Goal: Task Accomplishment & Management: Manage account settings

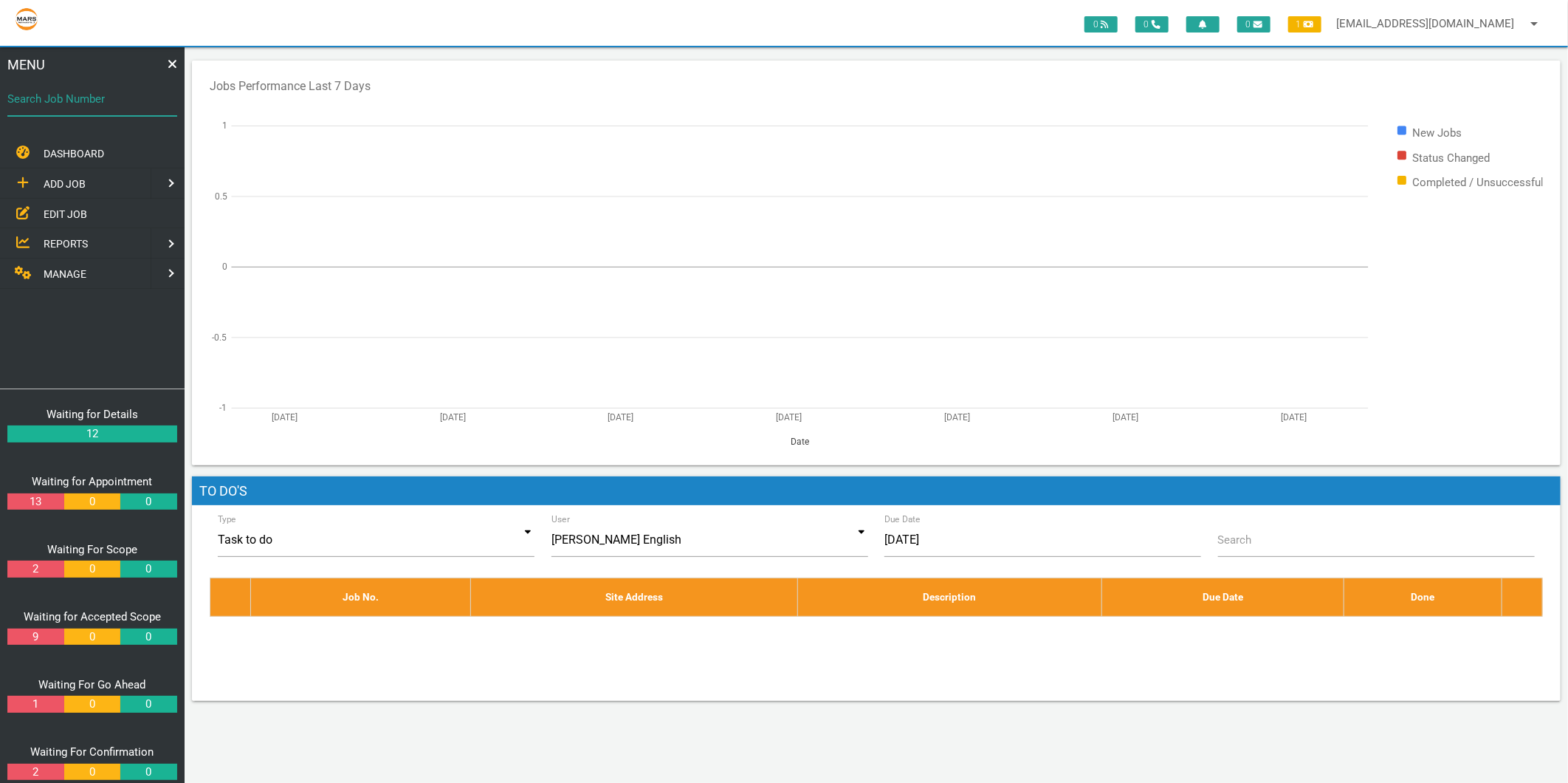
click at [103, 84] on div "Search Job Number" at bounding box center [92, 102] width 170 height 40
type input "1749"
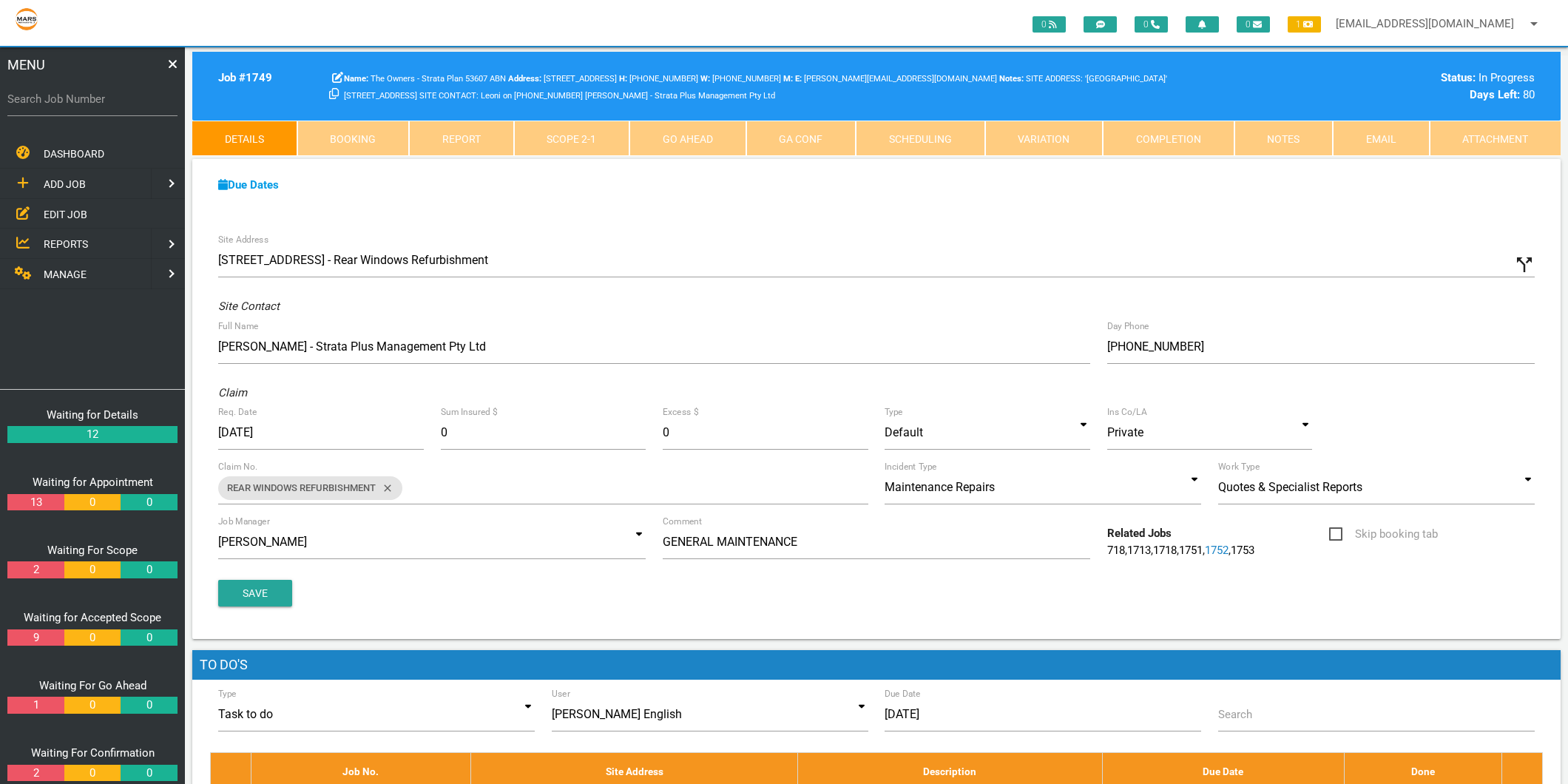
click at [548, 142] on link "Scope 2 - 1" at bounding box center [572, 138] width 116 height 36
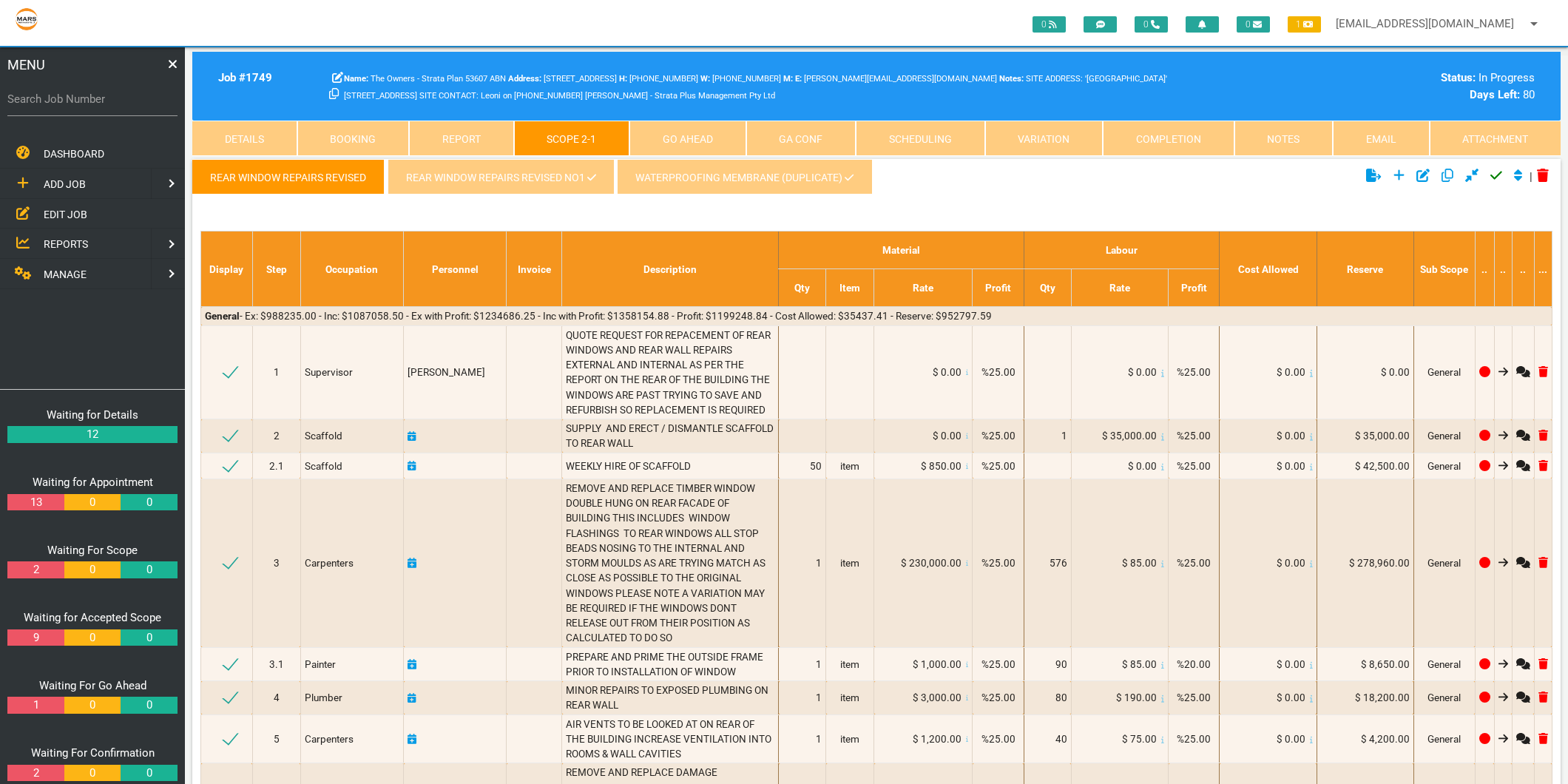
click at [544, 164] on link "REAR WINDOW REPAIRS REVISED NO1" at bounding box center [500, 177] width 226 height 36
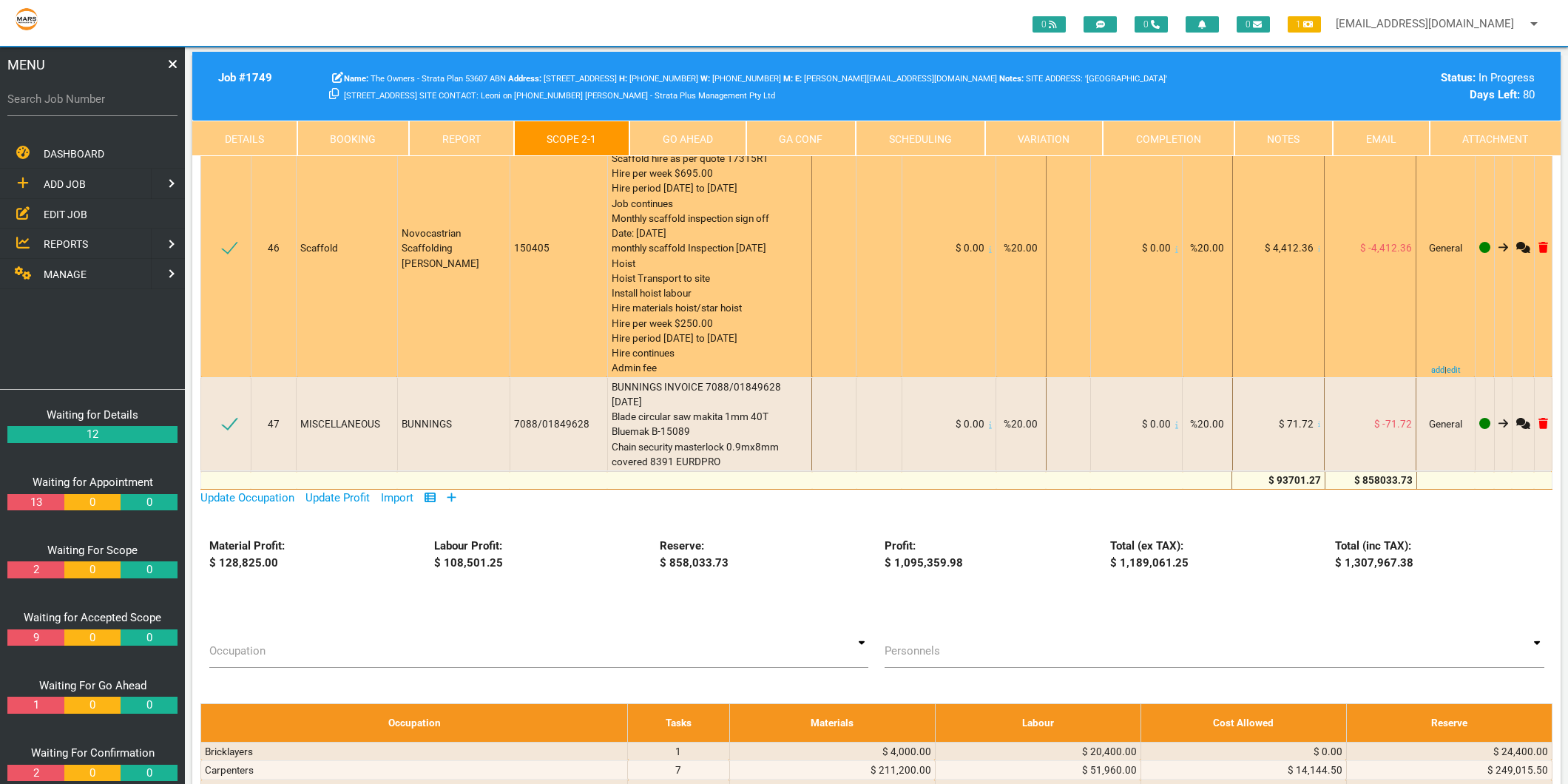
scroll to position [4518, 0]
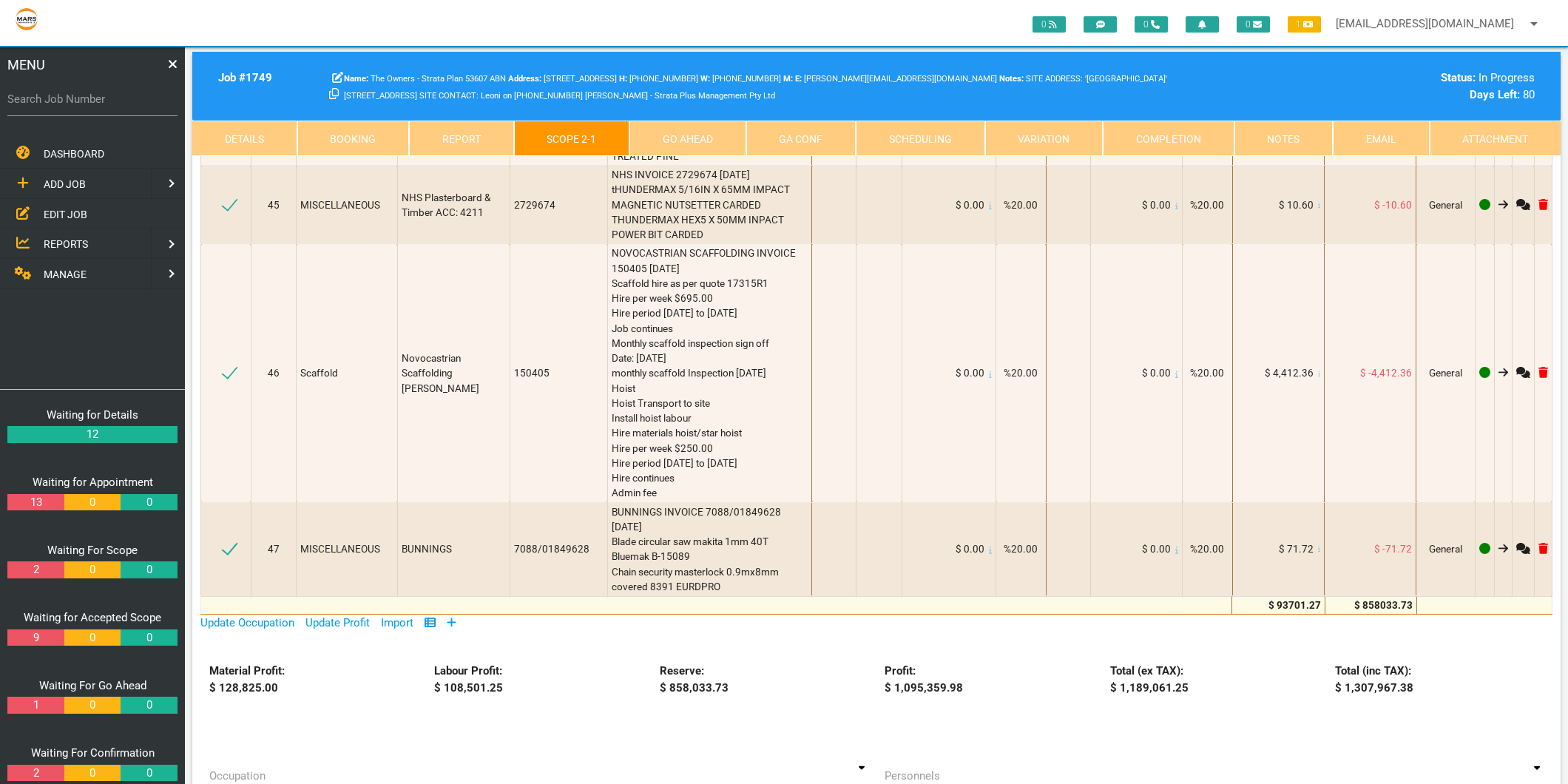
click at [455, 616] on link at bounding box center [451, 623] width 9 height 14
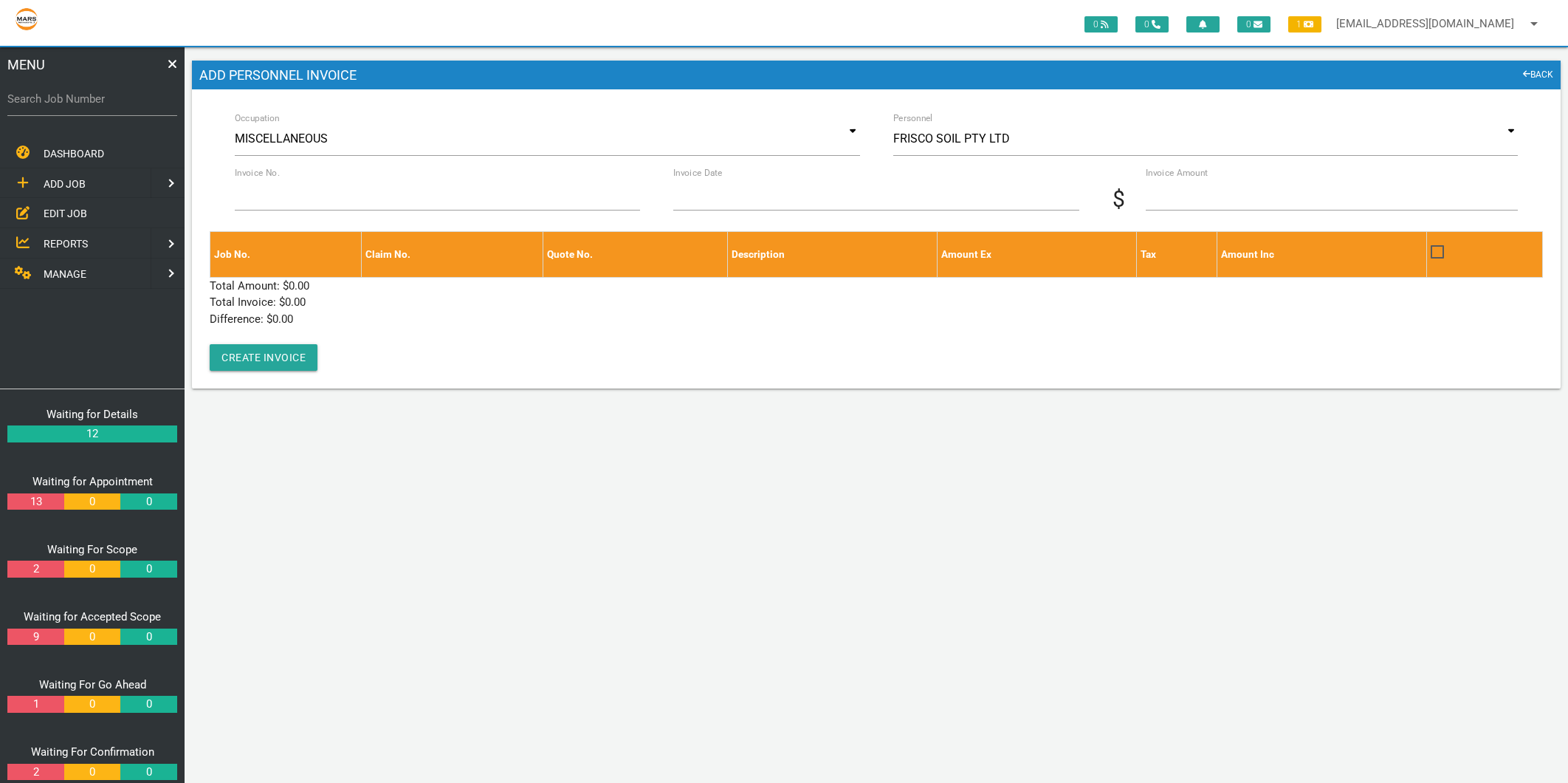
click at [80, 98] on label "Search Job Number" at bounding box center [92, 99] width 170 height 17
click at [80, 98] on input "Search Job Number" at bounding box center [92, 99] width 170 height 34
type input "1749"
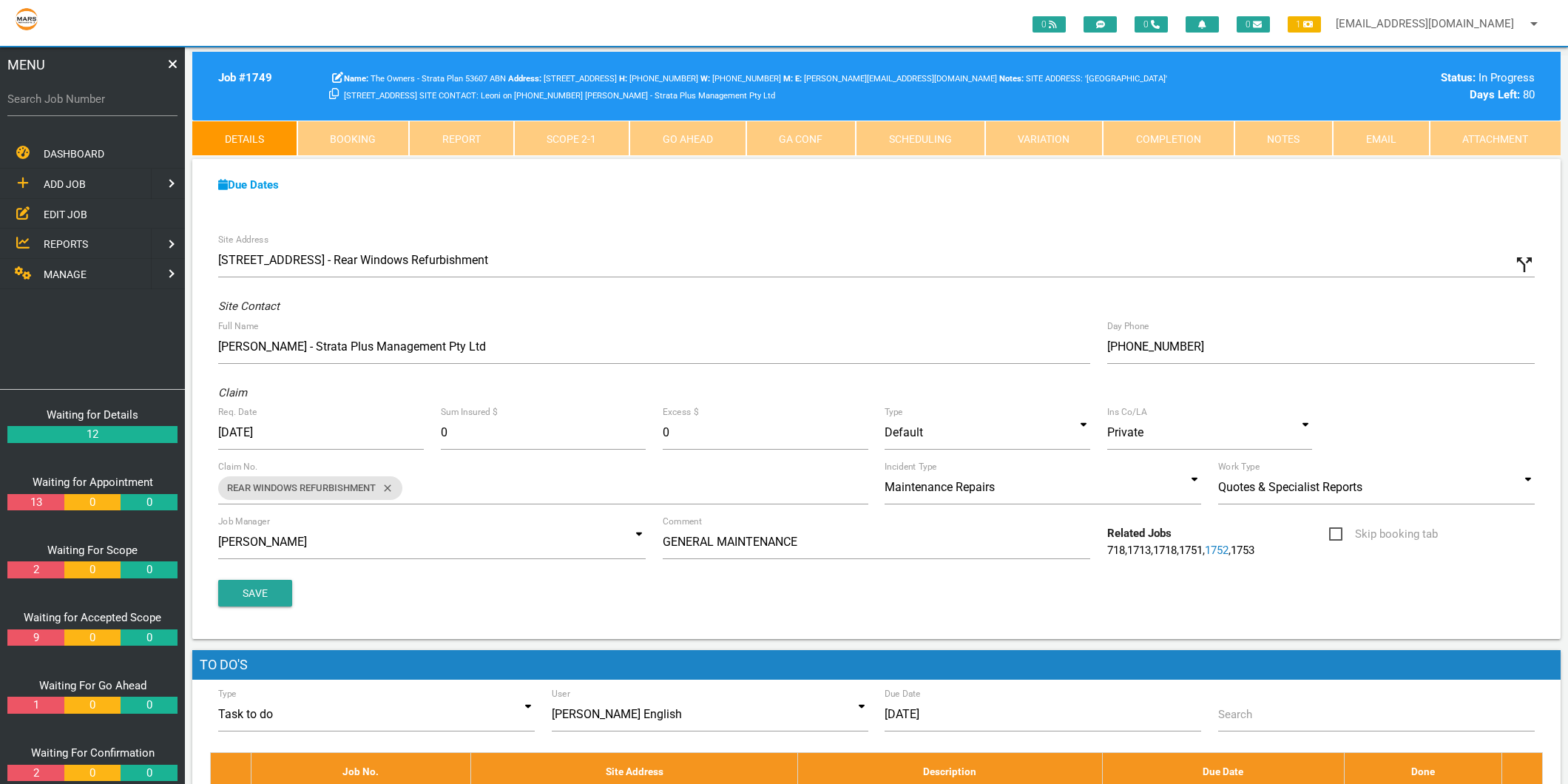
click at [574, 148] on link "Scope 2 - 1" at bounding box center [572, 138] width 116 height 36
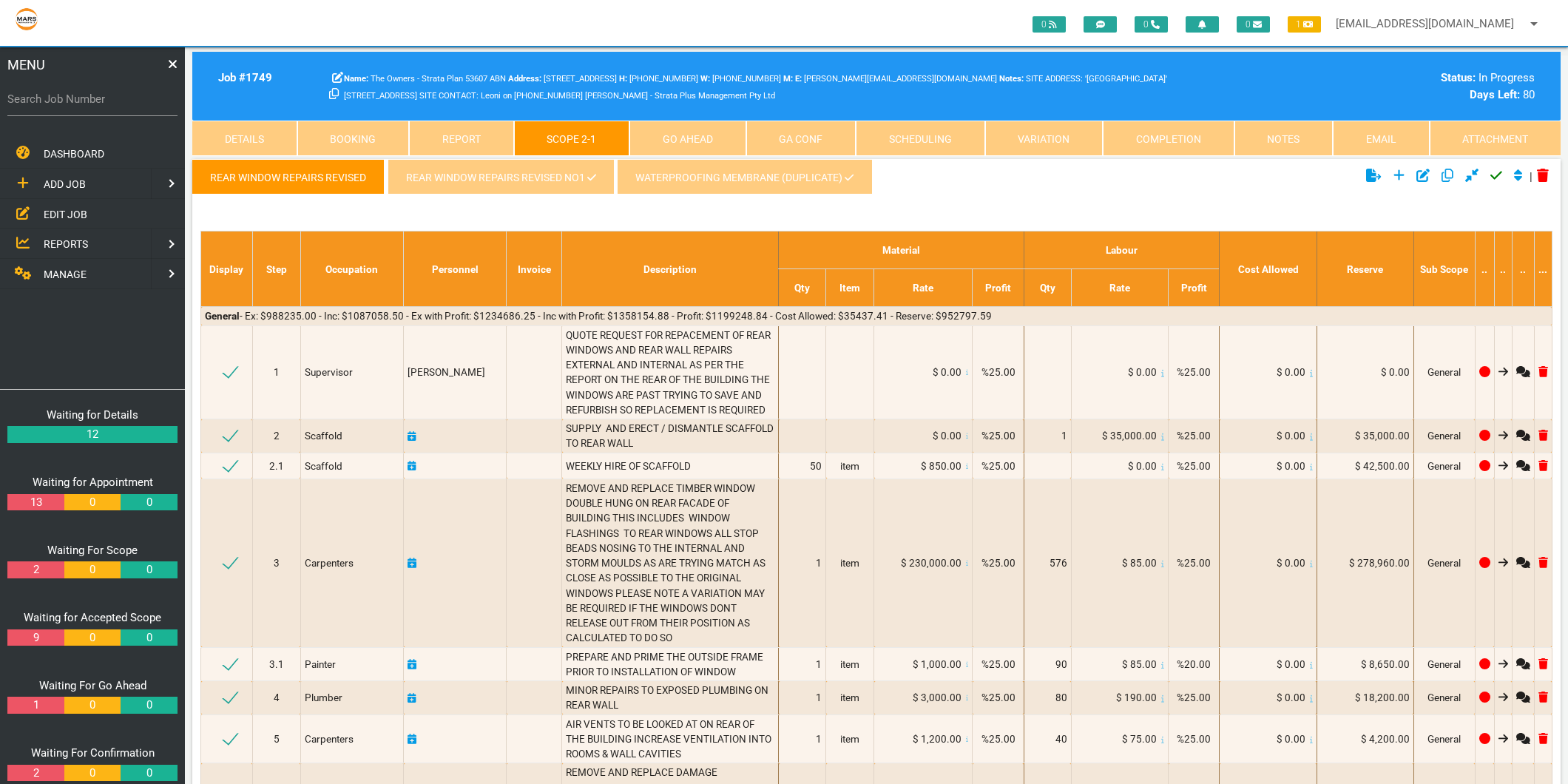
click at [560, 175] on link "REAR WINDOW REPAIRS REVISED NO1" at bounding box center [500, 177] width 226 height 36
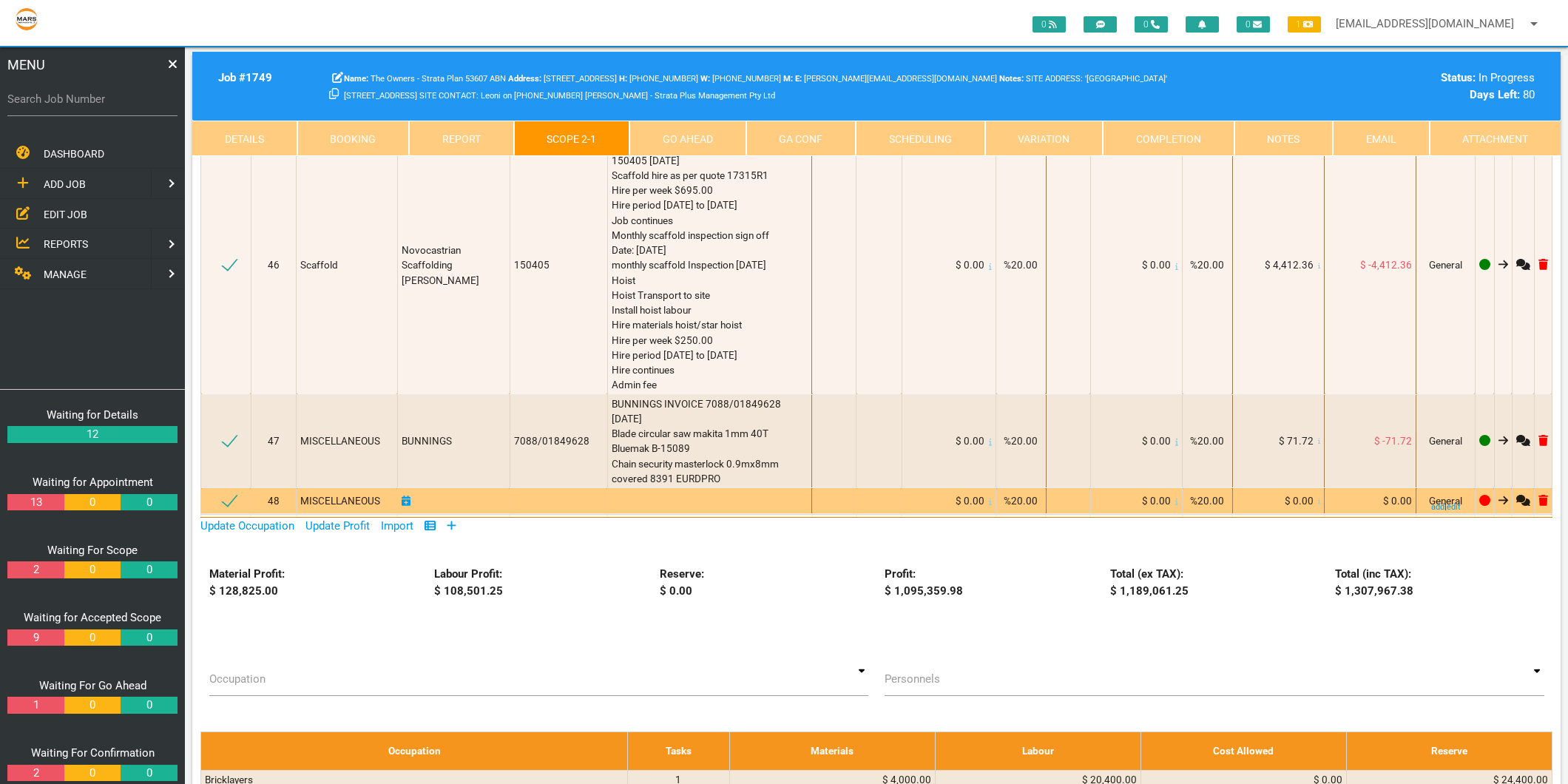
scroll to position [4518, 0]
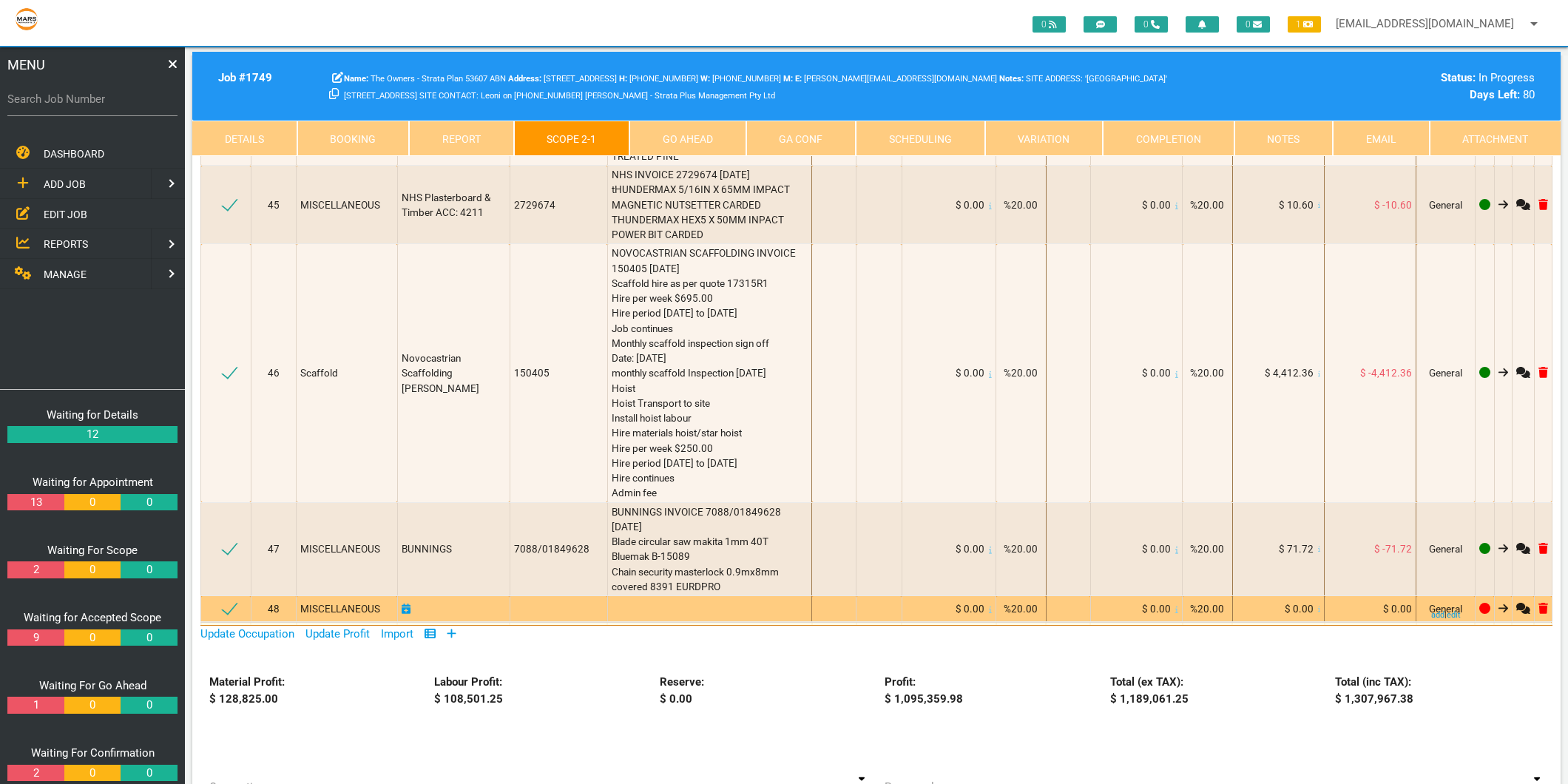
click at [343, 603] on span "MISCELLANEOUS" at bounding box center [340, 609] width 80 height 12
click at [622, 601] on div at bounding box center [710, 608] width 197 height 14
click at [349, 603] on span "MISCELLANEOUS" at bounding box center [340, 609] width 80 height 12
click at [675, 601] on div at bounding box center [710, 608] width 197 height 14
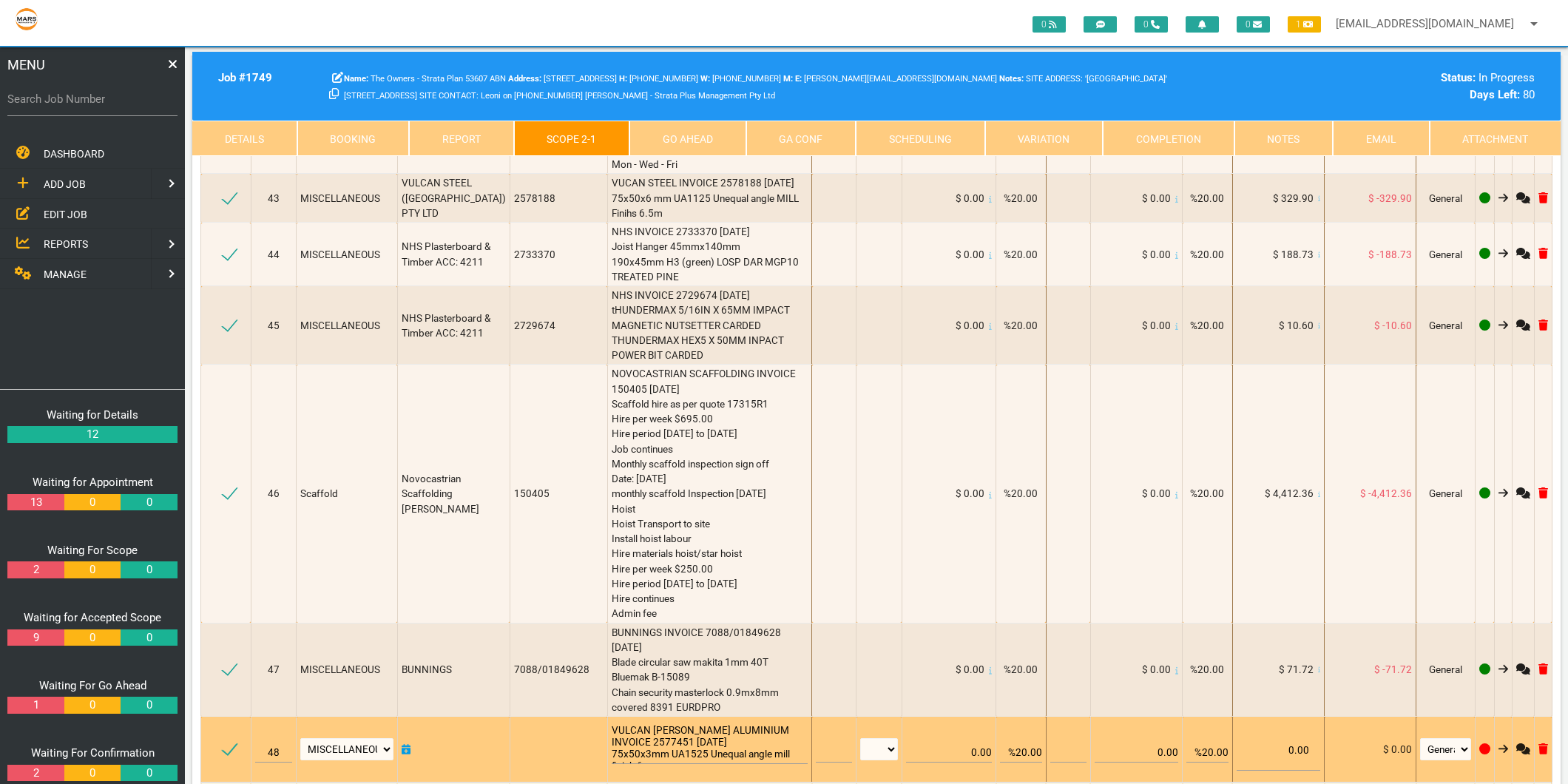
scroll to position [1, 0]
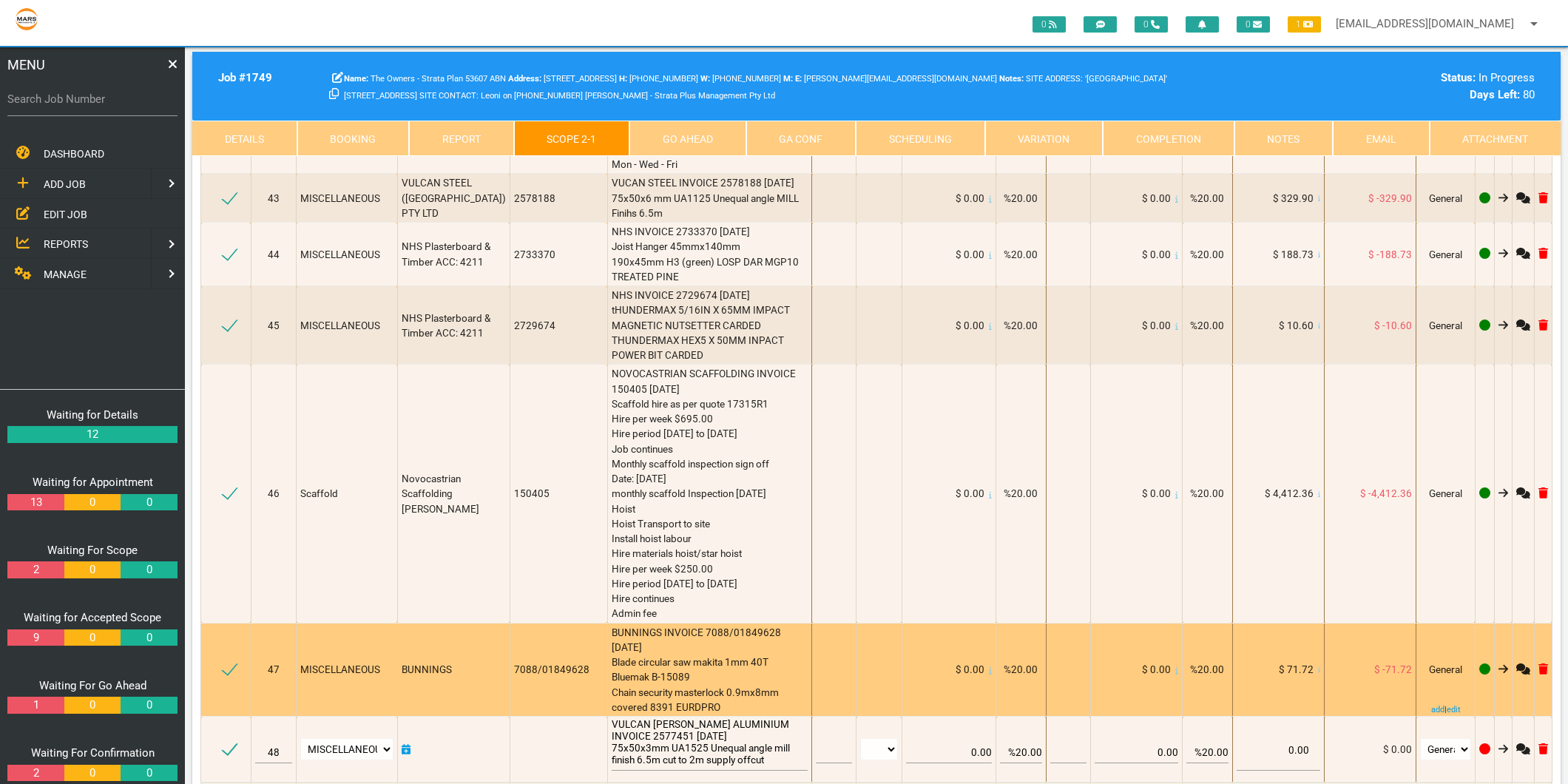
type textarea "VULCAN ULLRICH ALUMINIUM INVOICE 2577451 5/9/2025 75x50x3mm UA1525 Unequal angl…"
click at [656, 625] on div "BUNNINGS INVOICE 7088/01849628 22/08/2025 Blade circular saw makita 1mm 40T Blu…" at bounding box center [710, 670] width 197 height 90
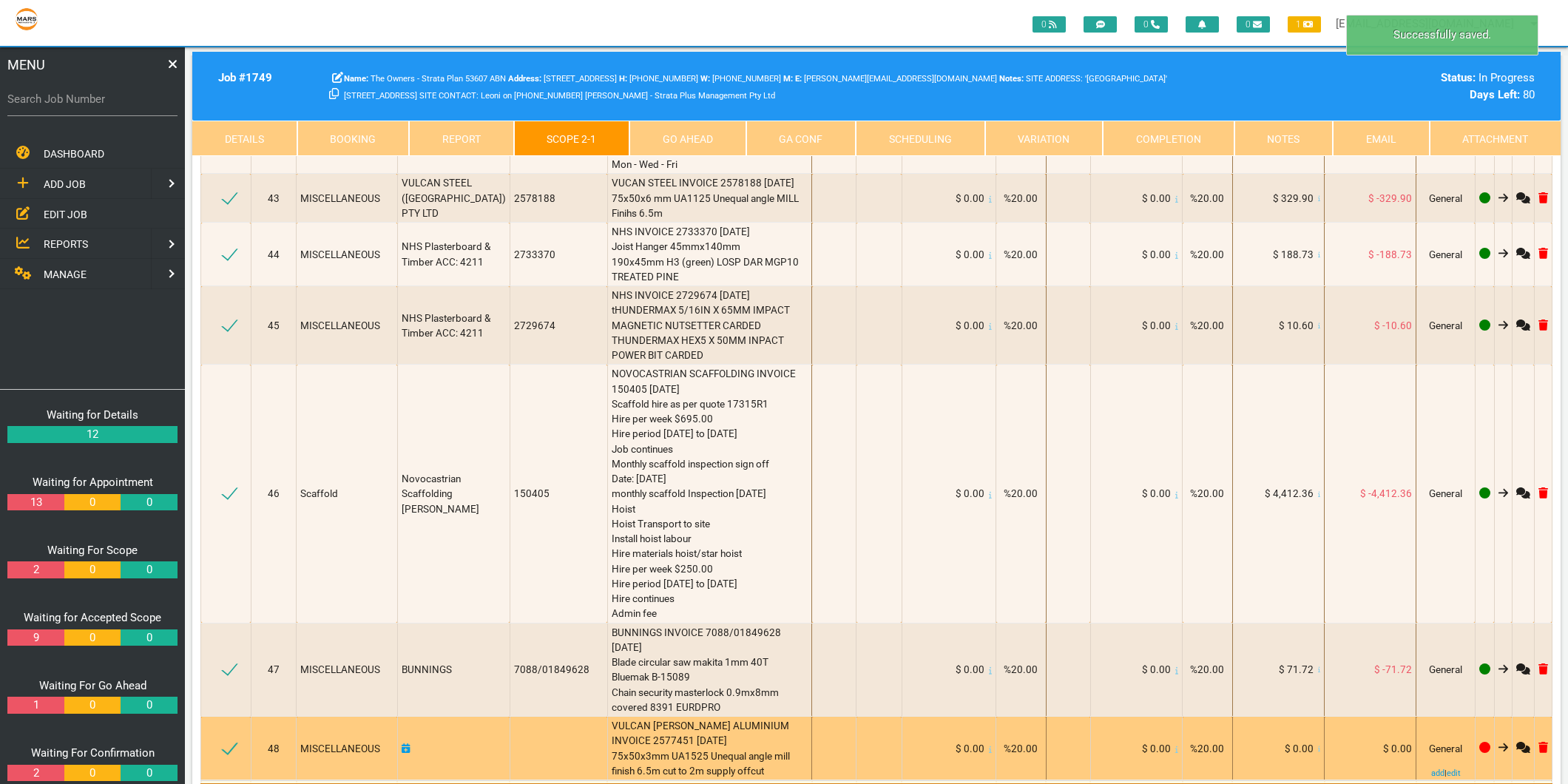
click at [1319, 745] on icon at bounding box center [1320, 748] width 3 height 8
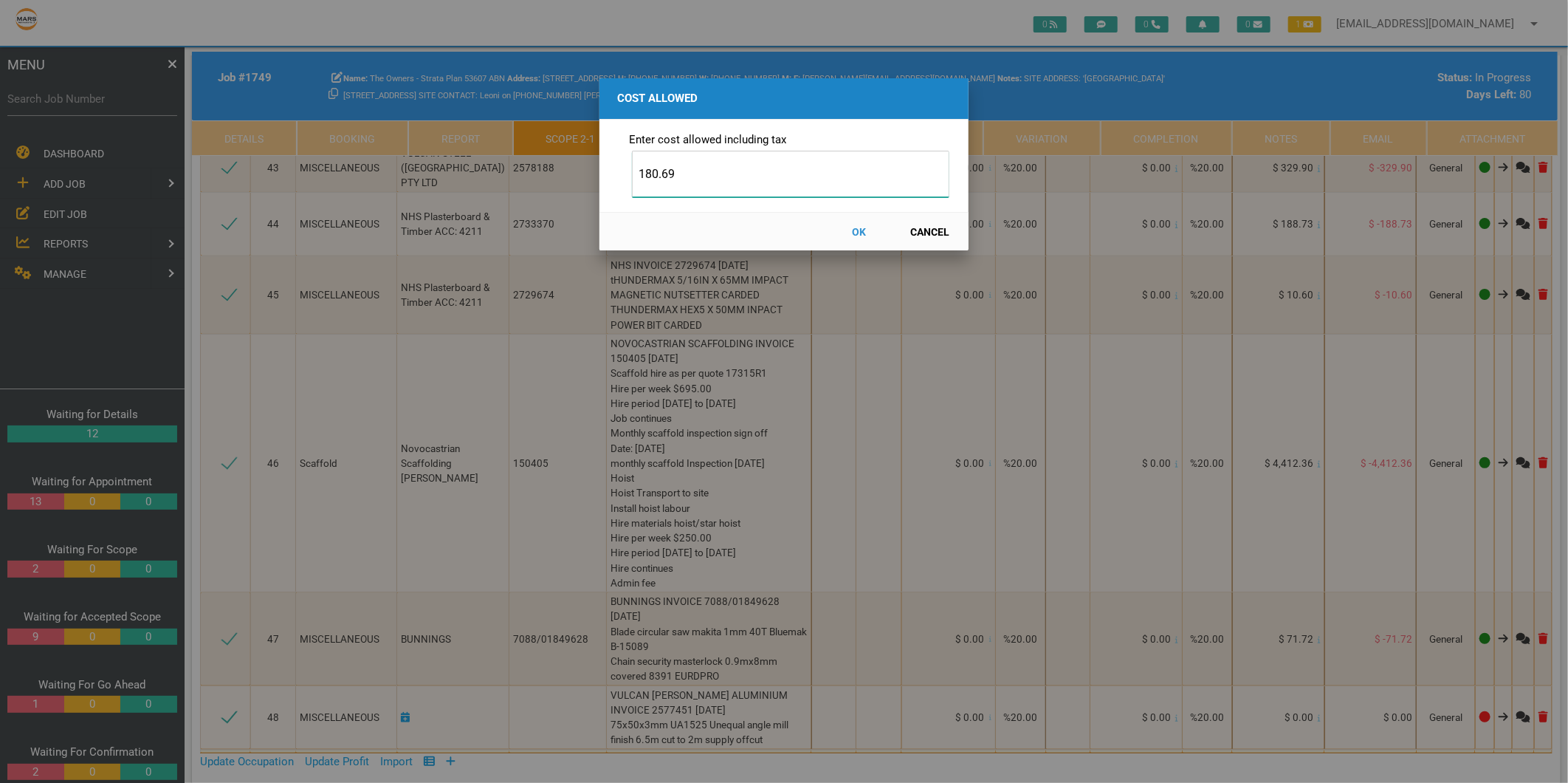
type input "180.69"
click at [861, 225] on button "OK" at bounding box center [859, 231] width 65 height 26
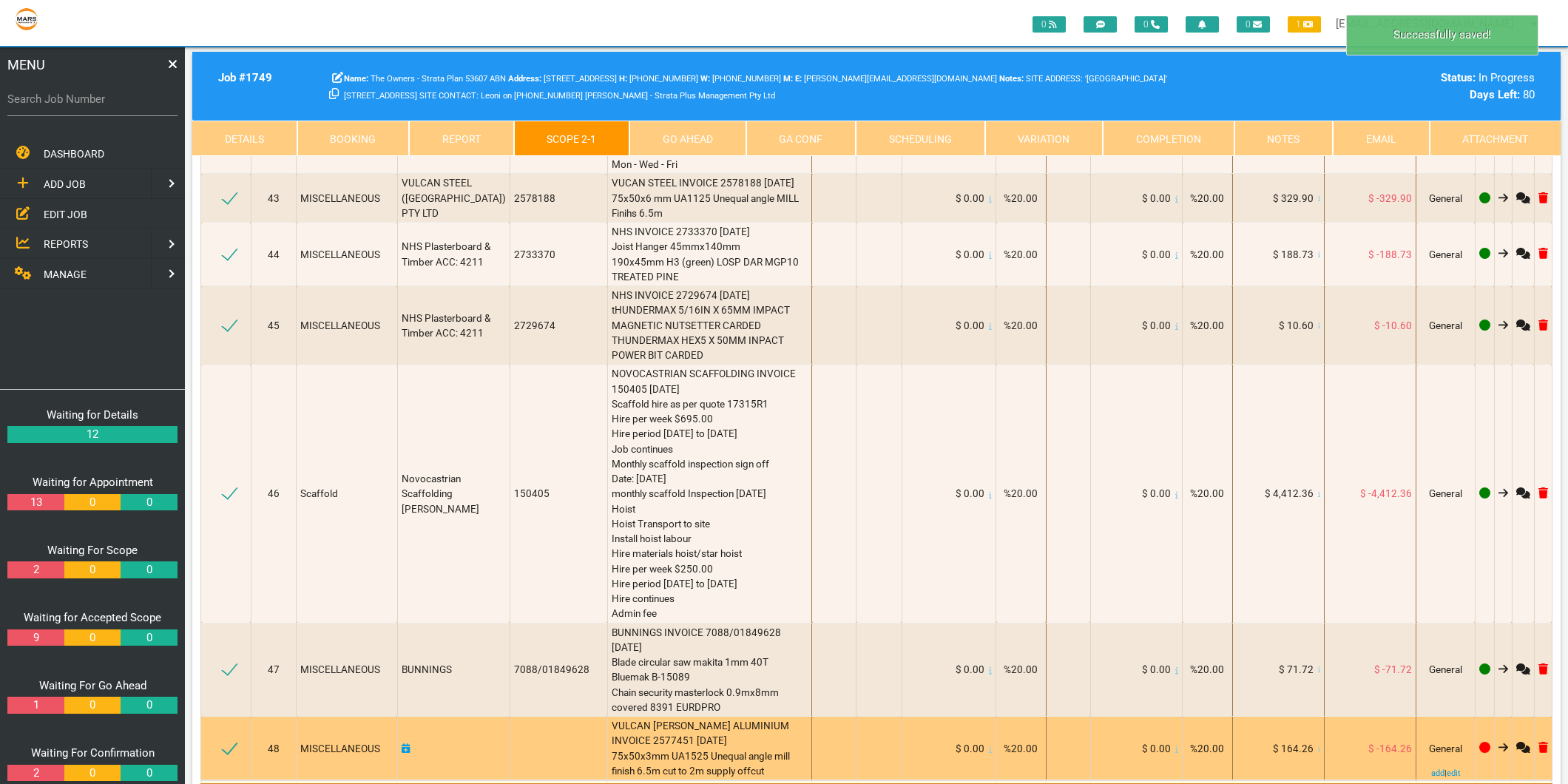
click at [403, 716] on td at bounding box center [453, 748] width 113 height 64
click at [407, 743] on icon at bounding box center [406, 748] width 8 height 10
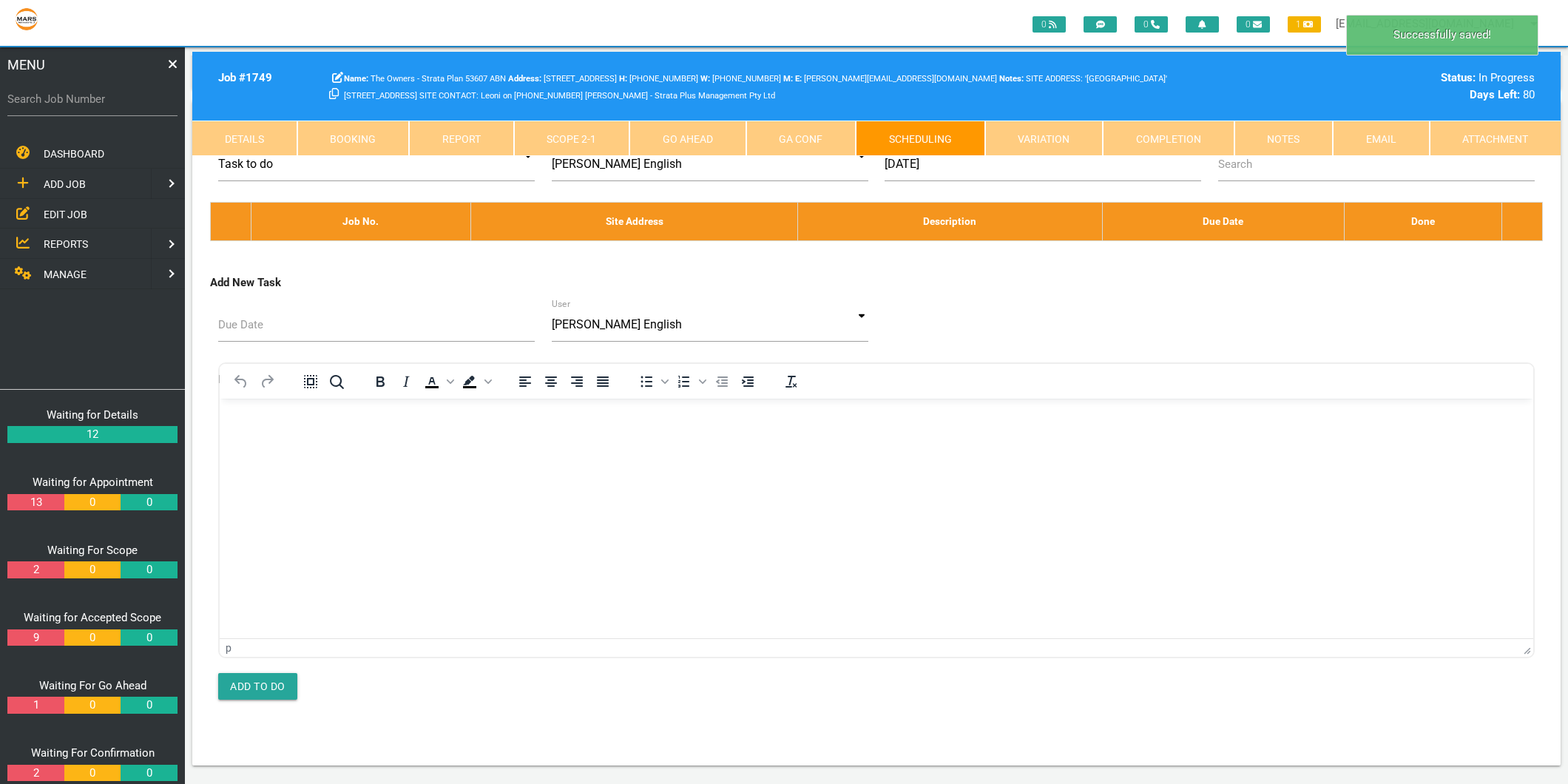
scroll to position [0, 0]
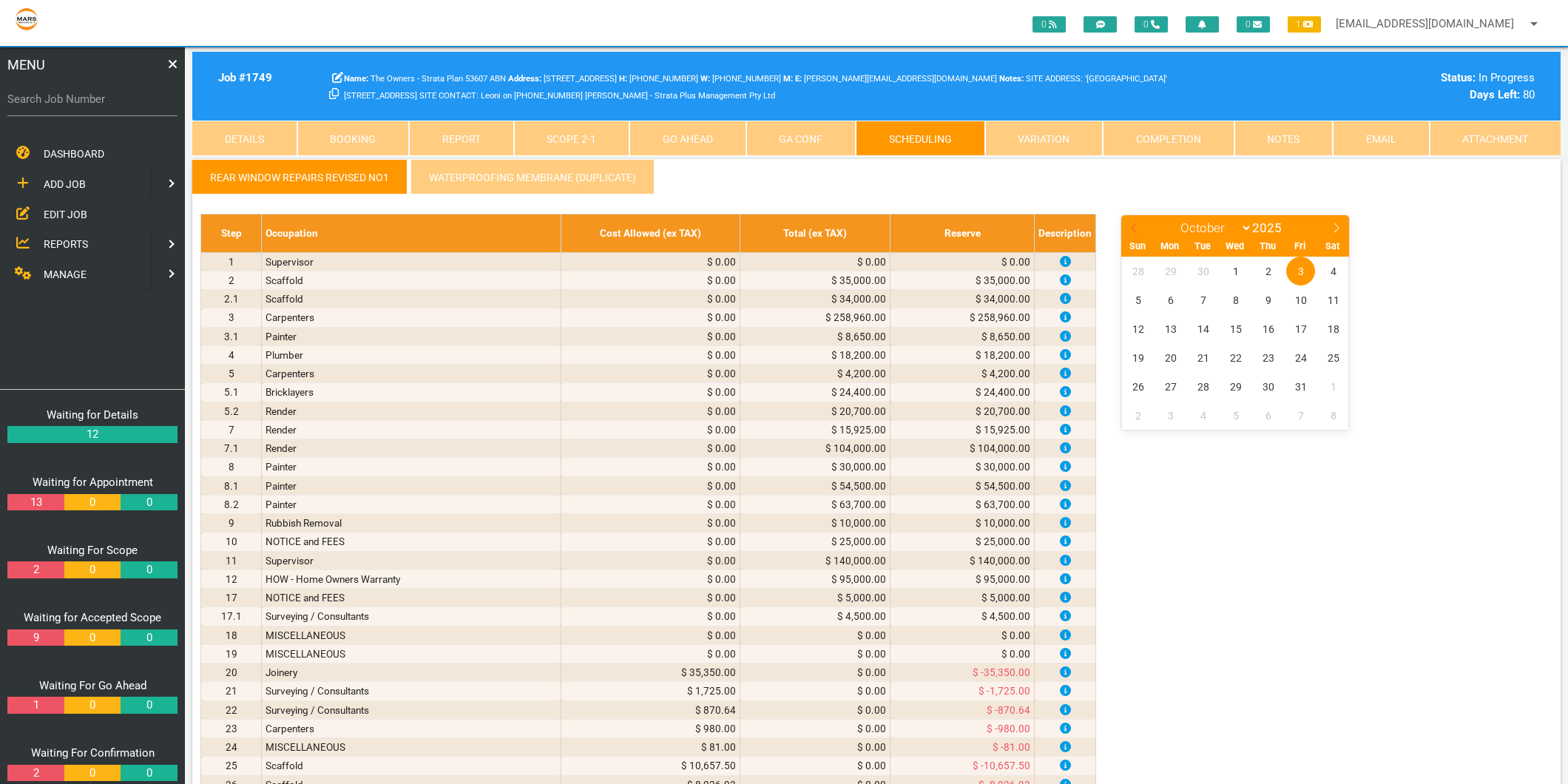
click at [1130, 225] on icon at bounding box center [1134, 228] width 10 height 10
select select "8"
click at [1300, 268] on span "5" at bounding box center [1301, 271] width 29 height 29
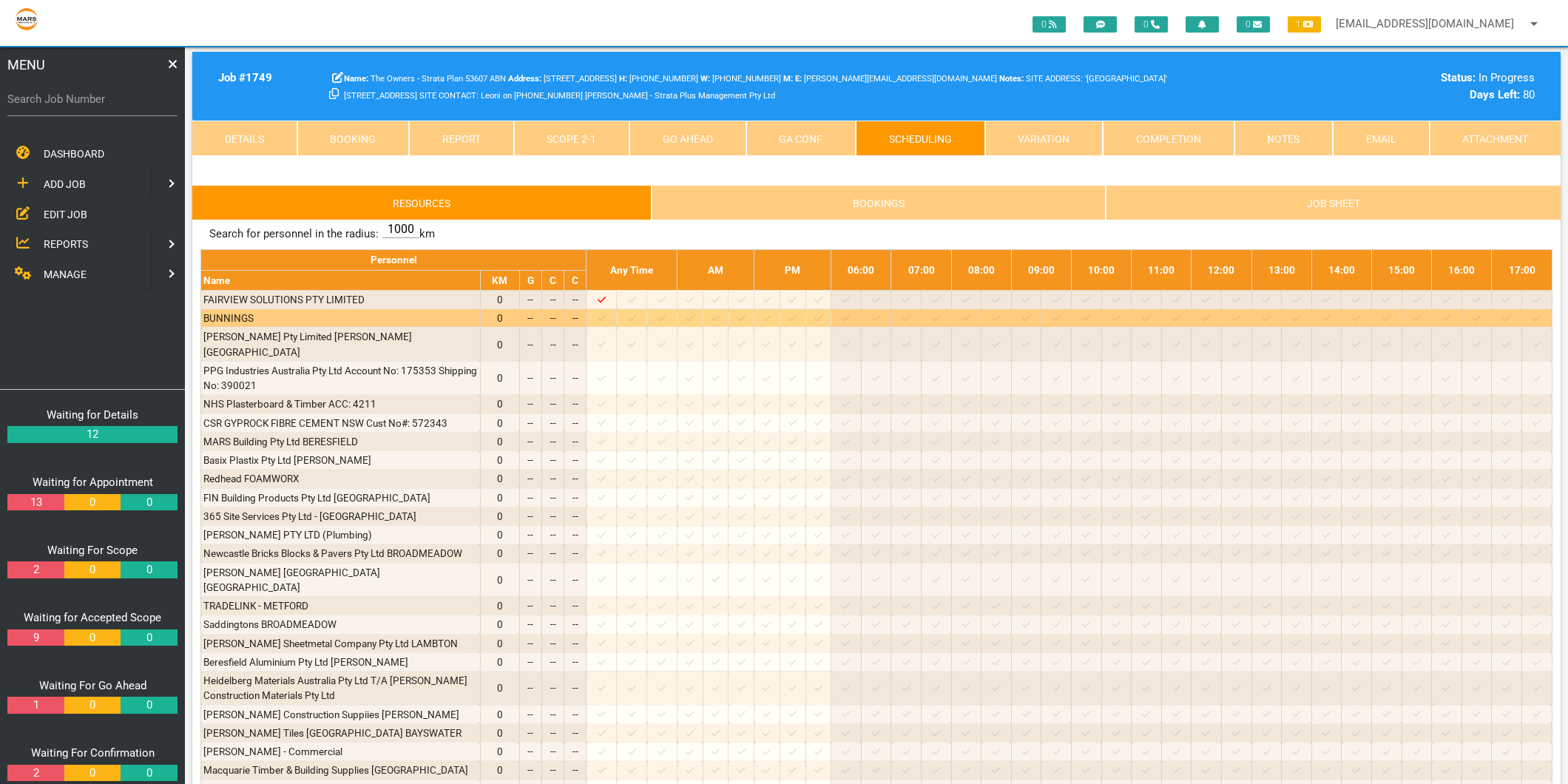
scroll to position [3477, 0]
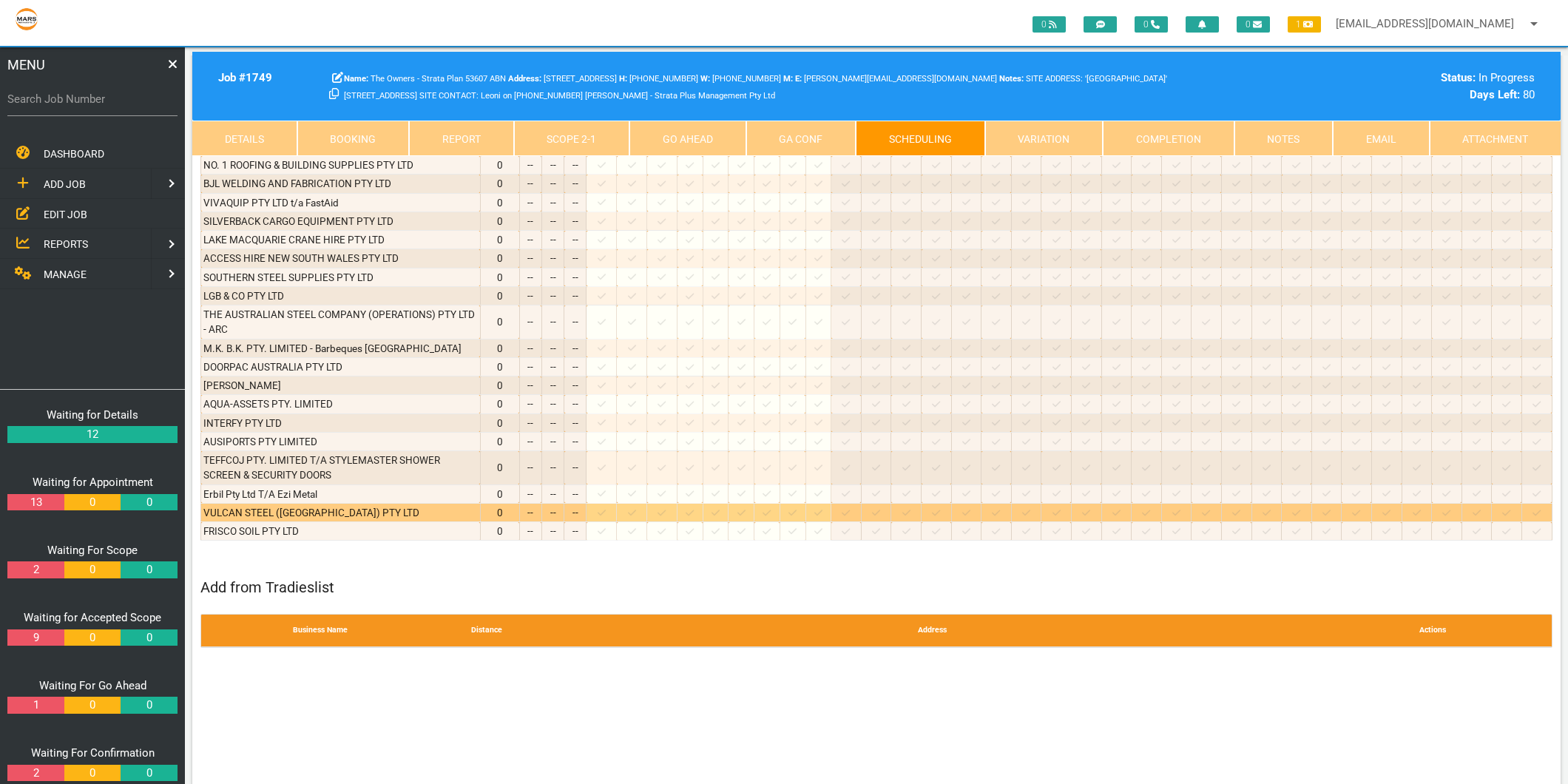
click at [605, 509] on icon at bounding box center [602, 512] width 8 height 6
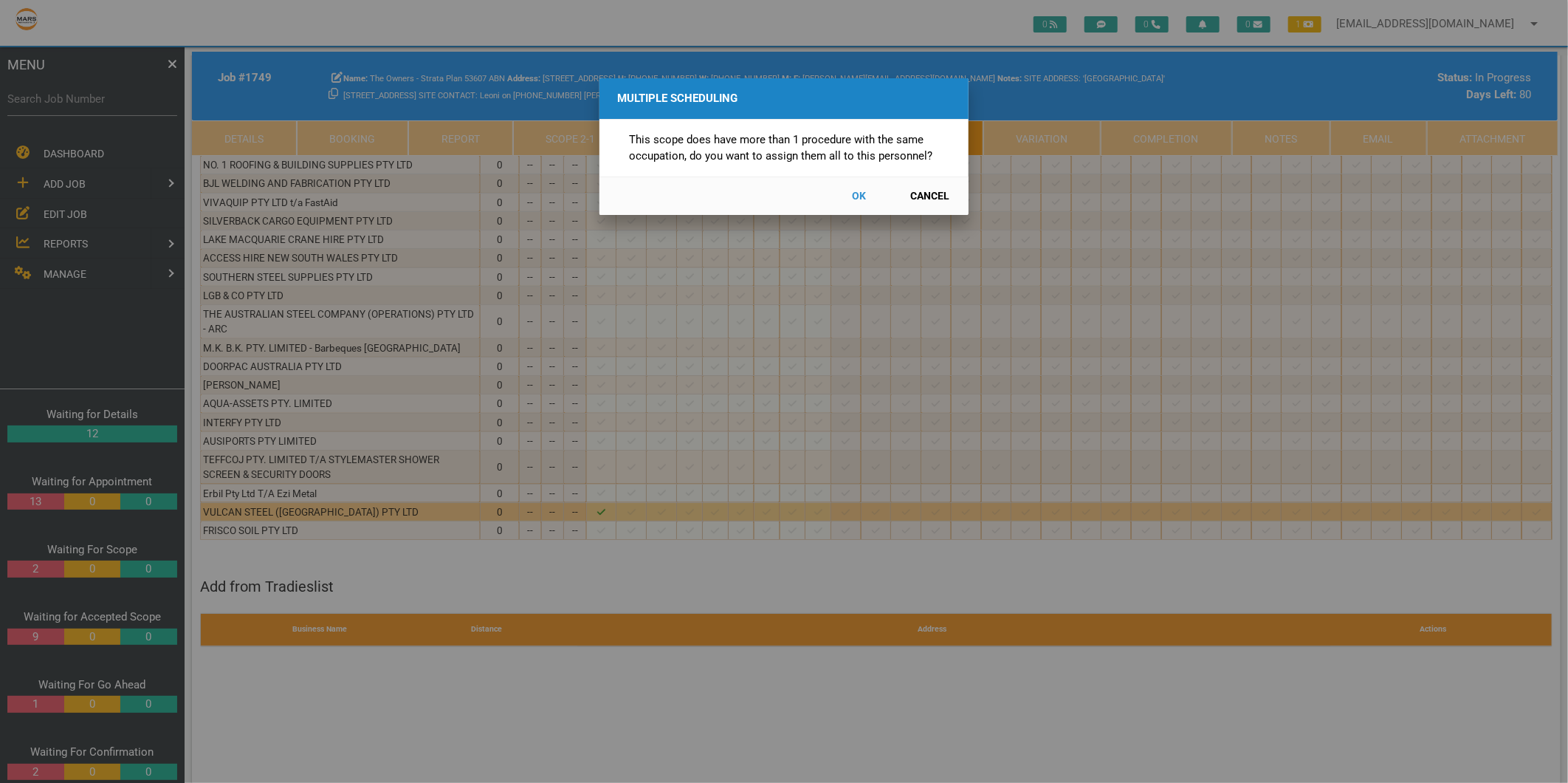
click at [927, 190] on button "Cancel" at bounding box center [930, 196] width 65 height 26
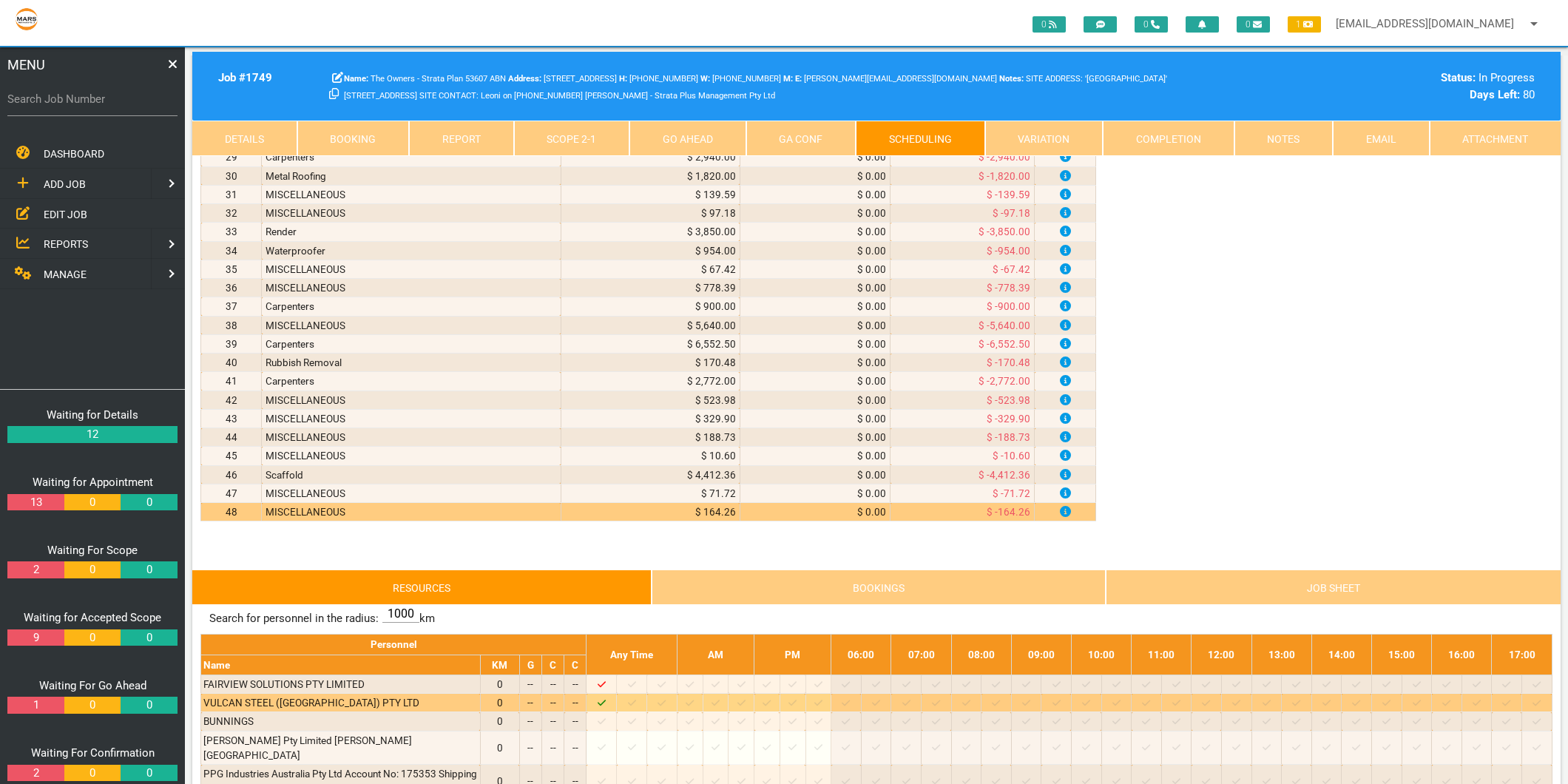
scroll to position [848, 0]
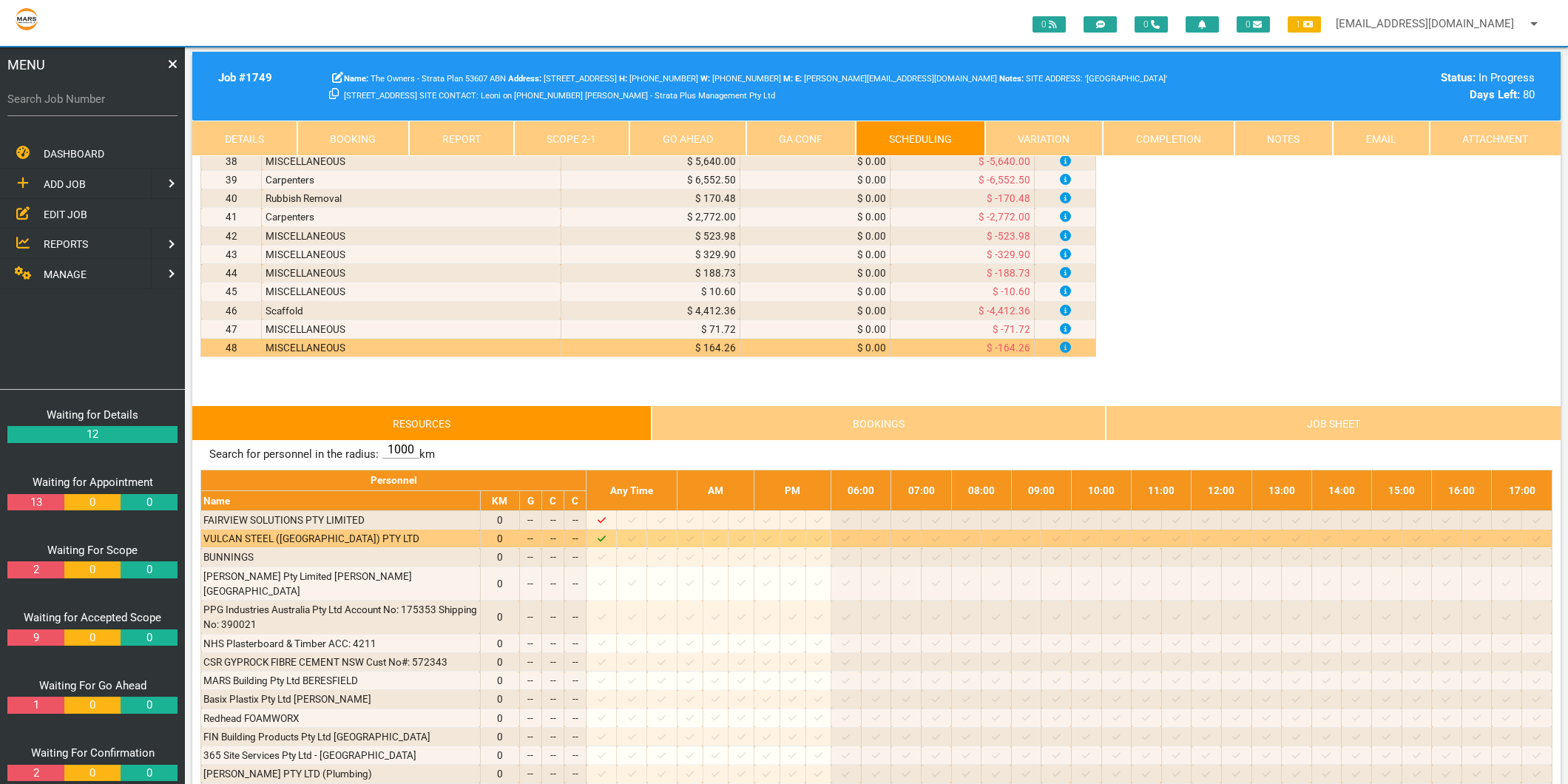
click at [605, 543] on icon "Job: 1749 Scope: REAR WINDOW REPAIRS REVISED NO1 Suburb: Newcastle Customer: Th…" at bounding box center [602, 538] width 8 height 9
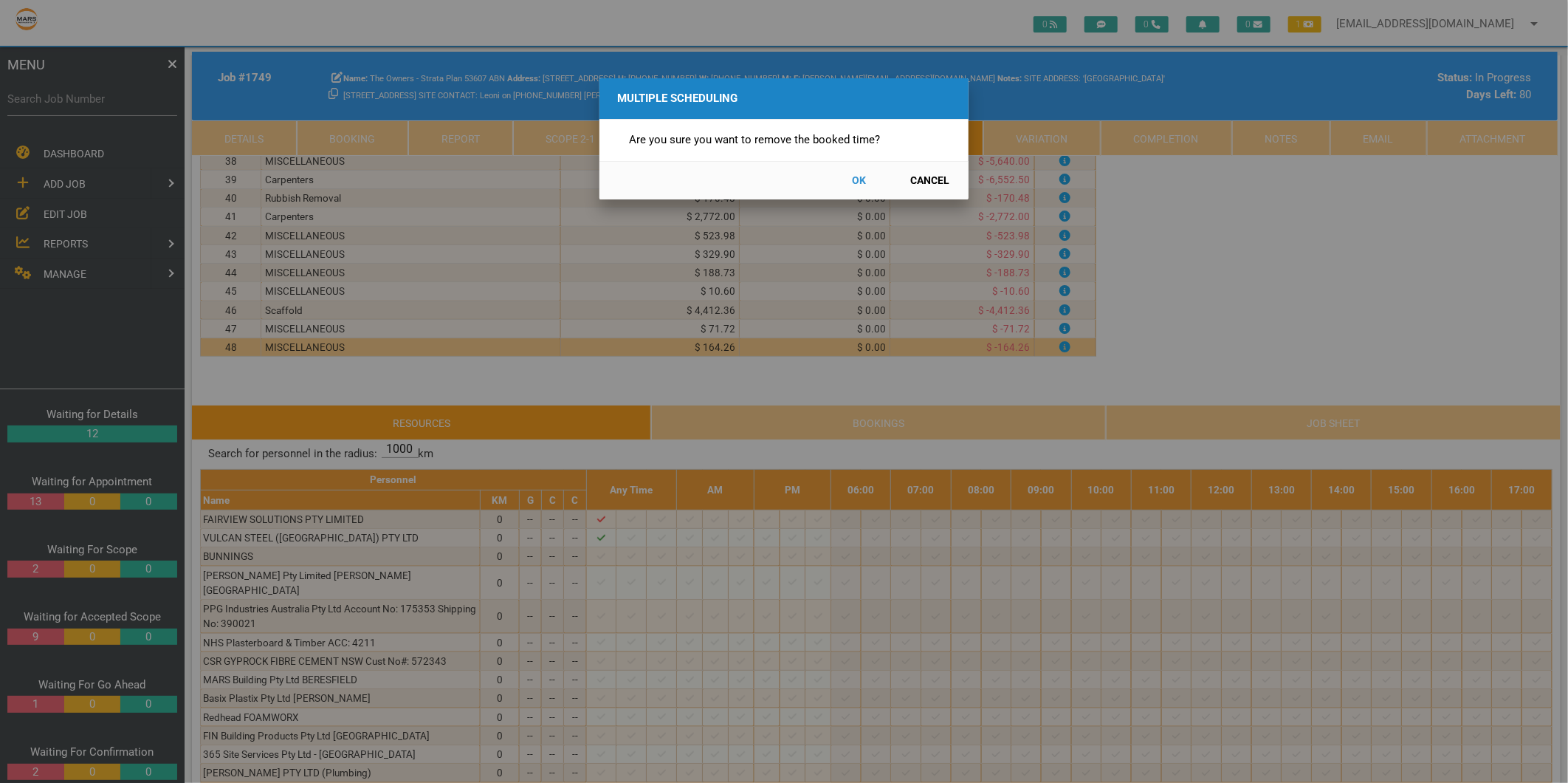
click at [850, 174] on button "OK" at bounding box center [859, 180] width 65 height 26
click at [856, 180] on button "OK" at bounding box center [859, 180] width 65 height 26
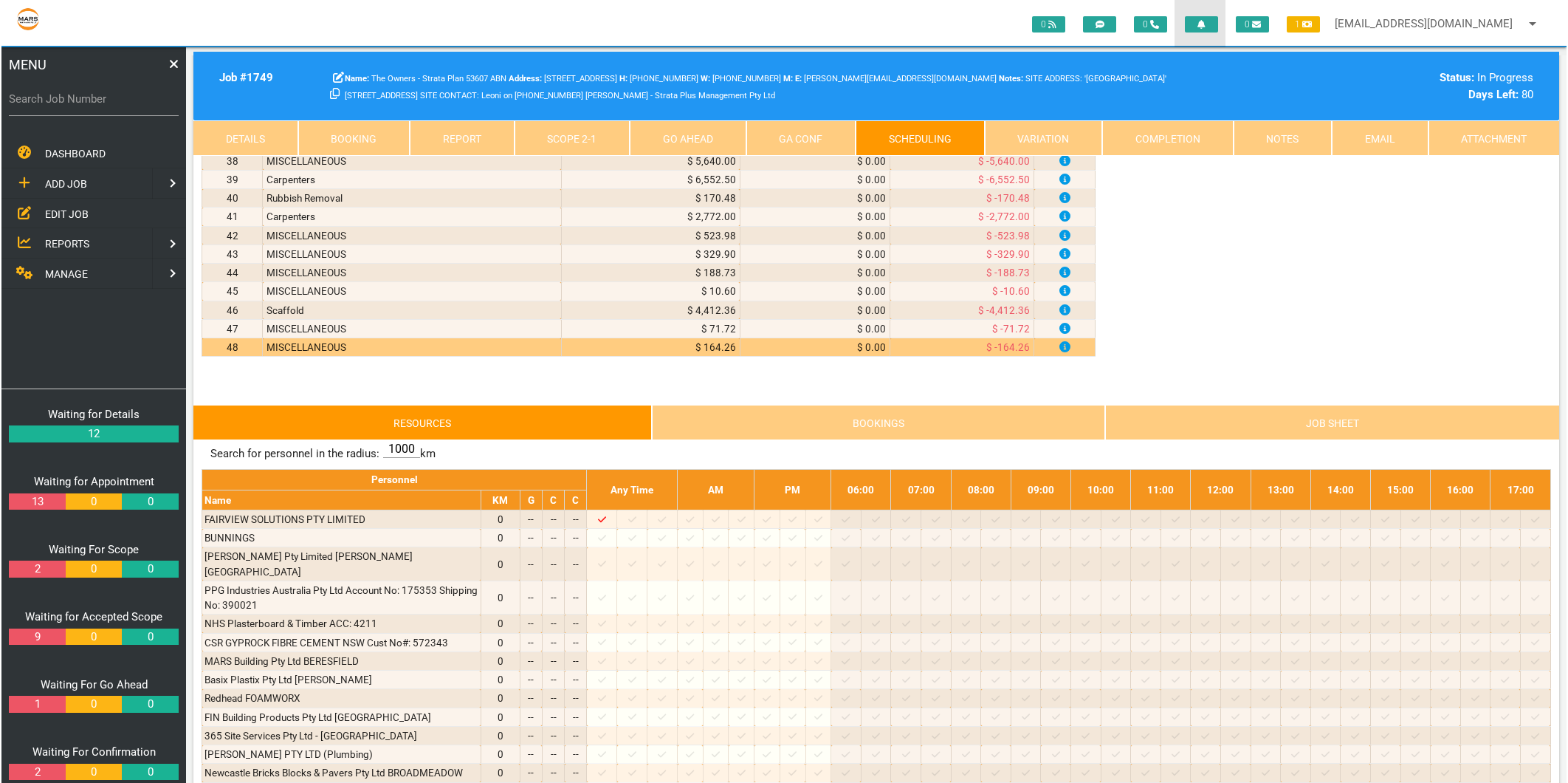
scroll to position [3472, 0]
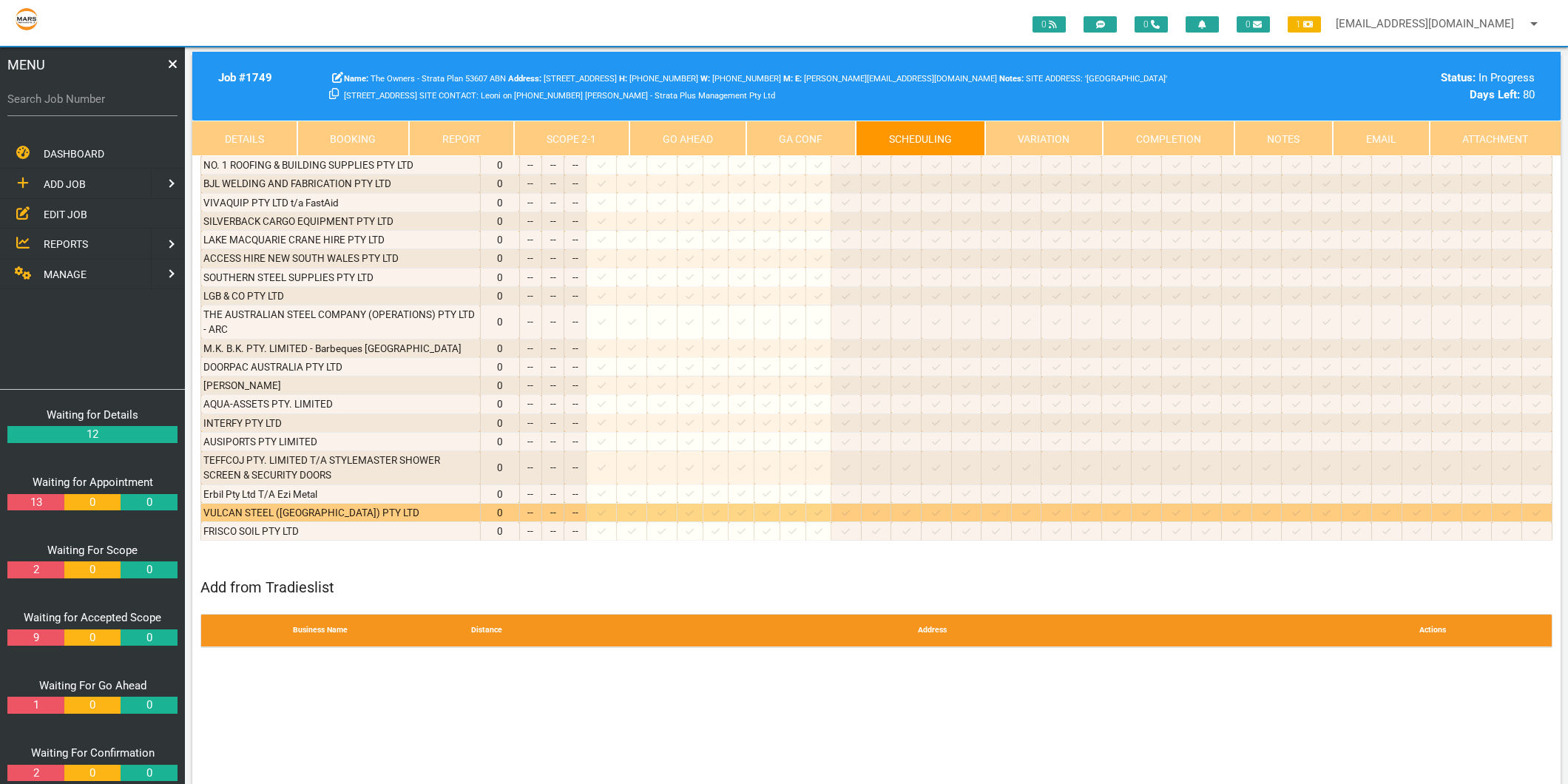
click at [636, 509] on icon at bounding box center [633, 512] width 8 height 6
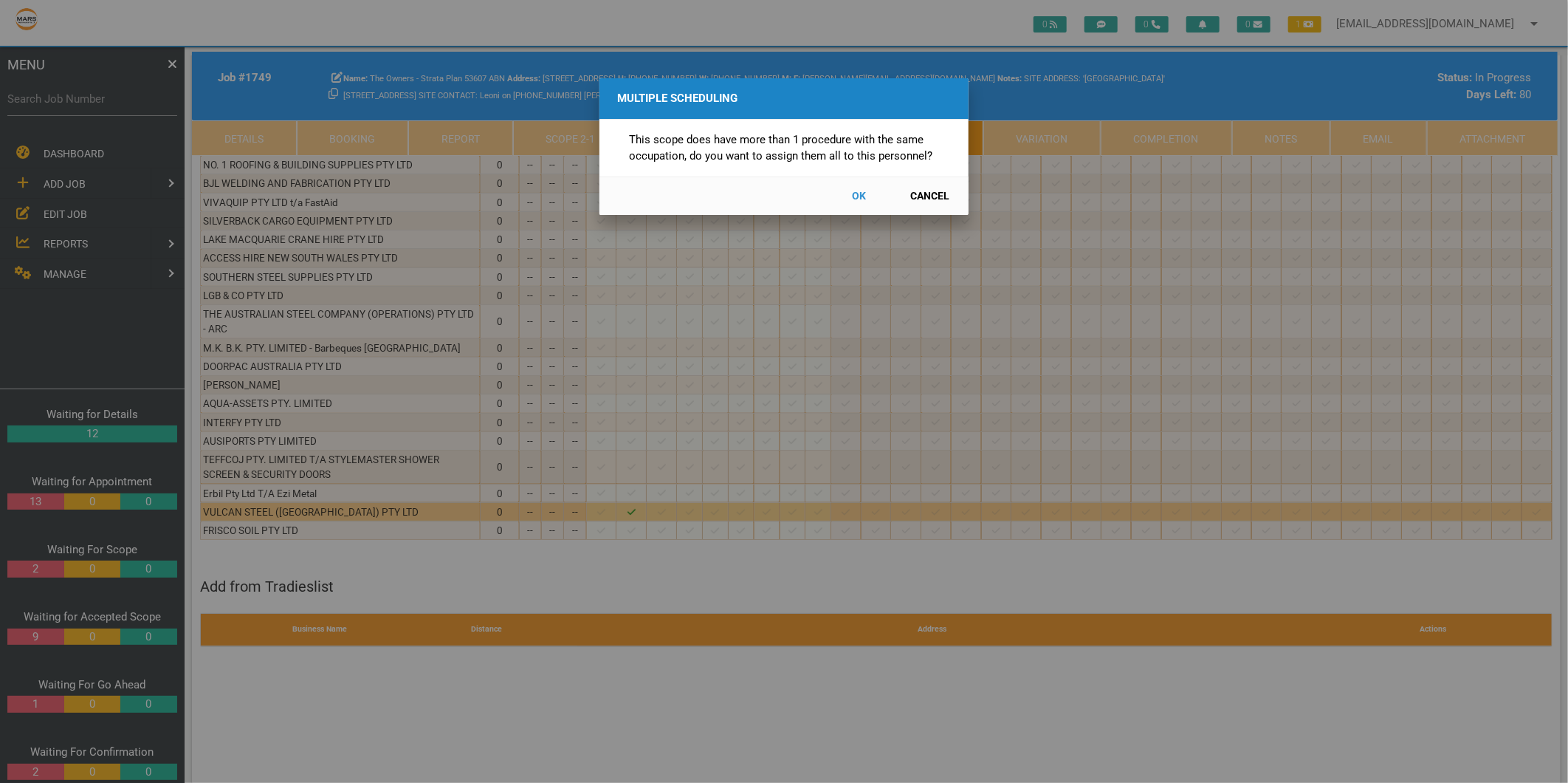
click at [926, 196] on button "Cancel" at bounding box center [930, 196] width 65 height 26
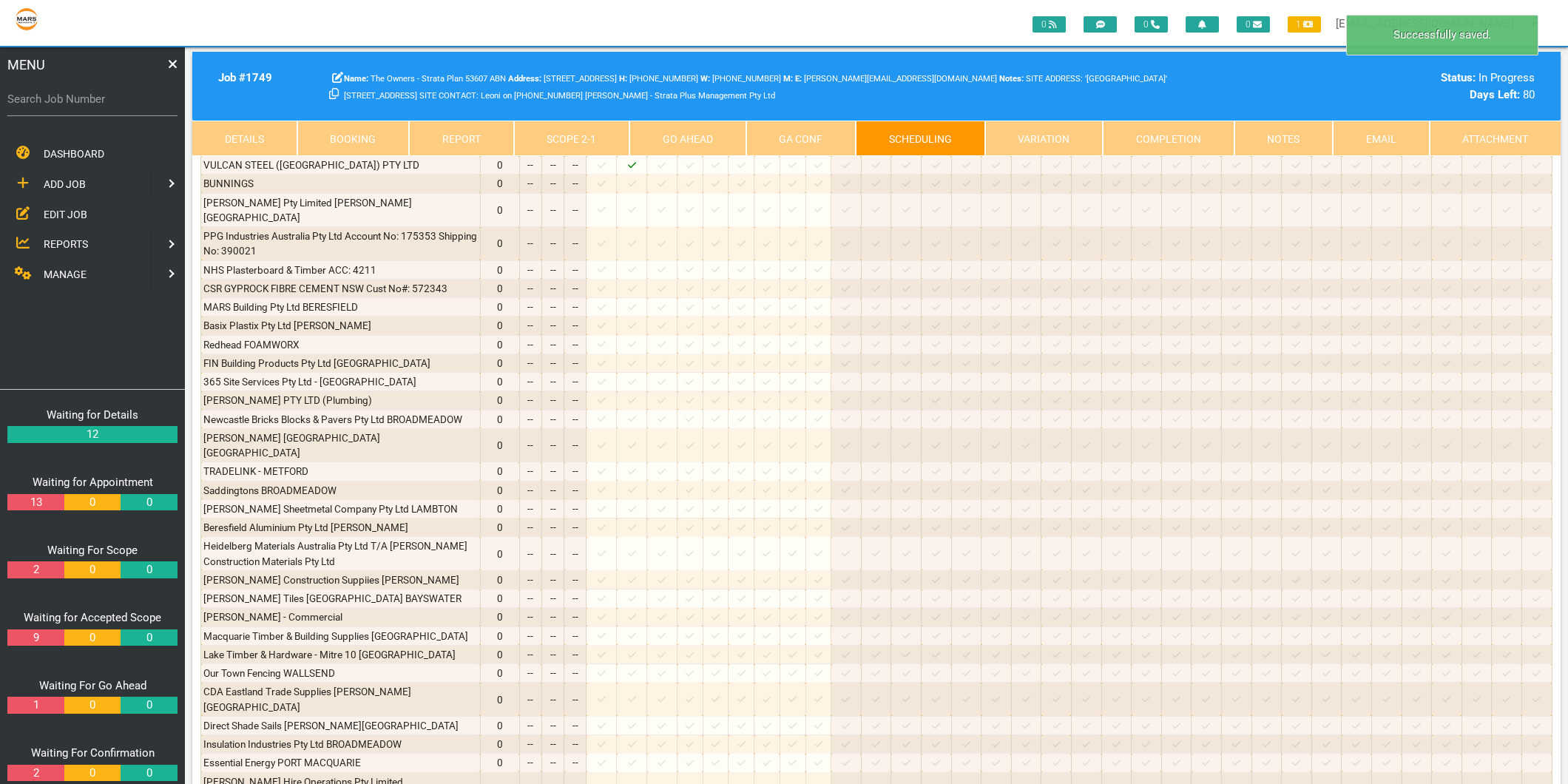
scroll to position [683, 0]
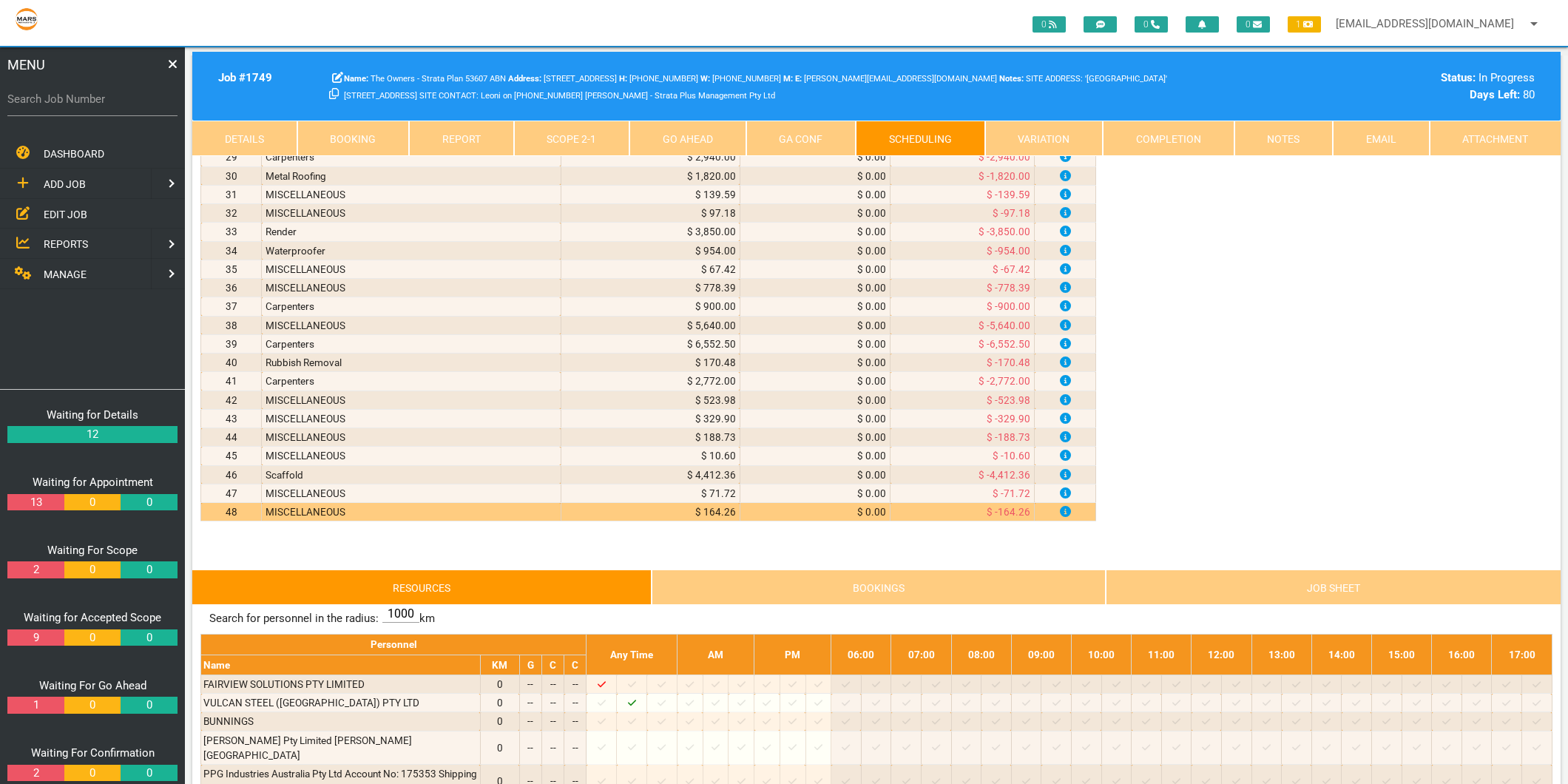
click at [578, 129] on link "Scope 2 - 1" at bounding box center [572, 138] width 116 height 36
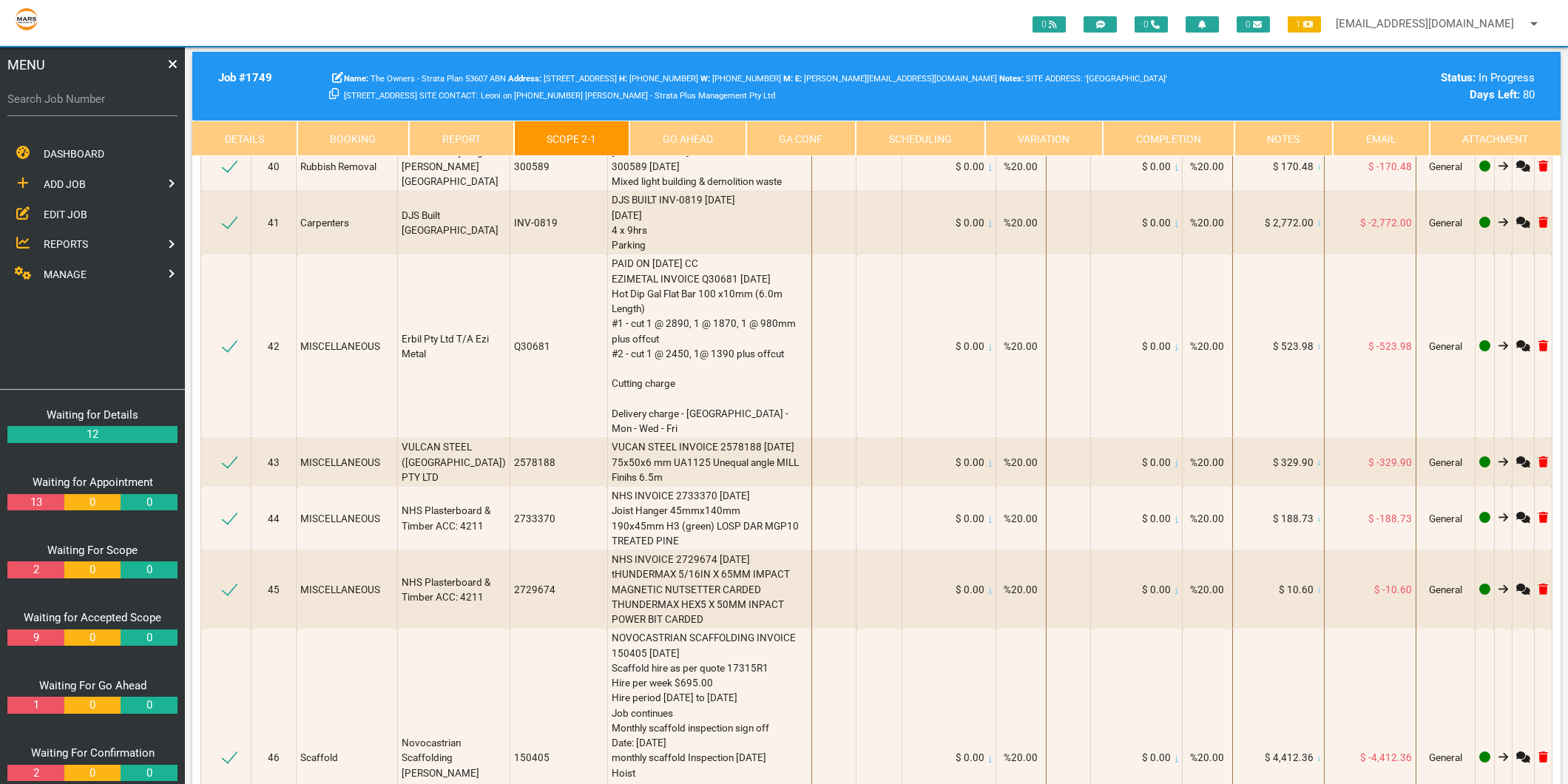
scroll to position [4462, 0]
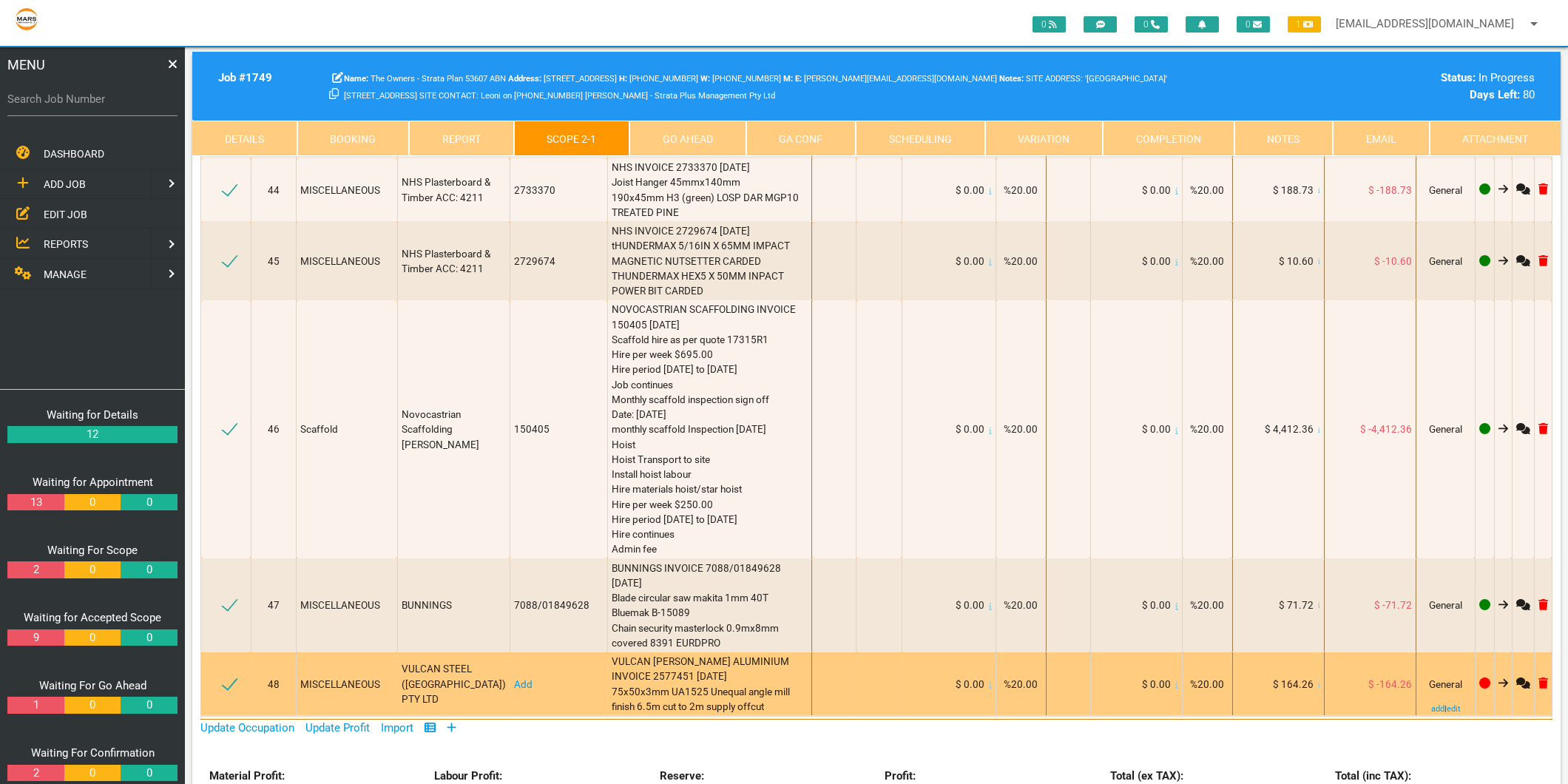
click at [521, 678] on link "Add" at bounding box center [523, 684] width 19 height 12
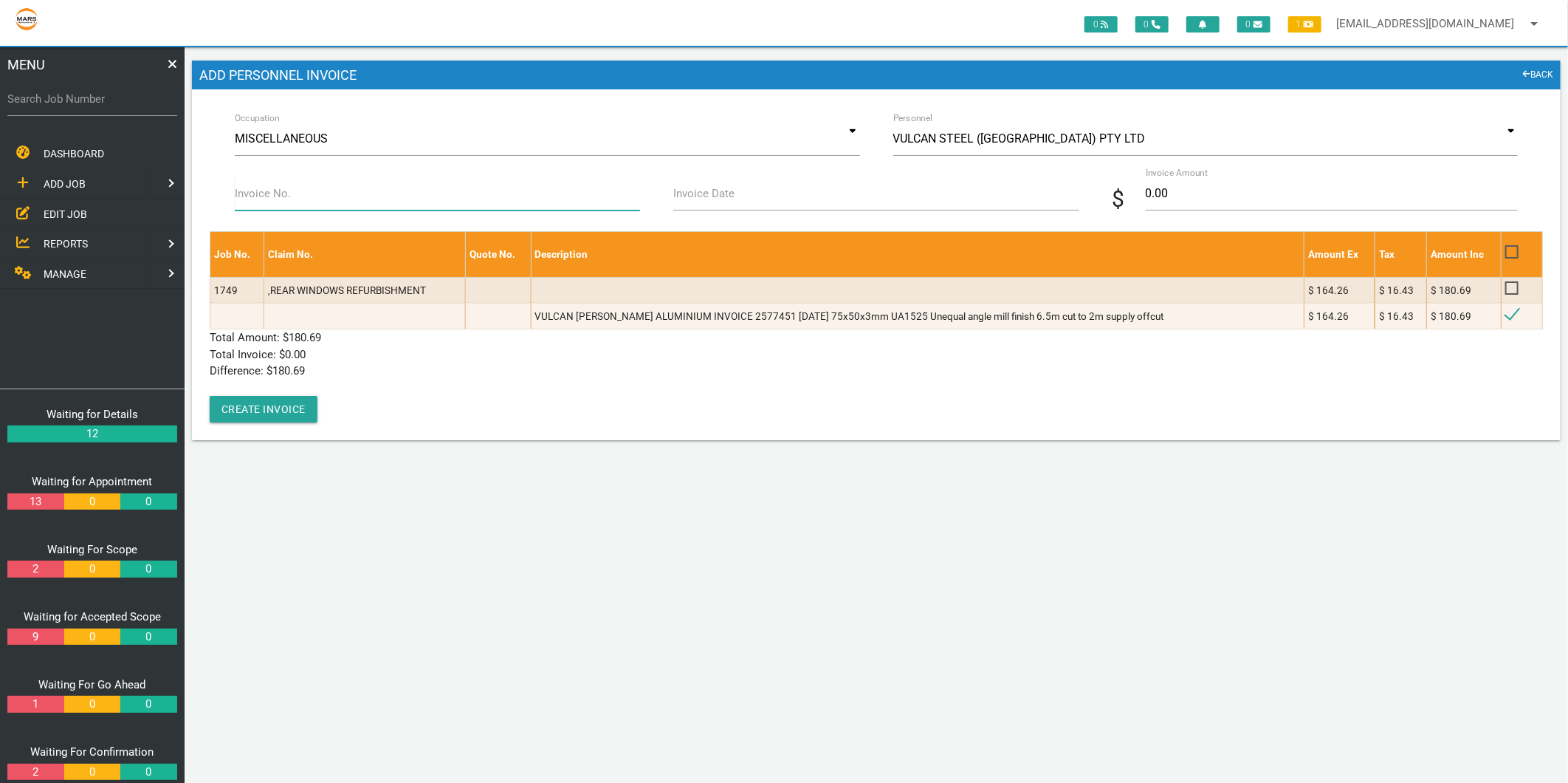
click at [310, 186] on input "Invoice No." at bounding box center [437, 193] width 405 height 34
type input "2577451"
click at [668, 194] on div "Invoice Date" at bounding box center [876, 196] width 422 height 40
click at [674, 196] on label "Invoice Date" at bounding box center [704, 194] width 61 height 17
click at [674, 196] on input "Invoice Date" at bounding box center [876, 193] width 405 height 34
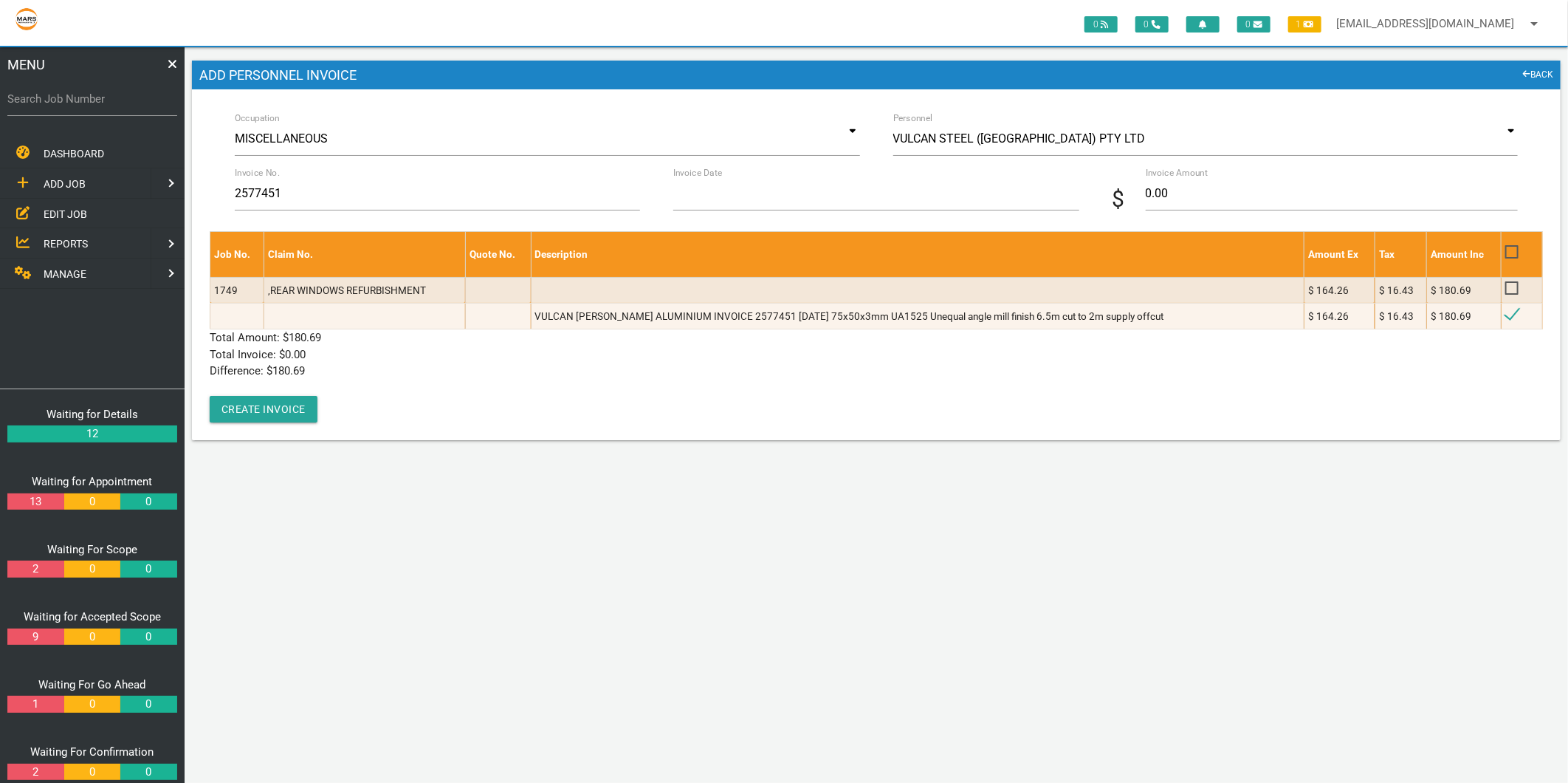
click at [696, 192] on input "Invoice Date" at bounding box center [876, 193] width 405 height 34
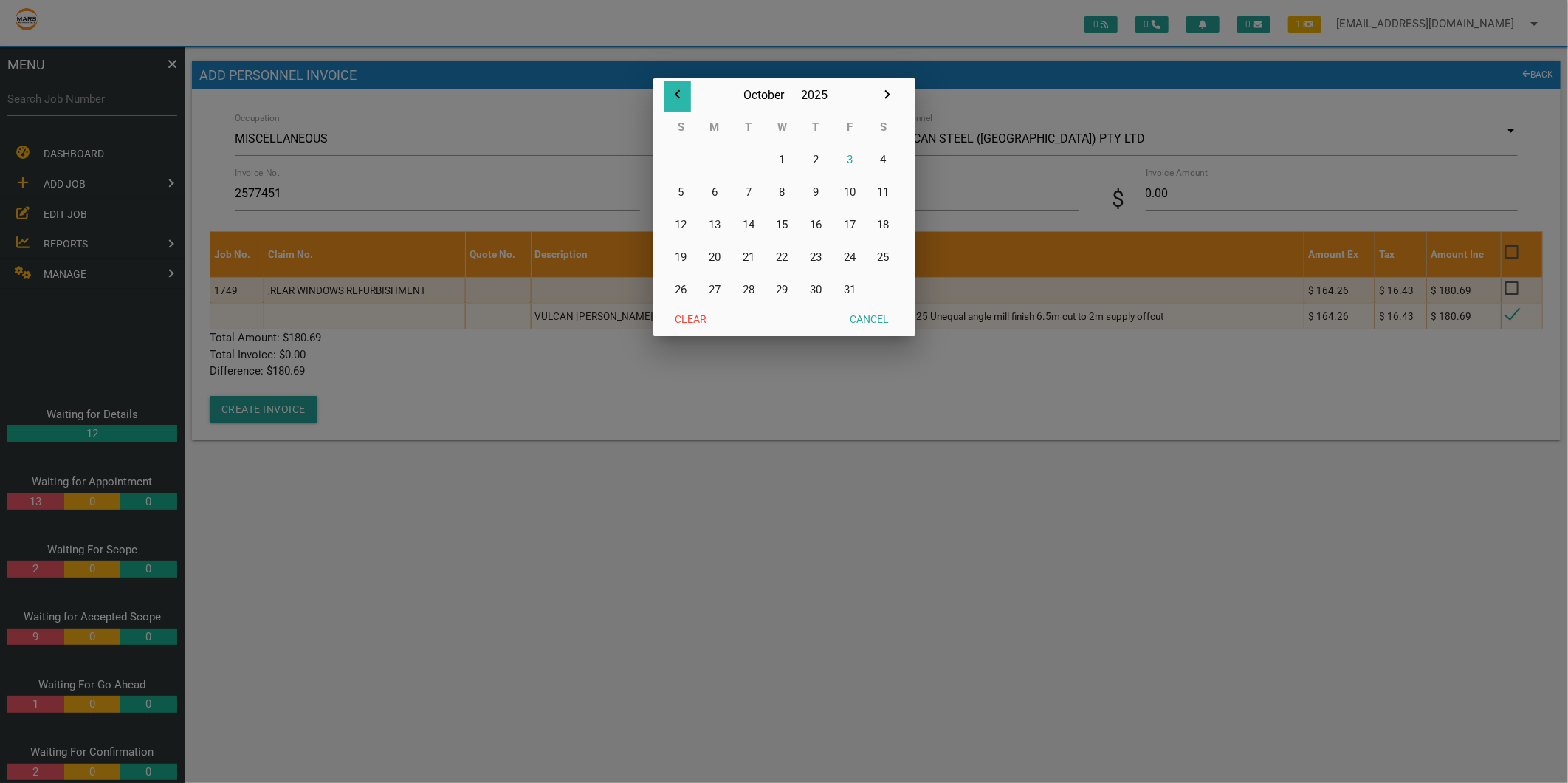
click at [682, 96] on icon "button" at bounding box center [677, 94] width 18 height 18
click at [847, 157] on button "5" at bounding box center [850, 159] width 34 height 32
type input "05/09/2025"
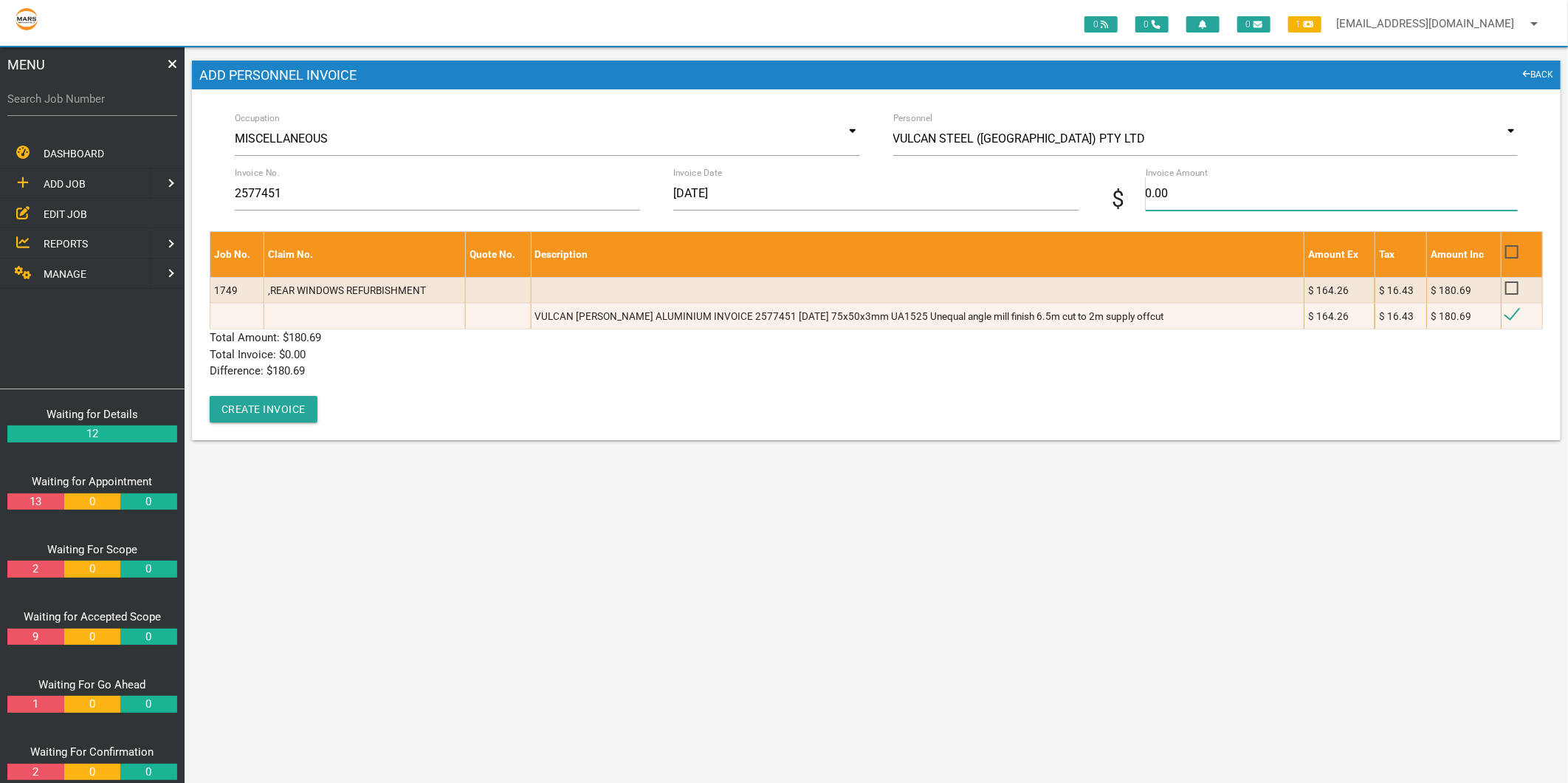
click at [1200, 200] on input "0.00" at bounding box center [1332, 193] width 372 height 34
type input "180.69"
click at [610, 366] on p "Difference: $ 180.69" at bounding box center [877, 371] width 1334 height 17
click at [275, 408] on button "Create Invoice" at bounding box center [263, 409] width 107 height 26
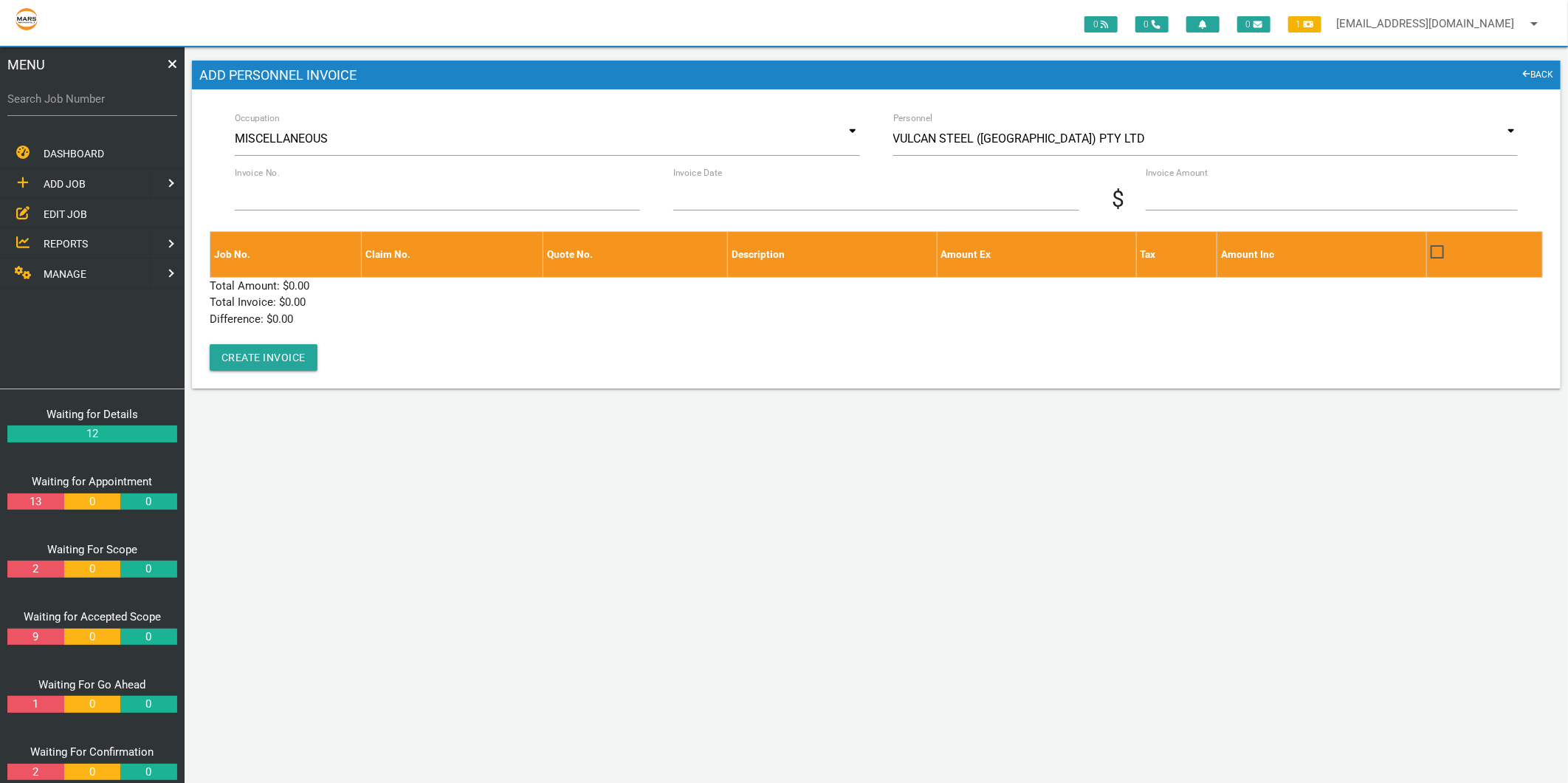
click at [128, 96] on label "Search Job Number" at bounding box center [92, 99] width 170 height 17
click at [128, 96] on input "Search Job Number" at bounding box center [92, 99] width 170 height 34
type input "1774"
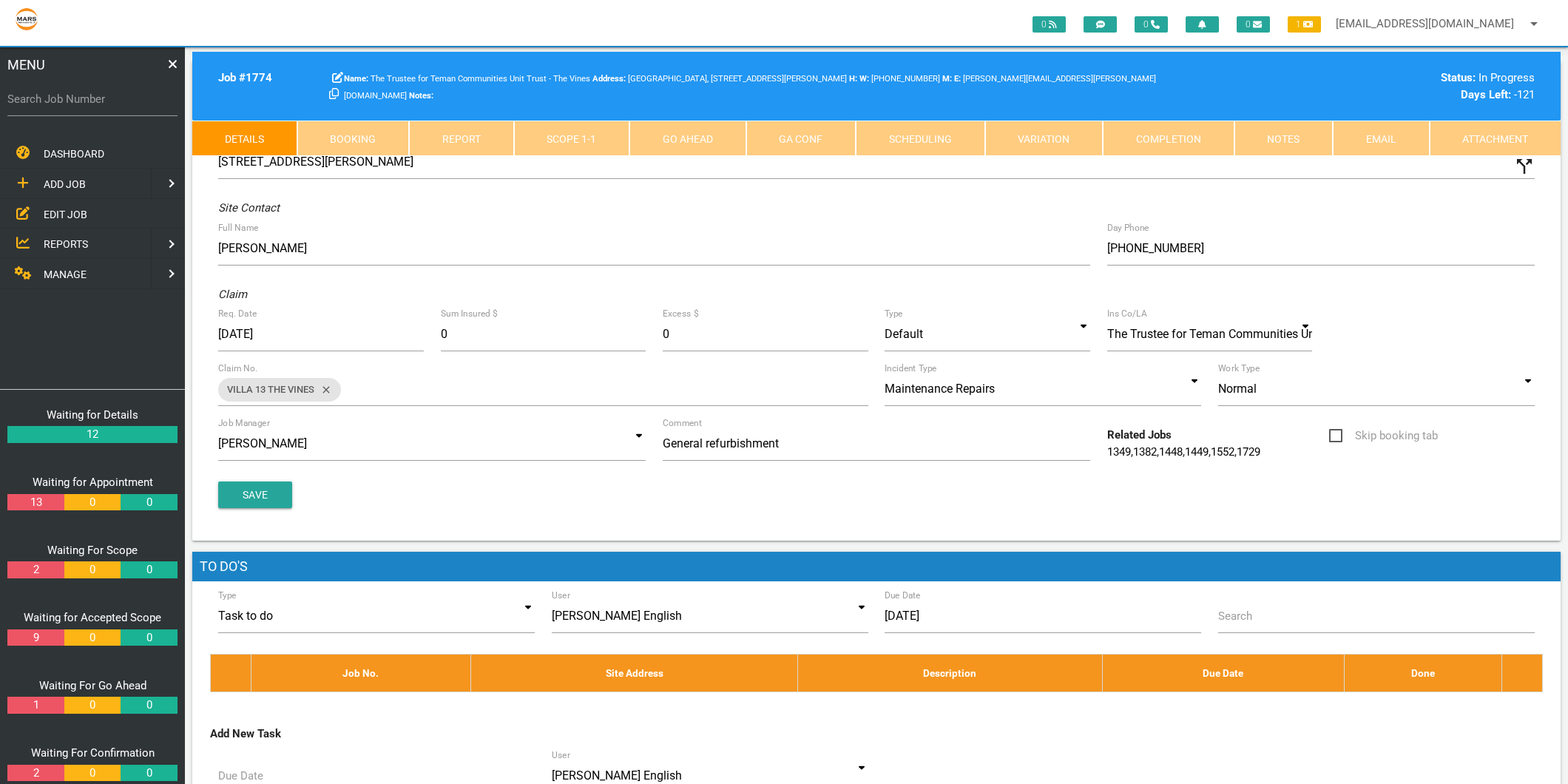
click at [564, 136] on link "Scope 1 - 1" at bounding box center [572, 138] width 116 height 36
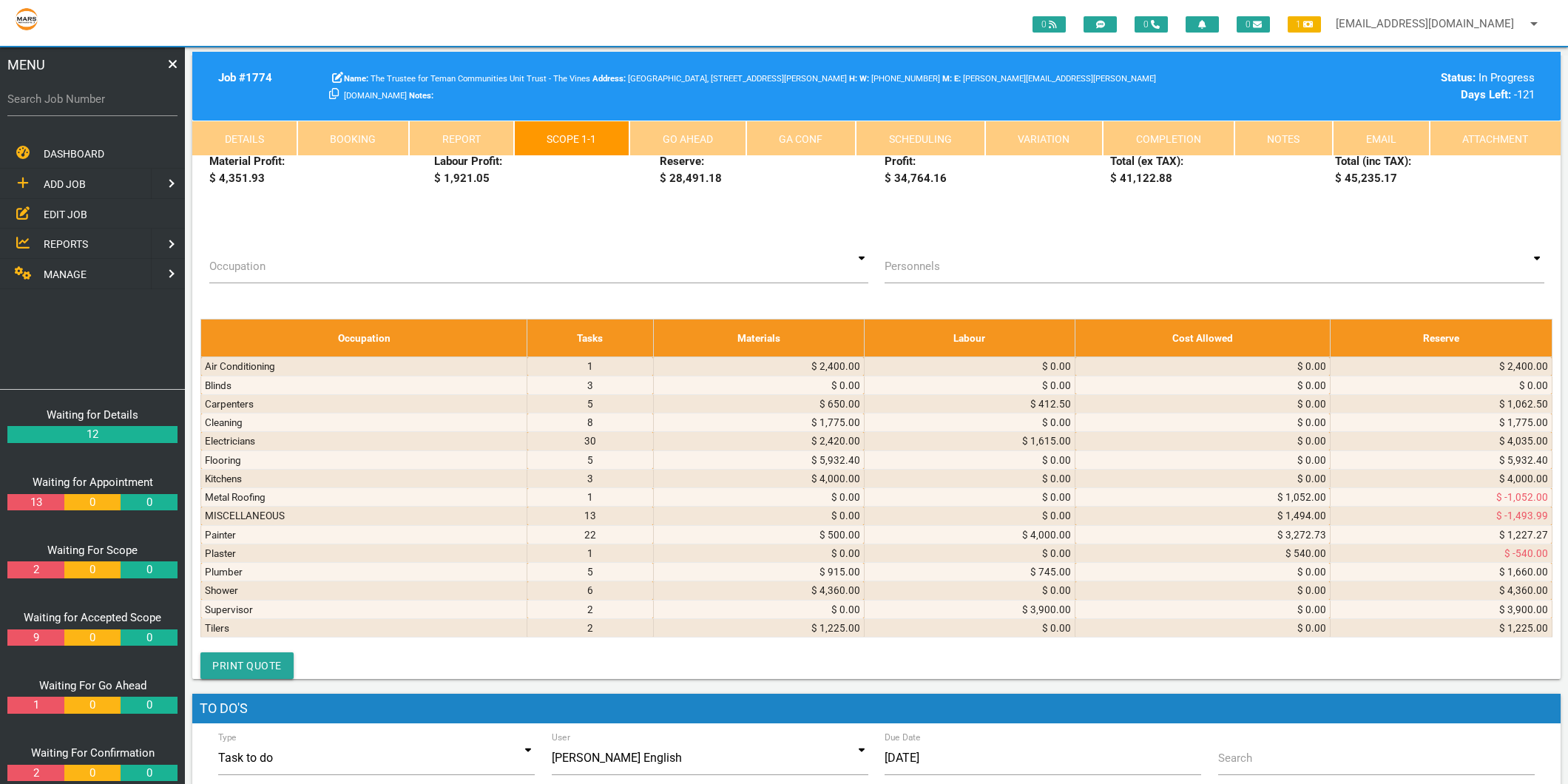
scroll to position [5586, 0]
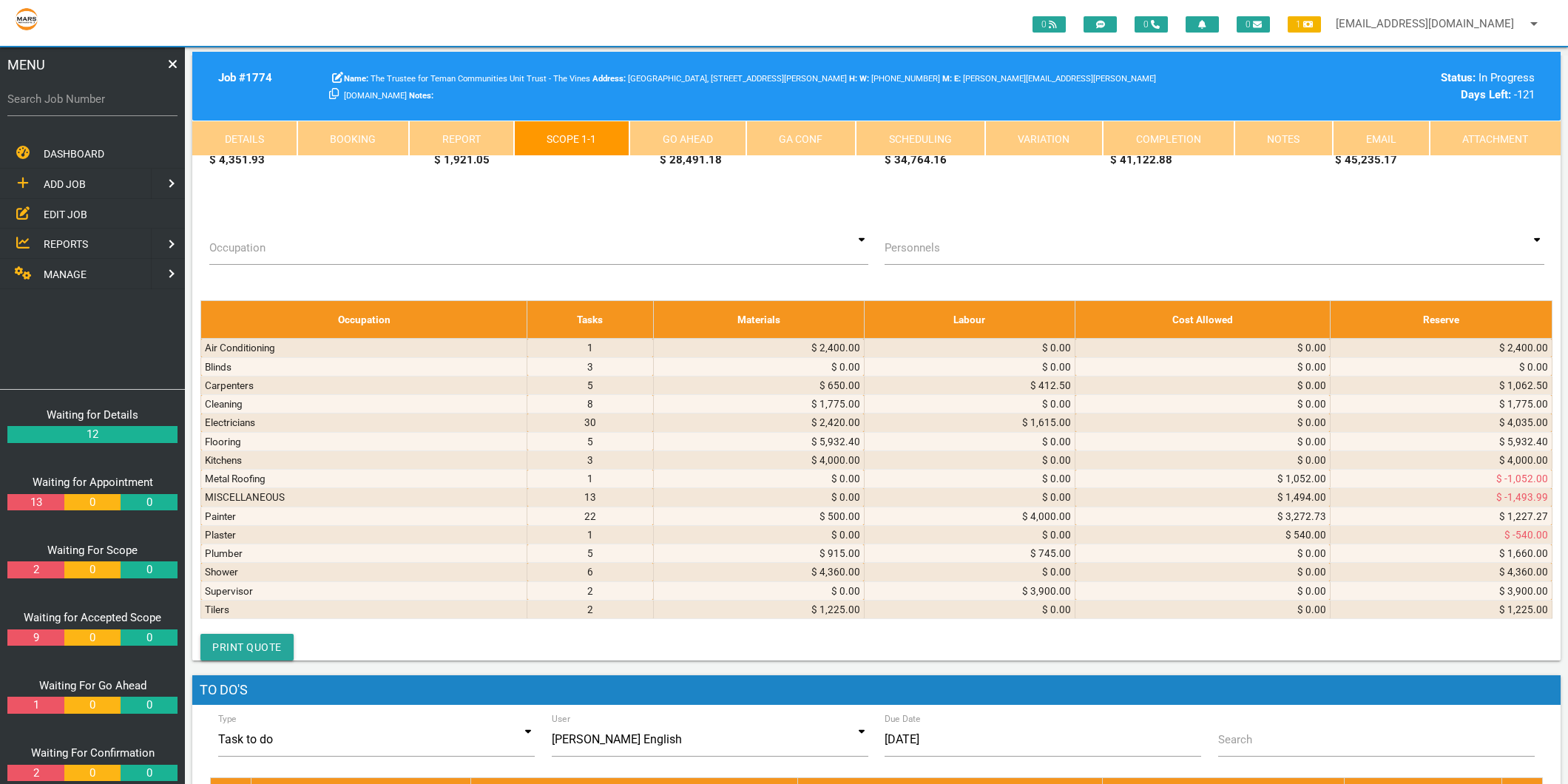
click at [455, 99] on icon at bounding box center [452, 94] width 8 height 8
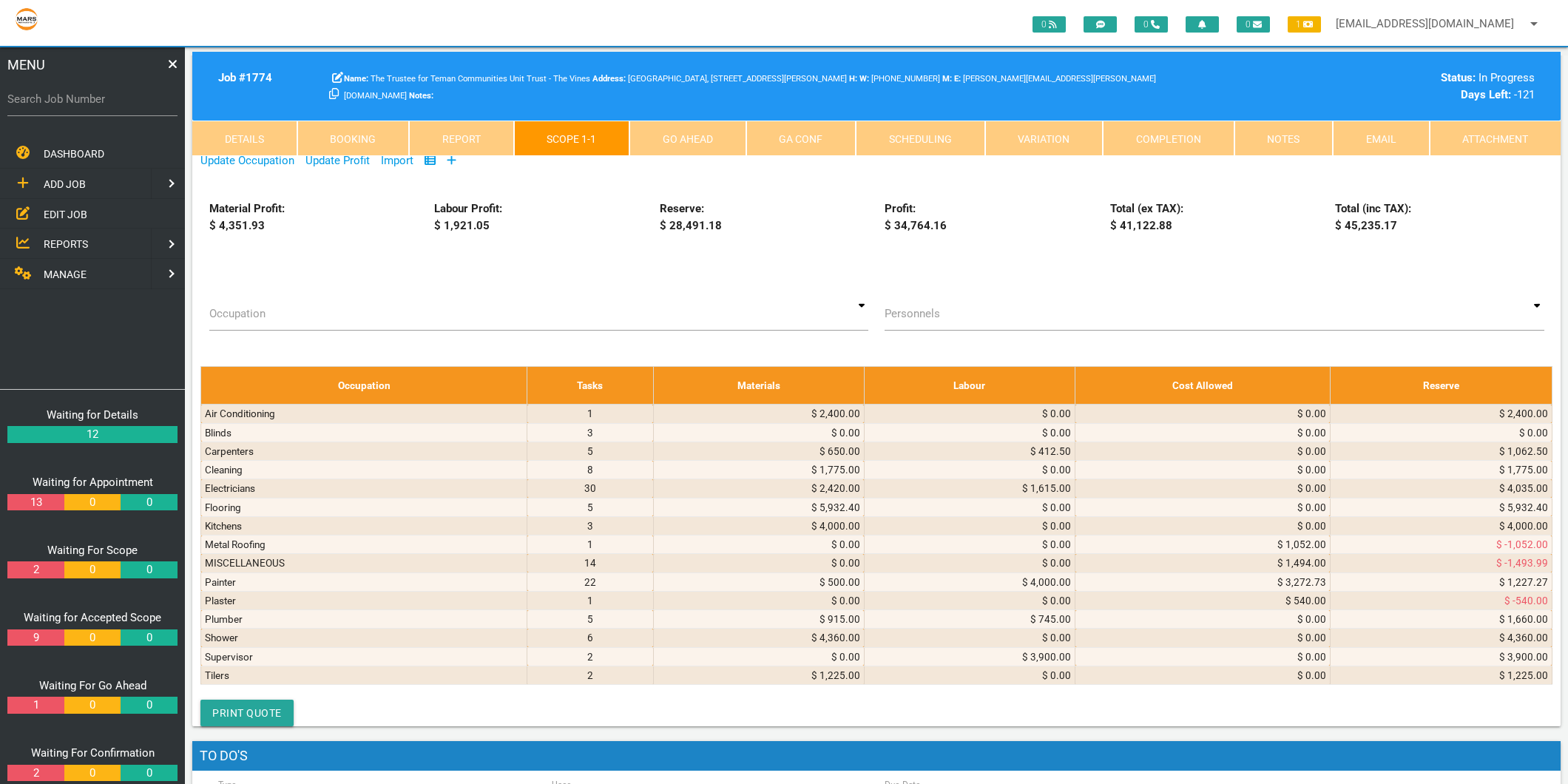
click at [346, 112] on select "Air Conditioning Asbestos Removal Awnings Blinds Bricklayers Building Inspectio…" at bounding box center [349, 101] width 94 height 22
select select "Kitchens"
click at [304, 112] on select "Air Conditioning Asbestos Removal Awnings Blinds Bricklayers Building Inspectio…" at bounding box center [349, 101] width 94 height 22
click at [632, 113] on textarea at bounding box center [698, 95] width 207 height 33
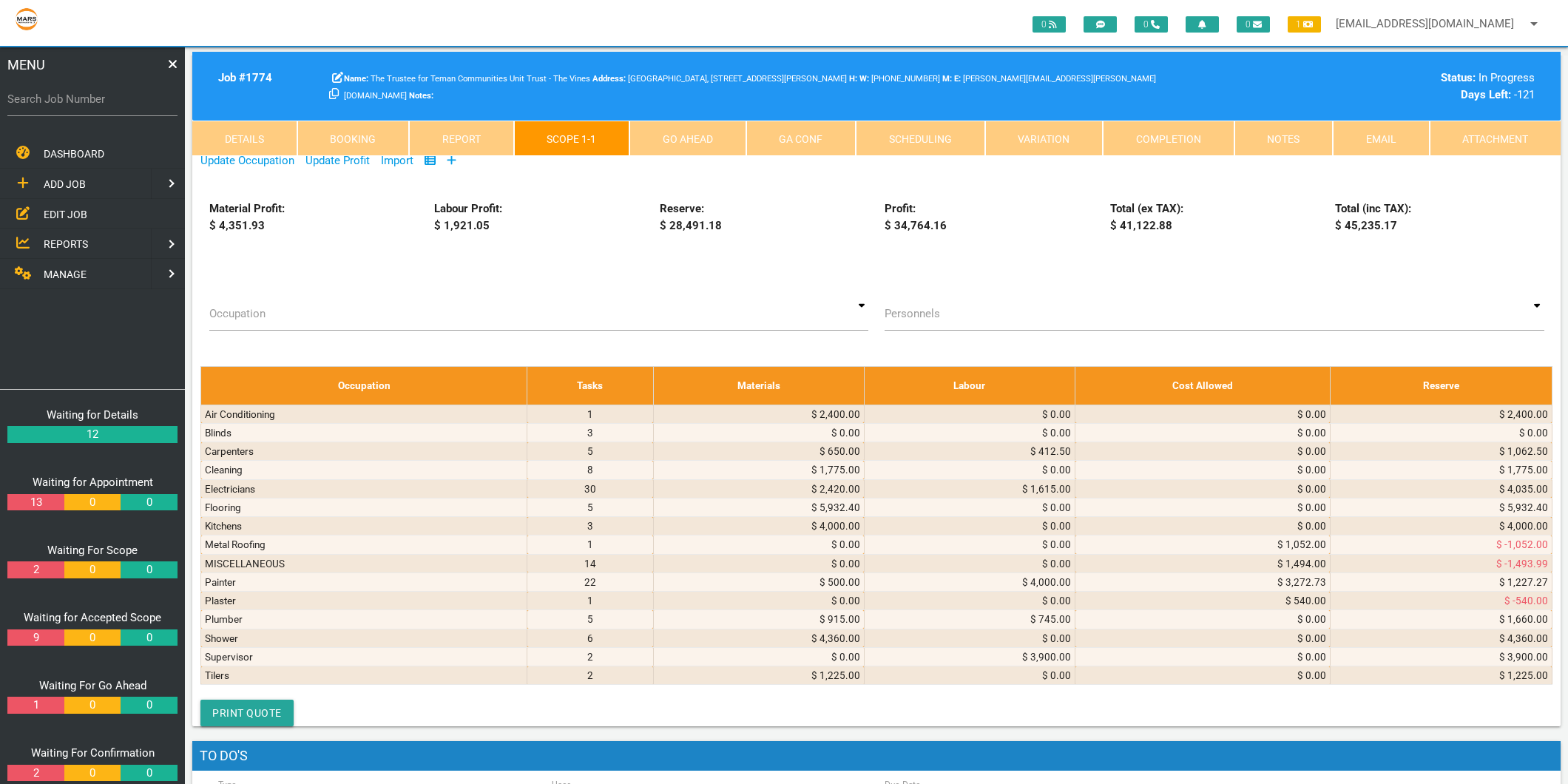
type textarea "EUROFORM INVOICE 22916 [DATE] Kitchen joinery Kitchen stone"
click at [611, 64] on span "BUNNINGS INVOICE 7332/01152852 [DATE] DIY Multi-Purp Comp less mess 2.25kg/ Pla…" at bounding box center [695, 36] width 202 height 57
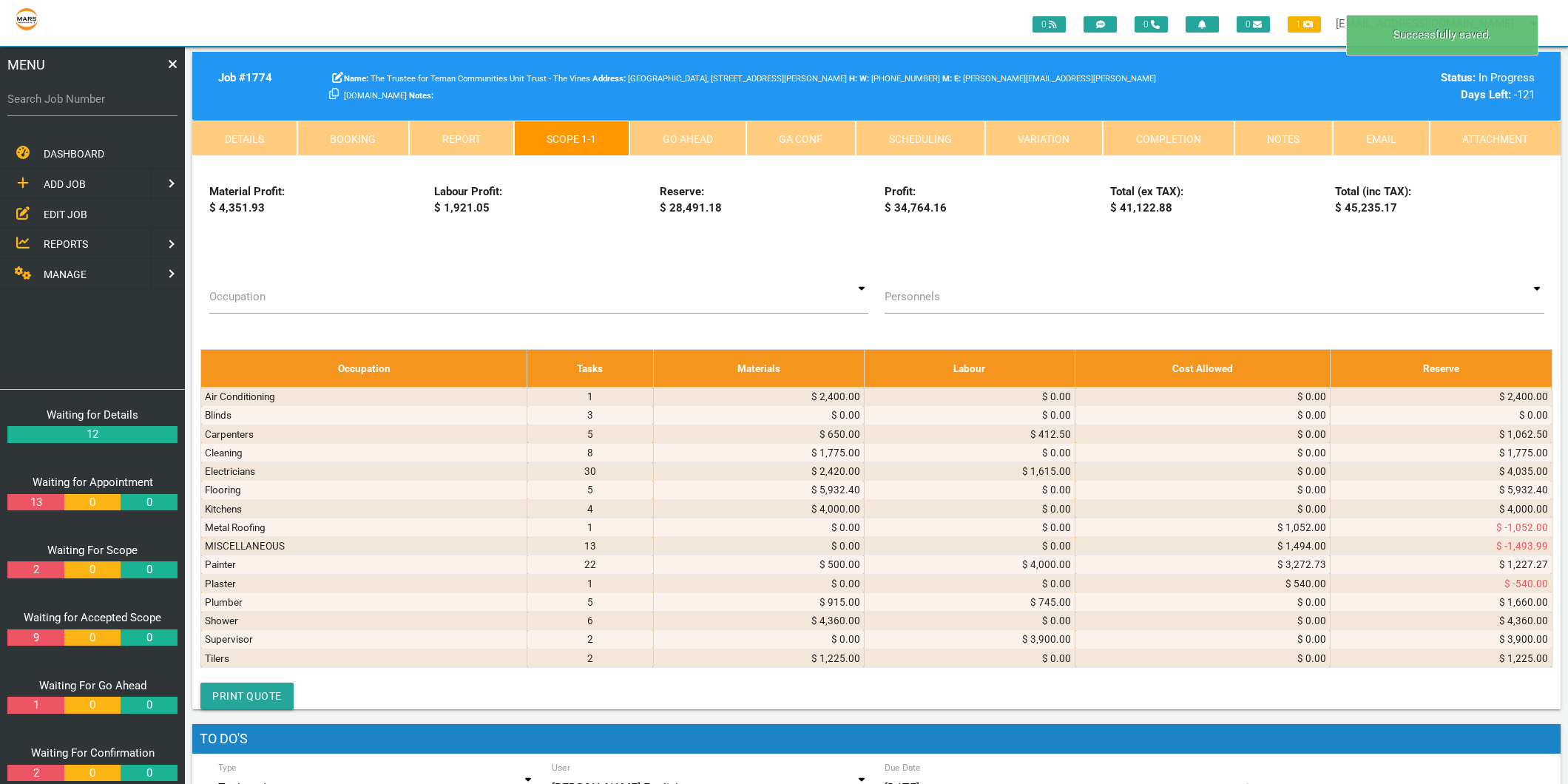
click at [1314, 96] on icon at bounding box center [1314, 92] width 3 height 8
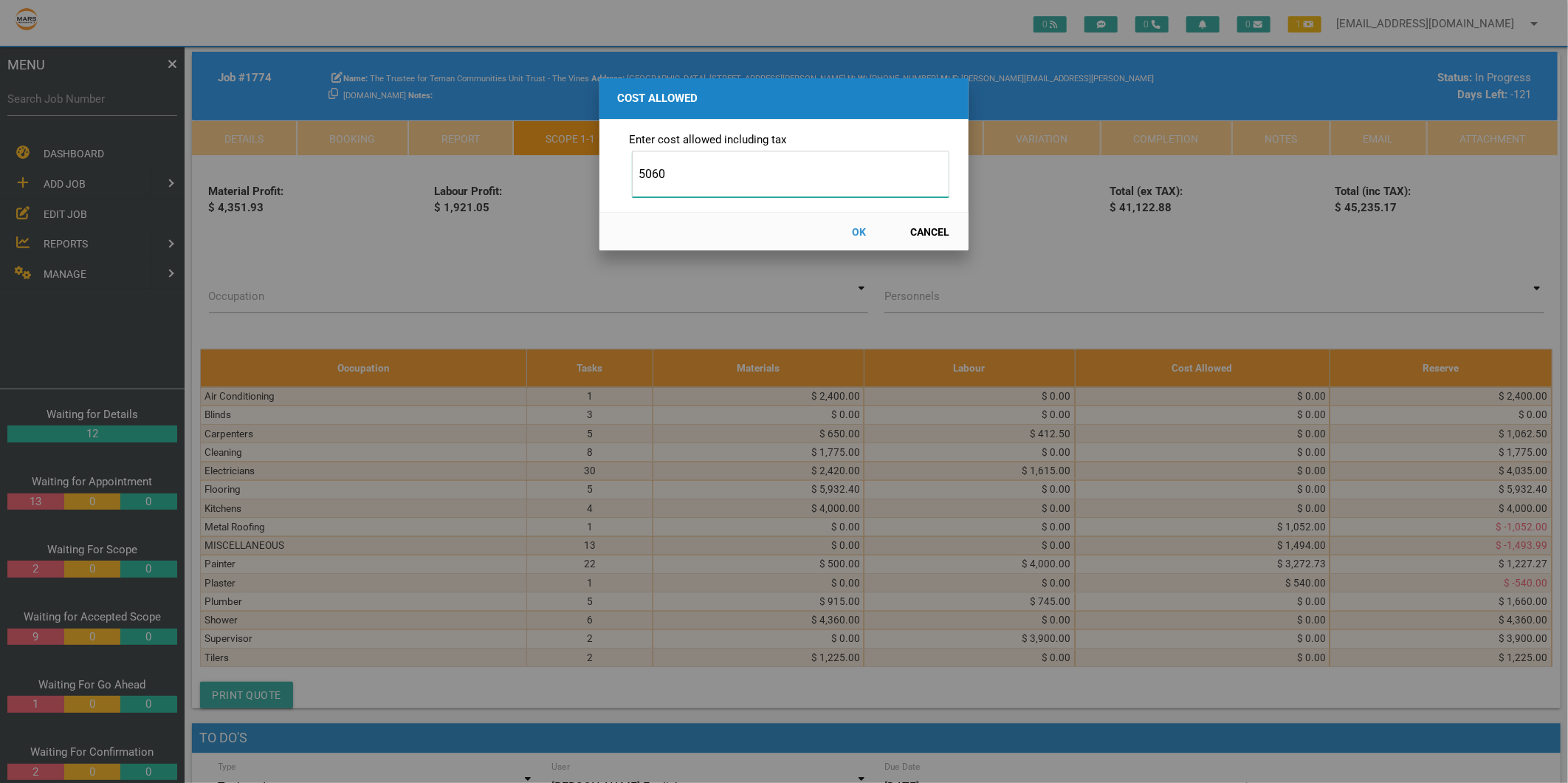
type input "5060"
click at [855, 230] on button "OK" at bounding box center [859, 231] width 65 height 26
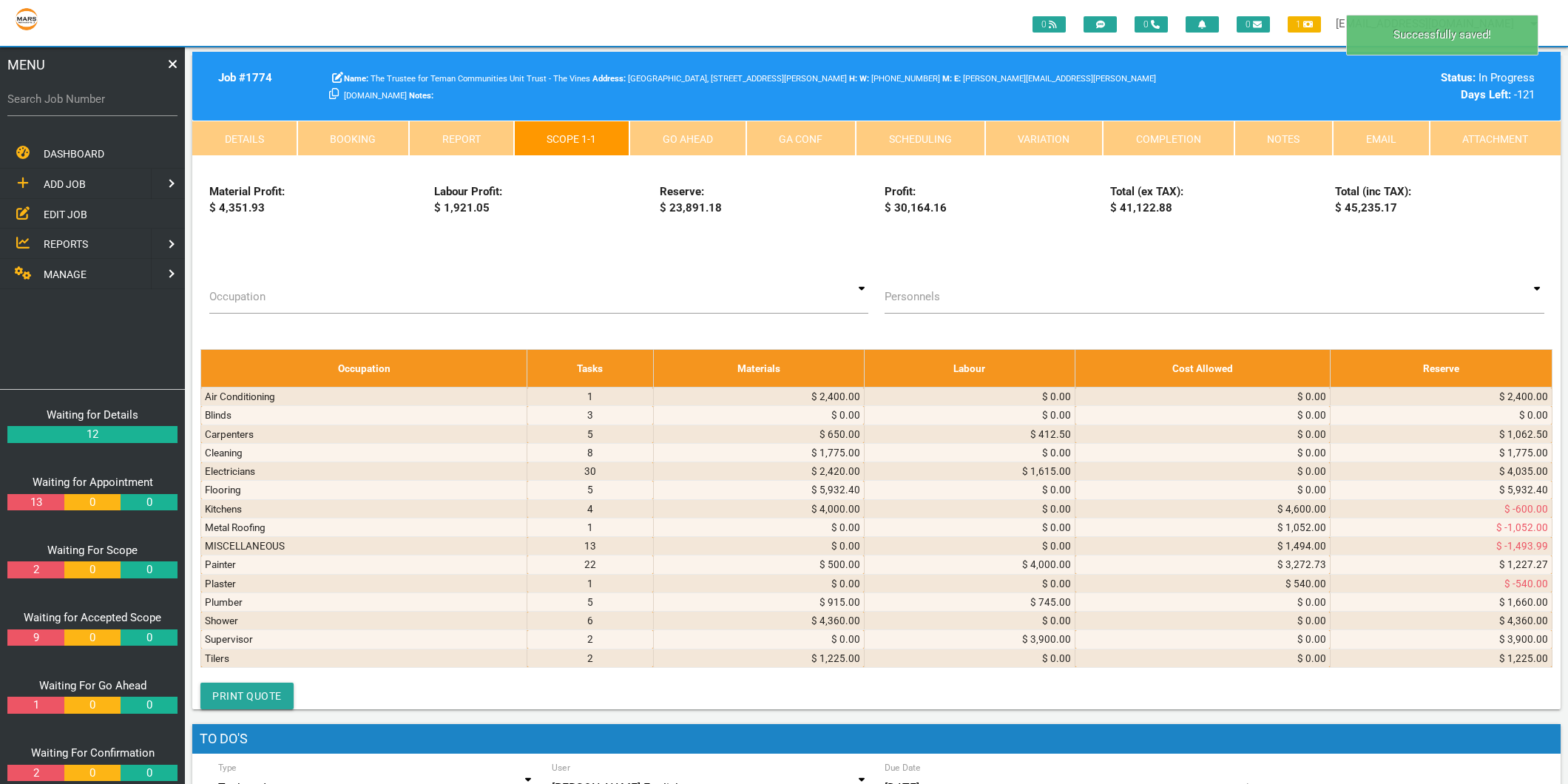
click at [413, 97] on icon at bounding box center [408, 92] width 8 height 10
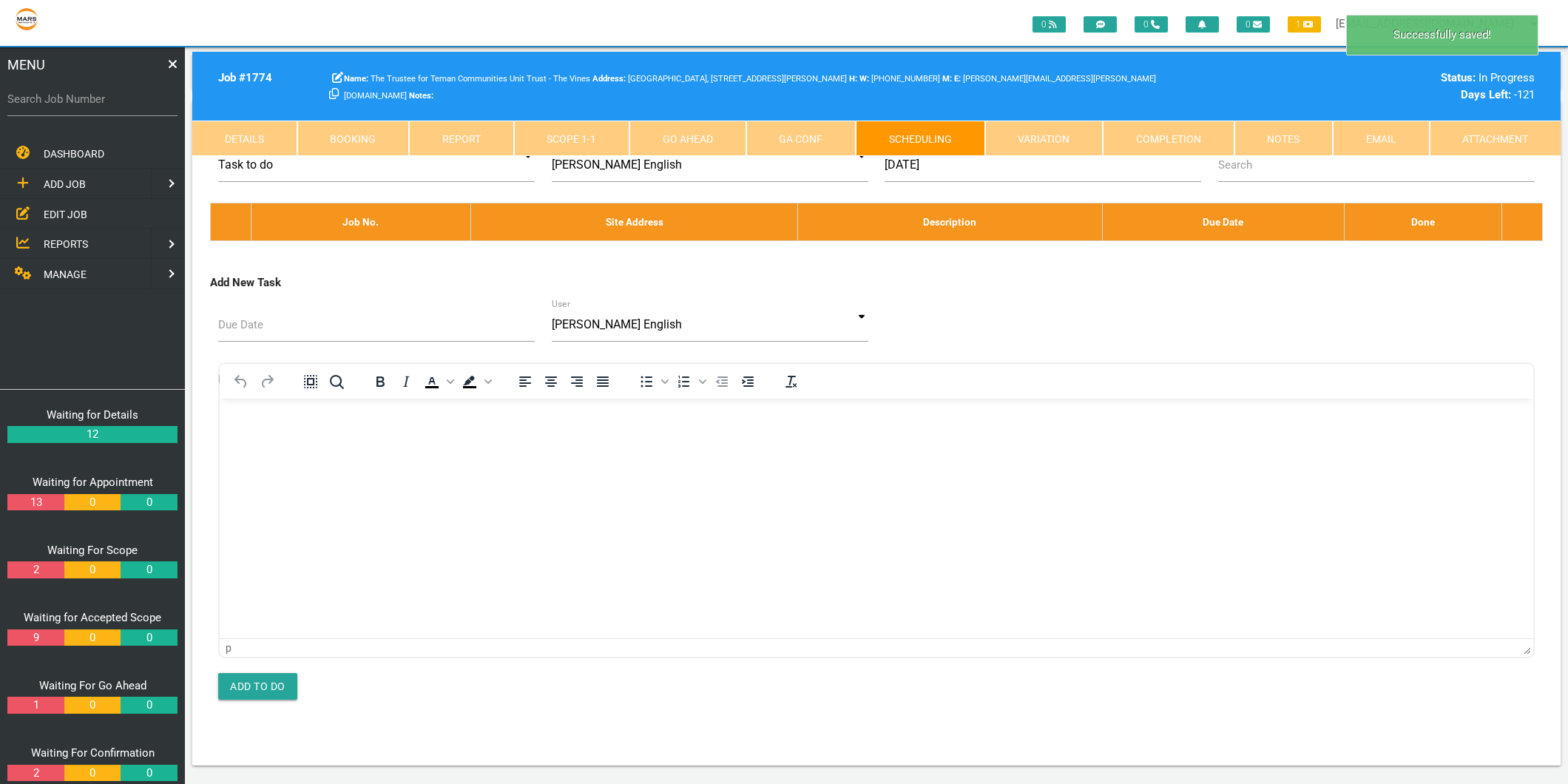
scroll to position [0, 0]
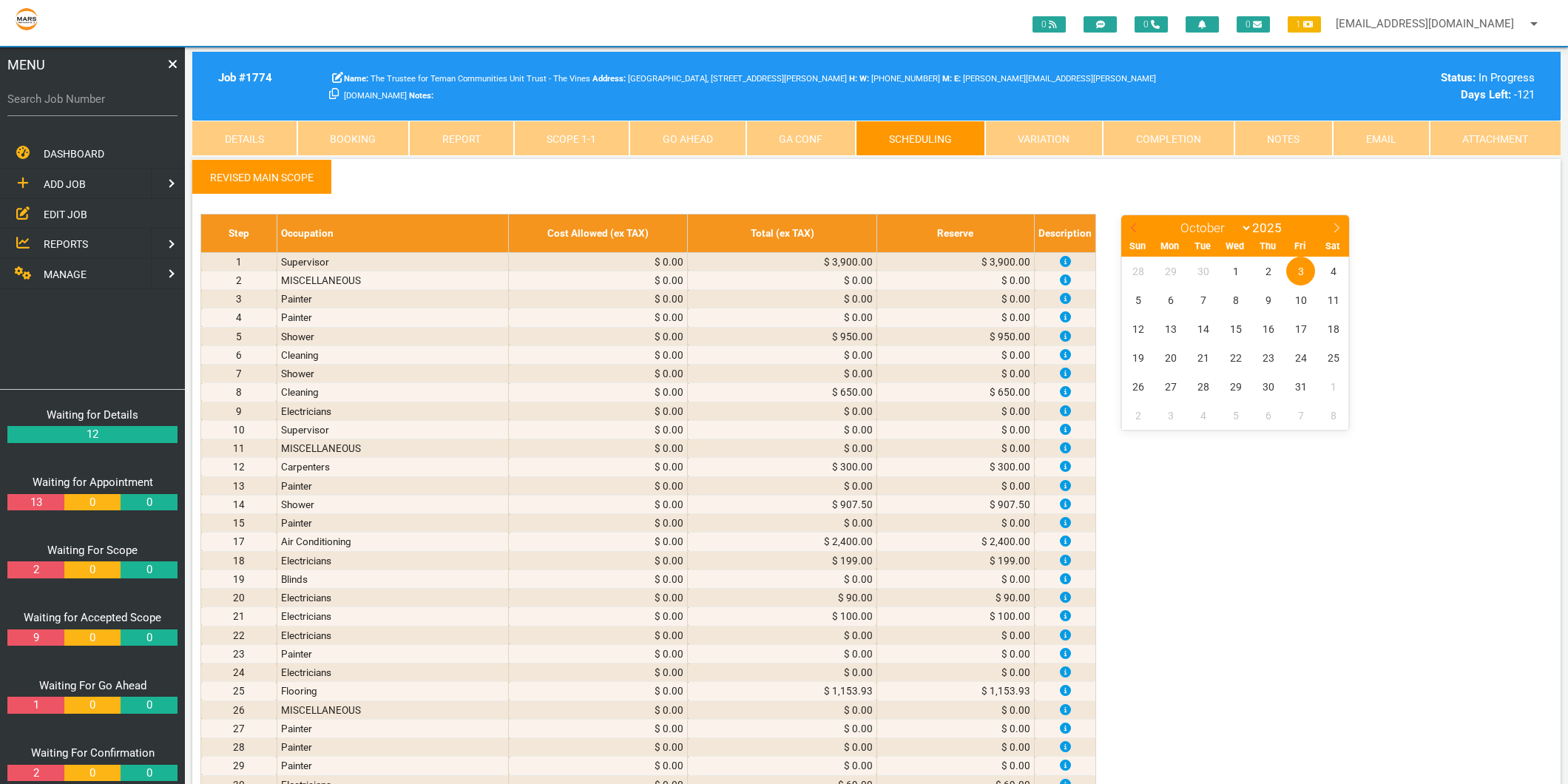
click at [1128, 226] on span at bounding box center [1135, 225] width 25 height 20
select select "8"
click at [1232, 331] on span "17" at bounding box center [1236, 329] width 29 height 29
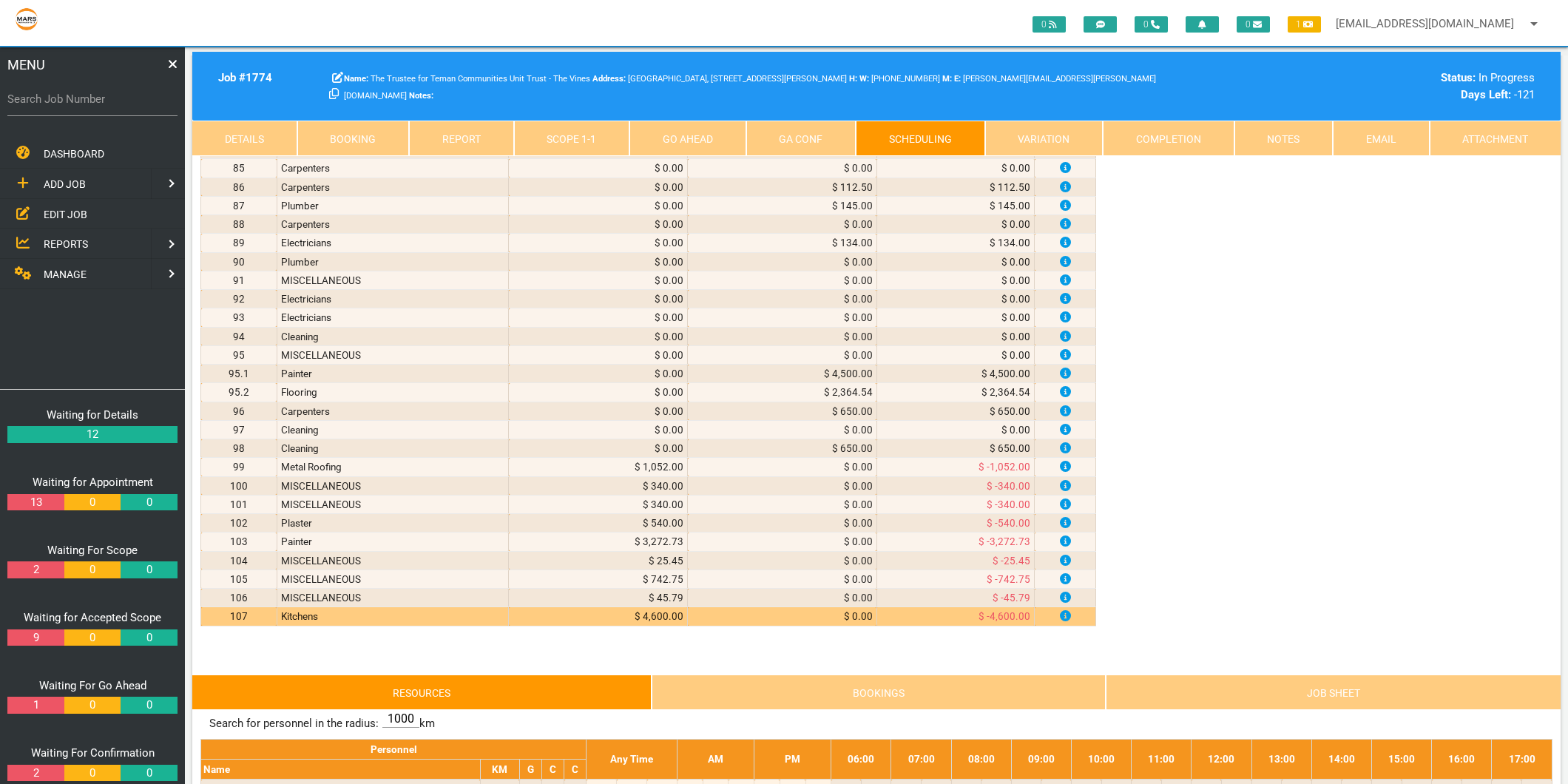
scroll to position [1971, 0]
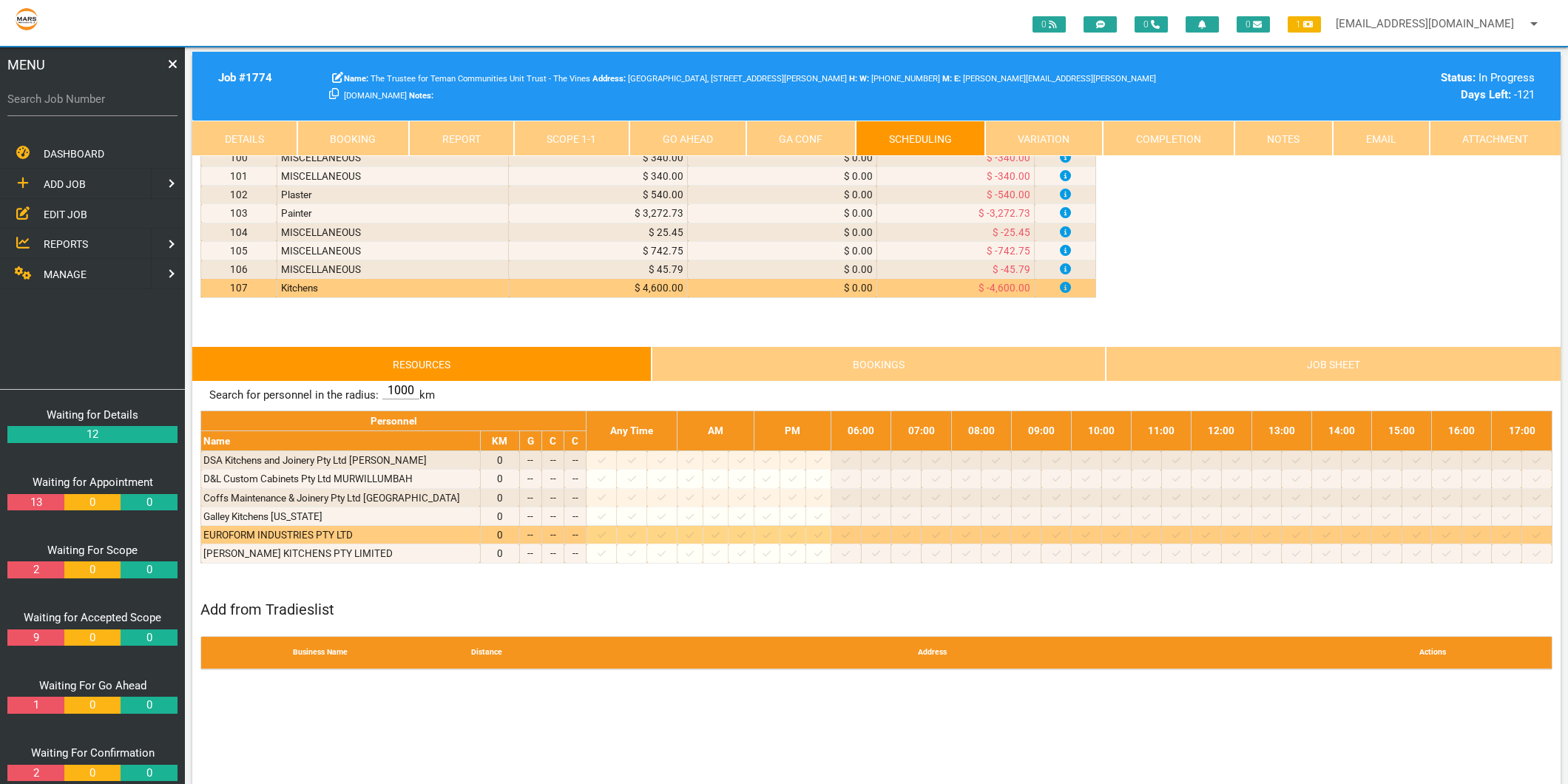
click at [605, 540] on icon at bounding box center [602, 534] width 8 height 9
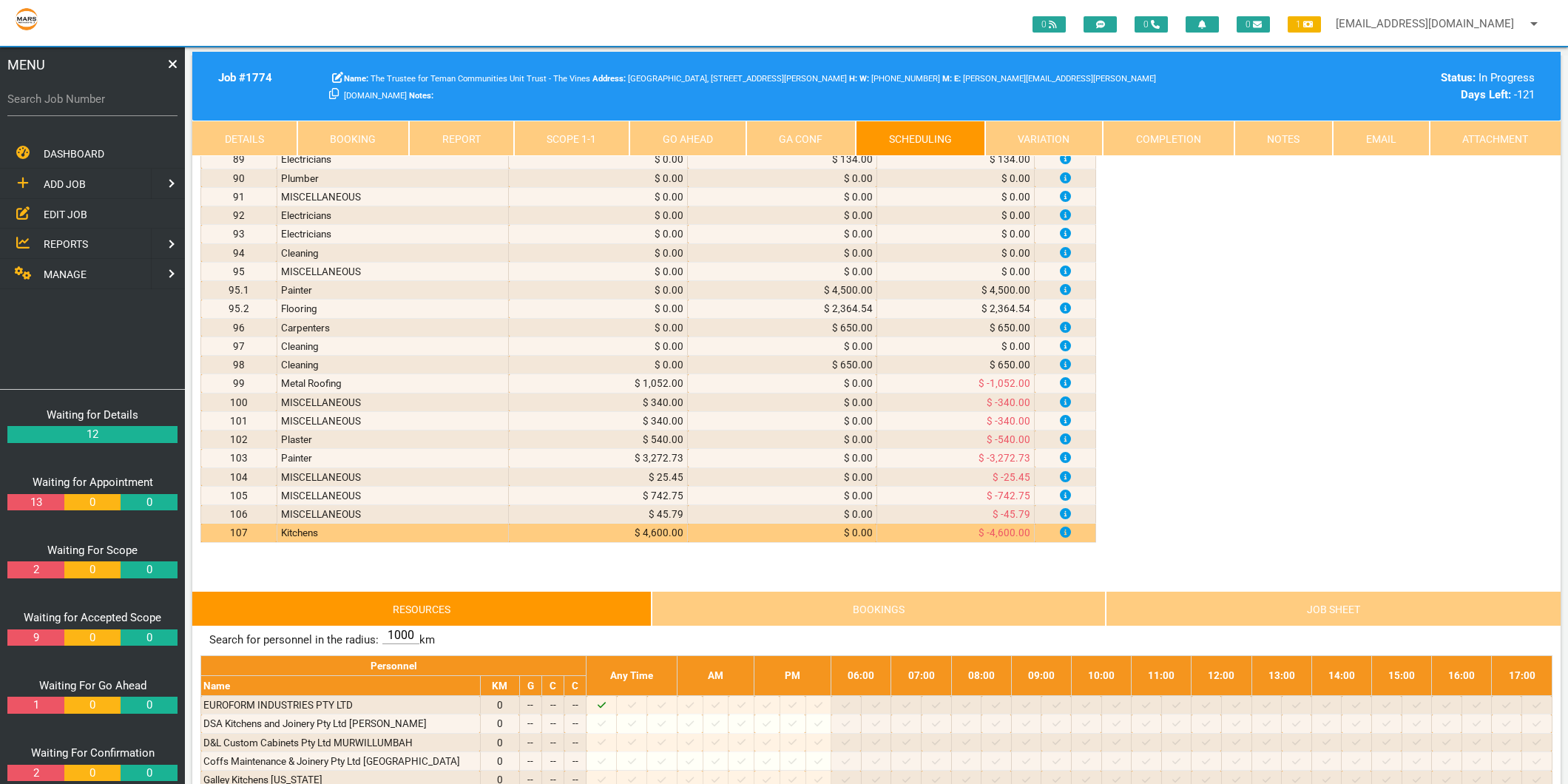
scroll to position [1725, 0]
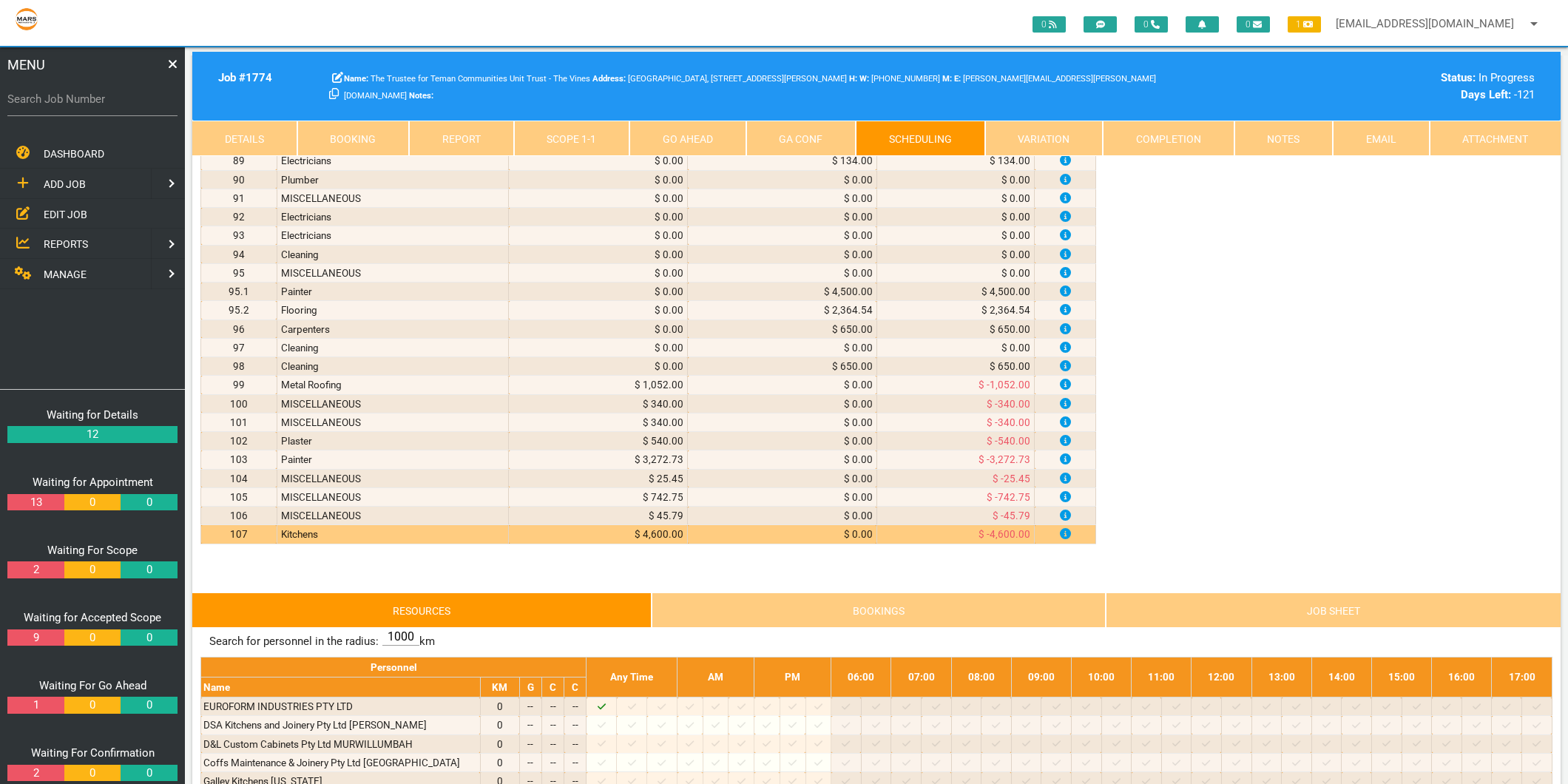
click at [610, 145] on link "Scope 1 - 1" at bounding box center [572, 138] width 116 height 36
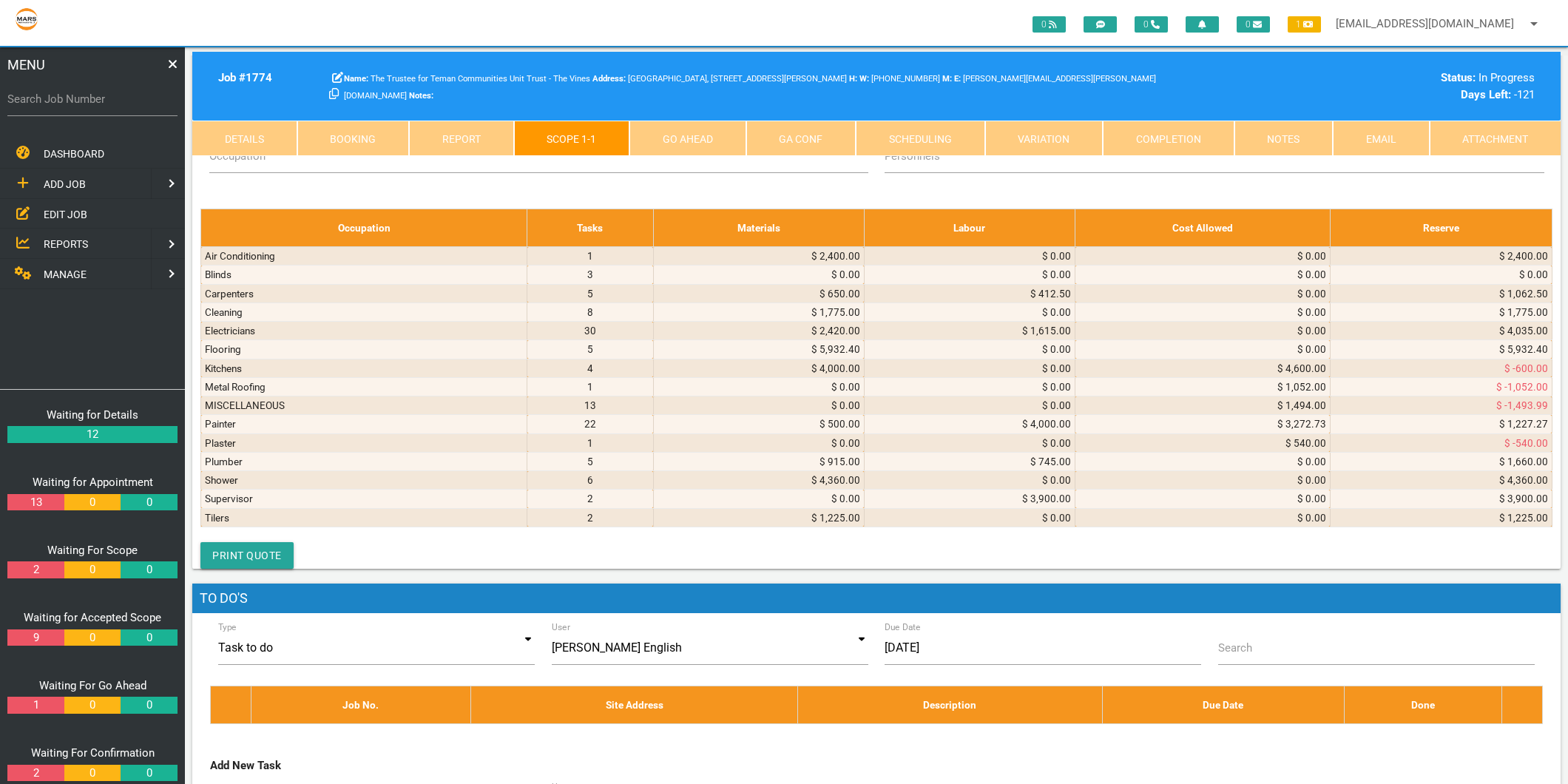
scroll to position [5751, 0]
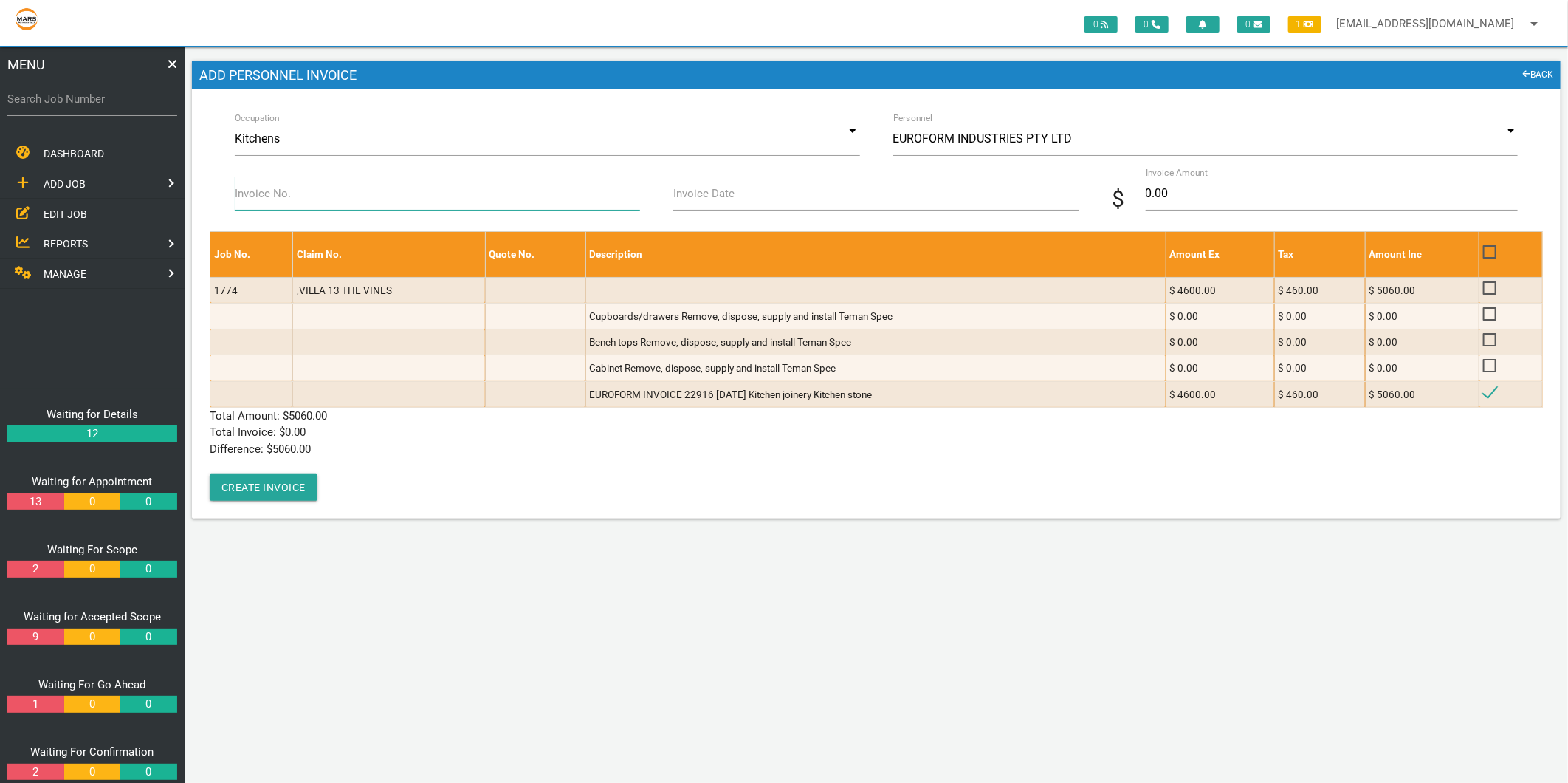
click at [382, 203] on input "Invoice No." at bounding box center [437, 193] width 405 height 34
type input "22916"
click at [690, 201] on label "Invoice Date" at bounding box center [704, 194] width 61 height 17
click at [690, 201] on input "Invoice Date" at bounding box center [876, 193] width 405 height 34
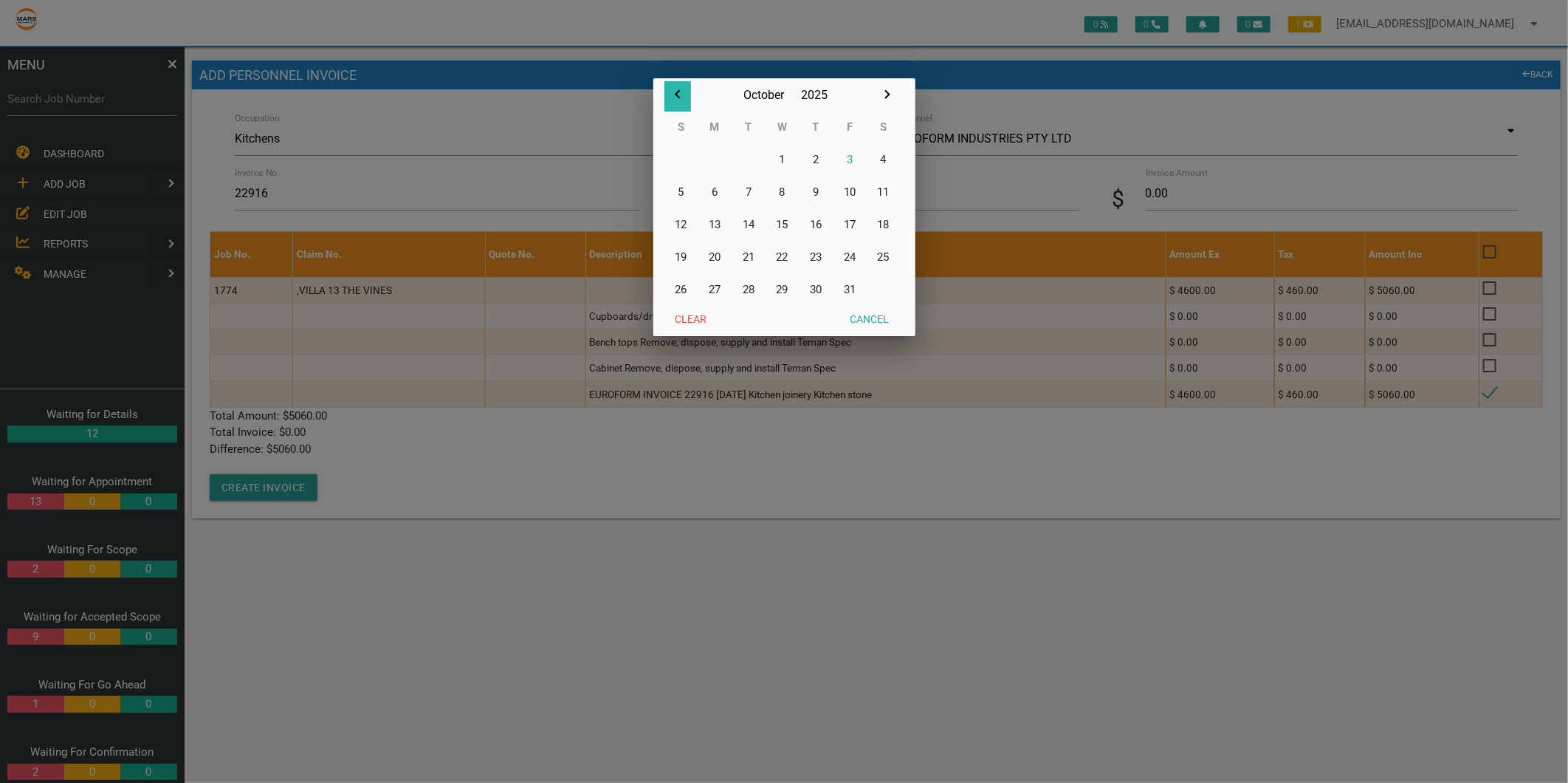
click at [679, 93] on icon "button" at bounding box center [677, 94] width 18 height 18
click at [787, 222] on button "17" at bounding box center [783, 224] width 34 height 32
type input "17/09/2025"
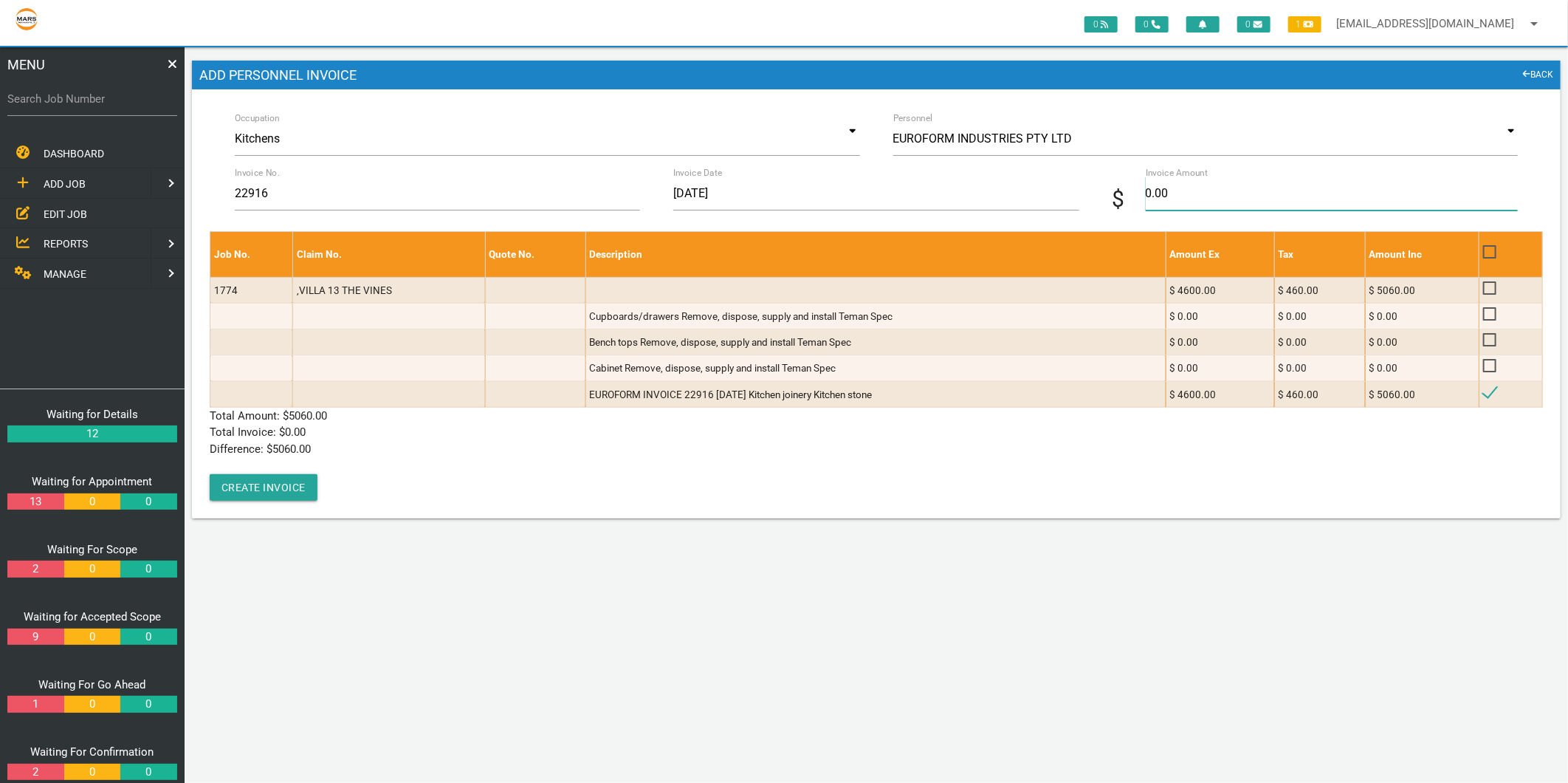
click at [1192, 194] on input "0.00" at bounding box center [1332, 193] width 372 height 34
type input "5060"
drag, startPoint x: 539, startPoint y: 455, endPoint x: 527, endPoint y: 455, distance: 12.0
click at [537, 455] on div "Job No. Claim No. Quote No. Description Amount Ex Tax Amount Inc 1774 ,VILLA 13…" at bounding box center [877, 366] width 1334 height 269
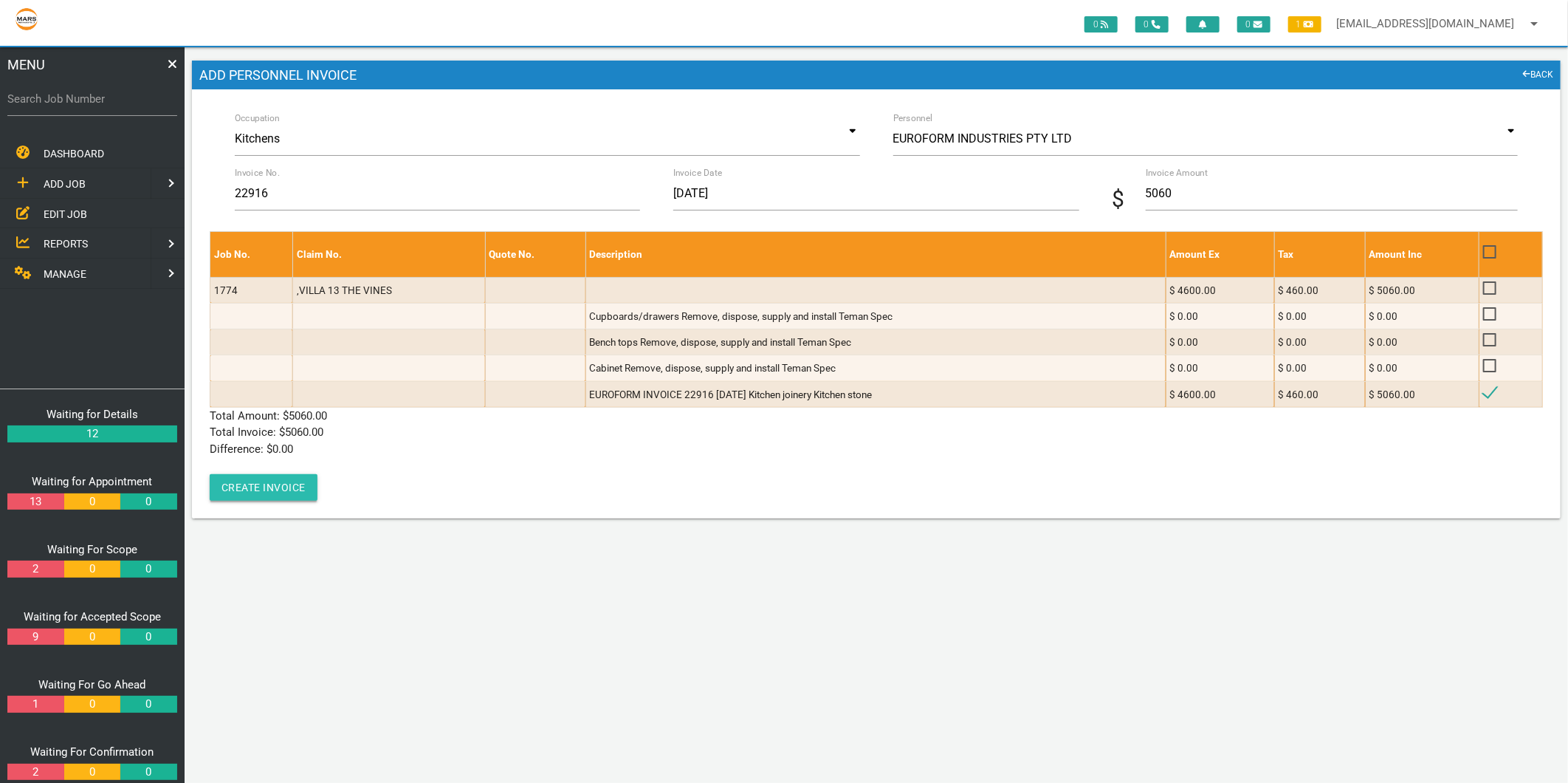
click at [254, 485] on button "Create Invoice" at bounding box center [263, 487] width 107 height 26
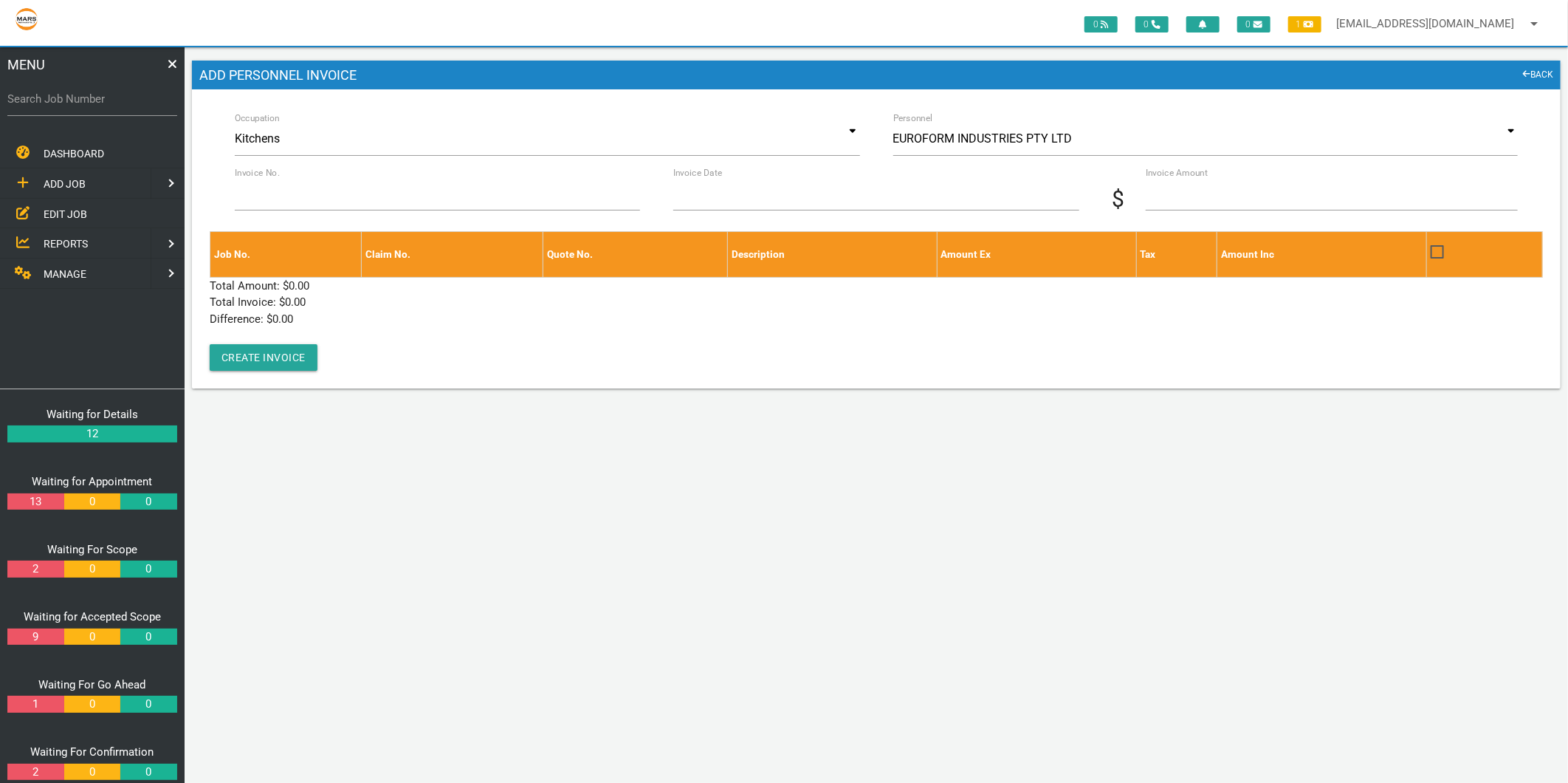
click at [26, 105] on label "Search Job Number" at bounding box center [92, 99] width 170 height 17
click at [26, 105] on input "Search Job Number" at bounding box center [92, 99] width 170 height 34
type input "1746"
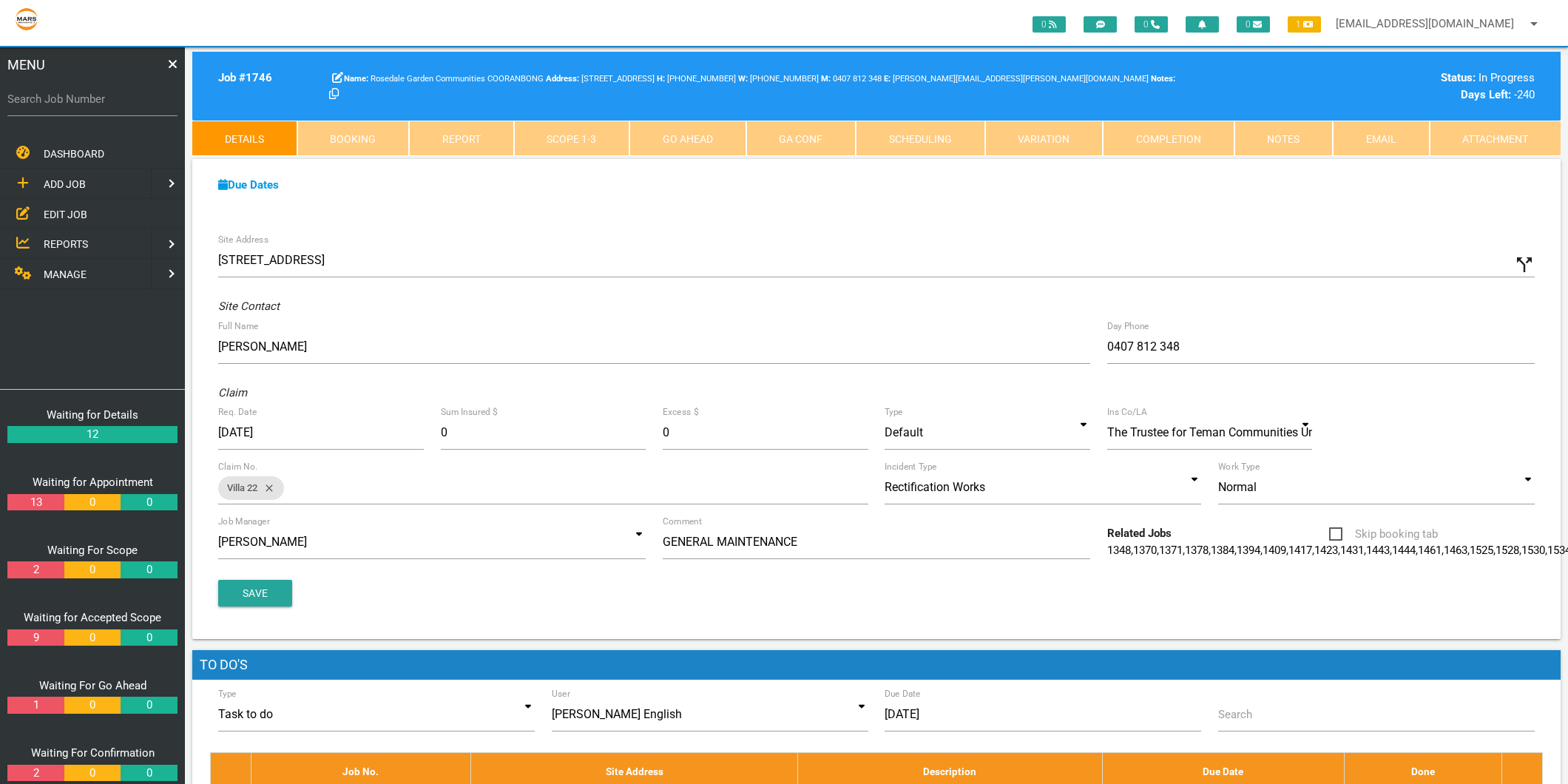
click at [596, 138] on link "Scope 1 - 3" at bounding box center [572, 138] width 116 height 36
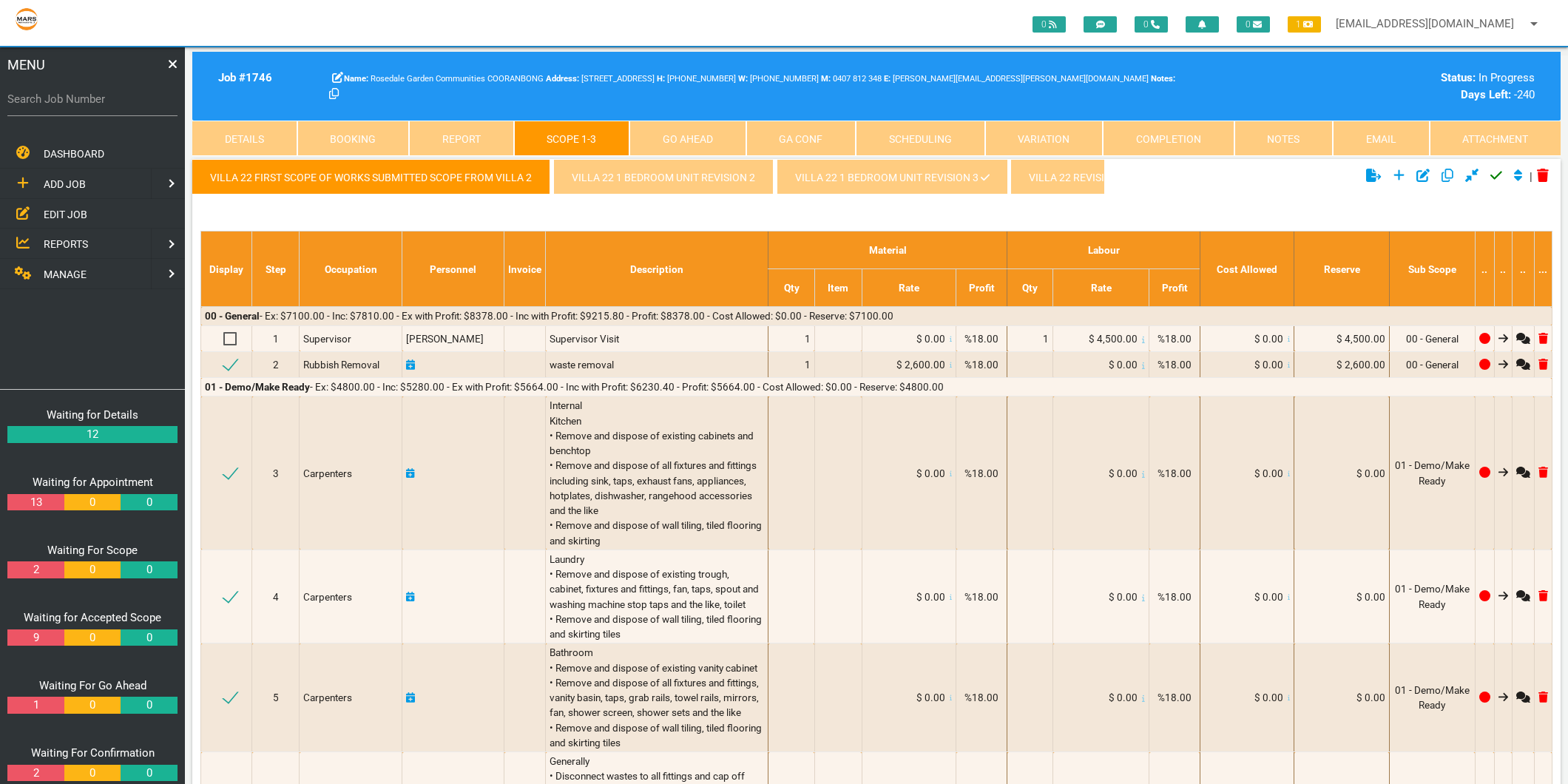
click at [820, 185] on link "Villa 22 1 Bedroom Unit revision 3" at bounding box center [892, 177] width 231 height 36
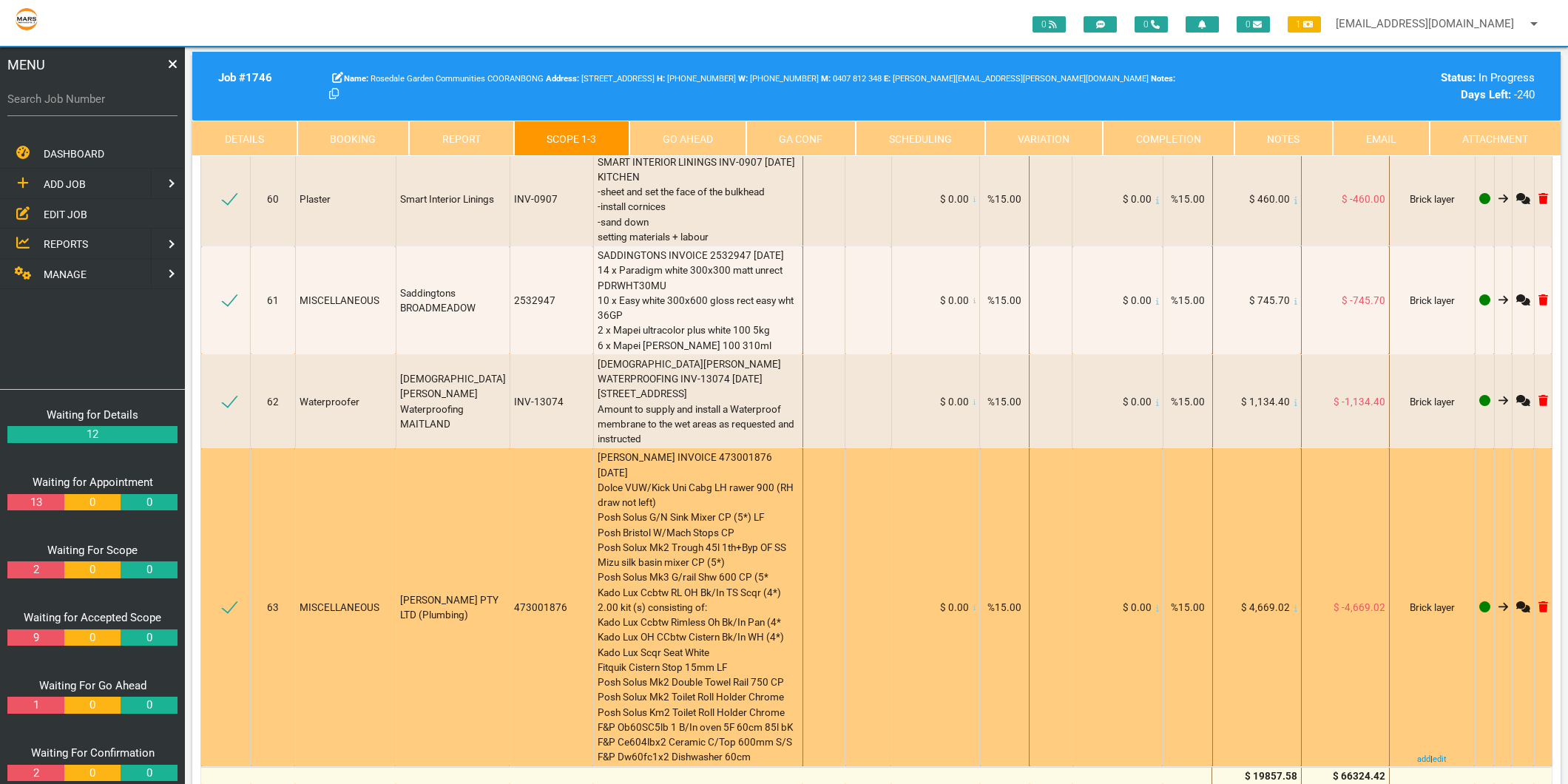
scroll to position [8543, 0]
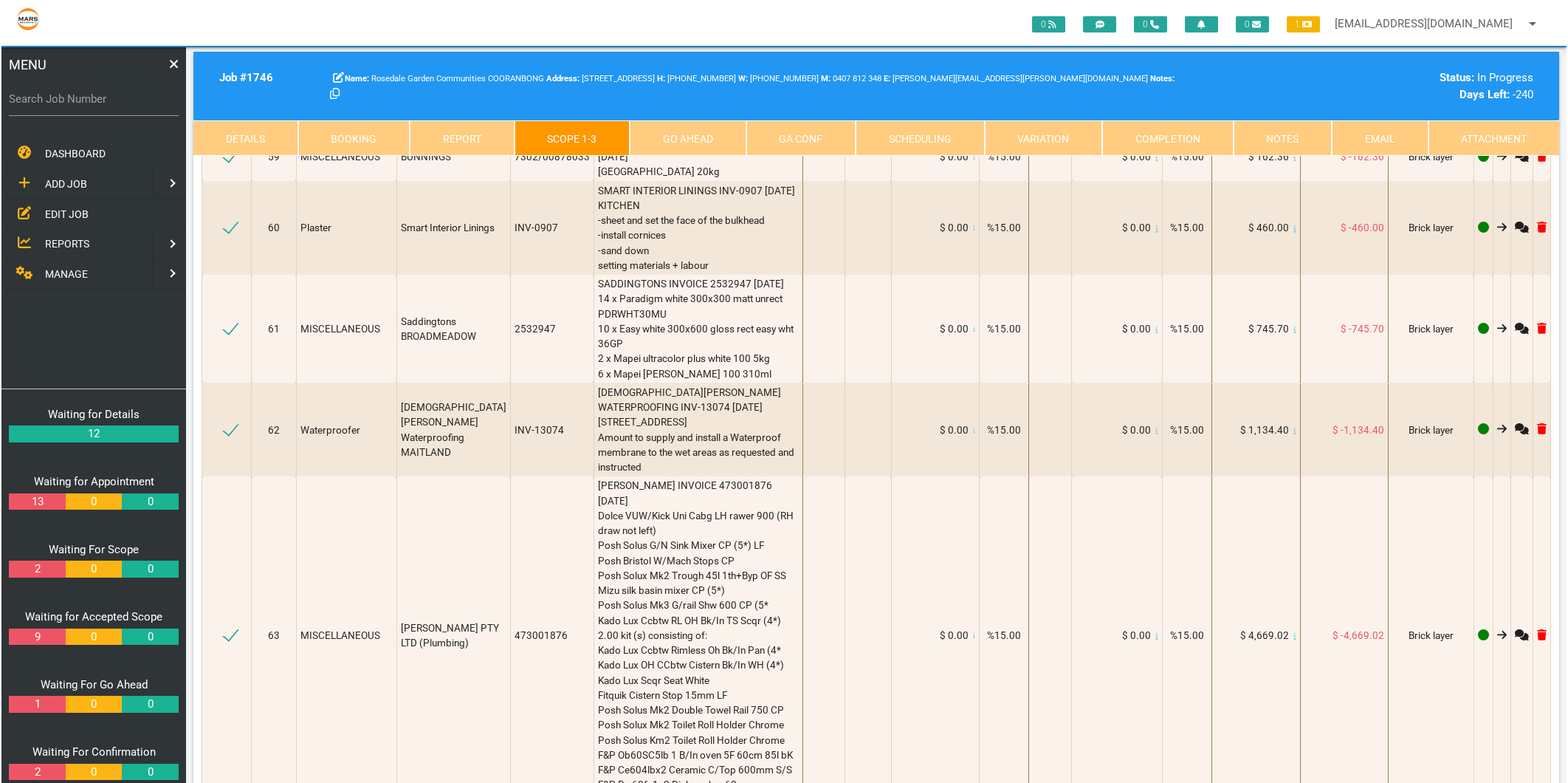
scroll to position [1, 0]
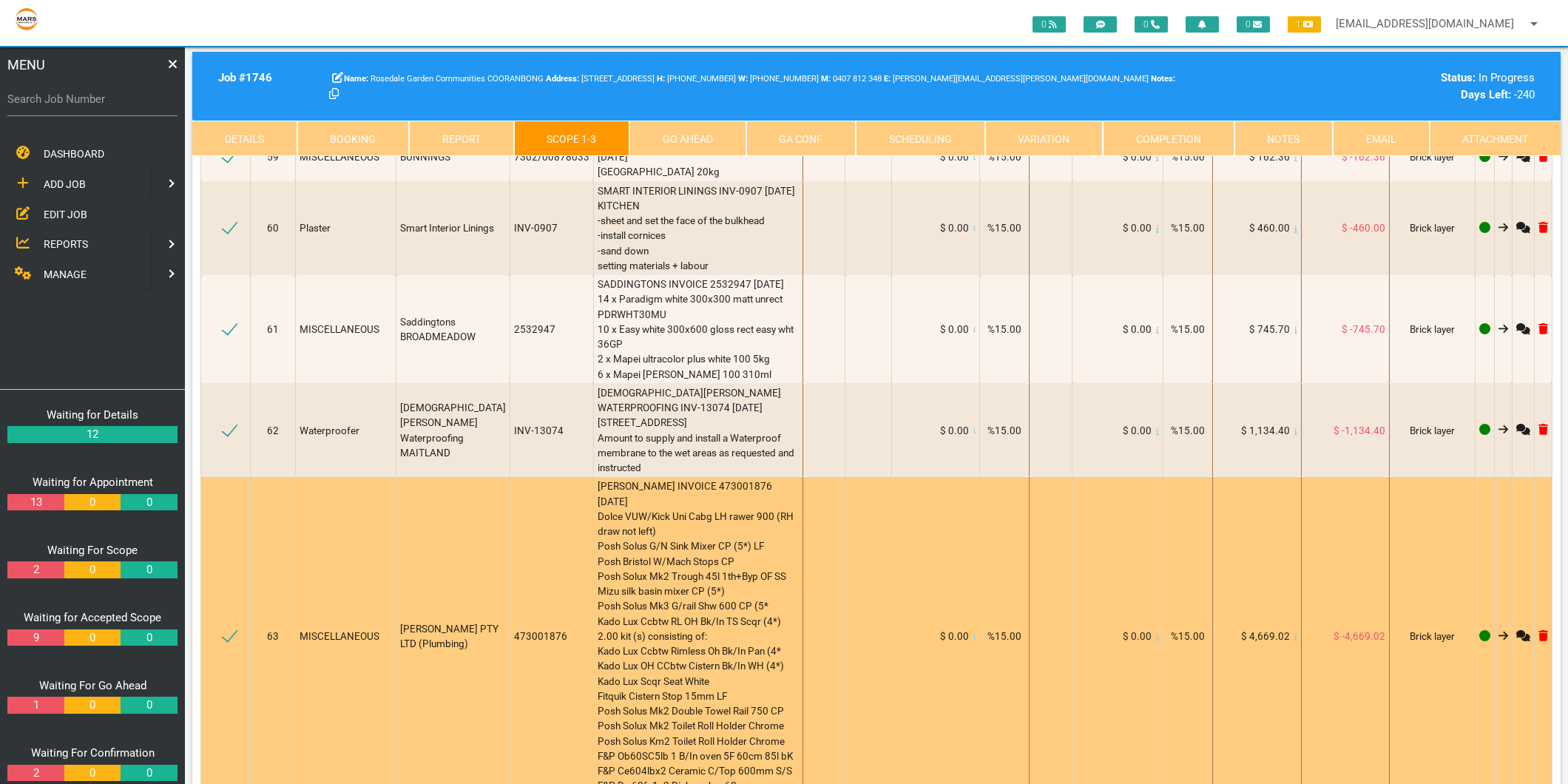
type textarea "JACOBA TILES AND BATHROOM INVOICE 1627497 14/8/2025 3 x 55316 waste 1360.12 0.8…"
click at [705, 480] on span "REECE INVOICE 473001876 27/8/2025 Dolce VUW/Kick Uni Cabg LH rawer 900 (RH draw…" at bounding box center [697, 635] width 198 height 311
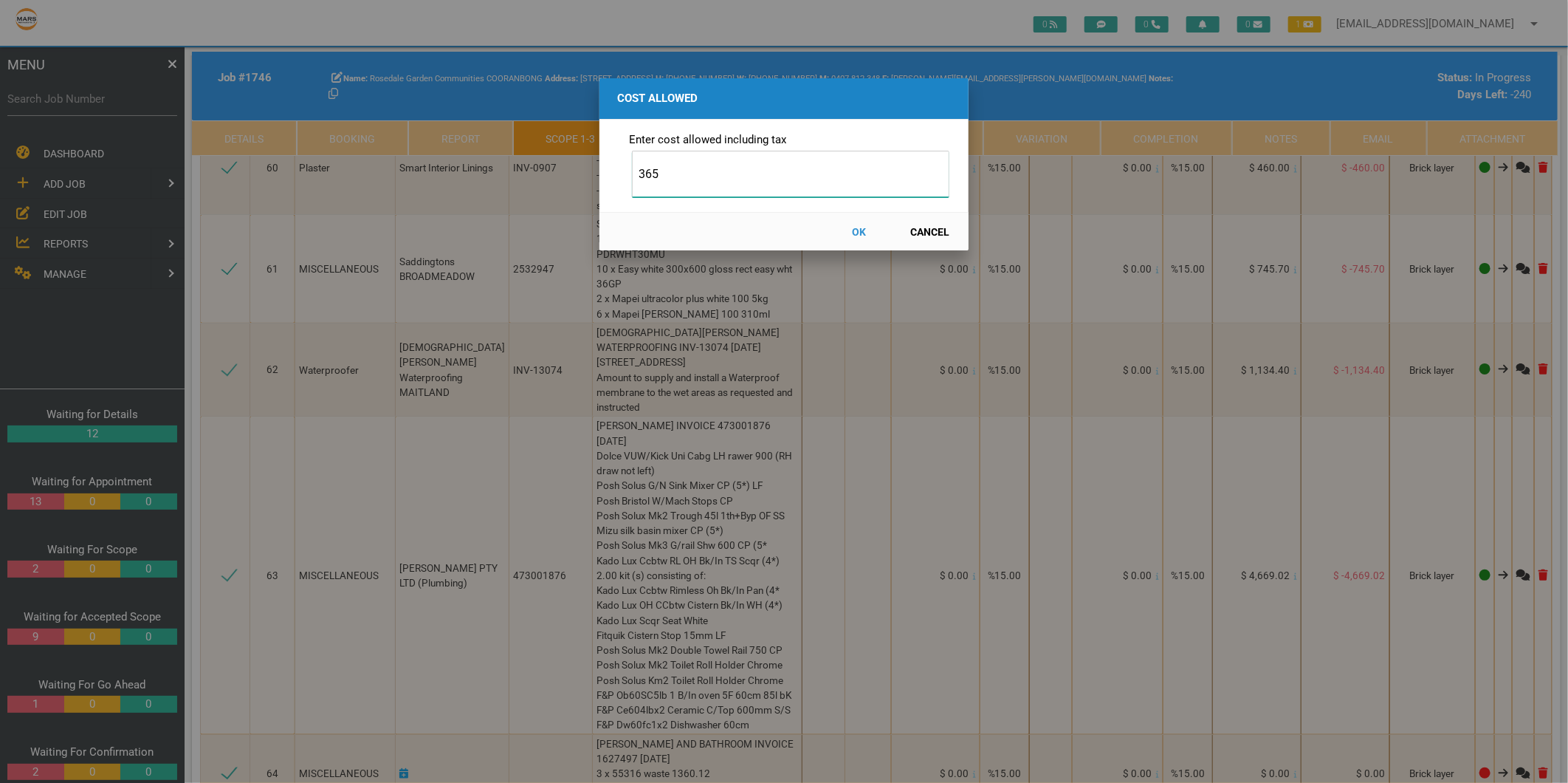
type input "365"
click at [859, 229] on button "OK" at bounding box center [859, 231] width 65 height 26
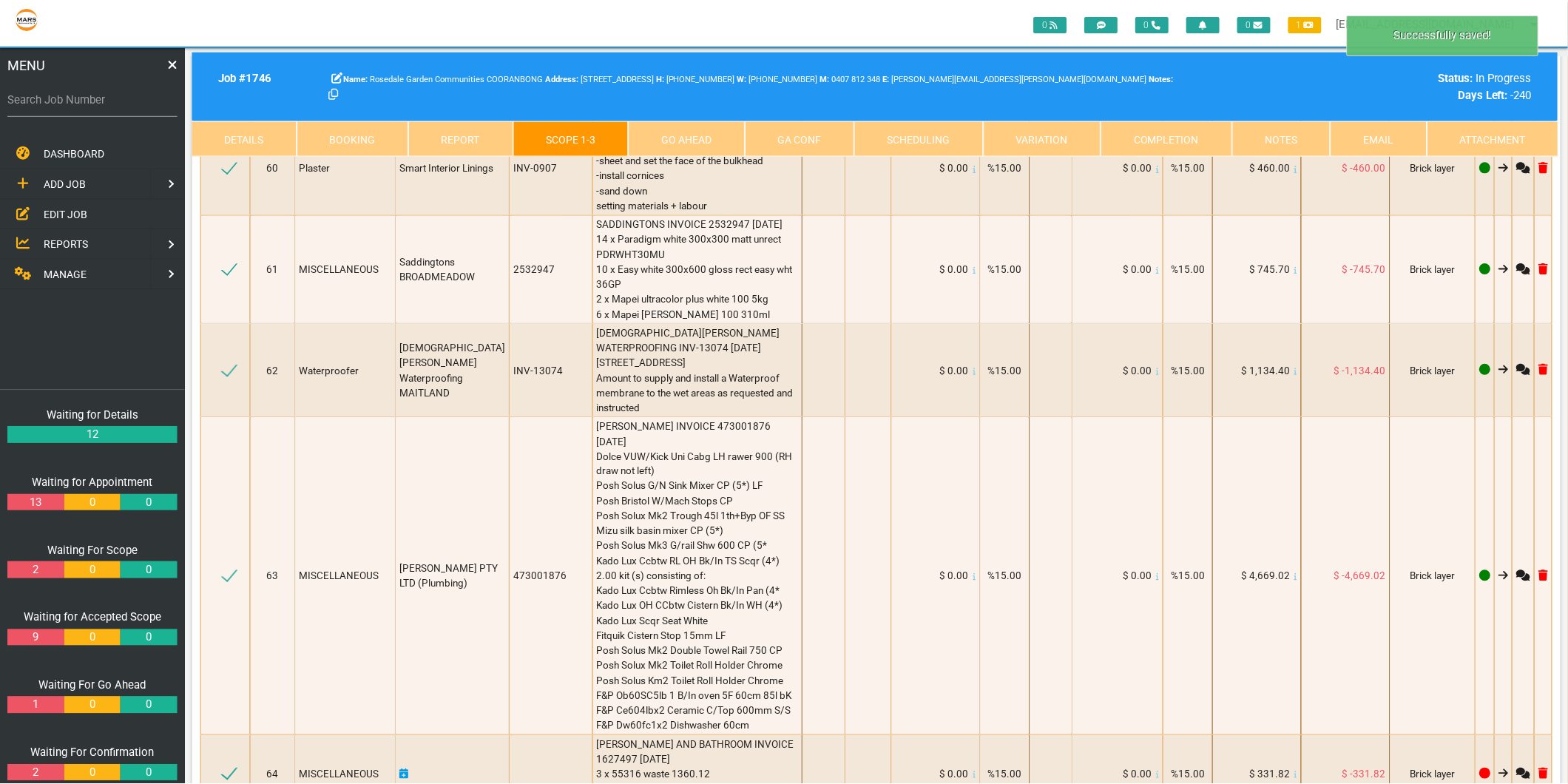
scroll to position [8589, 0]
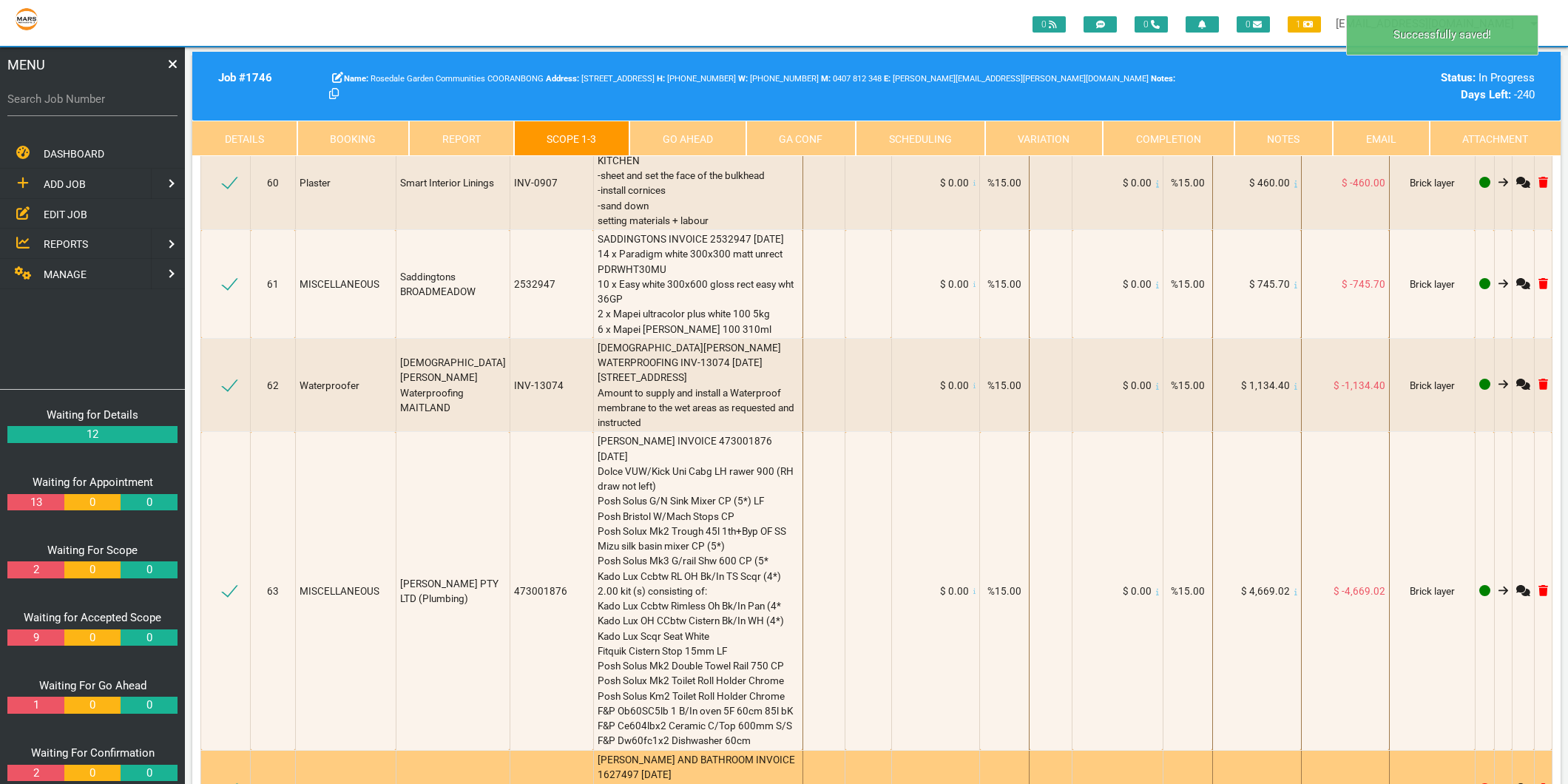
click at [403, 783] on icon at bounding box center [405, 789] width 8 height 10
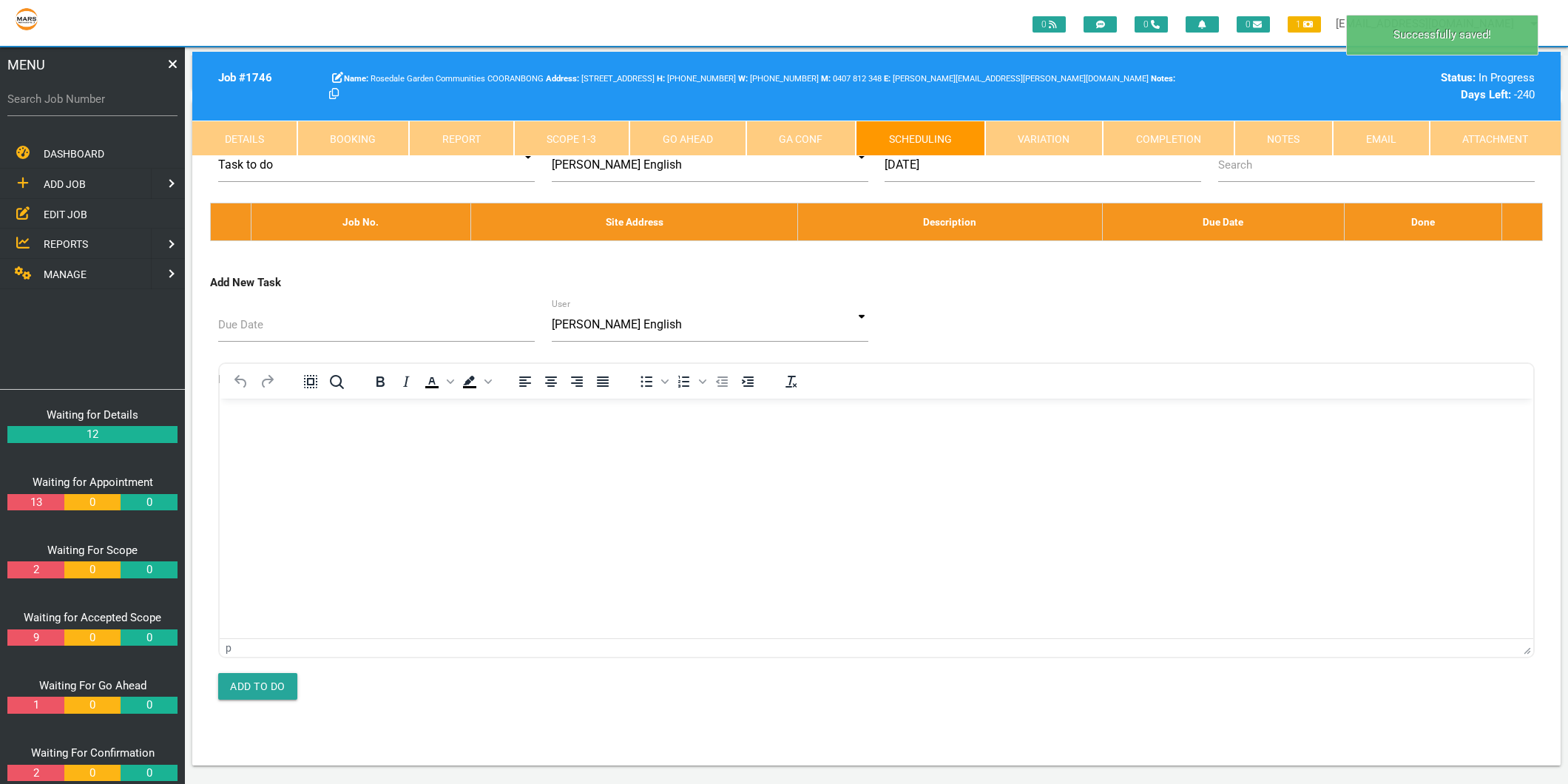
scroll to position [0, 0]
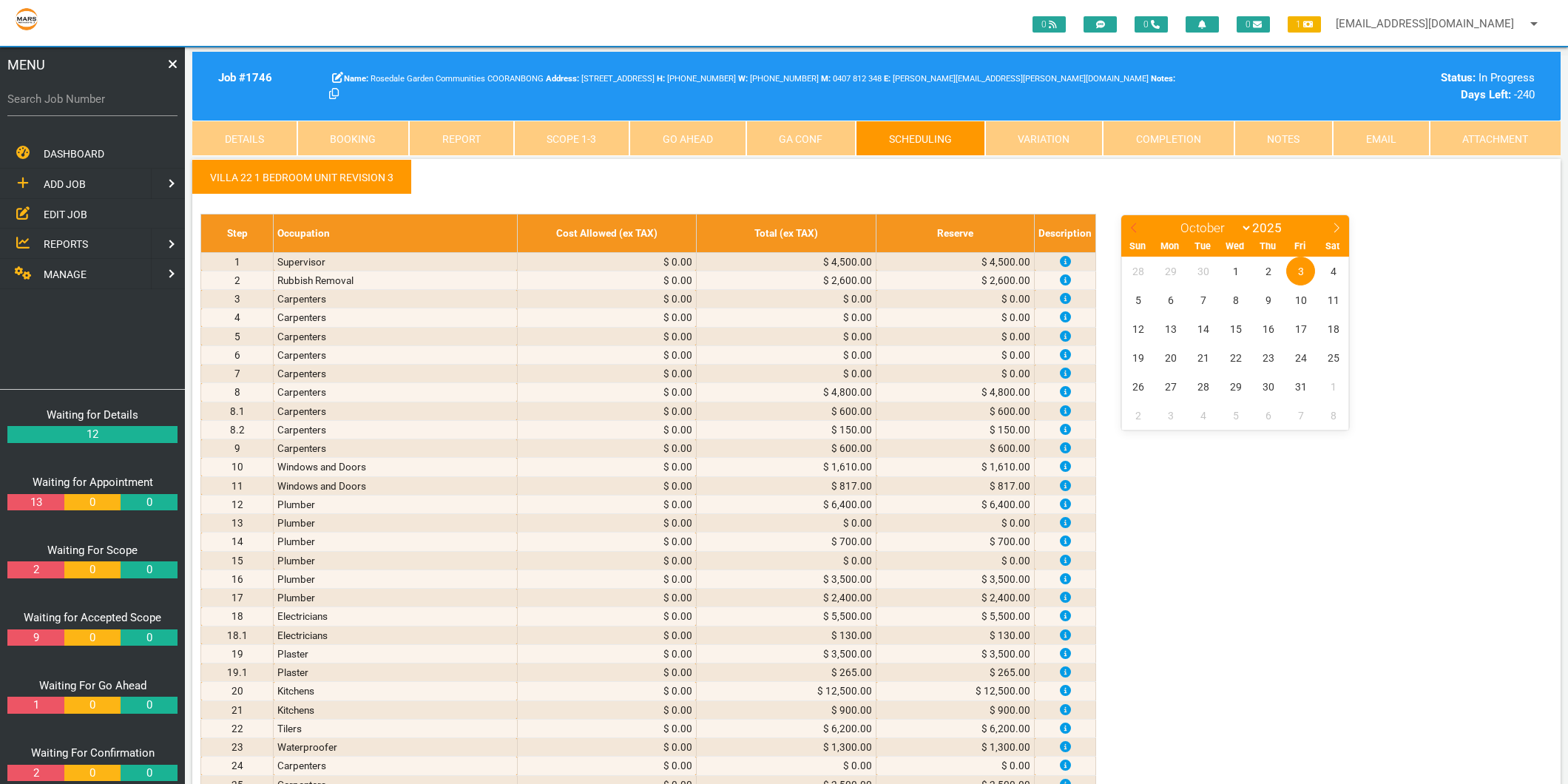
click at [1134, 224] on icon at bounding box center [1134, 227] width 5 height 9
select select "7"
click at [1270, 330] on span "14" at bounding box center [1269, 329] width 29 height 29
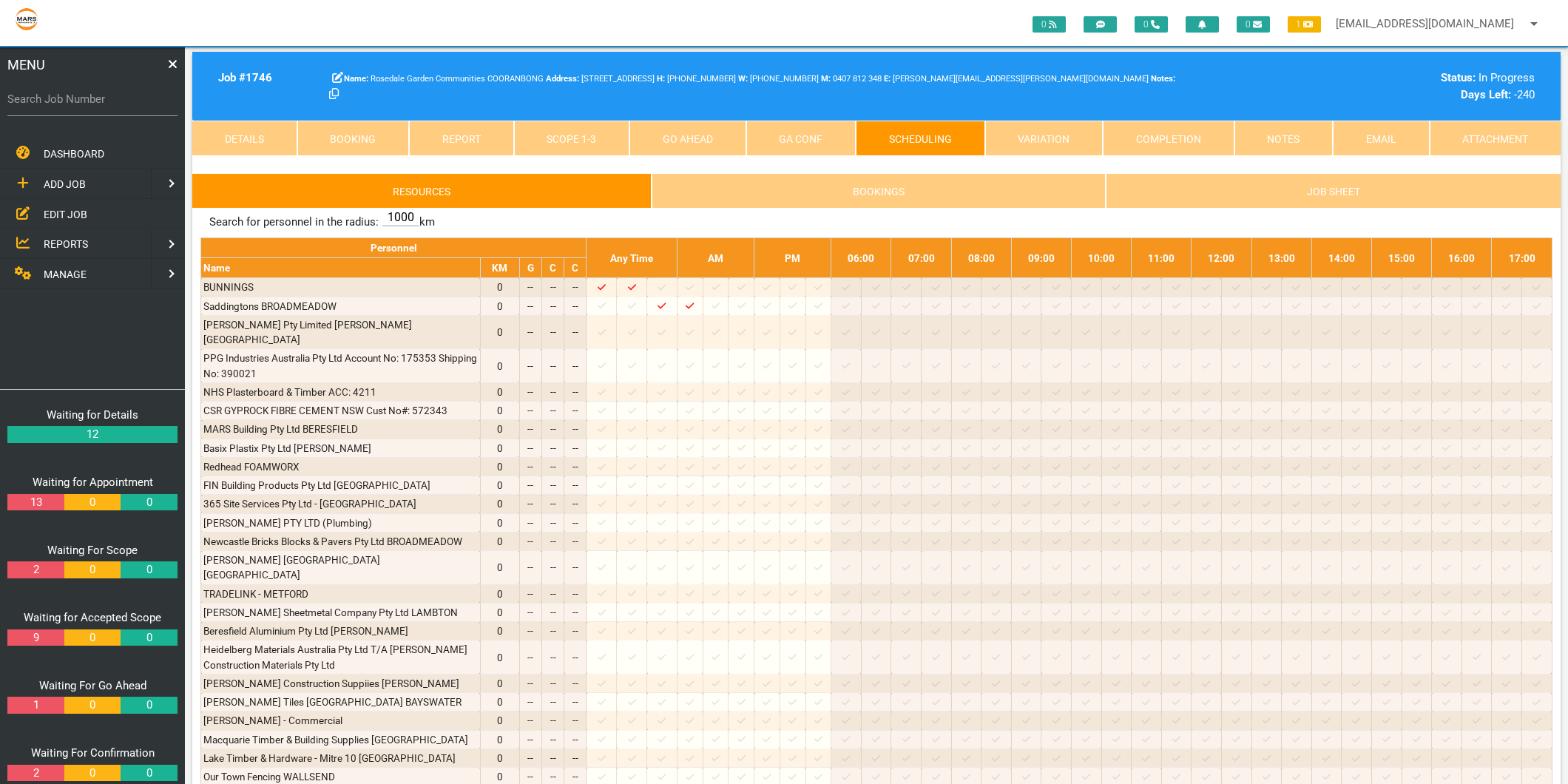
scroll to position [1587, 0]
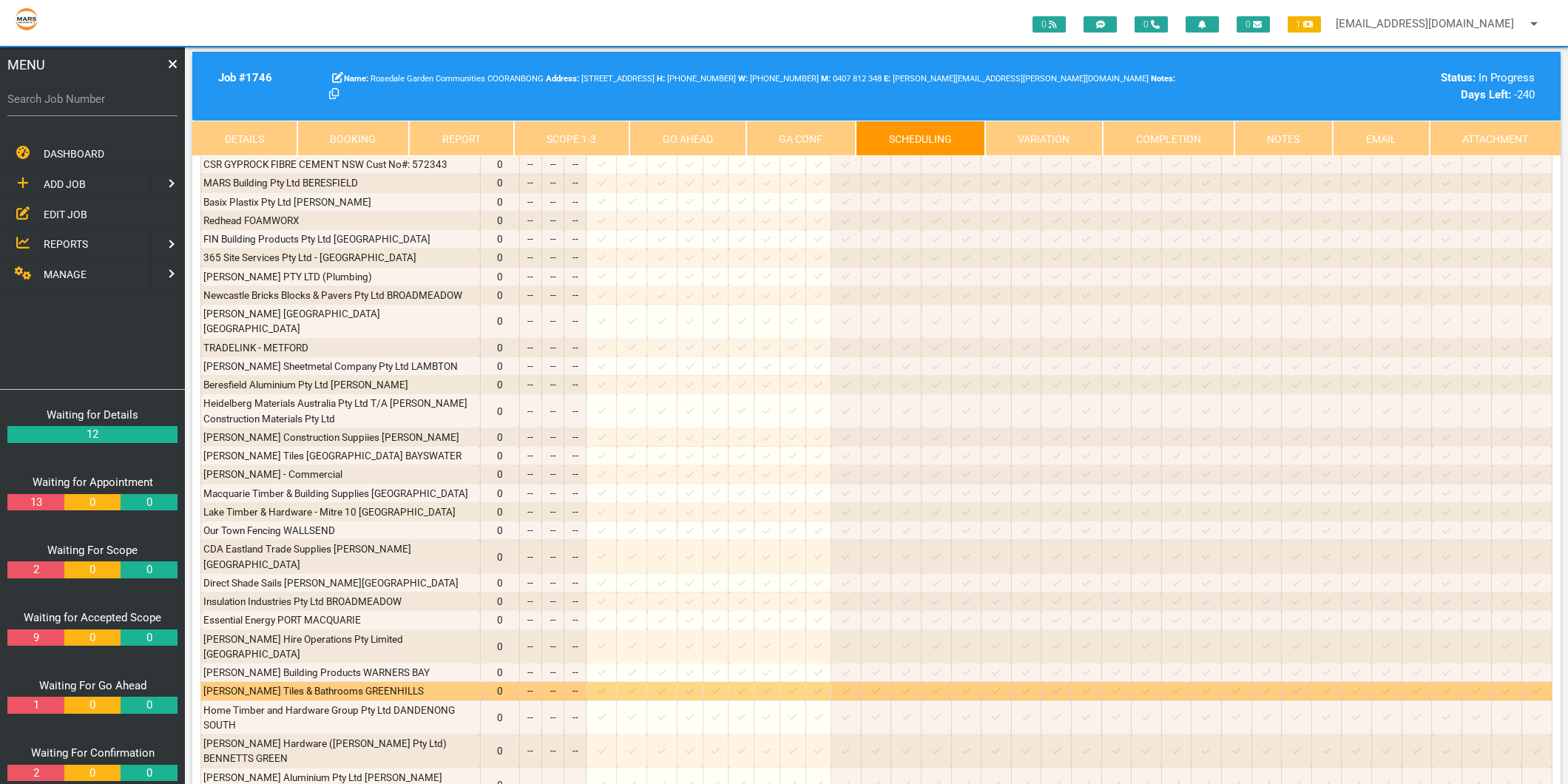
click at [720, 688] on icon at bounding box center [716, 691] width 8 height 6
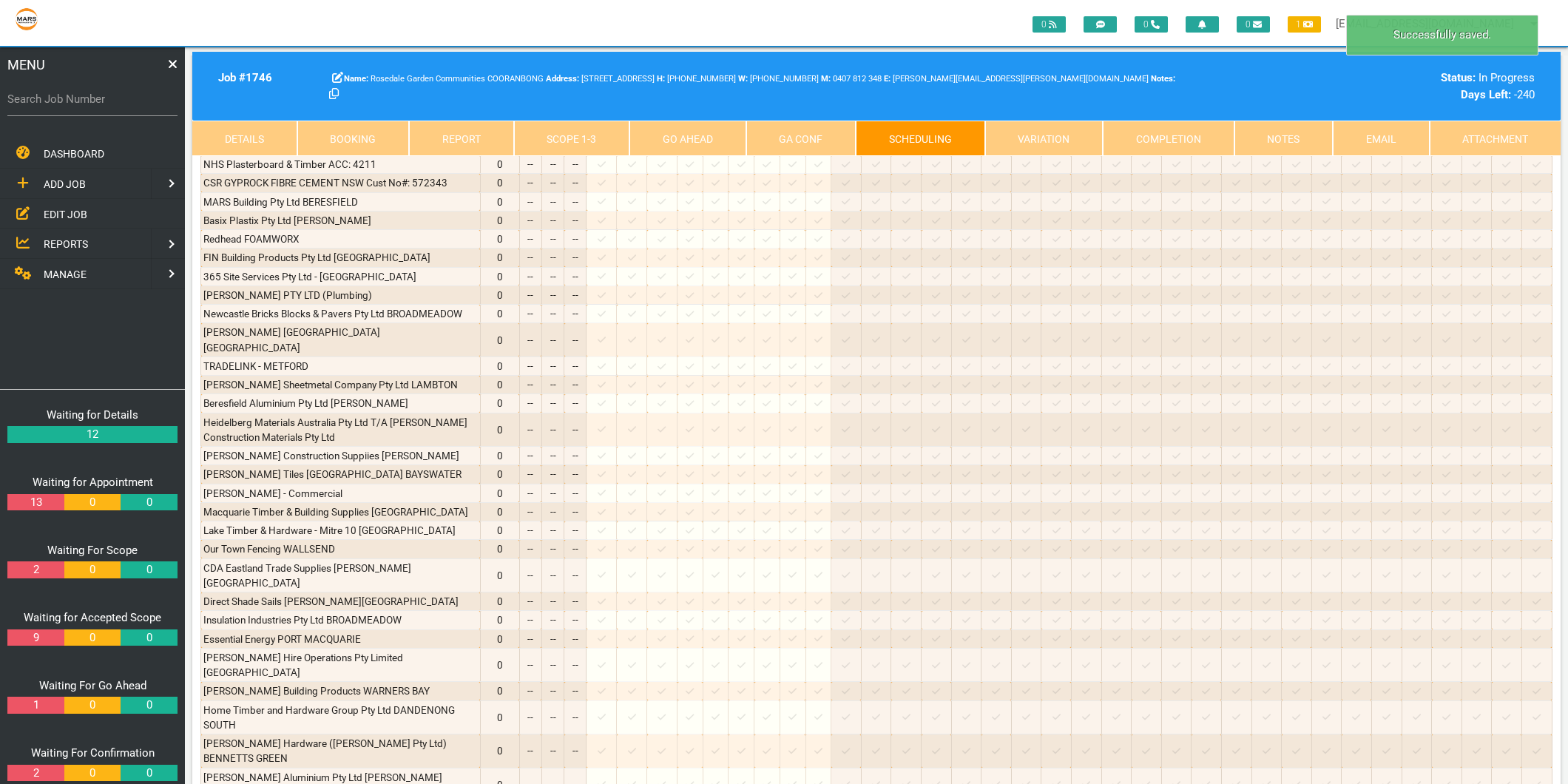
scroll to position [1177, 0]
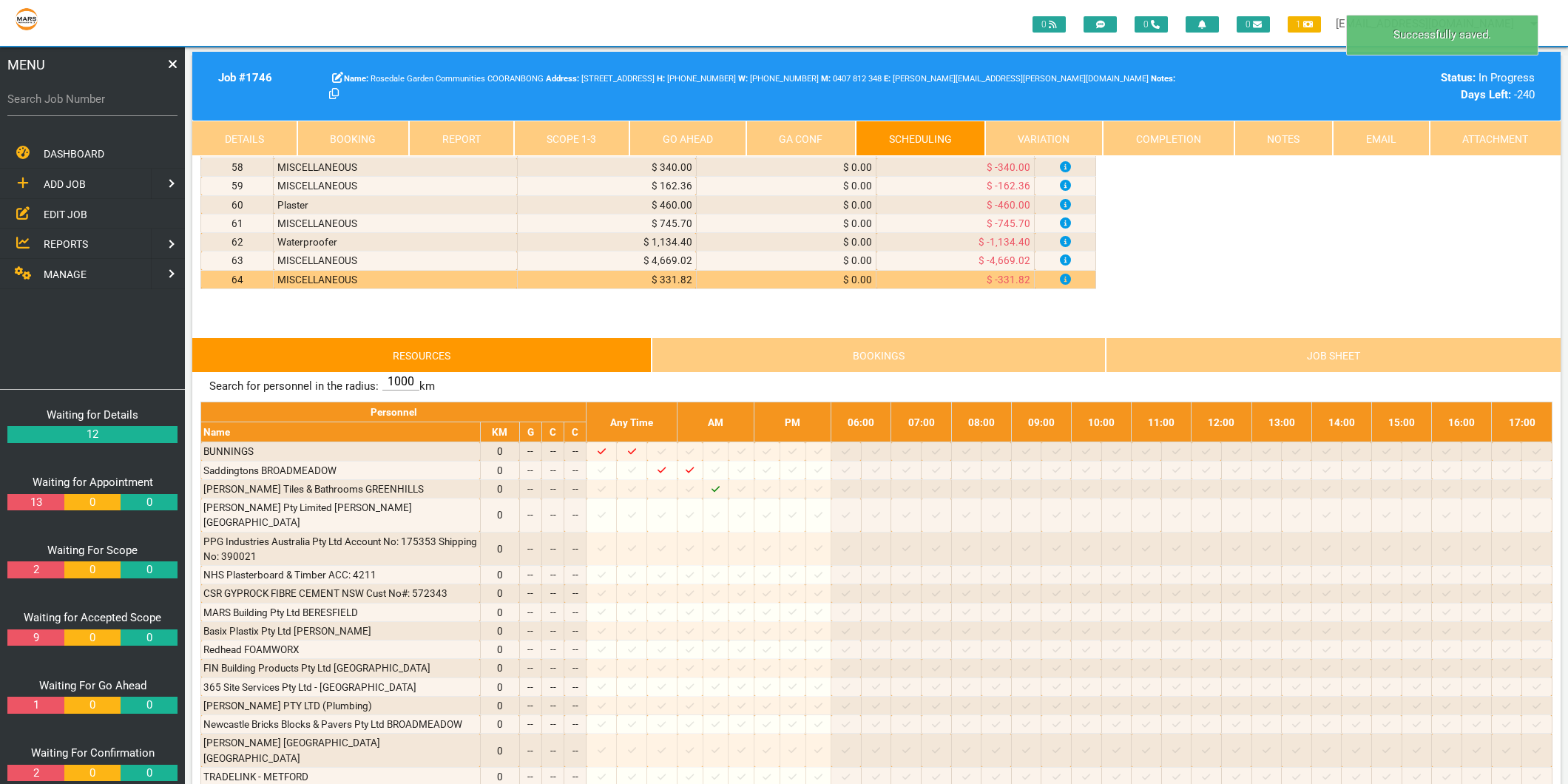
click at [566, 130] on link "Scope 1 - 3" at bounding box center [572, 138] width 116 height 36
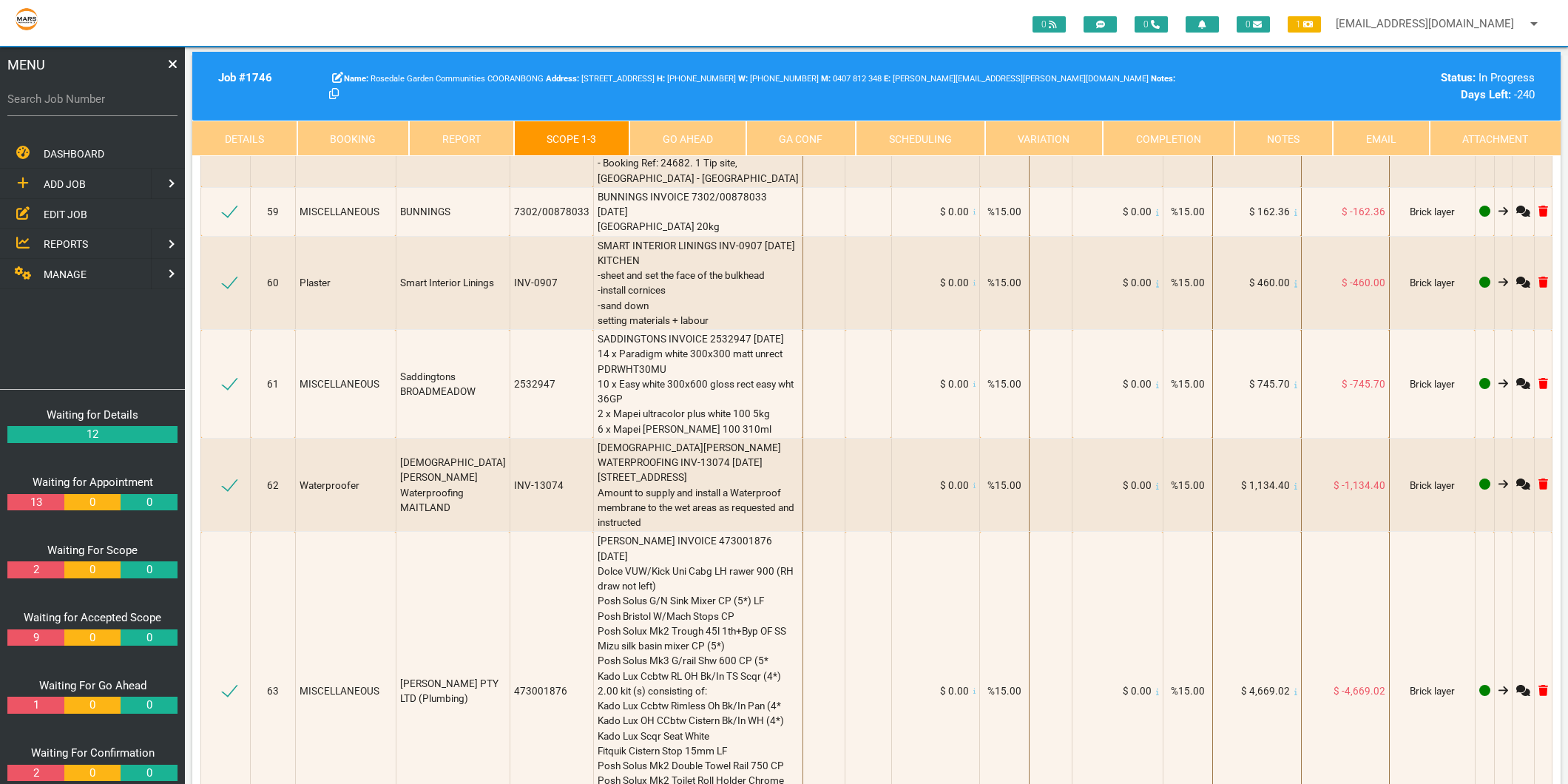
scroll to position [8735, 0]
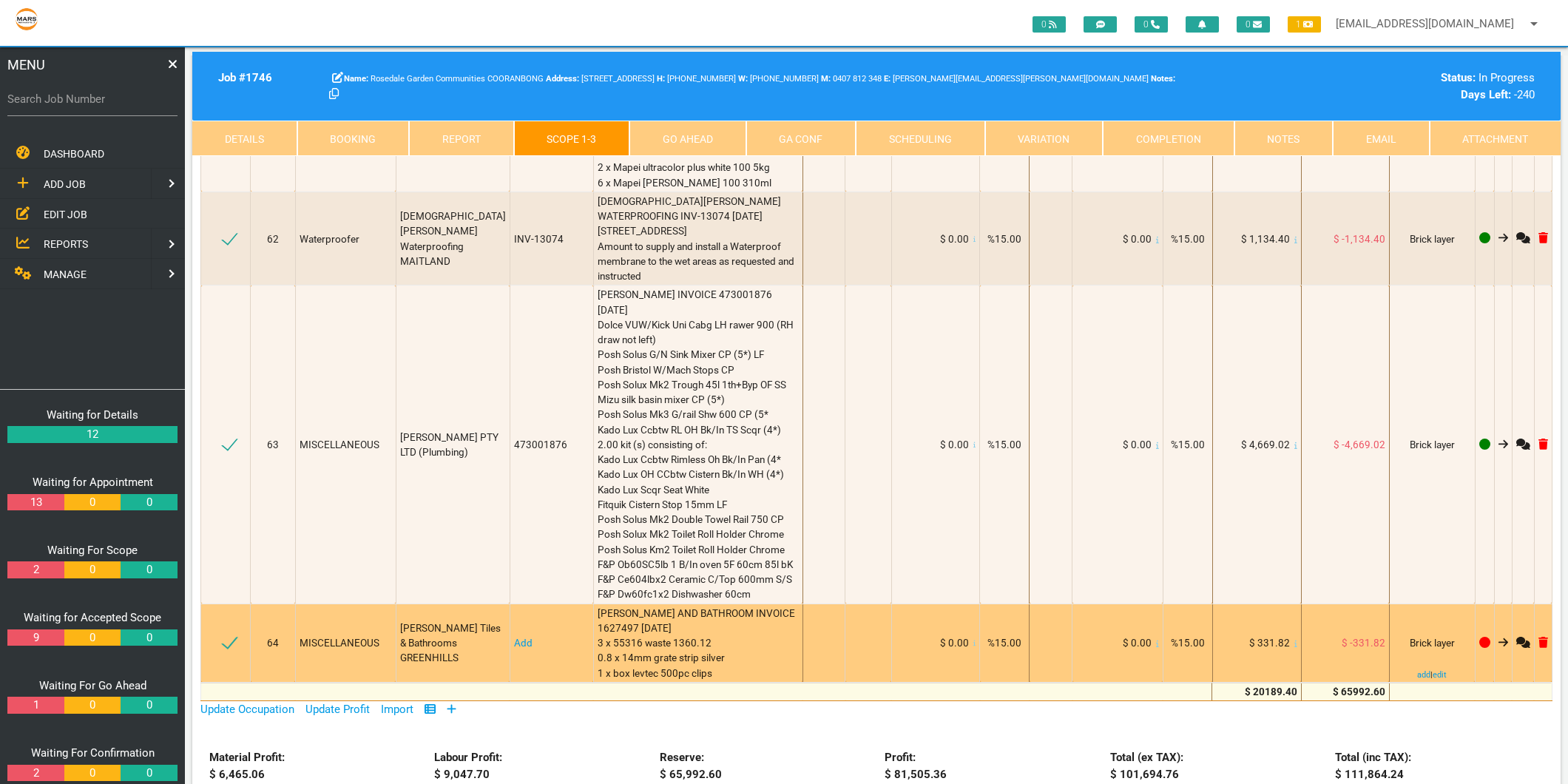
click at [515, 637] on link "Add" at bounding box center [523, 642] width 19 height 12
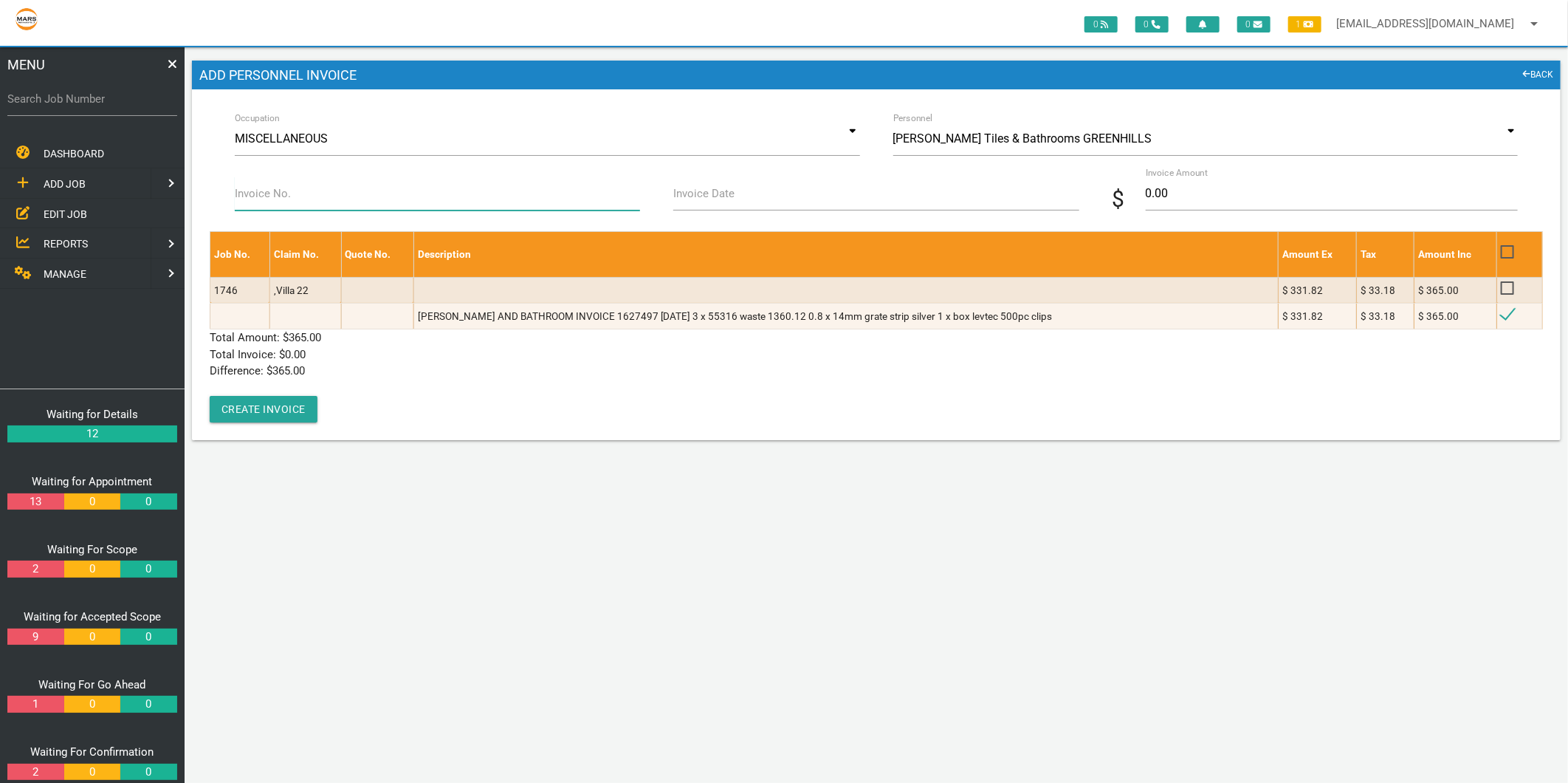
click at [321, 202] on input "Invoice No." at bounding box center [437, 193] width 405 height 34
type input "1627497"
click at [743, 200] on input "Invoice Date" at bounding box center [876, 193] width 405 height 34
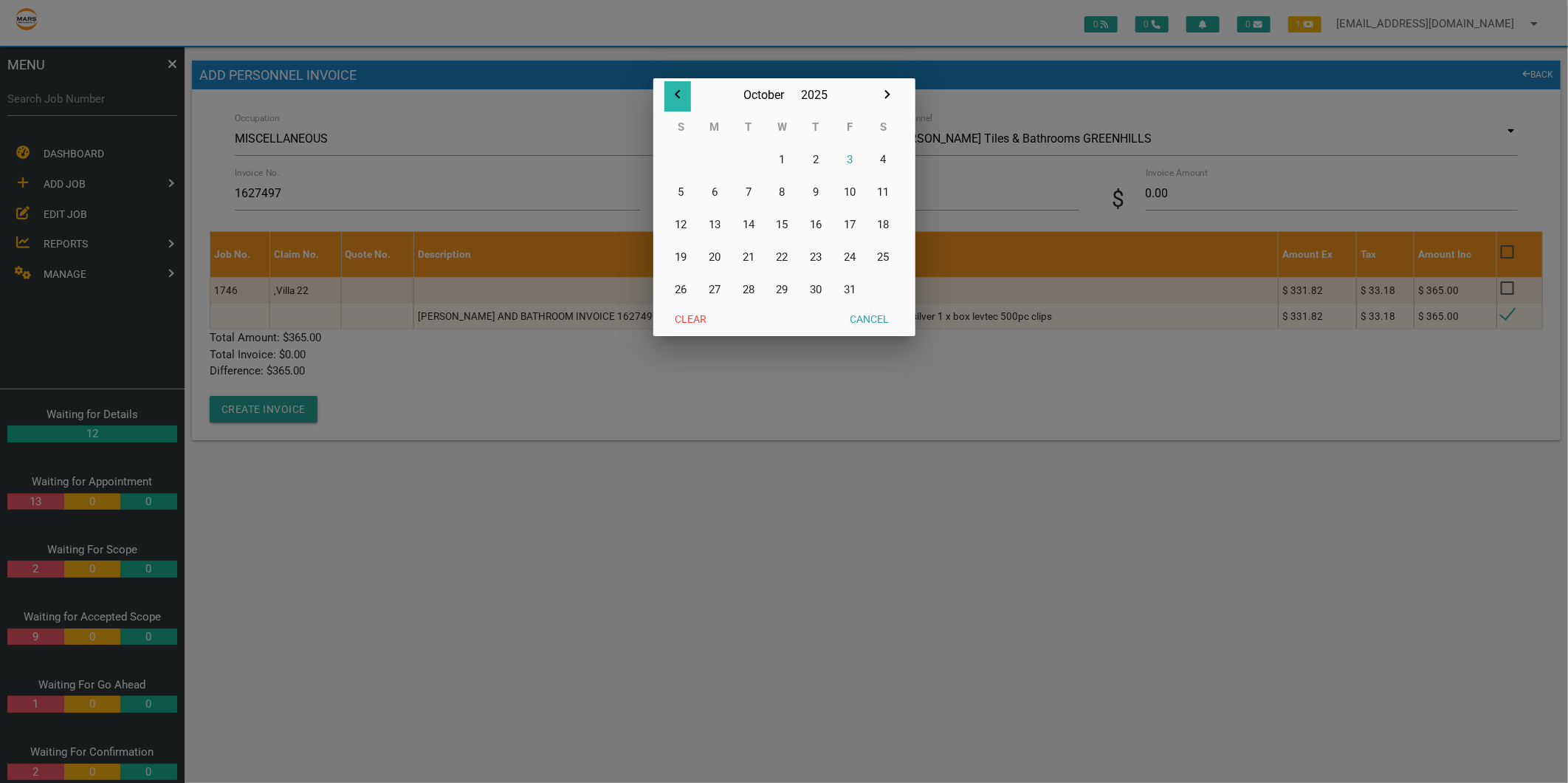
click at [679, 94] on icon "button" at bounding box center [677, 94] width 18 height 18
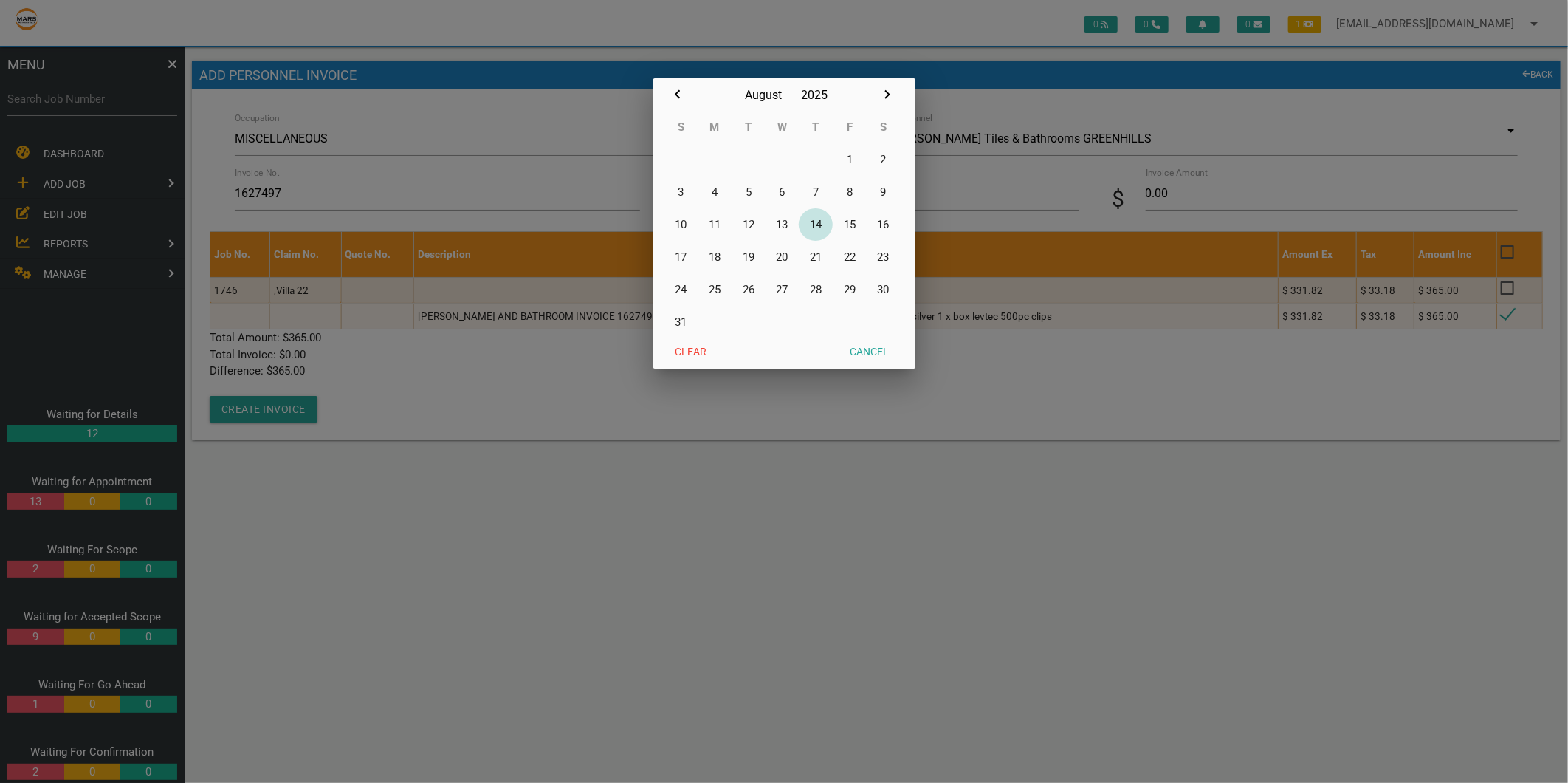
click at [812, 223] on button "14" at bounding box center [816, 224] width 34 height 32
type input "14/08/2025"
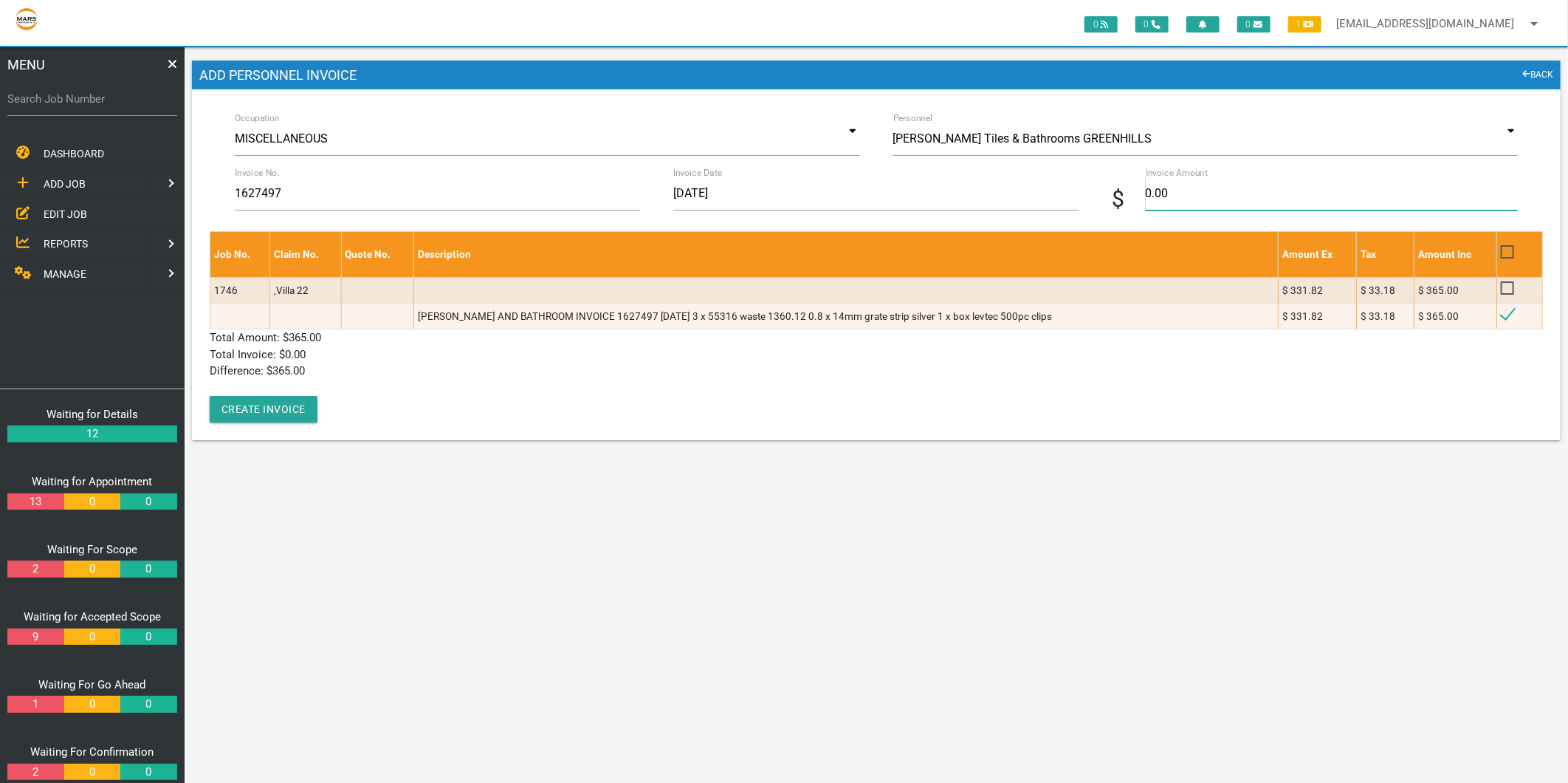
click at [1175, 188] on input "0.00" at bounding box center [1332, 193] width 372 height 34
type input "365"
click at [396, 367] on p "Difference: $ 0.00" at bounding box center [877, 371] width 1334 height 17
click at [256, 402] on button "Create Invoice" at bounding box center [263, 409] width 107 height 26
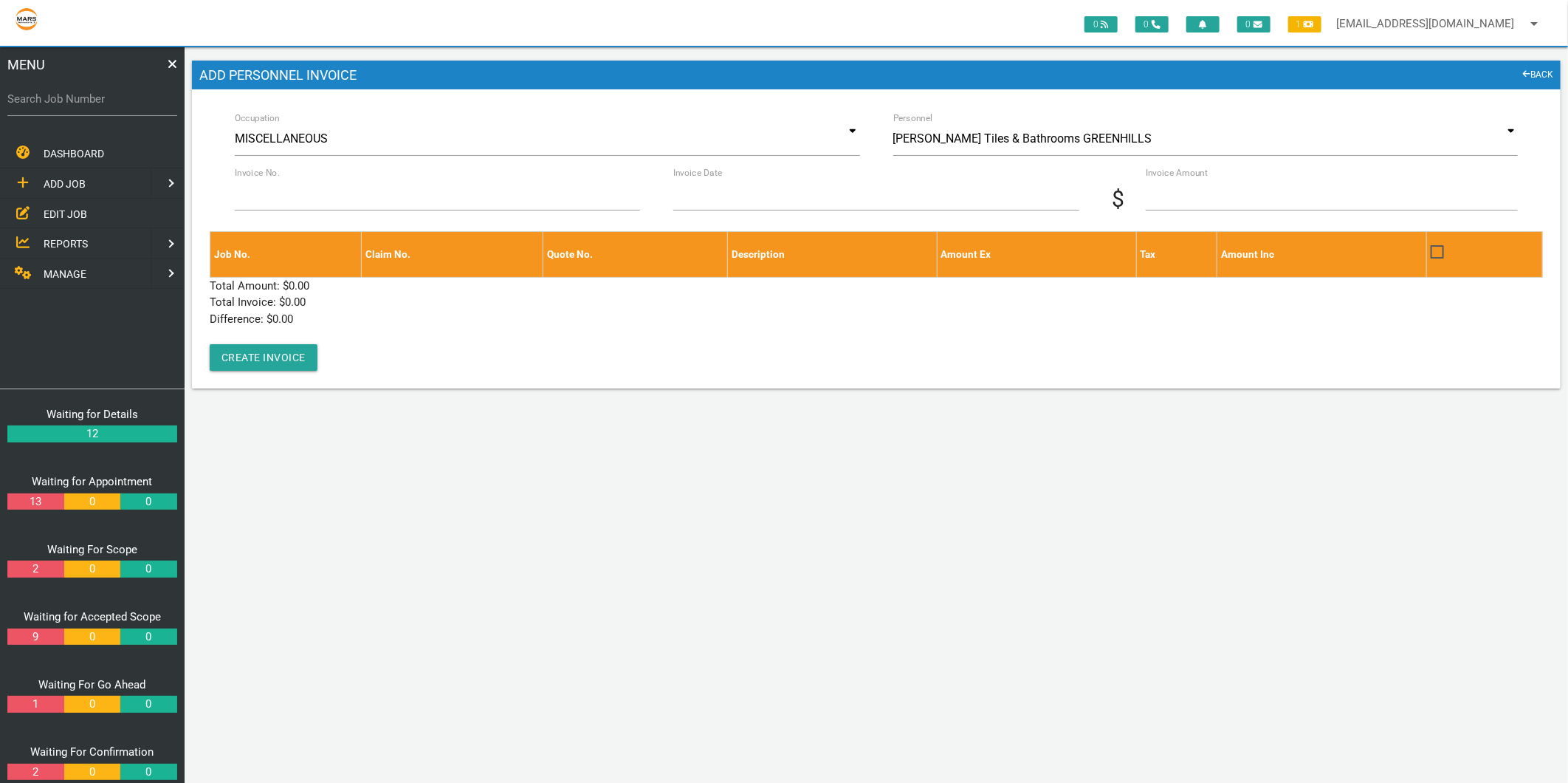
click at [62, 207] on span "EDIT JOB" at bounding box center [64, 213] width 43 height 12
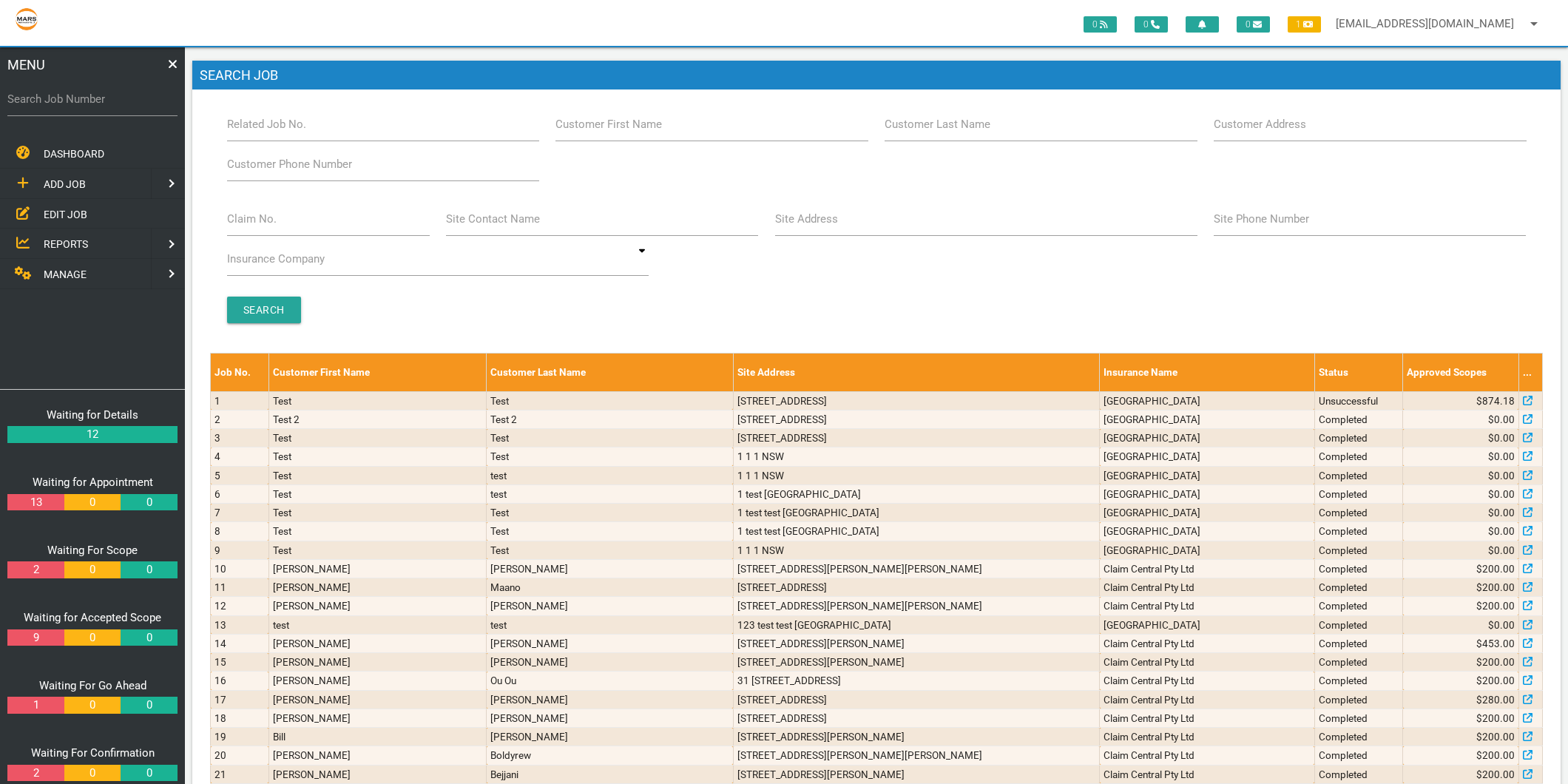
click at [824, 219] on label "Site Address" at bounding box center [806, 220] width 63 height 17
click at [824, 219] on input "Site Address" at bounding box center [986, 219] width 422 height 34
type input "valentine"
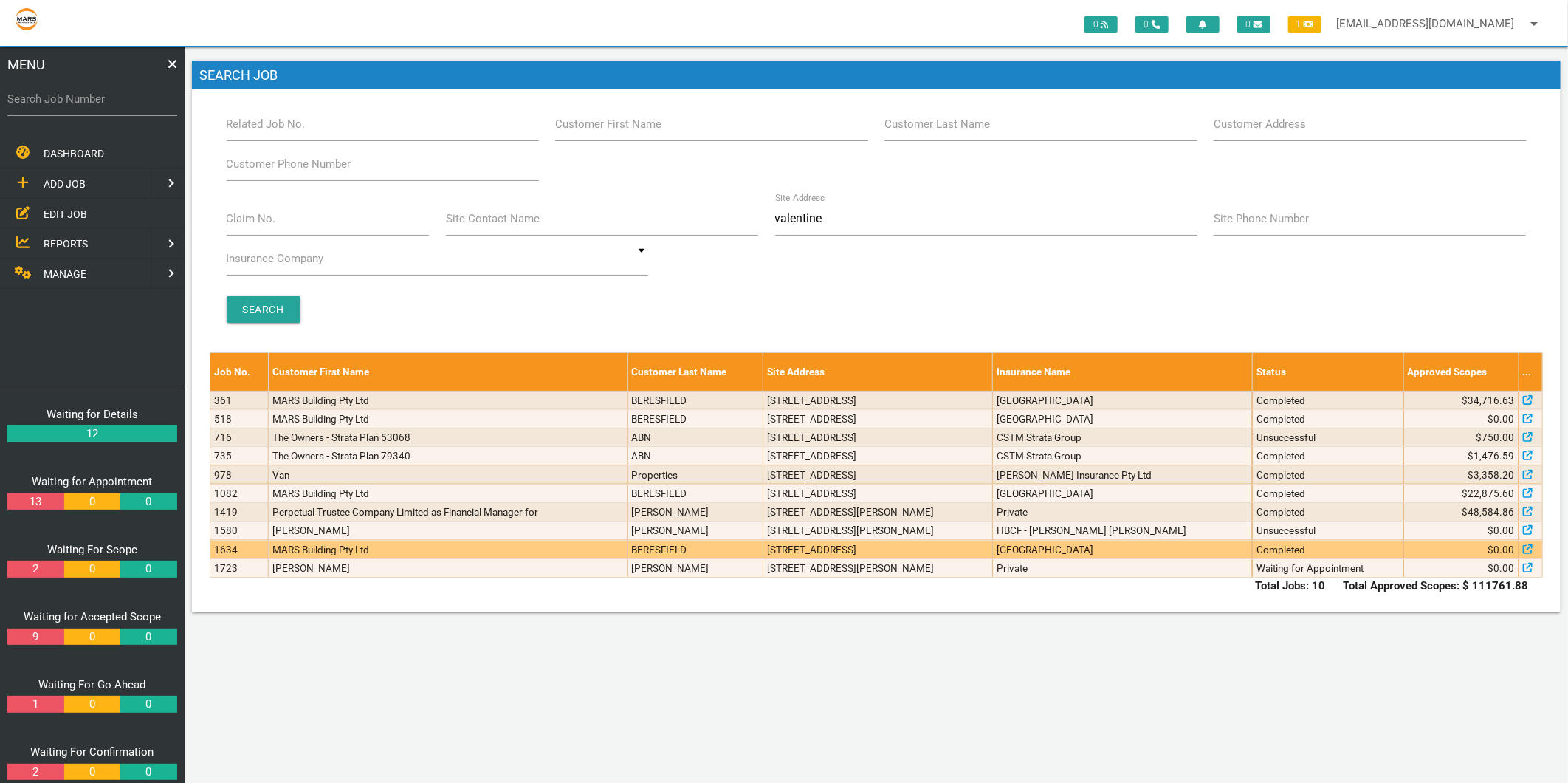
click at [644, 554] on td "BERESFIELD" at bounding box center [696, 549] width 136 height 19
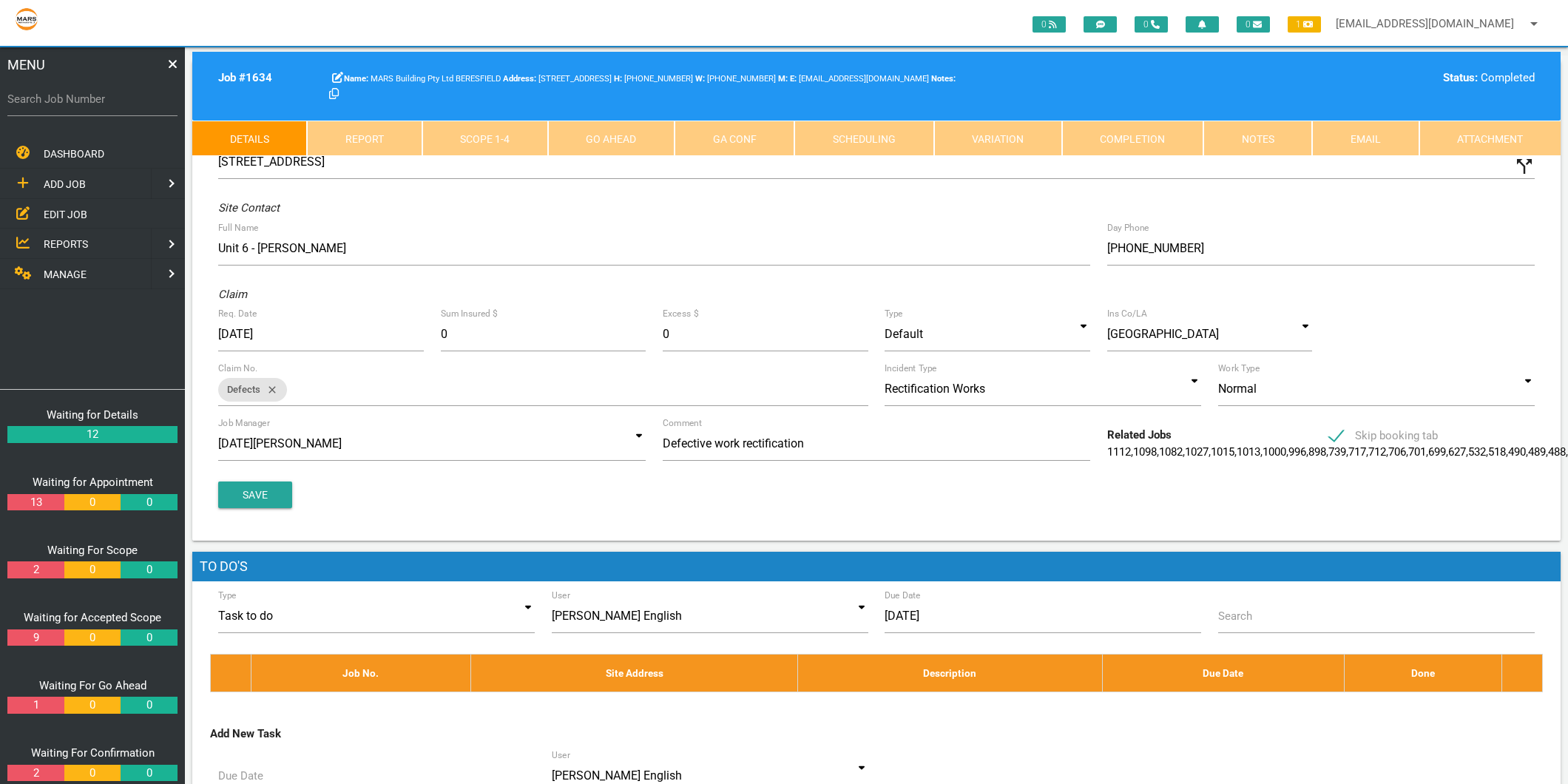
click at [481, 127] on link "Scope 1 - 4" at bounding box center [485, 138] width 126 height 36
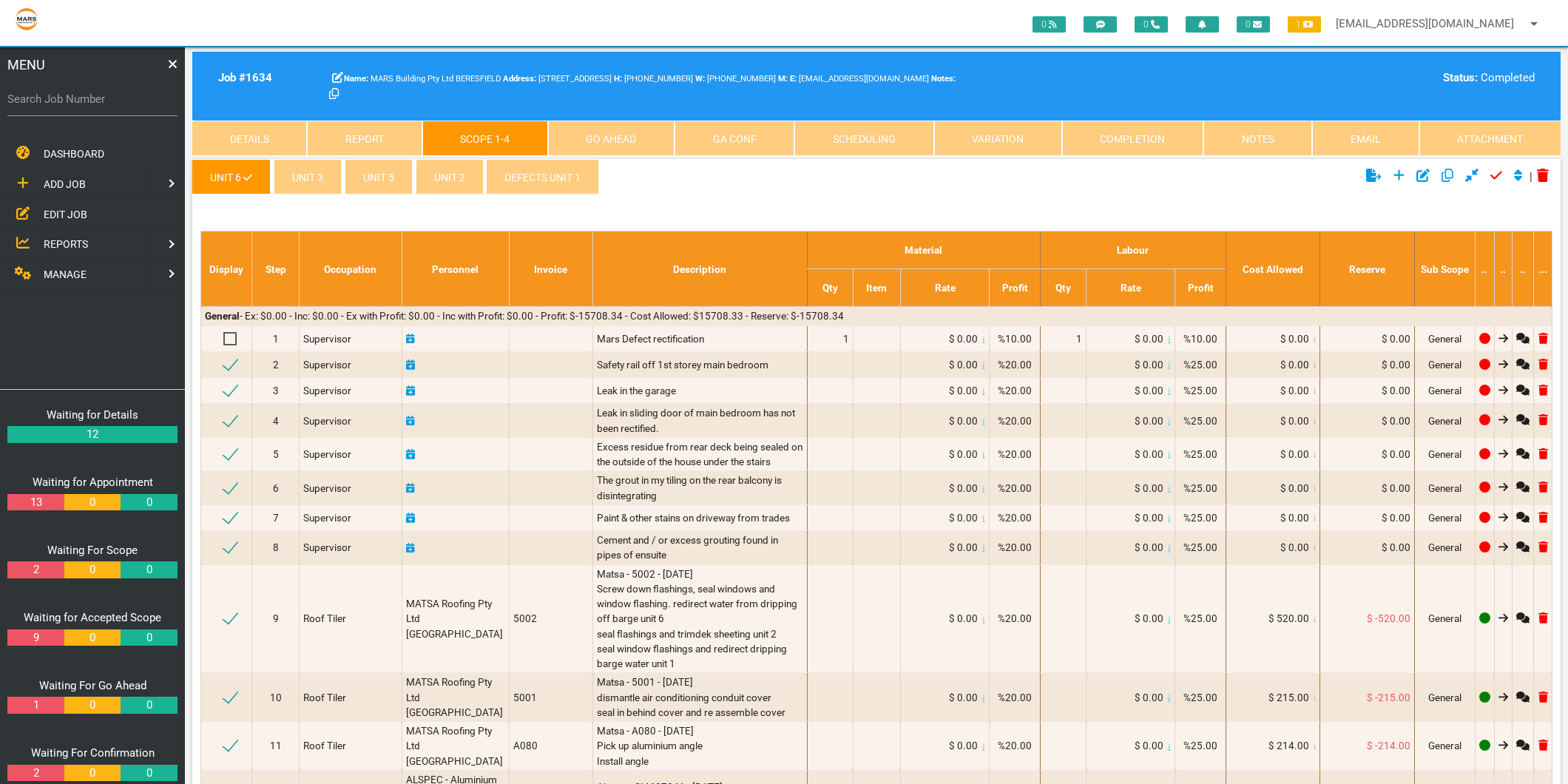
click at [524, 176] on link "defects unit 1" at bounding box center [542, 177] width 113 height 36
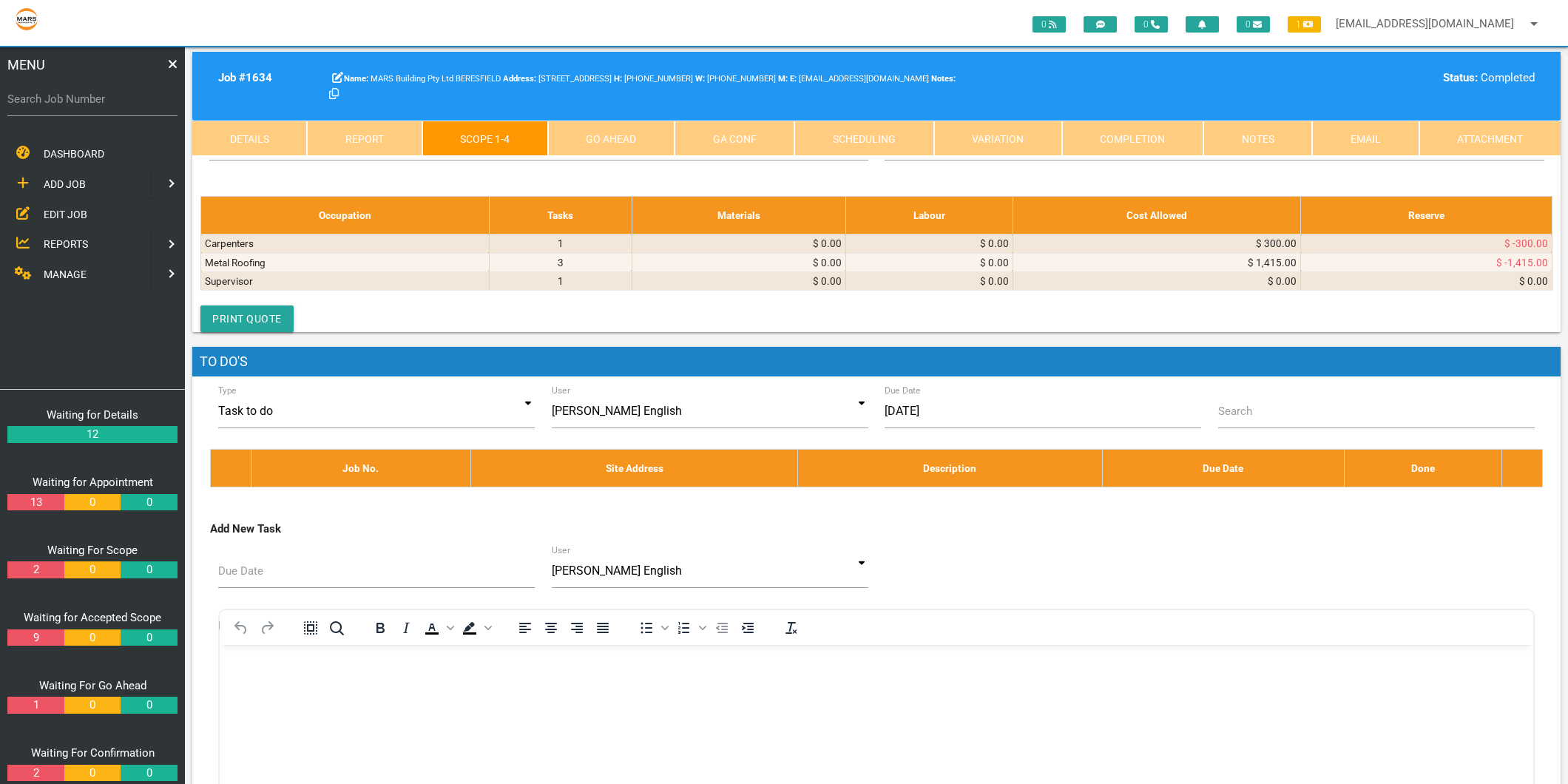
scroll to position [409, 0]
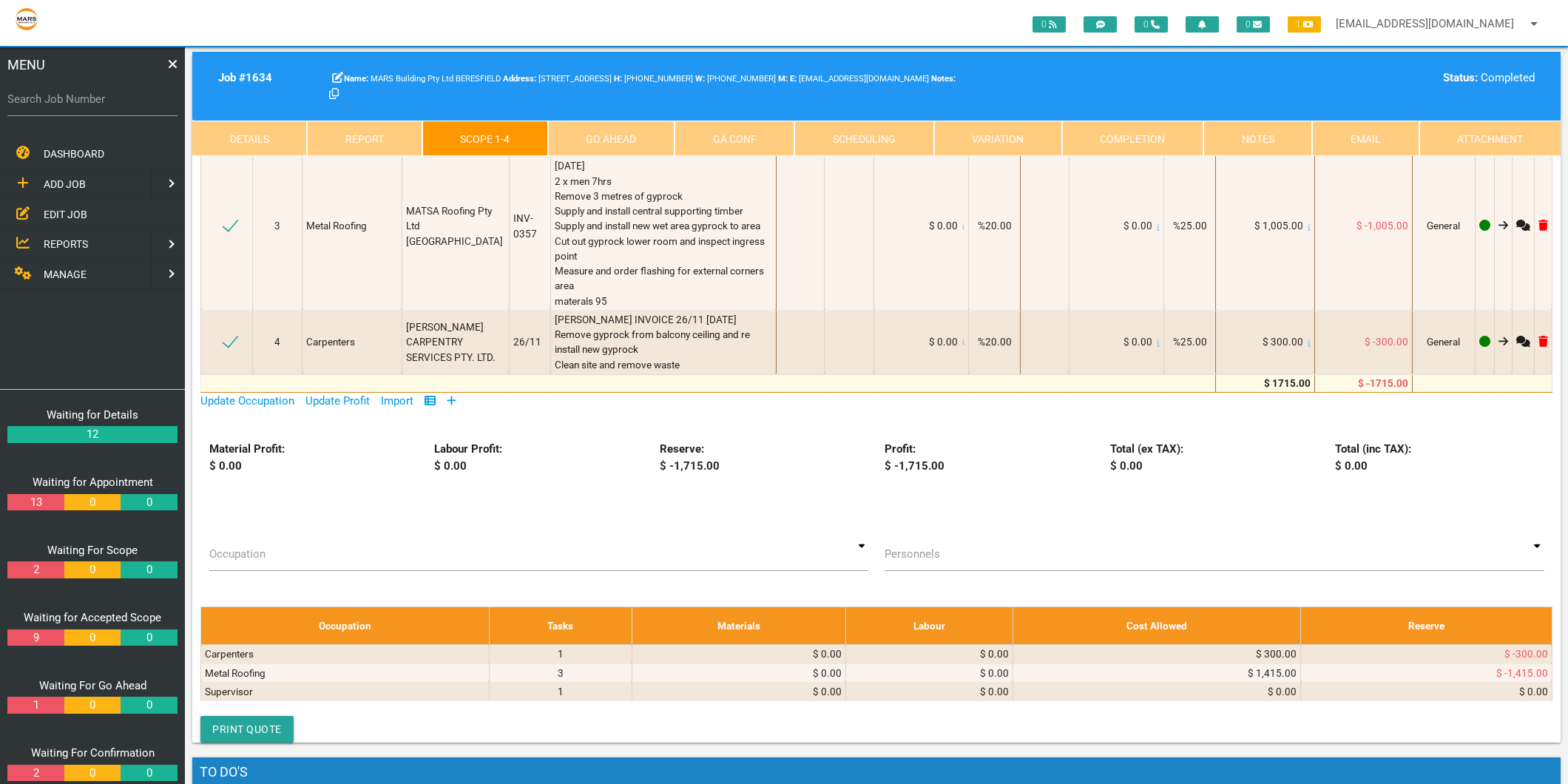
click at [454, 397] on icon at bounding box center [451, 400] width 9 height 11
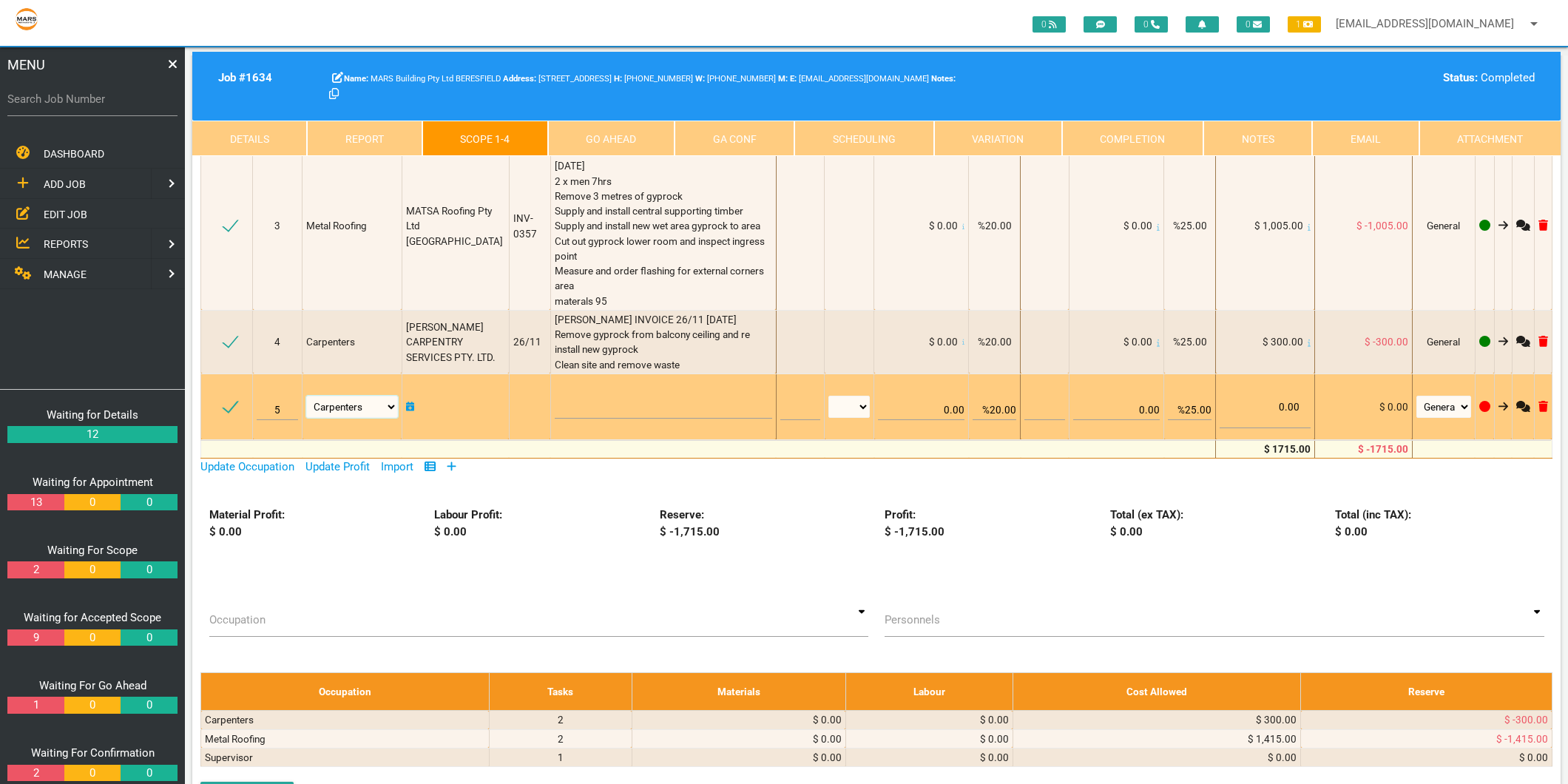
click at [348, 408] on select "Air Conditioning Asbestos Removal Awnings Blinds Bricklayers Building Inspectio…" at bounding box center [351, 407] width 91 height 22
select select "Plaster"
click at [307, 396] on select "Air Conditioning Asbestos Removal Awnings Blinds Bricklayers Building Inspectio…" at bounding box center [351, 407] width 91 height 22
click at [555, 403] on textarea at bounding box center [663, 402] width 217 height 33
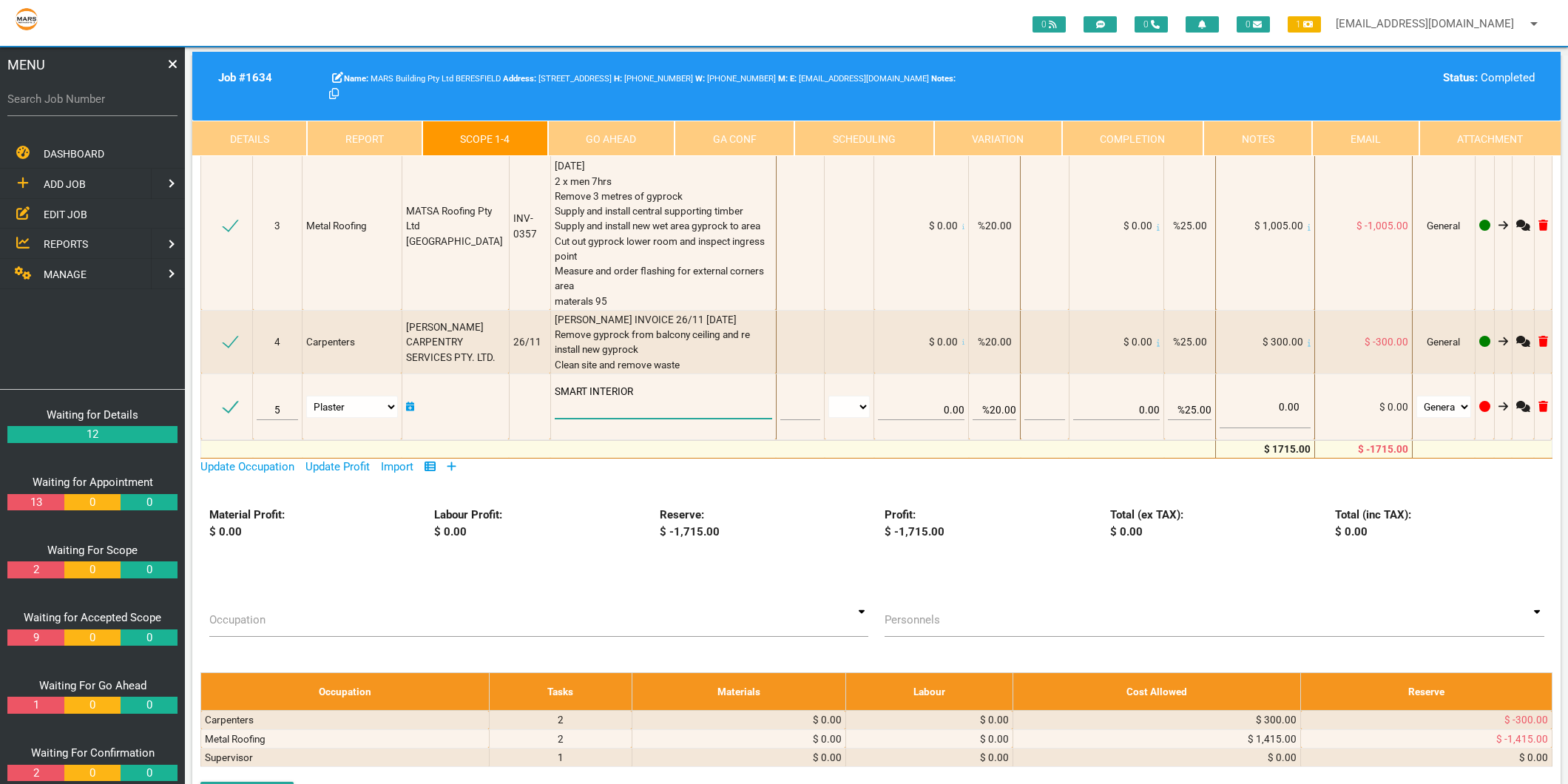
type textarea "SMART INTERIOR"
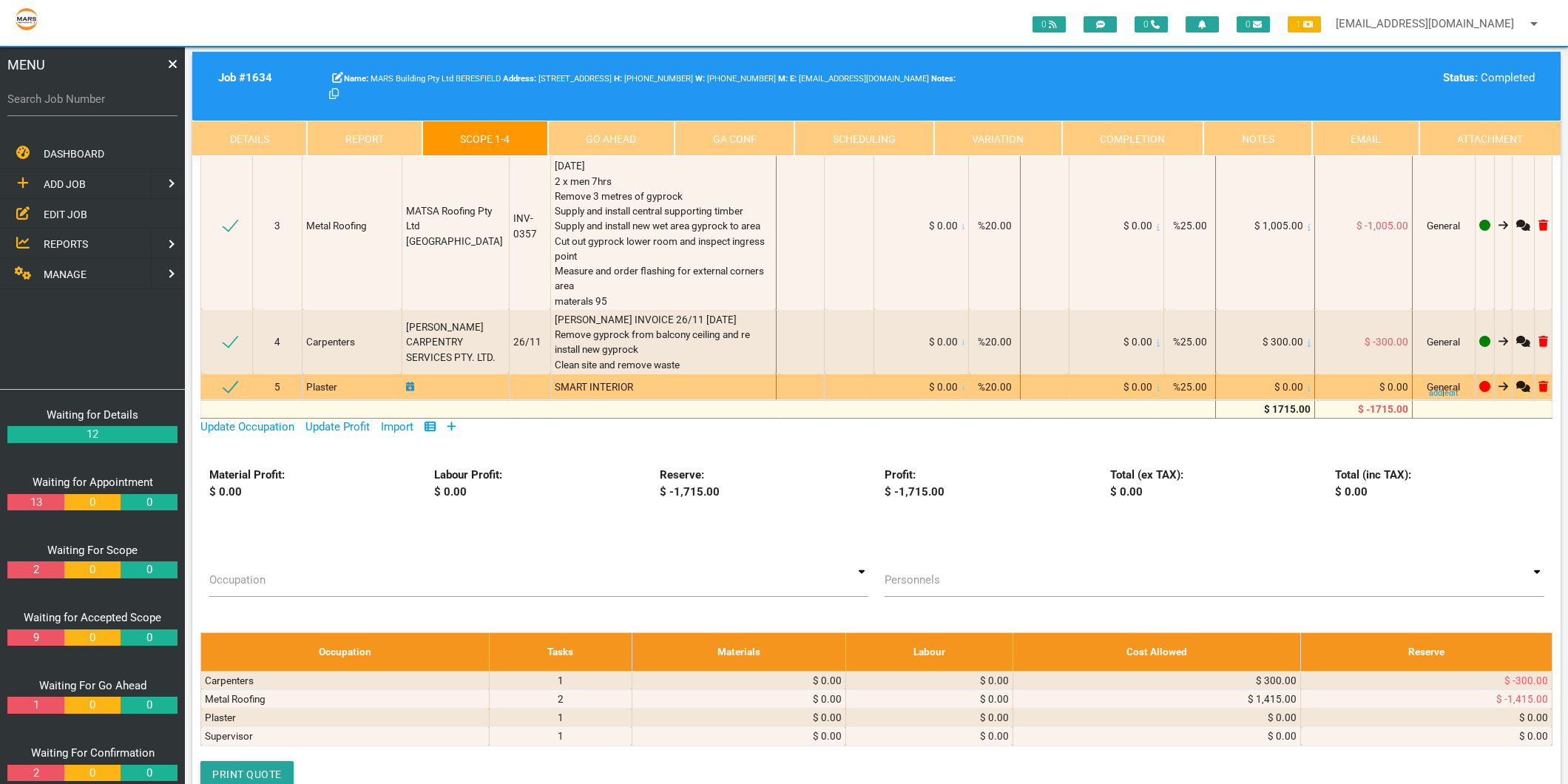
click at [629, 391] on div "SMART INTERIOR" at bounding box center [663, 386] width 217 height 14
click at [630, 386] on div "SMART INTERIOR" at bounding box center [663, 386] width 217 height 14
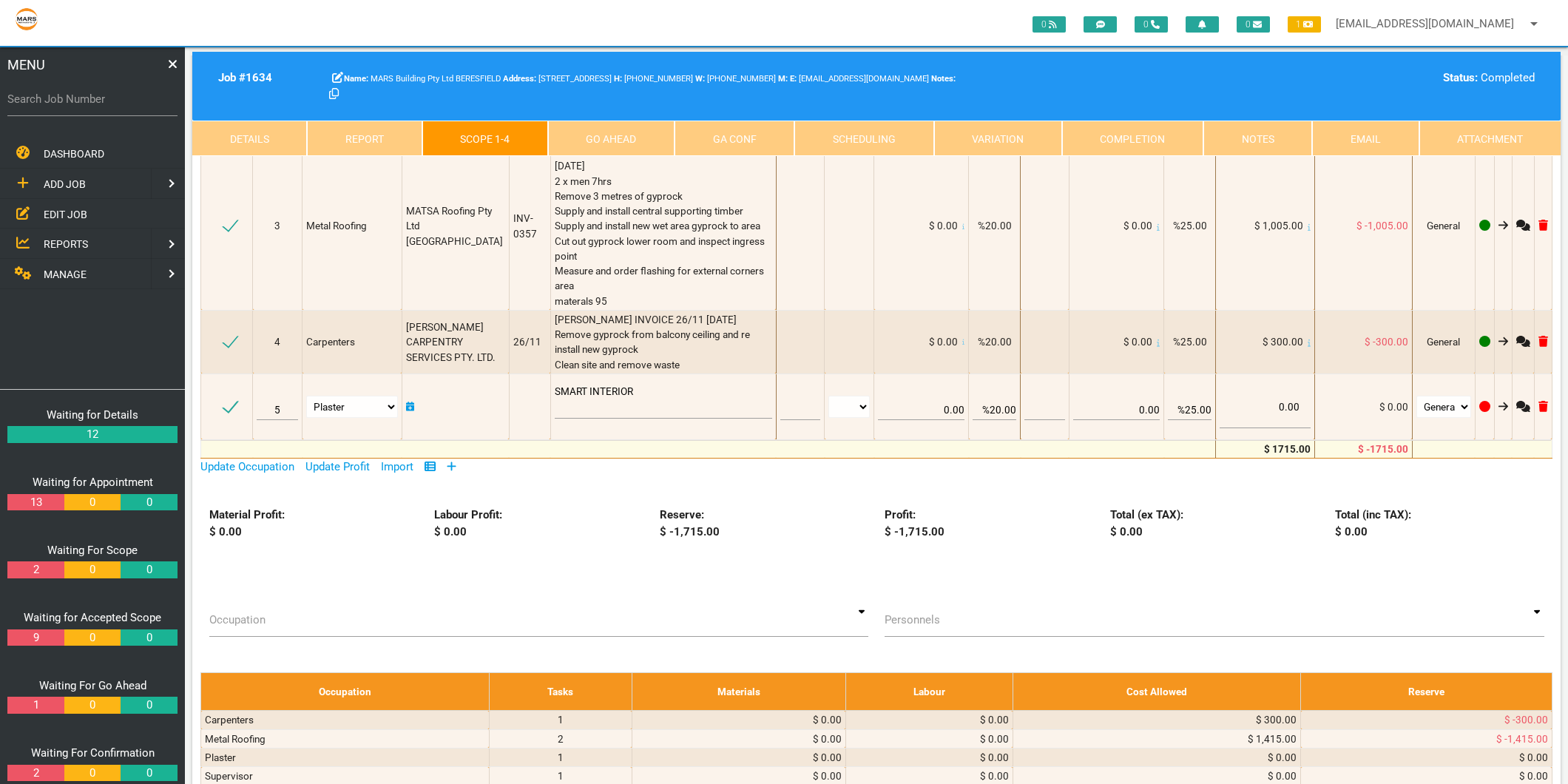
click at [630, 386] on textarea "SMART INTERIOR" at bounding box center [663, 402] width 217 height 33
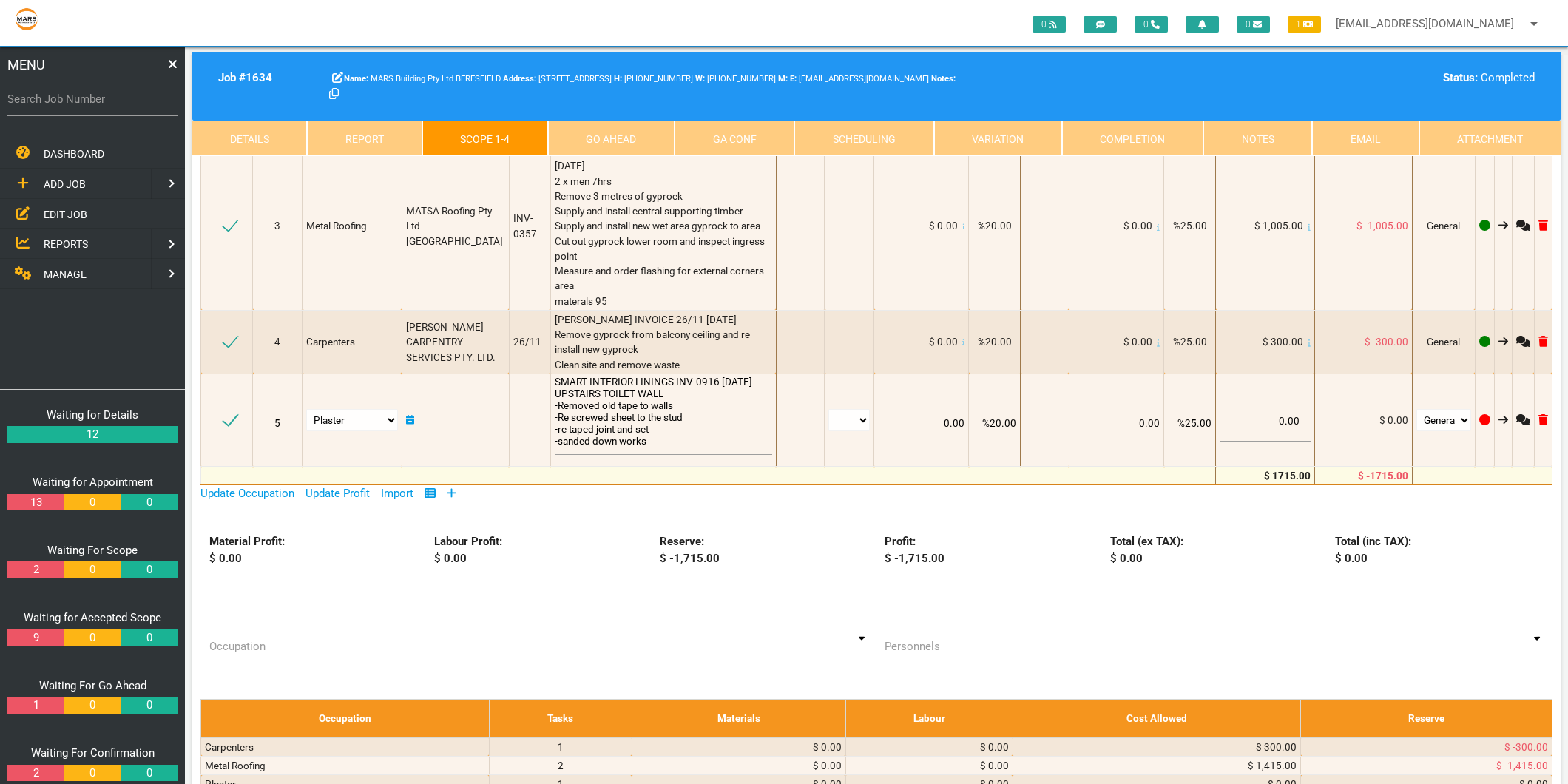
scroll to position [1, 0]
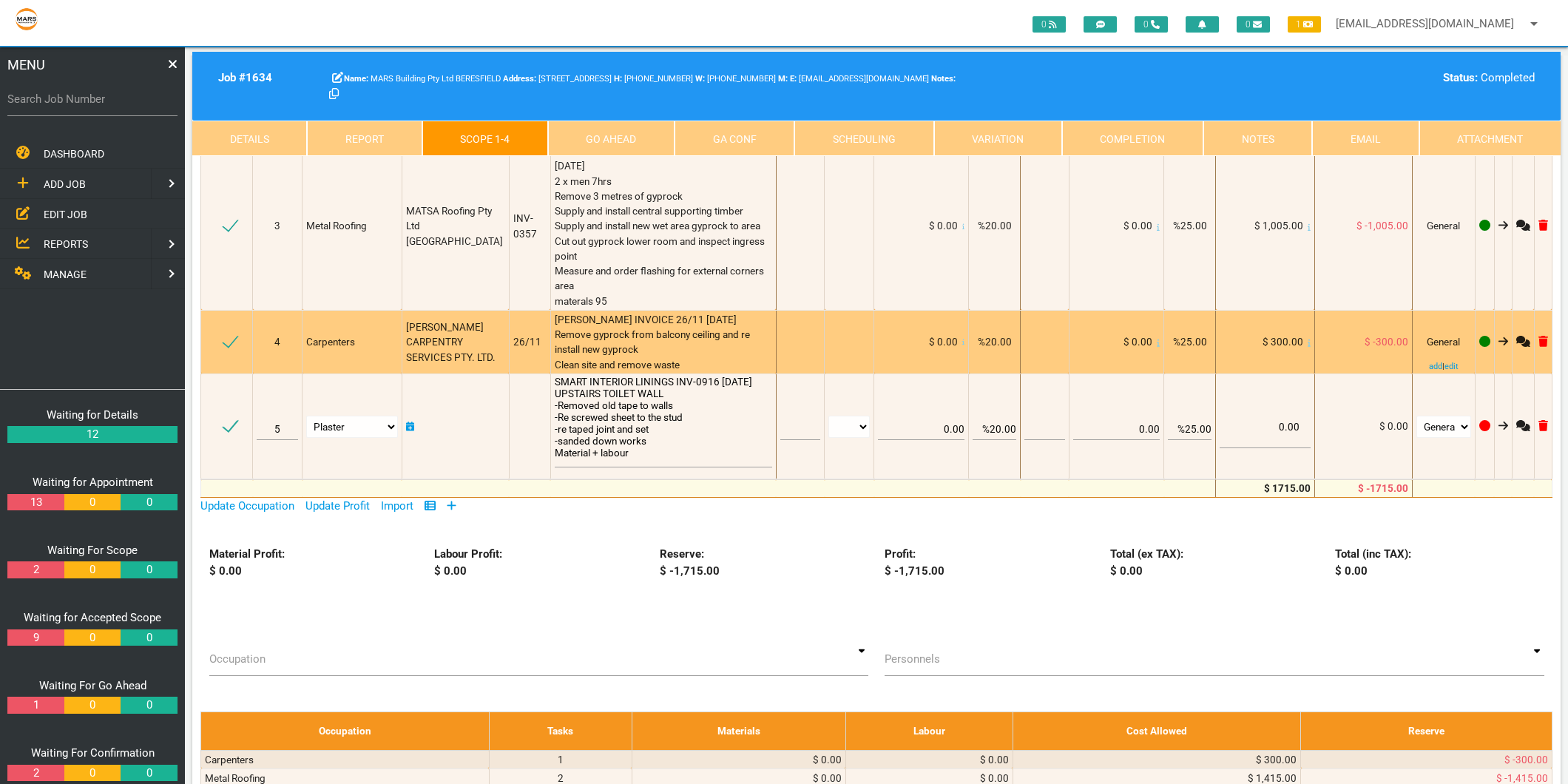
type textarea "SMART INTERIOR LININGS INV-0916 16/9/2025 UPSTAIRS TOILET WALL -Removed old tap…"
click at [691, 344] on div "MICK TRACEY INVOICE 26/11 29/7/2025 Remove gyprock from balcony ceiling and re …" at bounding box center [663, 342] width 217 height 60
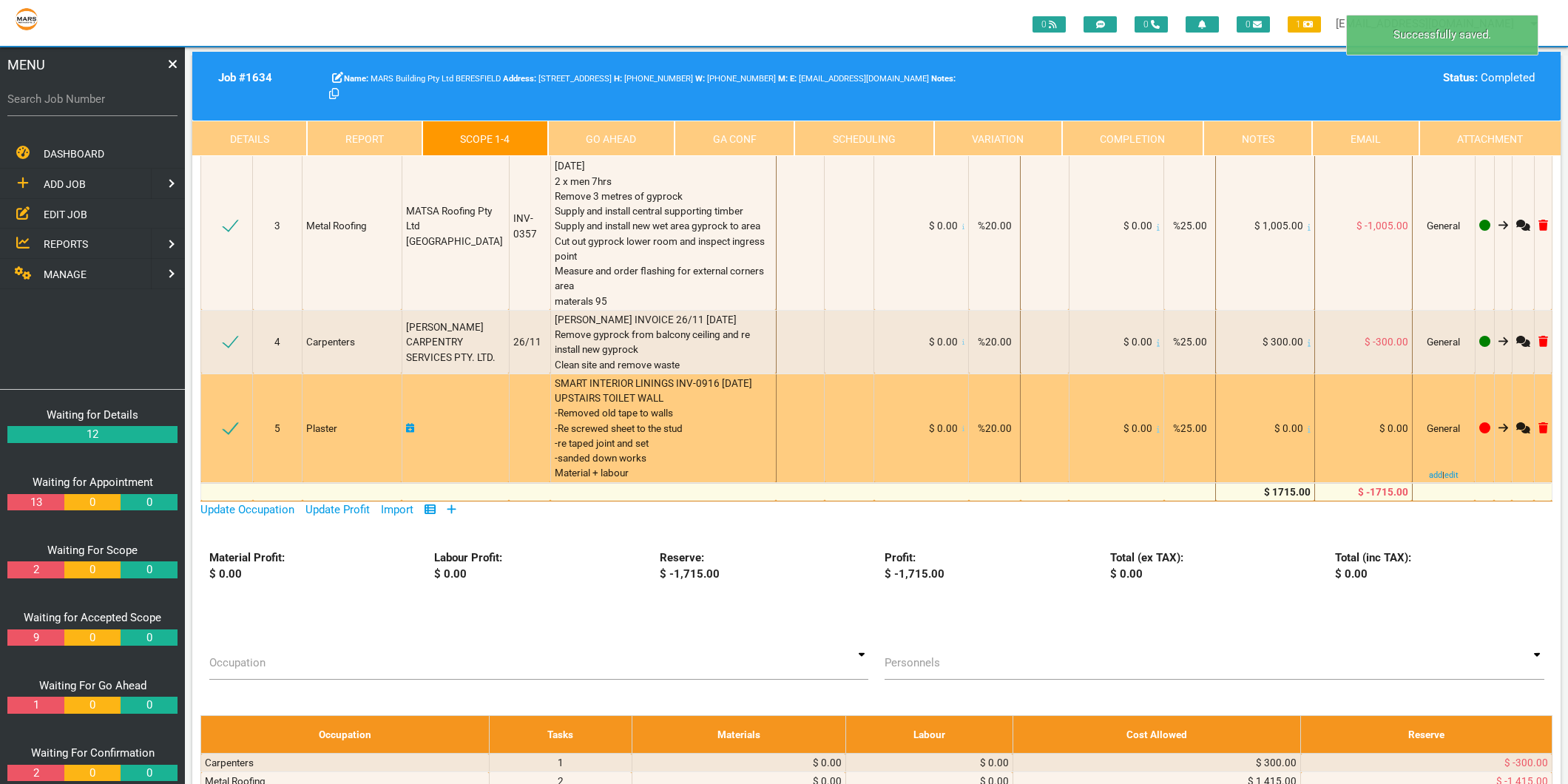
click at [1305, 424] on div "$ 0.00" at bounding box center [1265, 427] width 90 height 14
click at [1309, 427] on td "$ 0.00" at bounding box center [1265, 428] width 98 height 108
click at [1308, 427] on icon at bounding box center [1309, 429] width 3 height 8
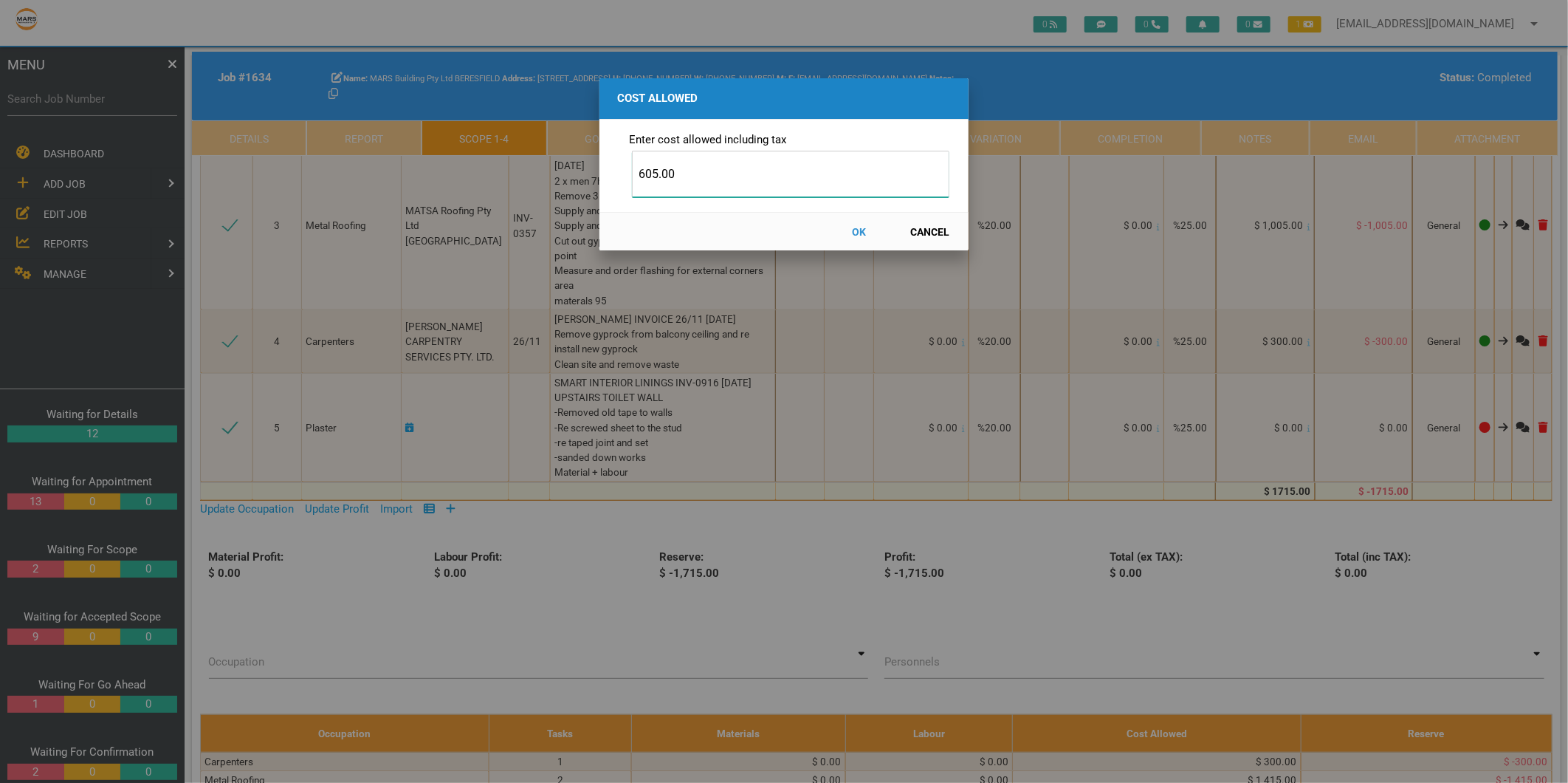
type input "605.00"
click at [858, 229] on button "OK" at bounding box center [859, 231] width 65 height 26
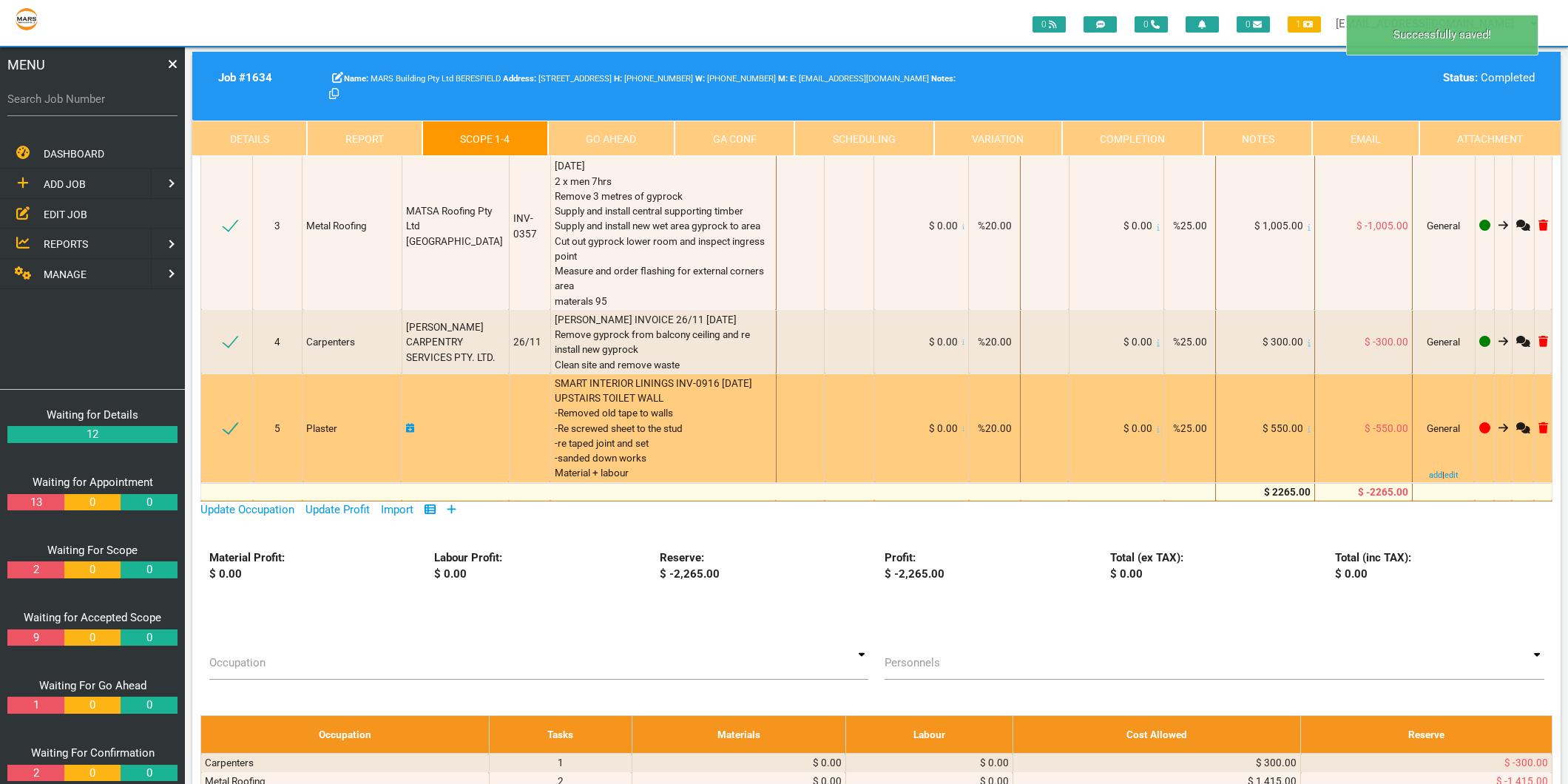
click at [413, 426] on icon at bounding box center [410, 428] width 8 height 10
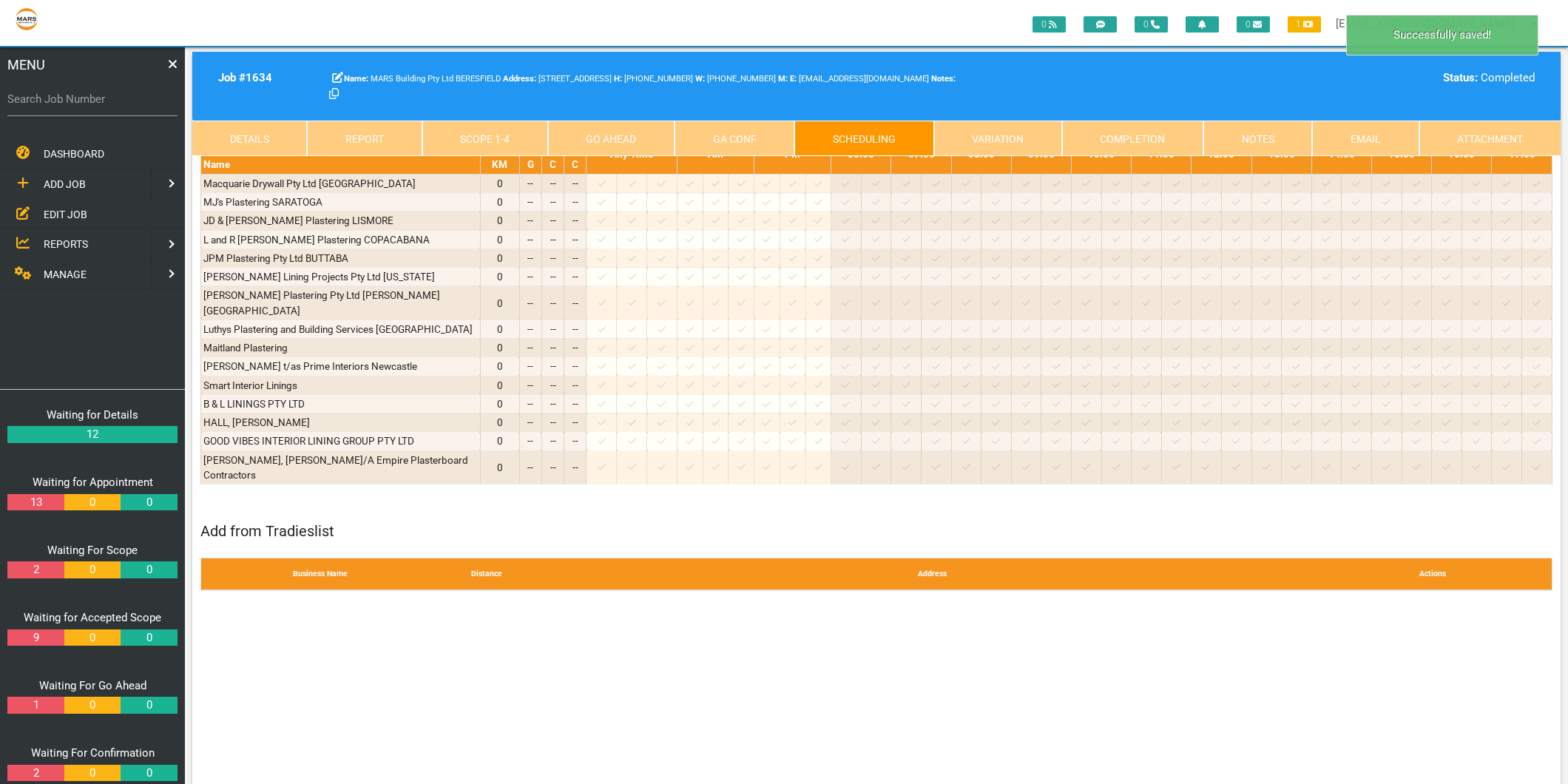
scroll to position [0, 0]
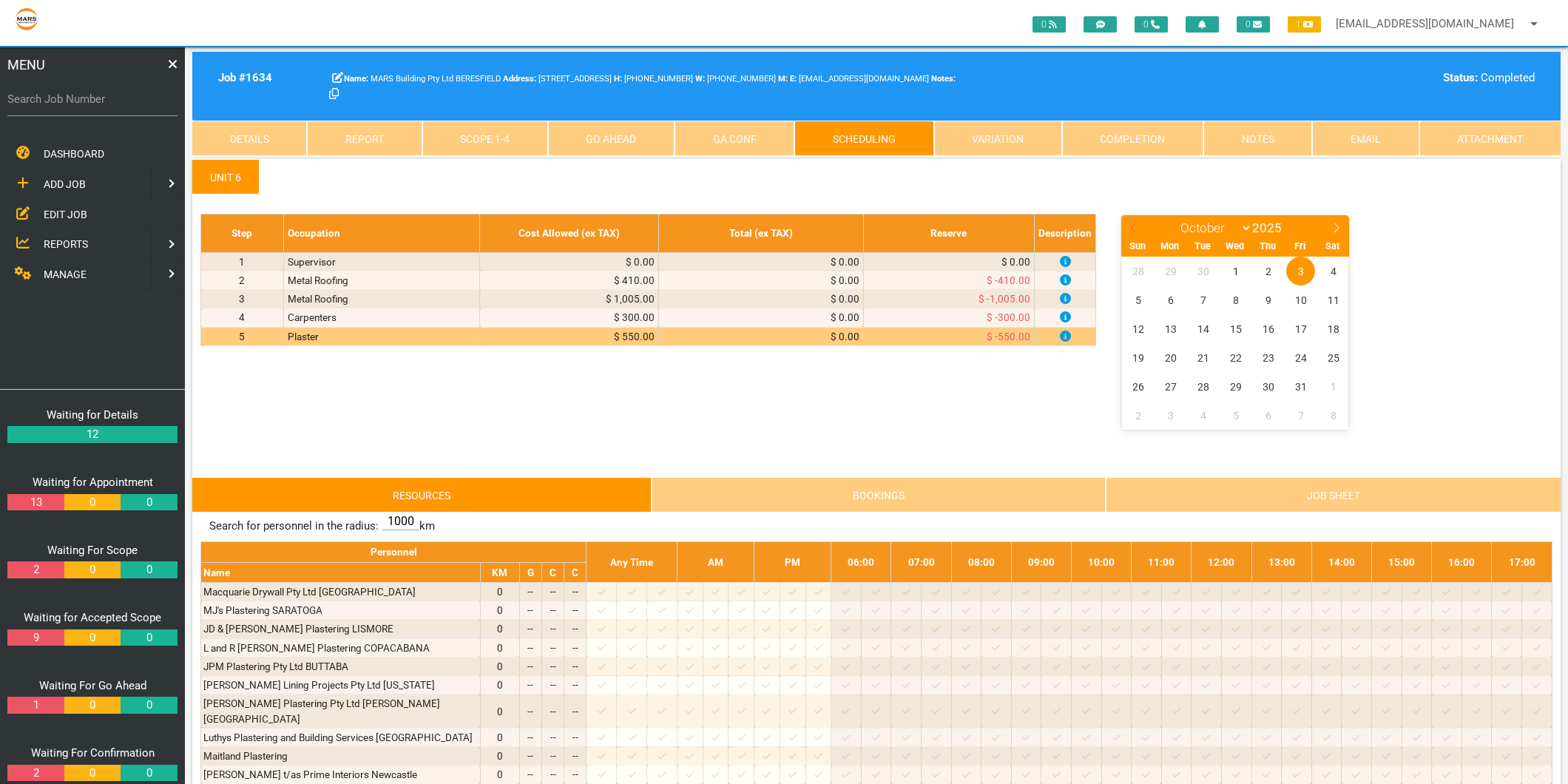
click at [1135, 229] on icon at bounding box center [1134, 228] width 10 height 10
select select "8"
click at [1210, 333] on span "16" at bounding box center [1203, 329] width 29 height 29
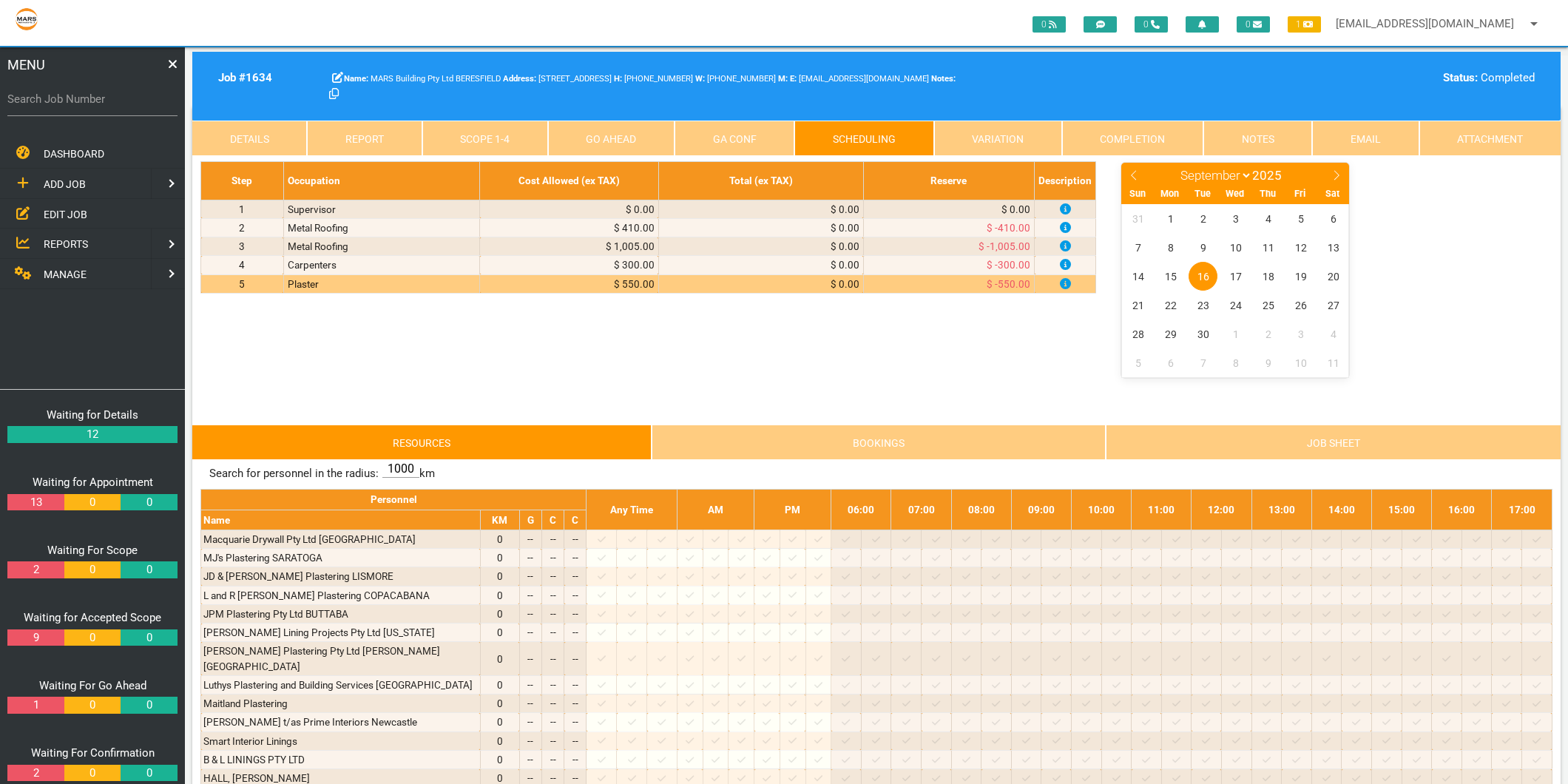
scroll to position [82, 0]
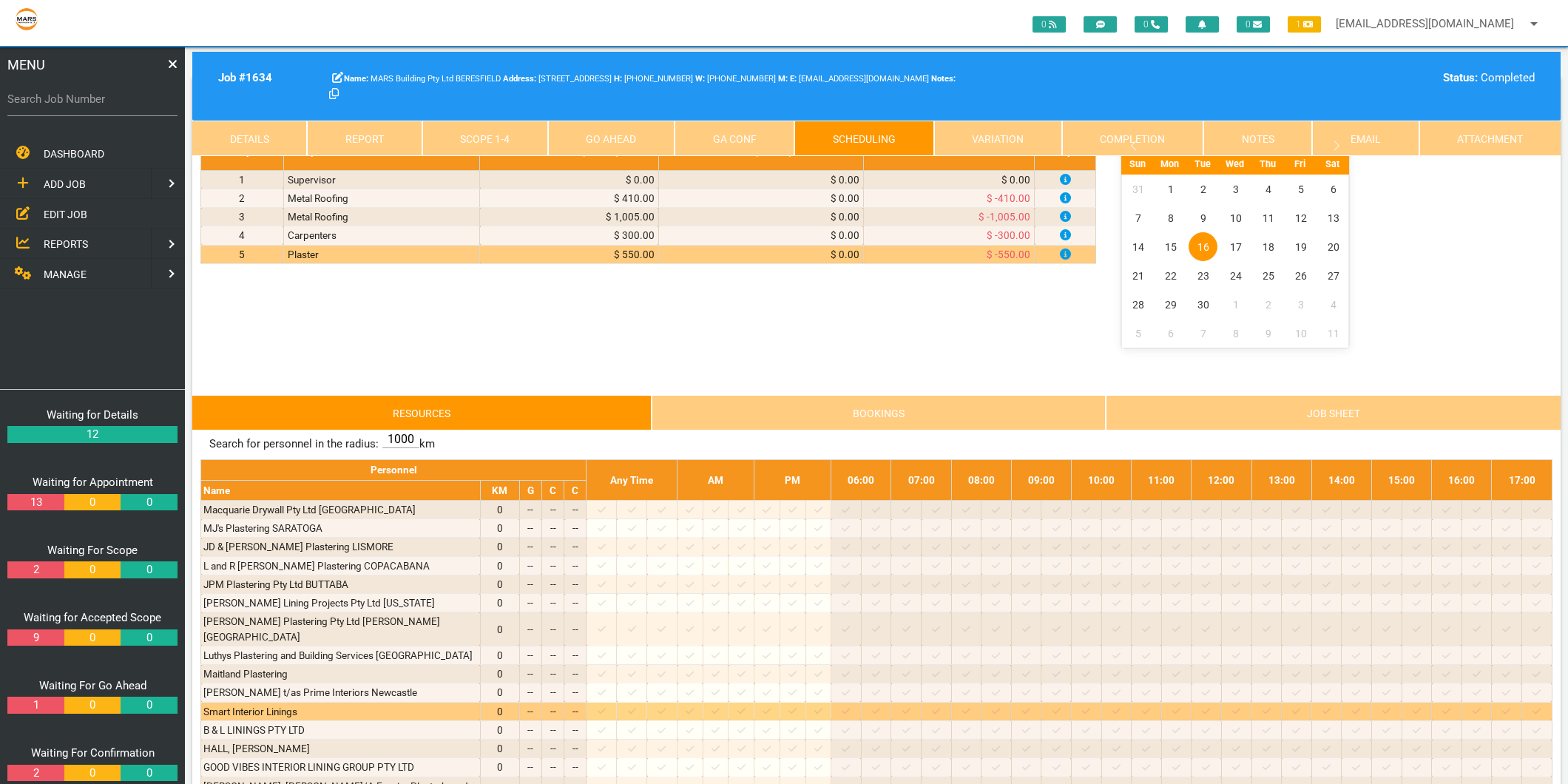
click at [605, 706] on icon at bounding box center [602, 710] width 8 height 9
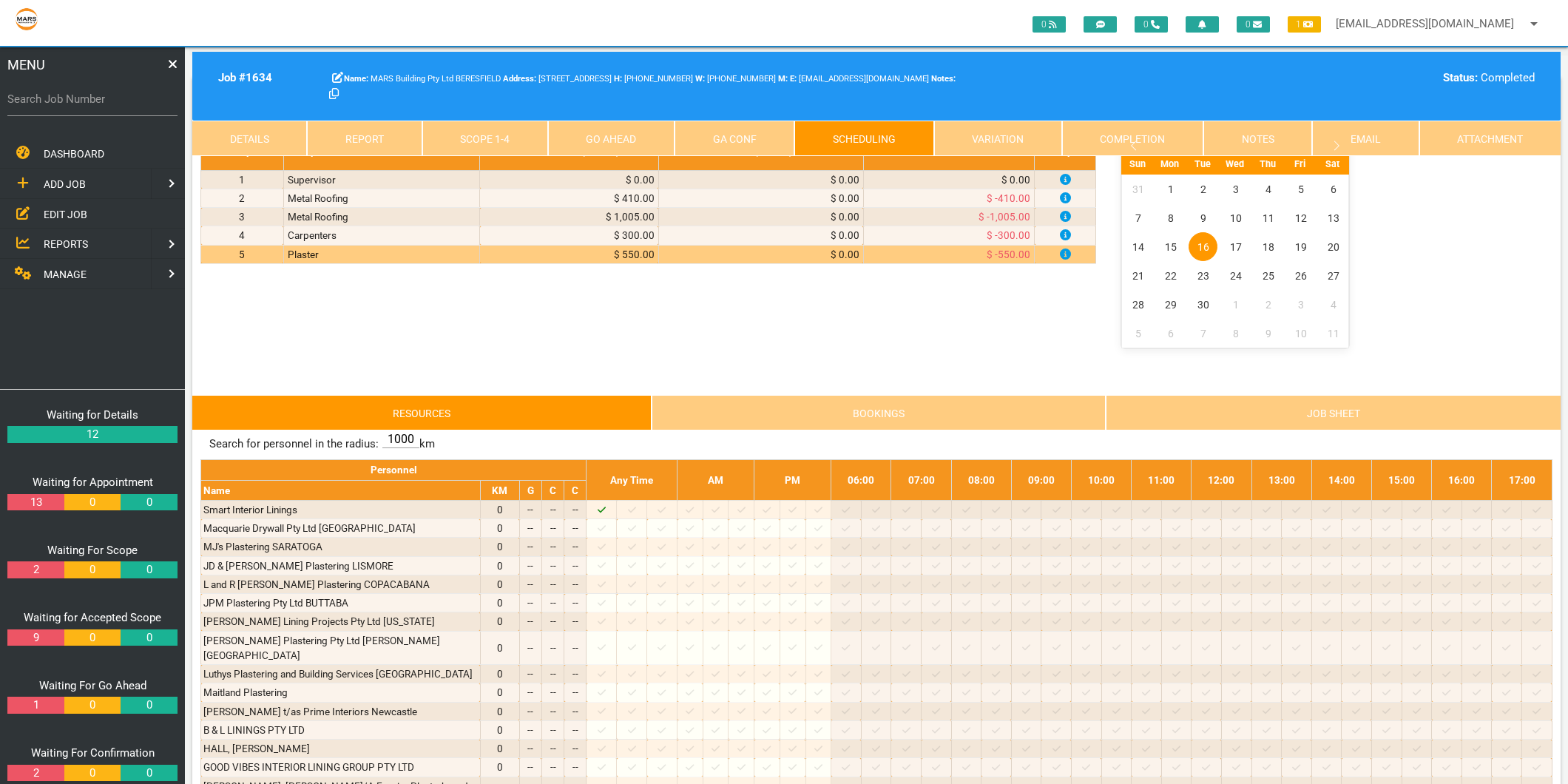
click at [513, 136] on link "Scope 1 - 4" at bounding box center [485, 138] width 126 height 36
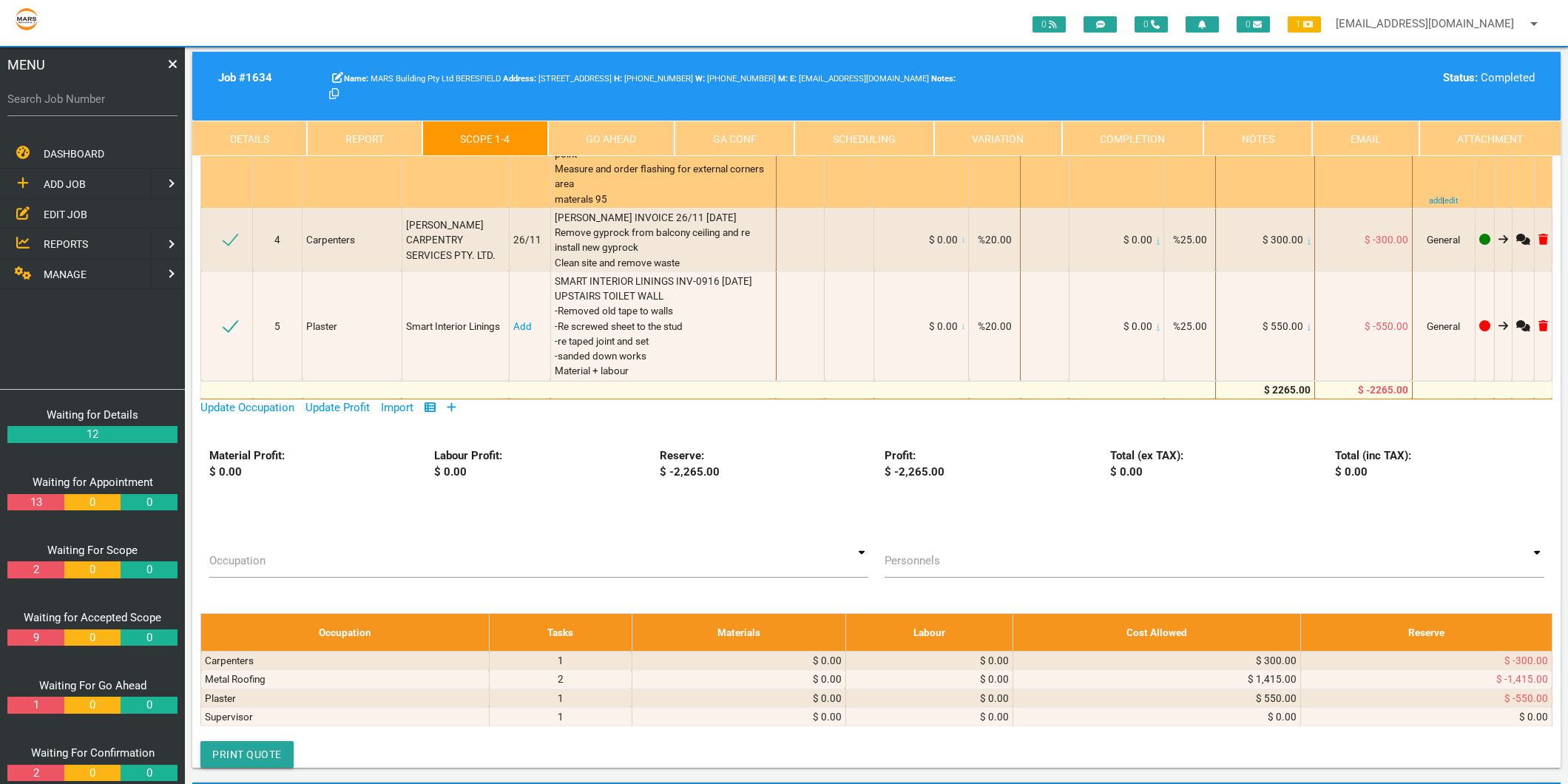
scroll to position [410, 0]
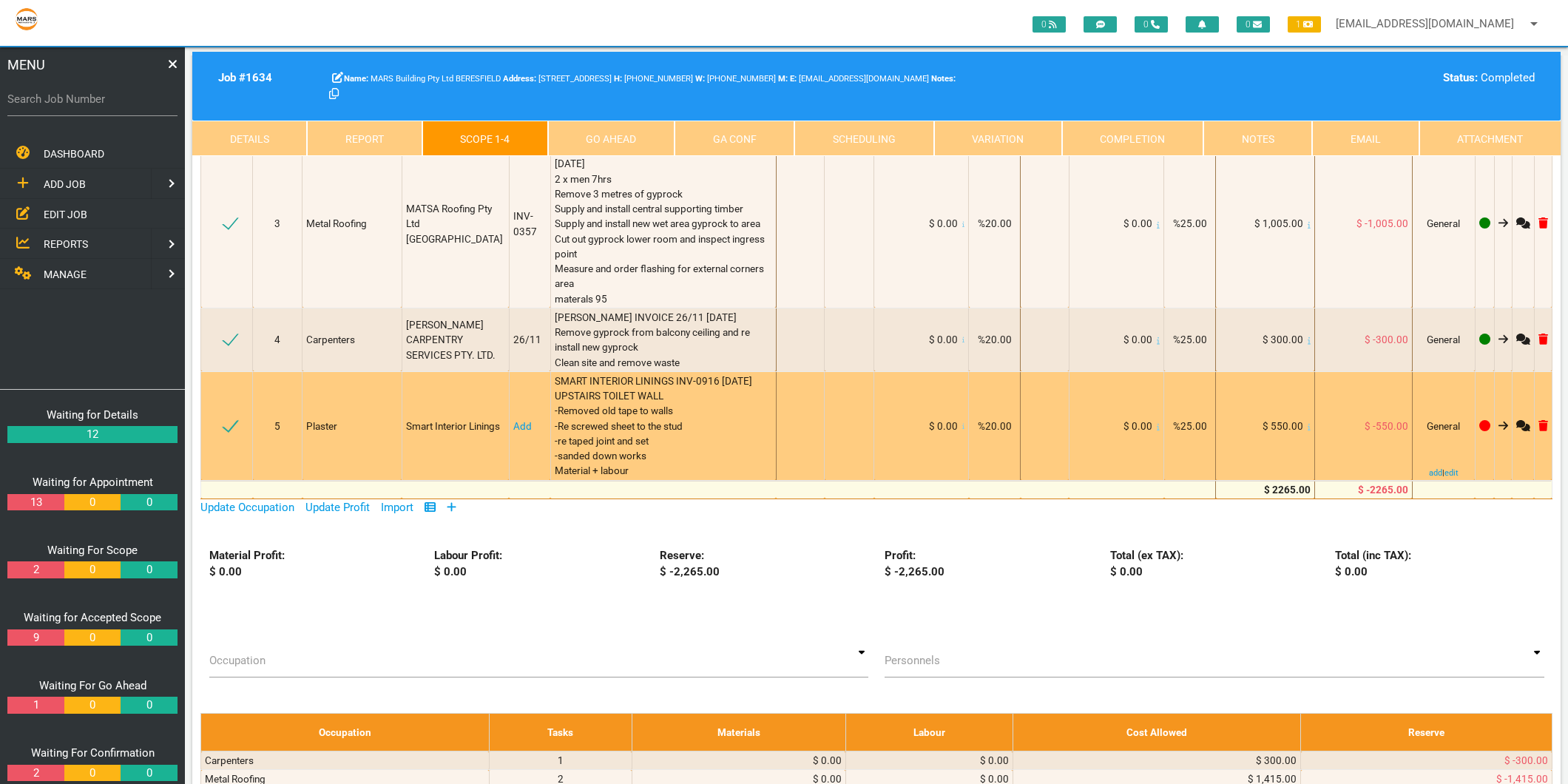
click at [515, 420] on link "Add" at bounding box center [522, 426] width 19 height 12
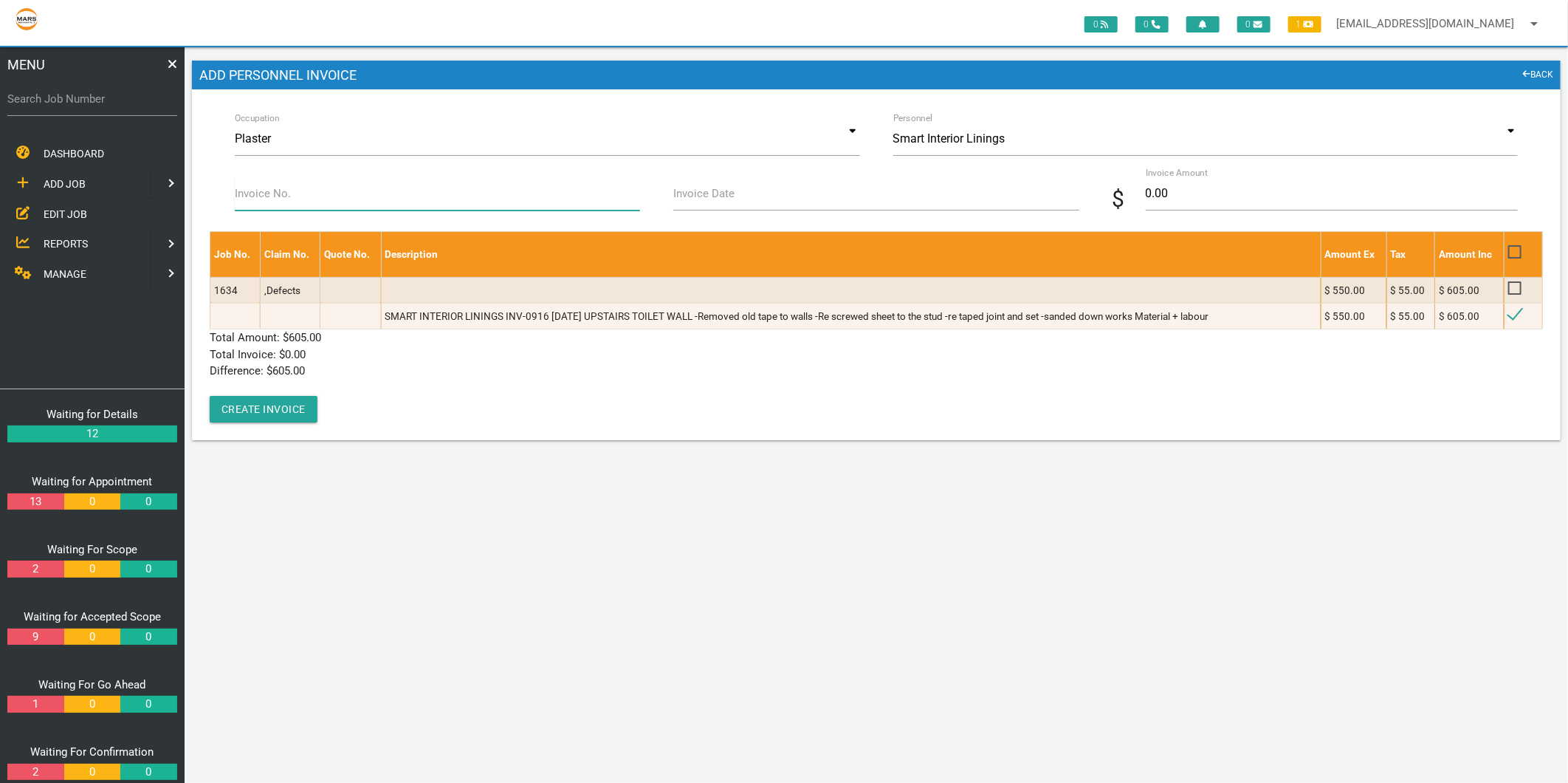
click at [327, 179] on input "Invoice No." at bounding box center [437, 193] width 405 height 34
type input "INV-0916"
click at [685, 190] on label "Invoice Date" at bounding box center [704, 194] width 61 height 17
click at [685, 190] on input "Invoice Date" at bounding box center [876, 193] width 405 height 34
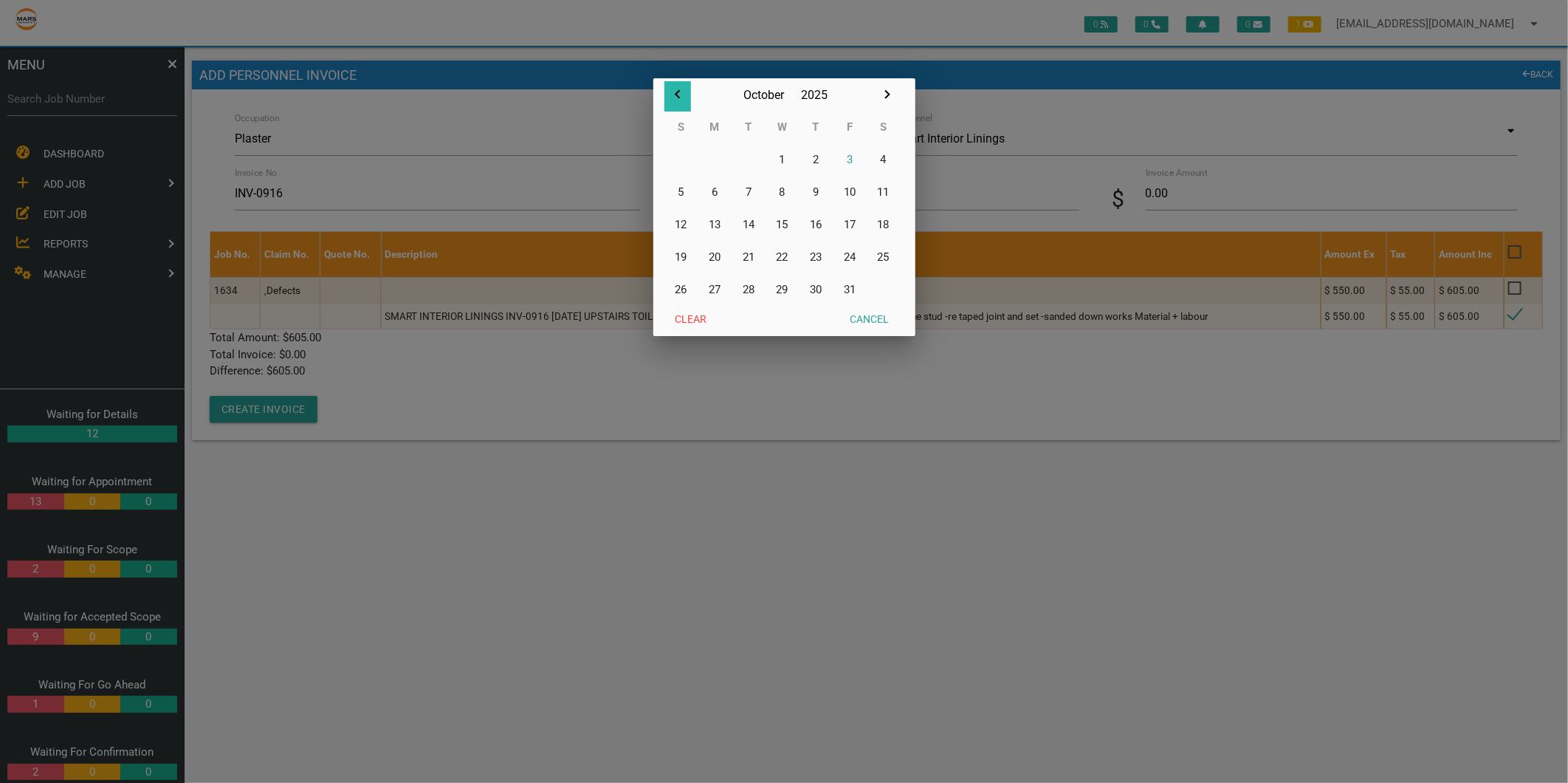
click at [684, 92] on icon "button" at bounding box center [677, 94] width 18 height 18
click at [761, 223] on button "16" at bounding box center [749, 224] width 34 height 32
type input "16/09/2025"
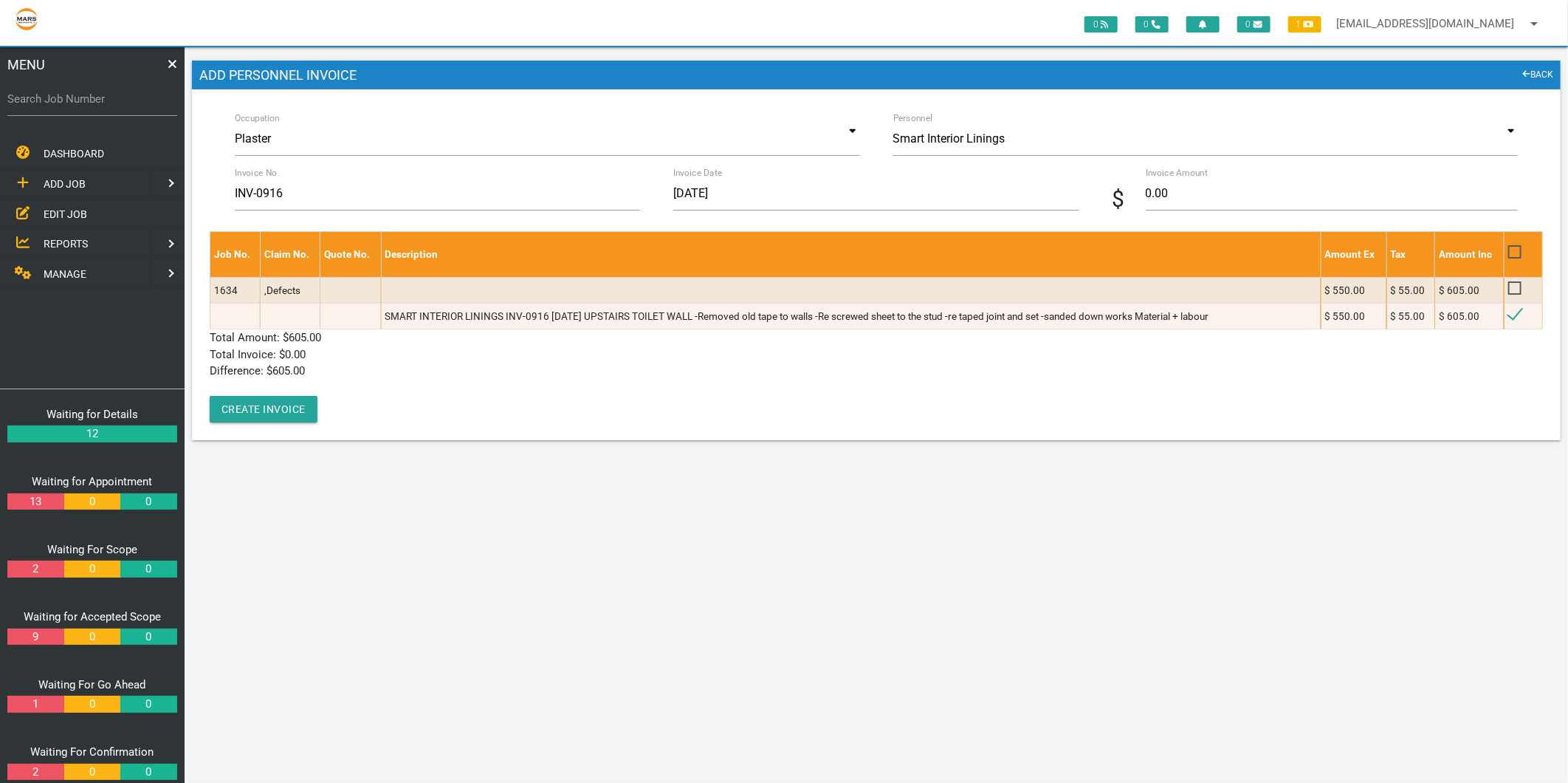
click at [1191, 215] on div "$ Invoice Amount 0.00" at bounding box center [1314, 196] width 422 height 40
click at [1186, 198] on input "0.00" at bounding box center [1332, 193] width 372 height 34
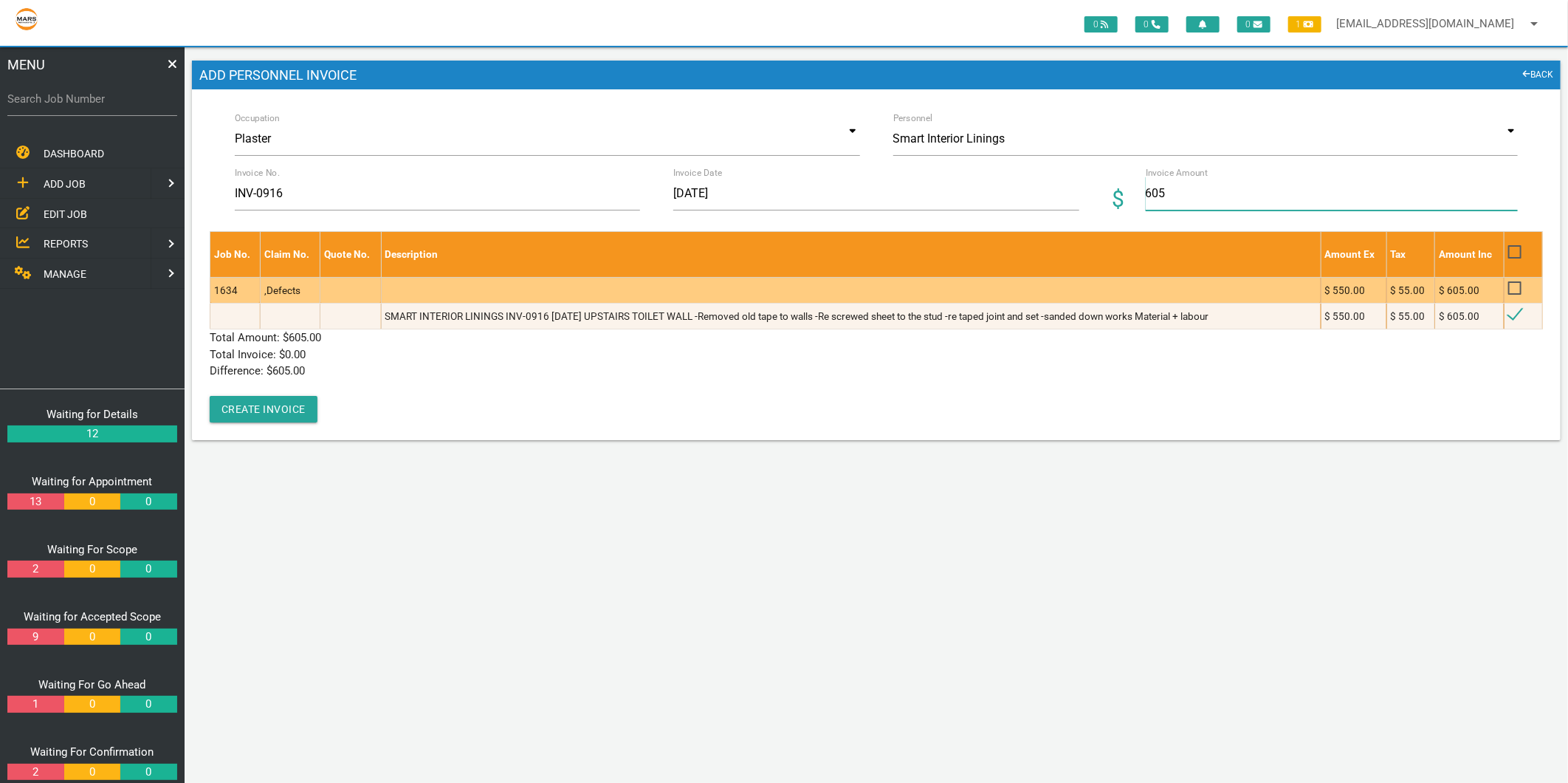
type input "605"
click at [823, 296] on td at bounding box center [850, 289] width 940 height 26
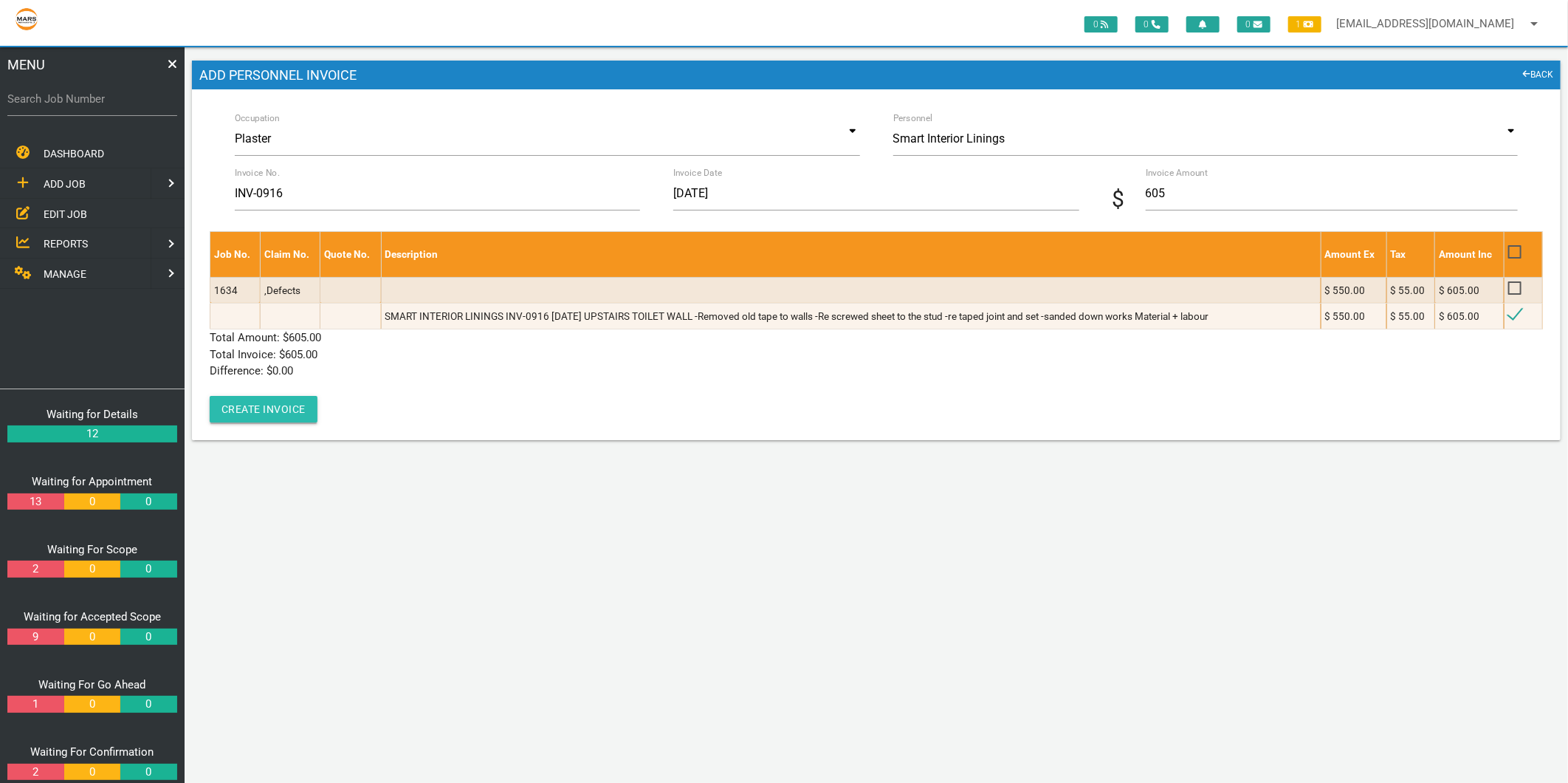
click at [263, 407] on button "Create Invoice" at bounding box center [263, 409] width 107 height 26
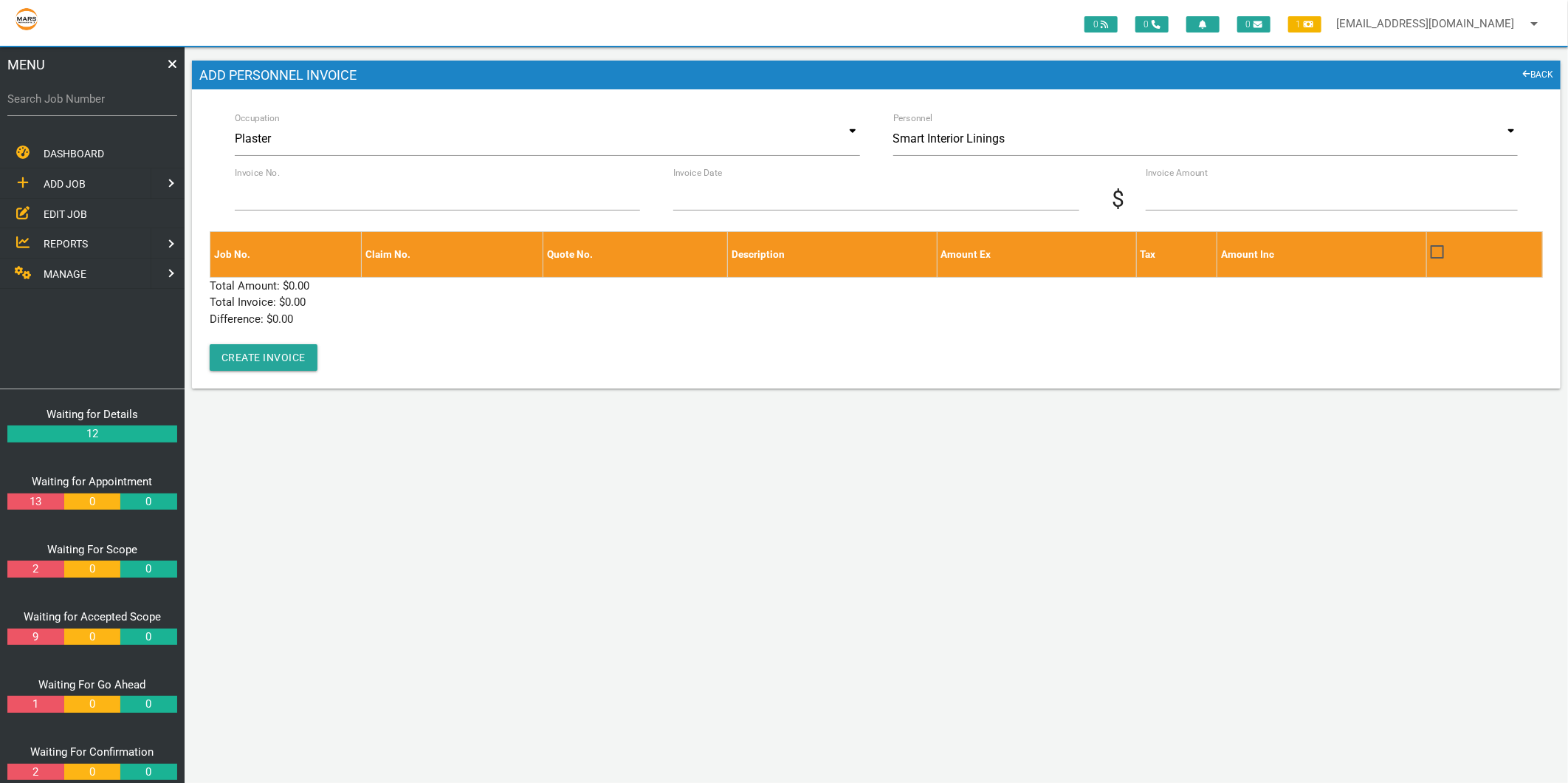
click at [76, 207] on span "EDIT JOB" at bounding box center [64, 213] width 43 height 12
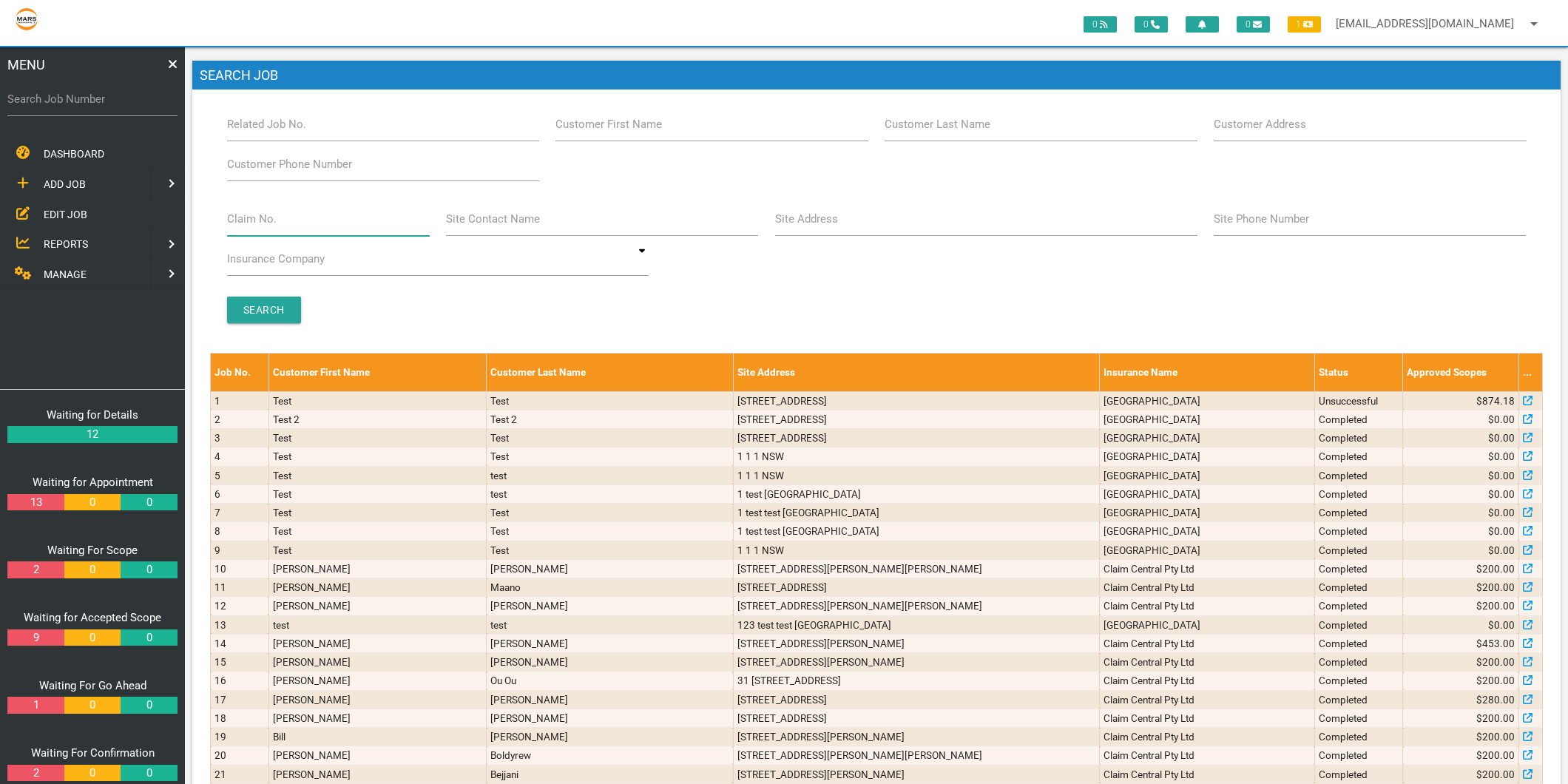
click at [333, 220] on input "Claim No." at bounding box center [328, 219] width 203 height 34
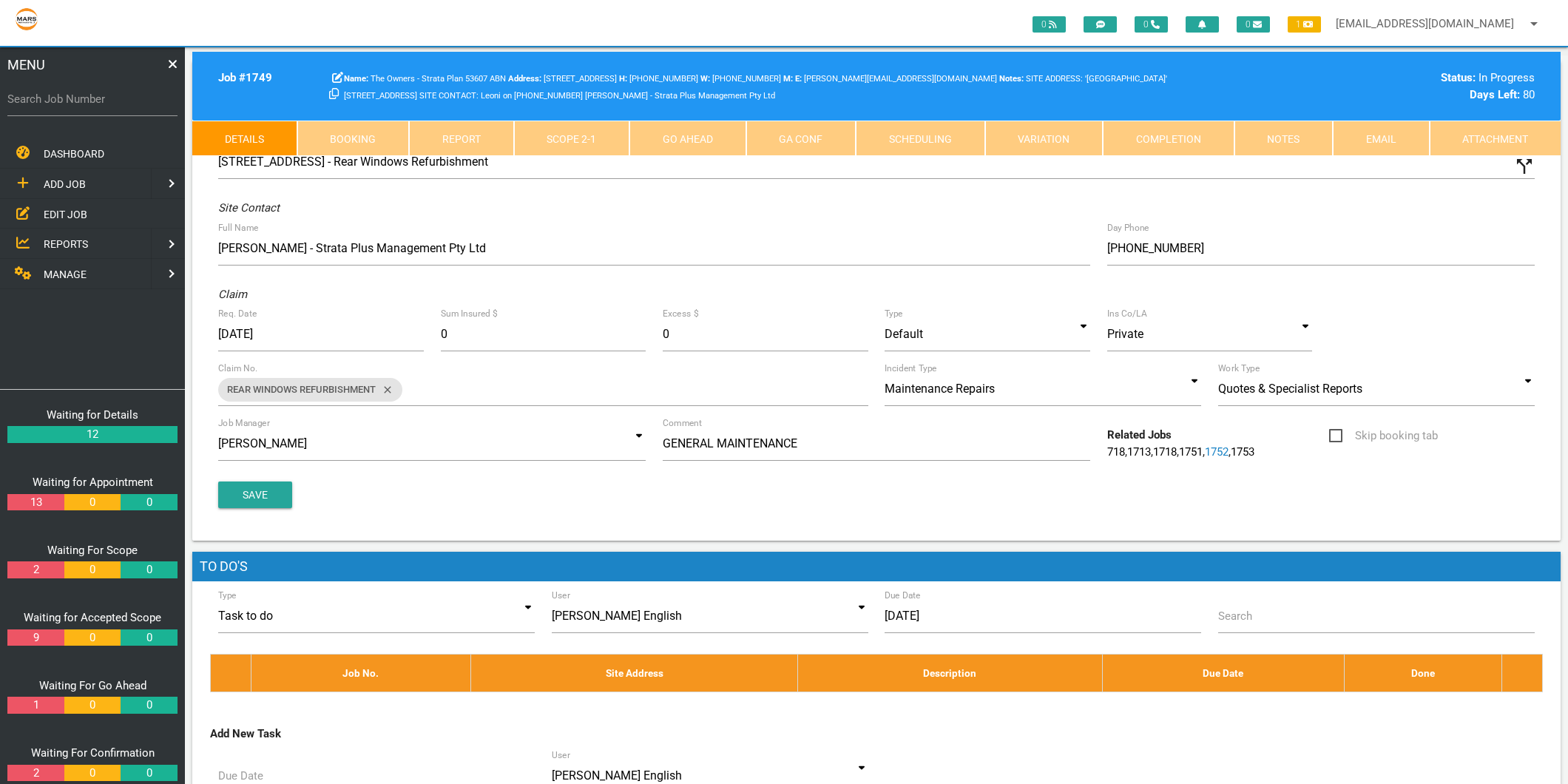
click at [56, 275] on span "MANAGE" at bounding box center [64, 275] width 43 height 12
click at [72, 182] on span "PERSONNEL" at bounding box center [73, 183] width 59 height 12
click at [65, 213] on span "EDIT PERSONNEL" at bounding box center [85, 214] width 83 height 12
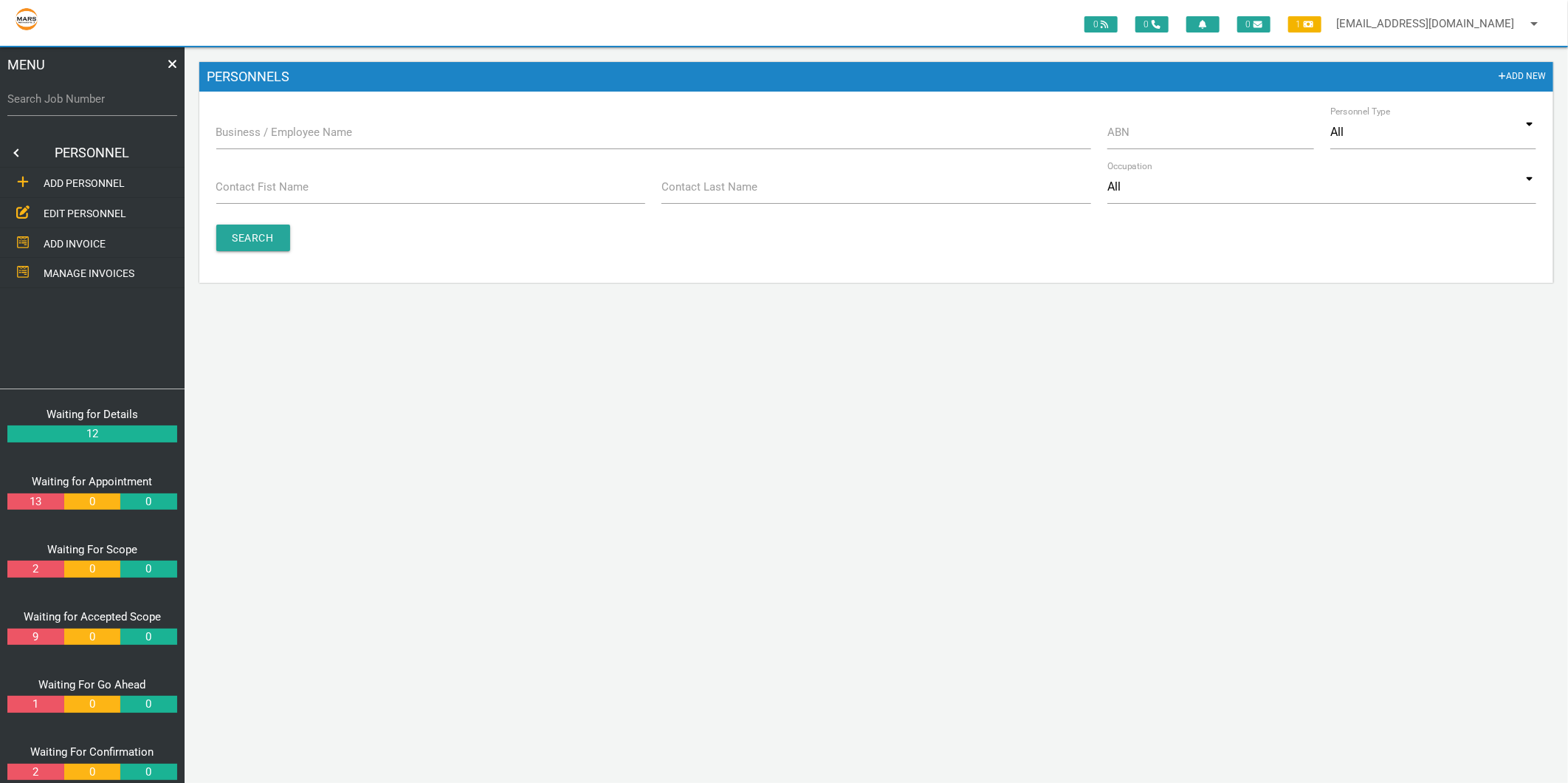
click at [292, 133] on label "Business / Employee Name" at bounding box center [284, 133] width 136 height 17
click at [292, 133] on input "Business / Employee Name" at bounding box center [654, 132] width 875 height 34
type input "b"
type input "vulcun"
click at [261, 245] on input "Search" at bounding box center [253, 237] width 74 height 26
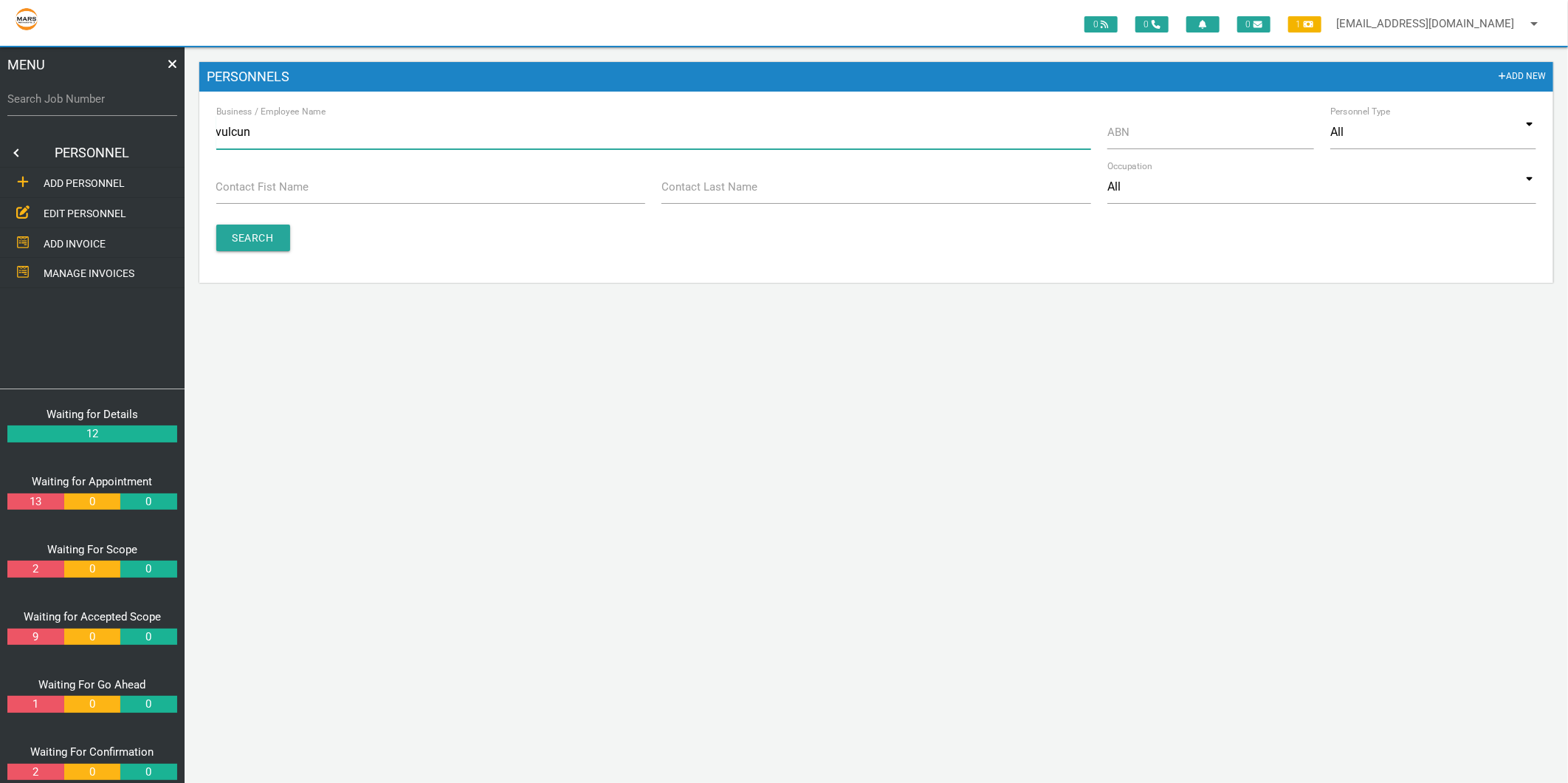
click at [246, 130] on input "vulcun" at bounding box center [654, 132] width 875 height 34
type input "vulcan"
click at [248, 234] on input "Search" at bounding box center [253, 237] width 74 height 26
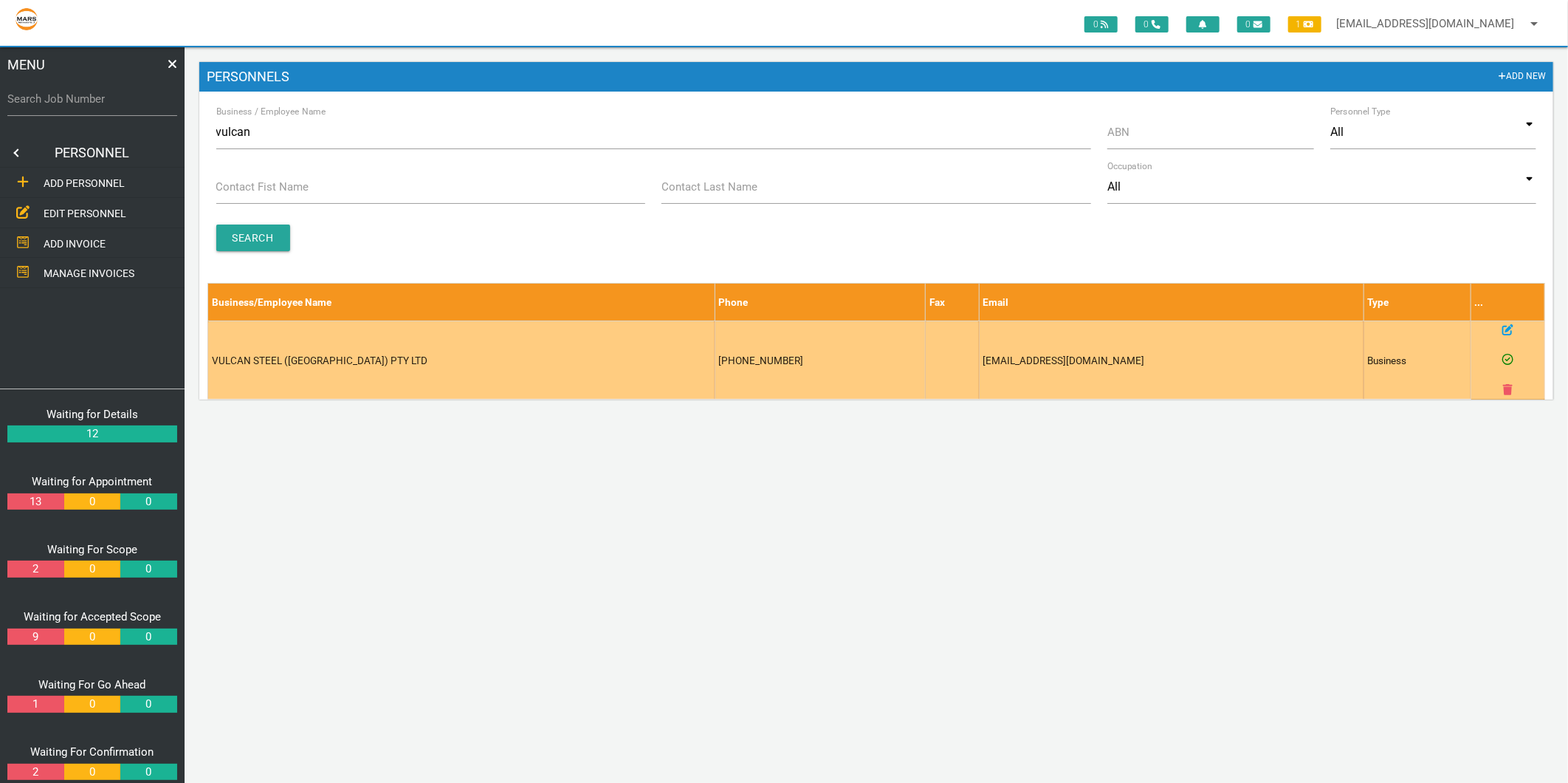
click at [1509, 330] on icon at bounding box center [1507, 329] width 11 height 11
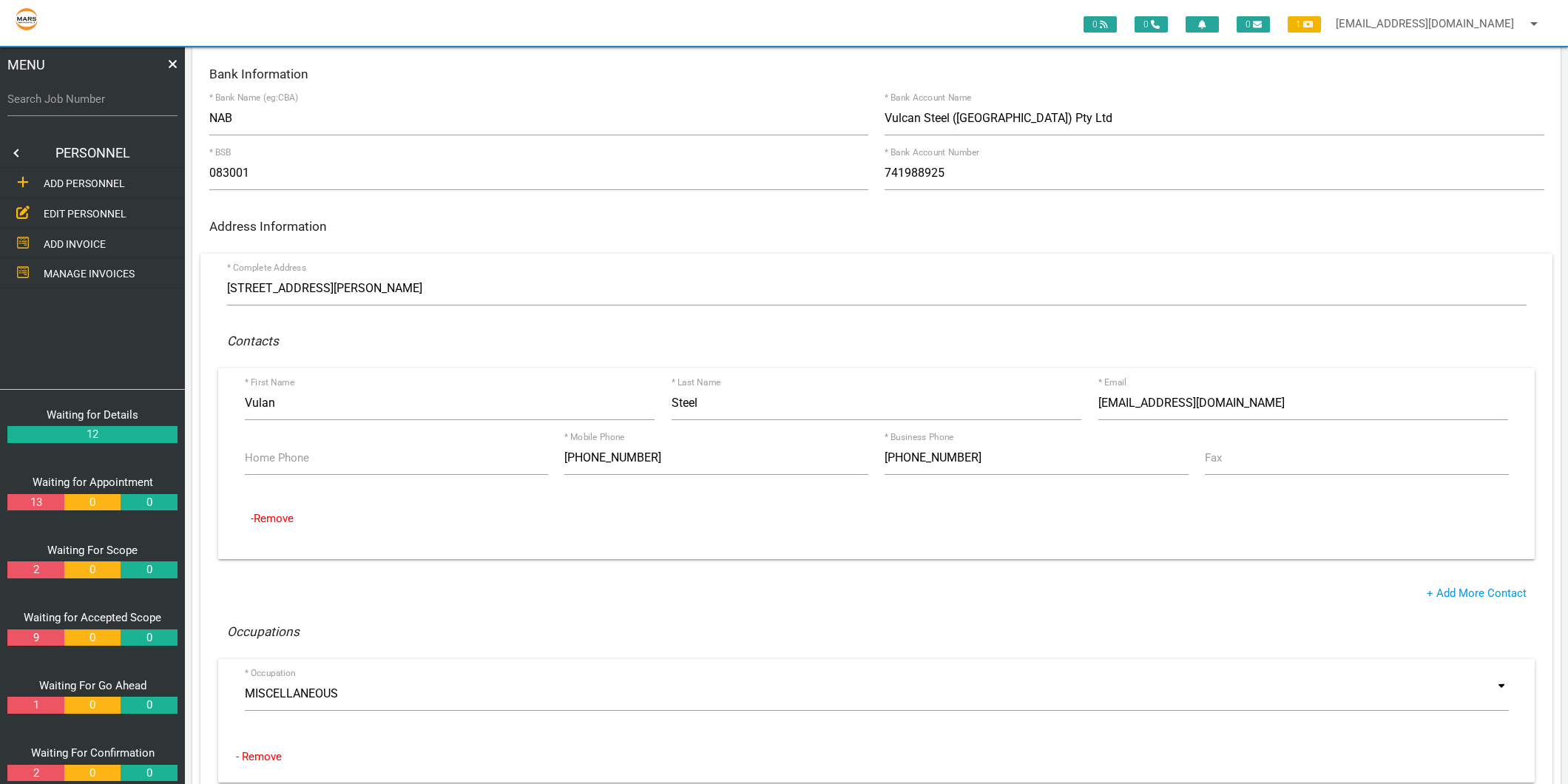
scroll to position [164, 0]
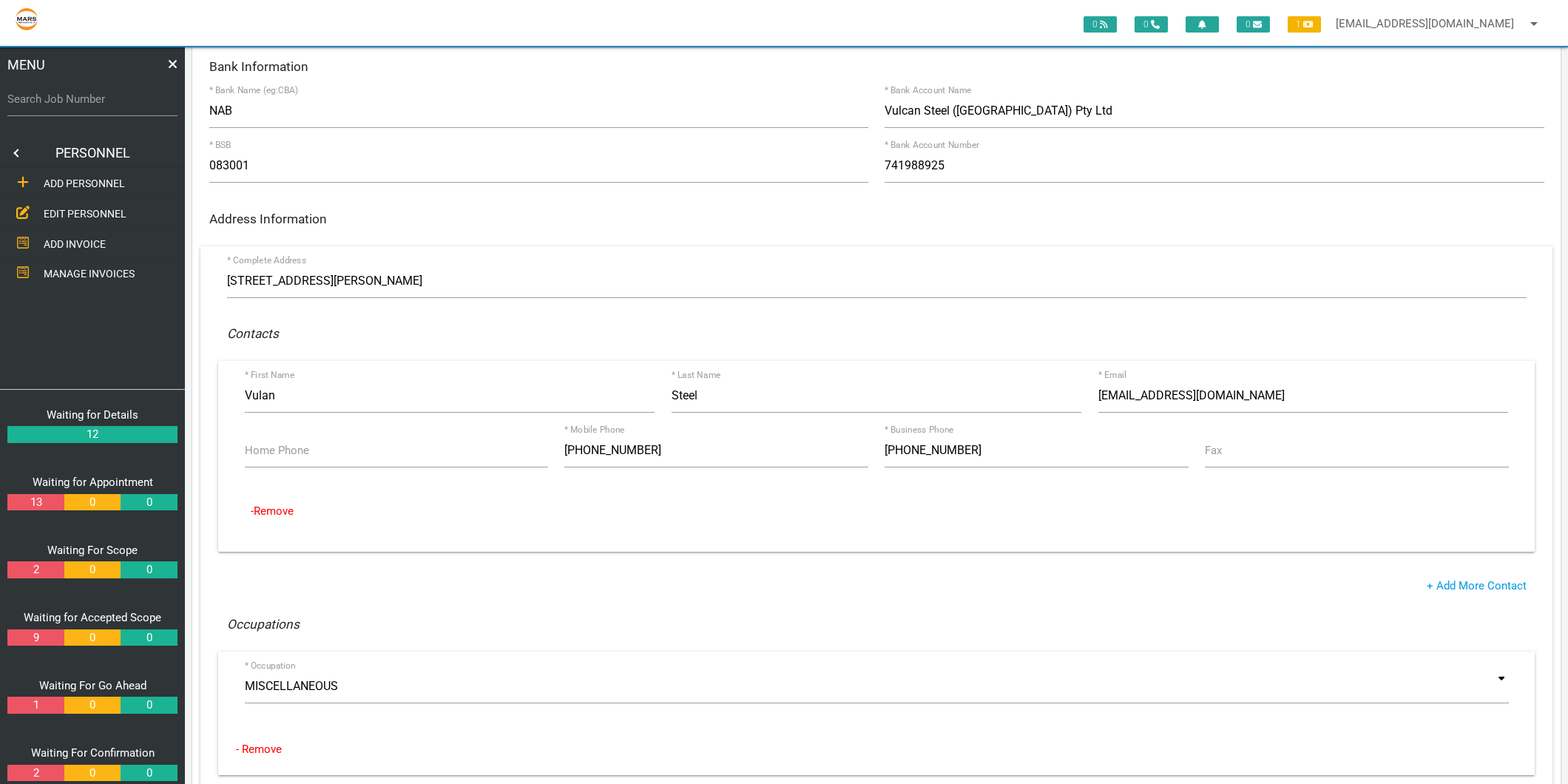
click at [64, 215] on span "EDIT PERSONNEL" at bounding box center [85, 214] width 83 height 12
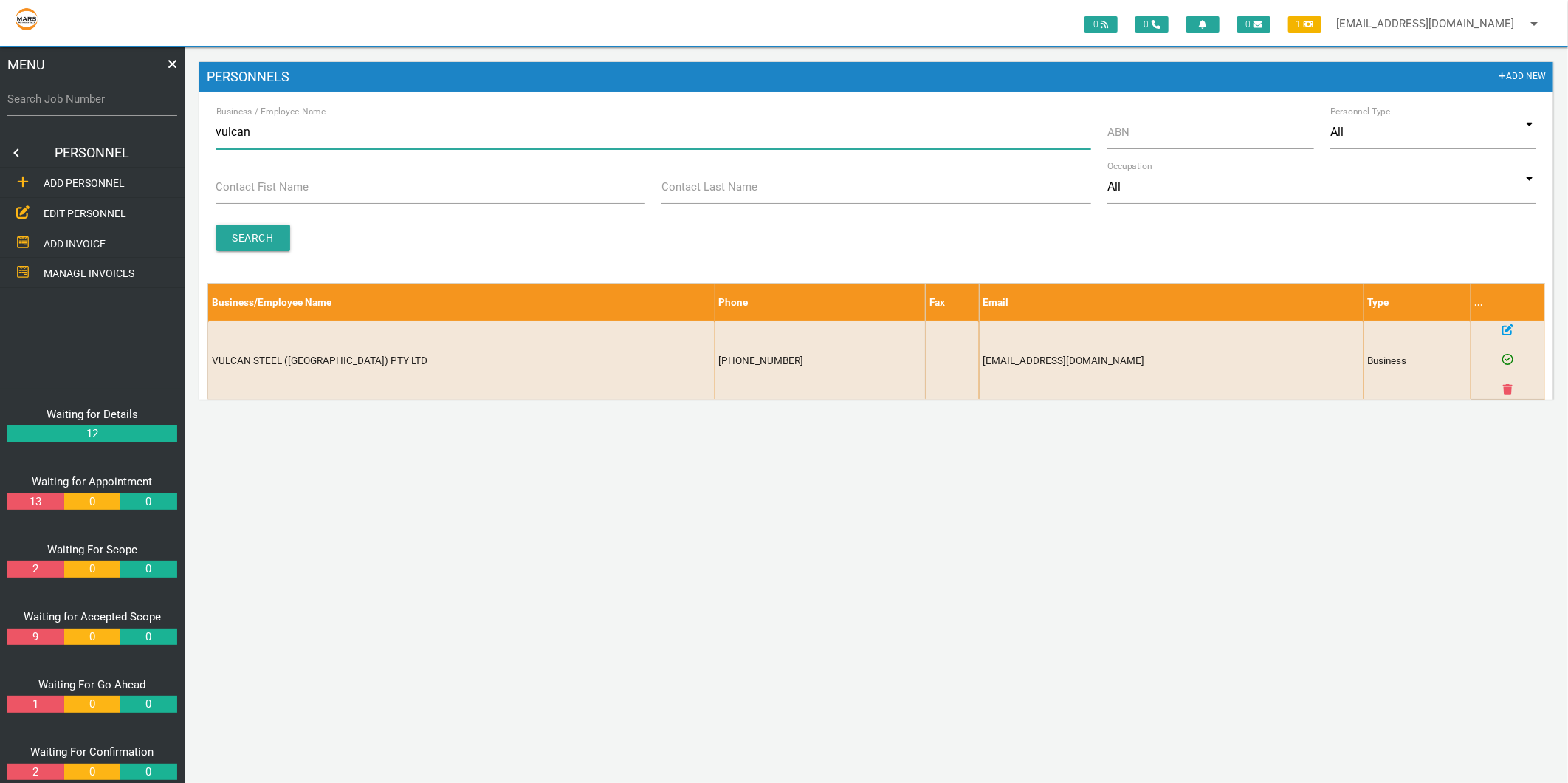
click at [236, 143] on input "vulcan" at bounding box center [654, 132] width 875 height 34
type input "euroform"
click at [251, 240] on input "Search" at bounding box center [253, 237] width 74 height 26
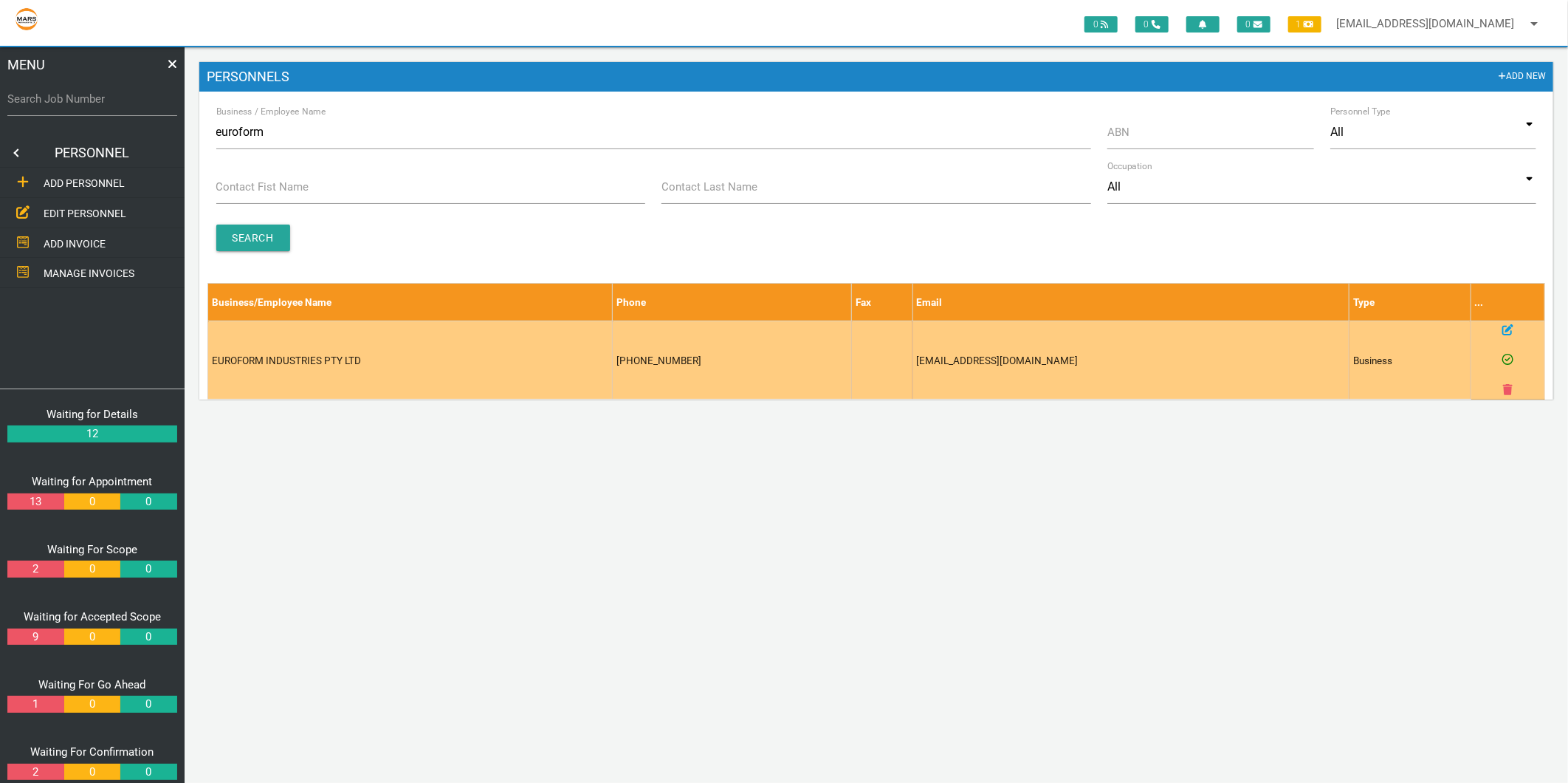
click at [1508, 329] on icon at bounding box center [1507, 329] width 11 height 11
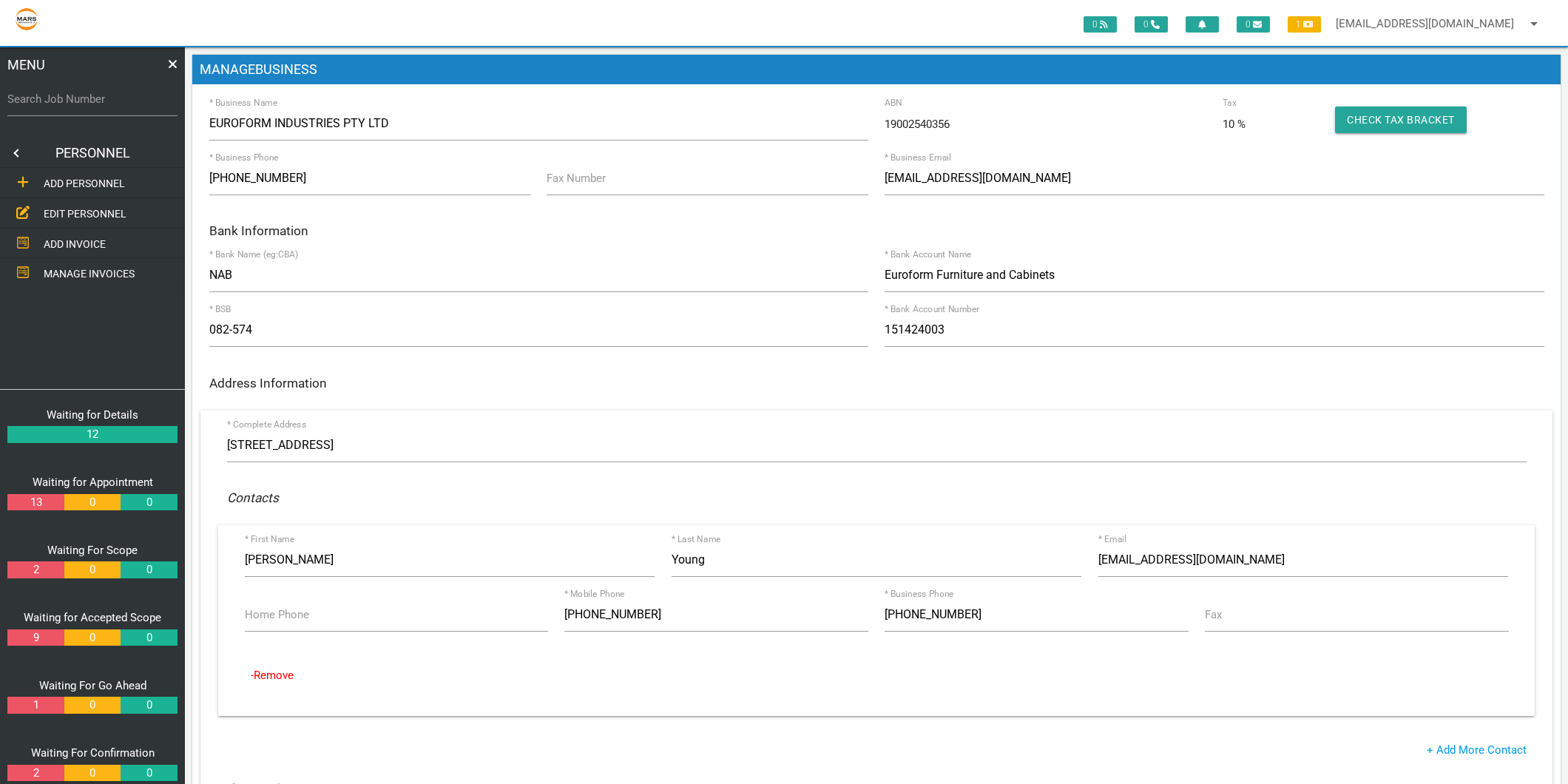
scroll to position [164, 0]
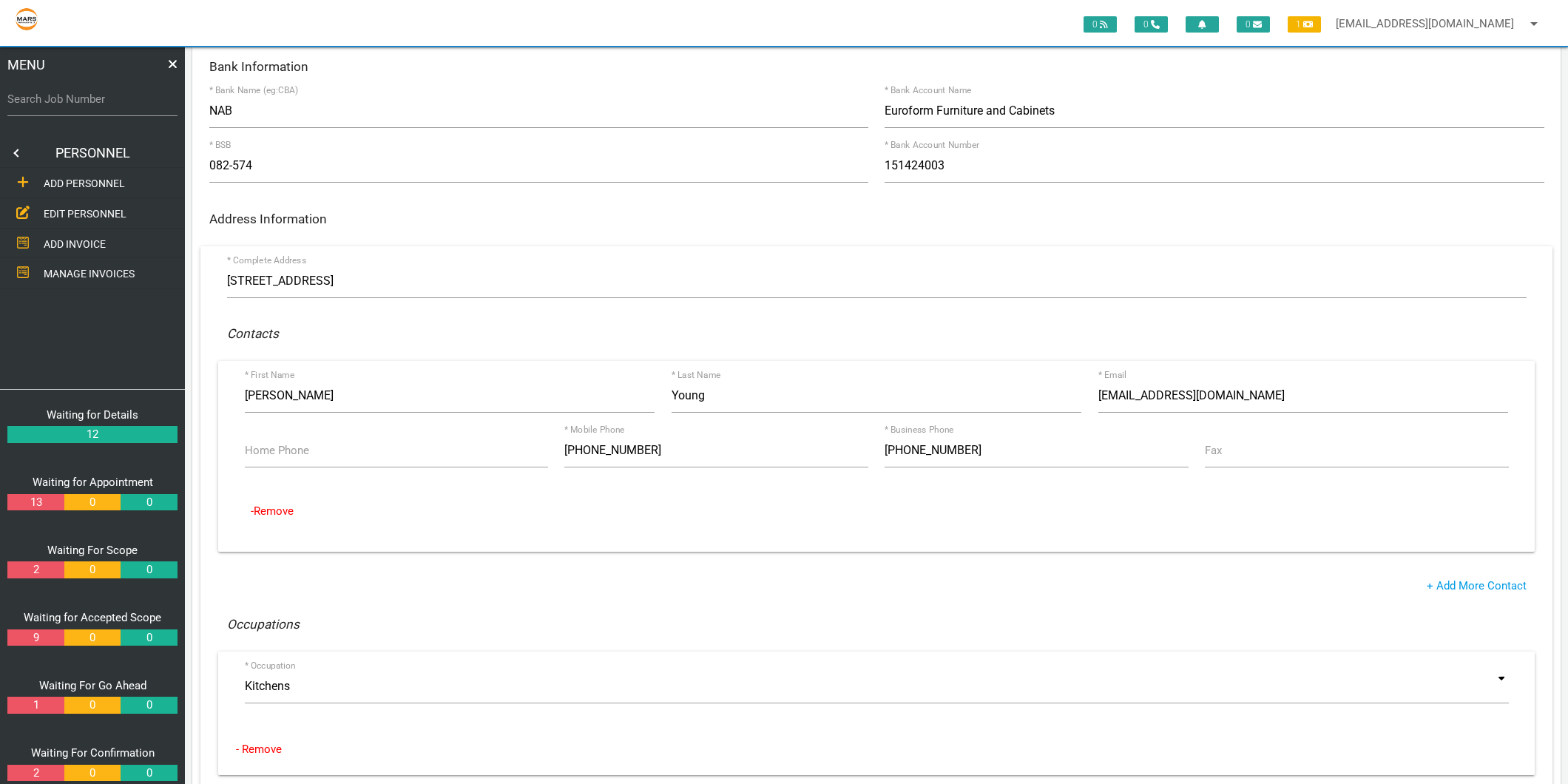
click at [89, 201] on link "EDIT PERSONNEL" at bounding box center [92, 214] width 191 height 31
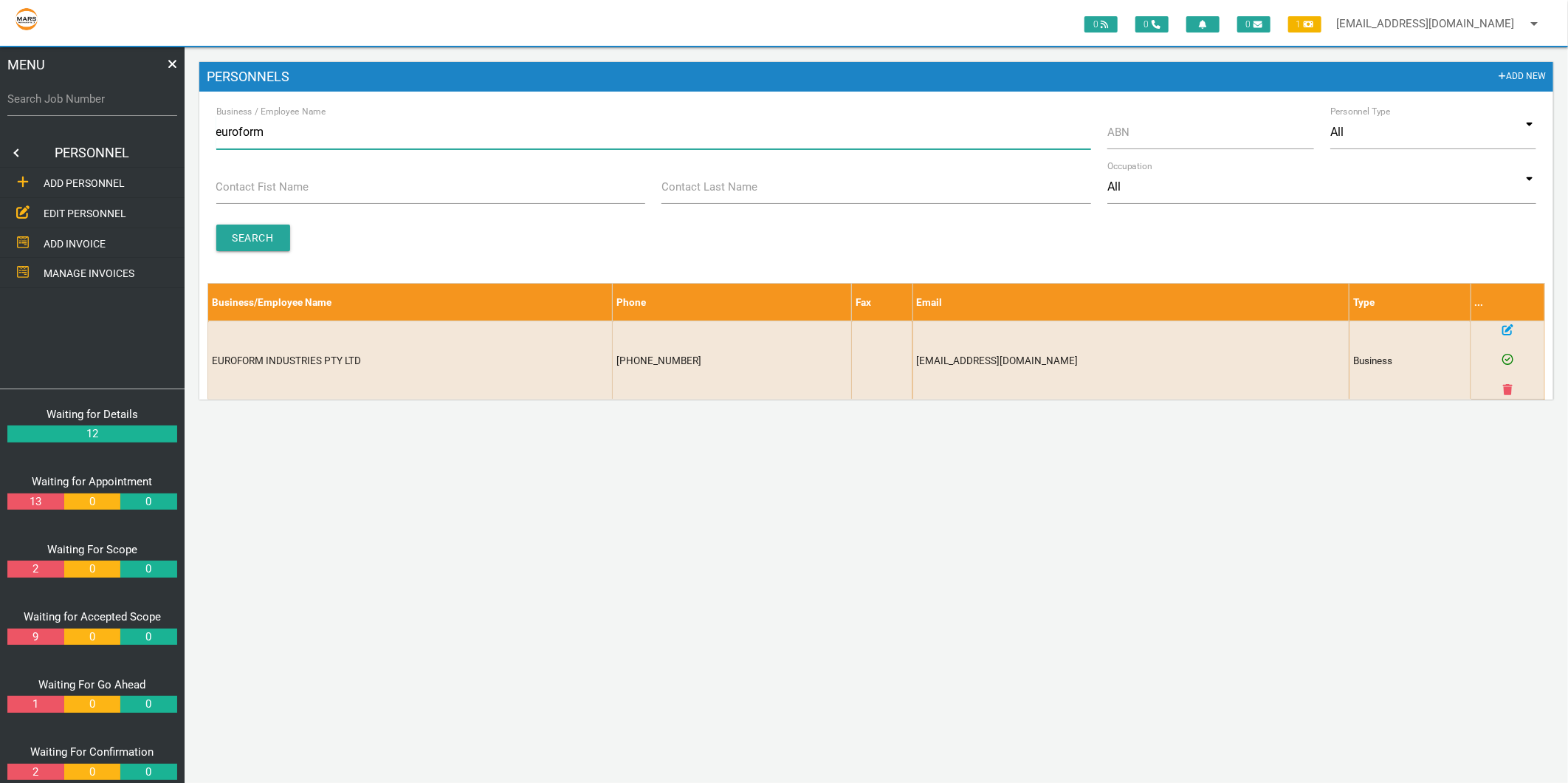
click at [251, 136] on input "euroform" at bounding box center [654, 132] width 875 height 34
type input "[PERSON_NAME]"
click at [244, 237] on input "Search" at bounding box center [253, 237] width 74 height 26
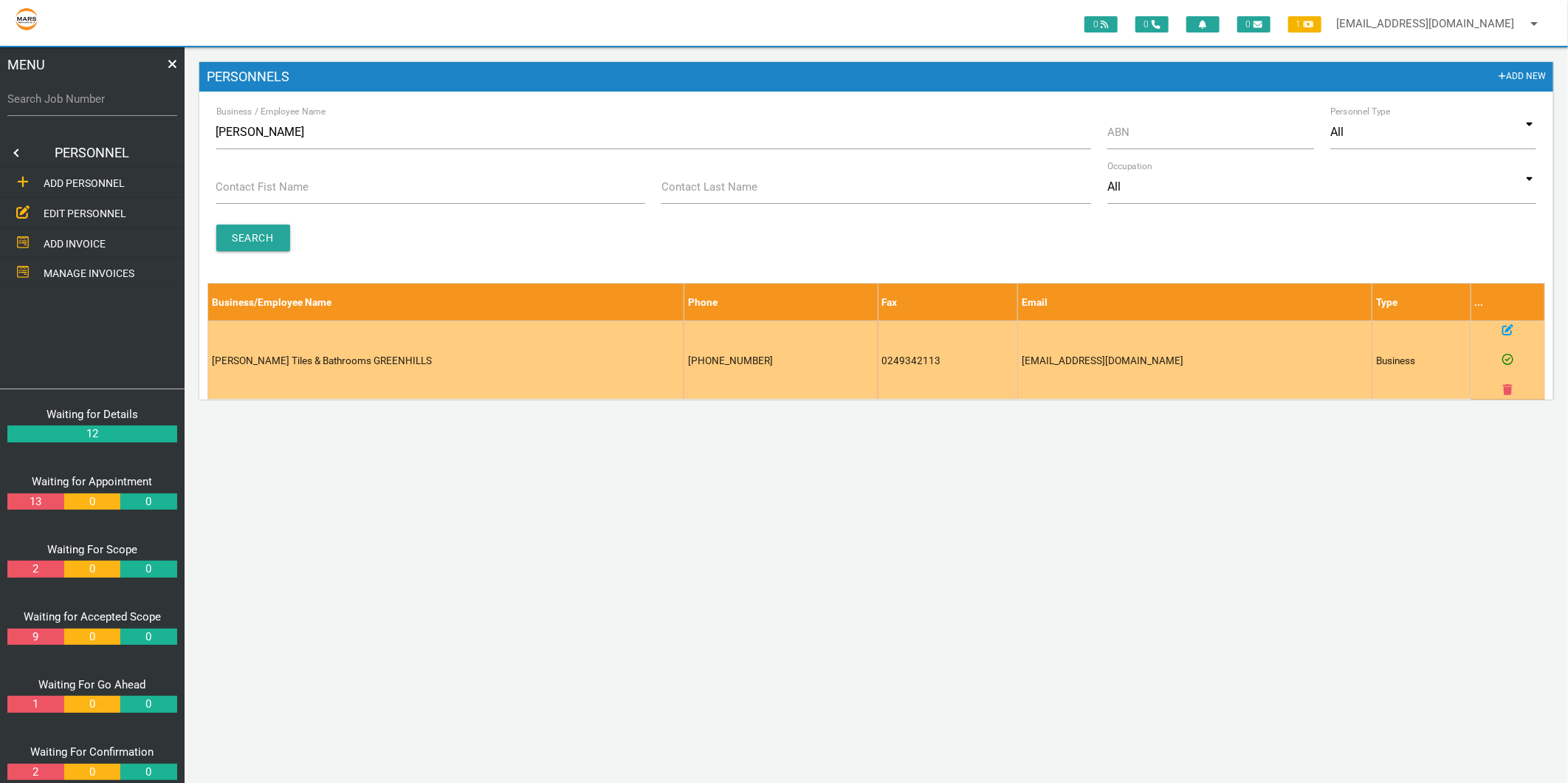
click at [1511, 324] on icon at bounding box center [1507, 329] width 11 height 11
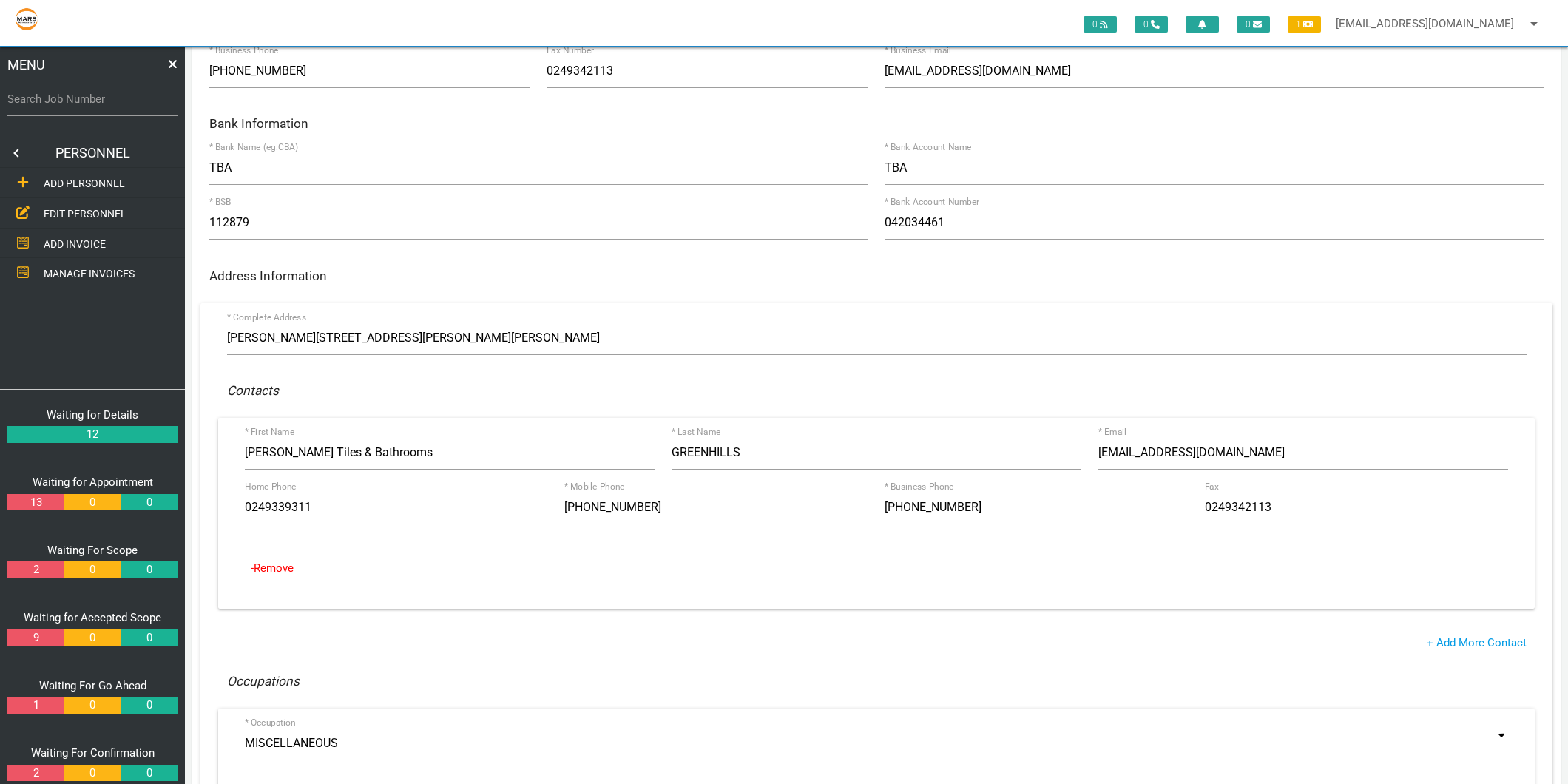
scroll to position [328, 0]
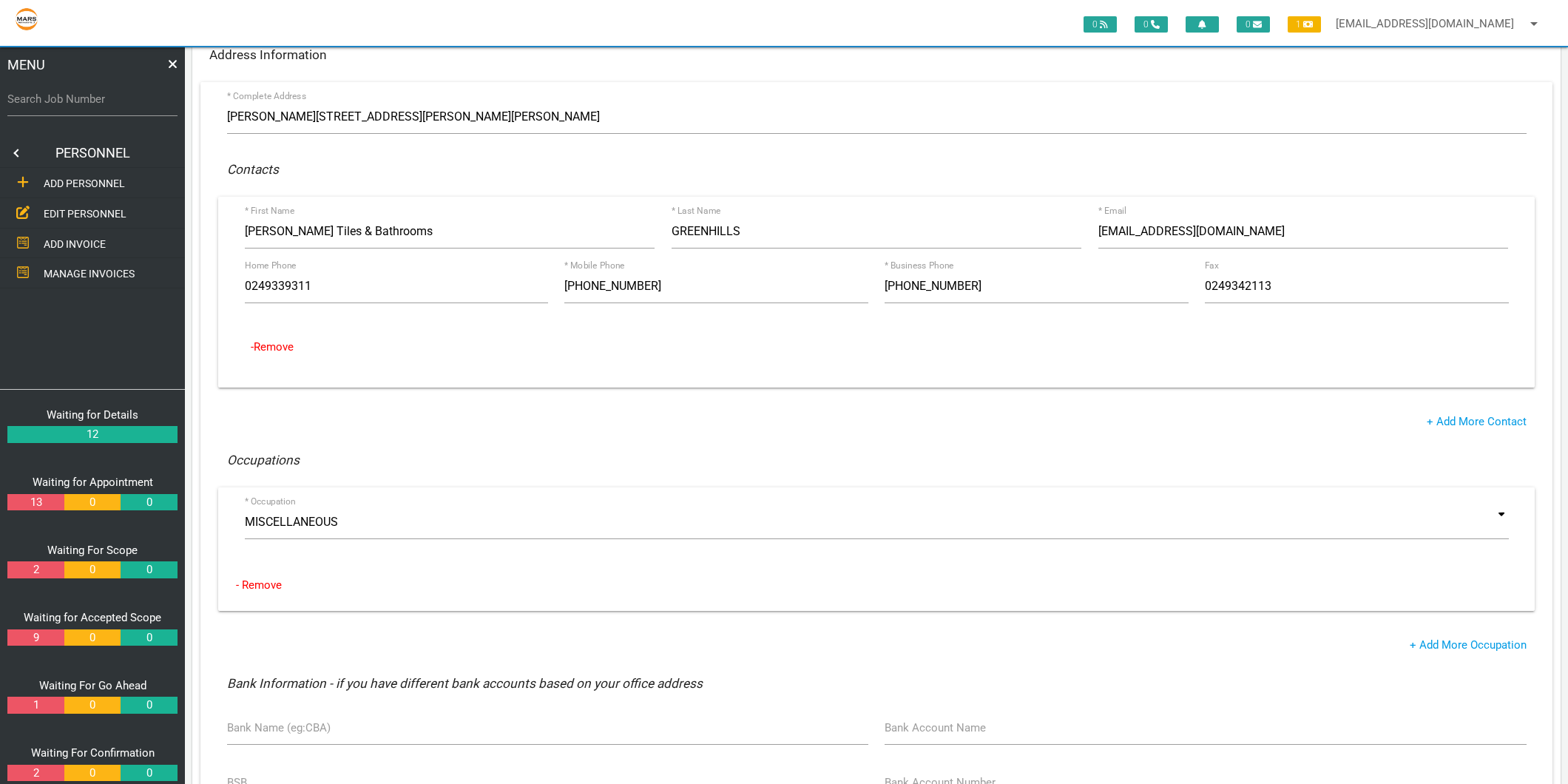
click at [78, 208] on span "EDIT PERSONNEL" at bounding box center [85, 214] width 83 height 12
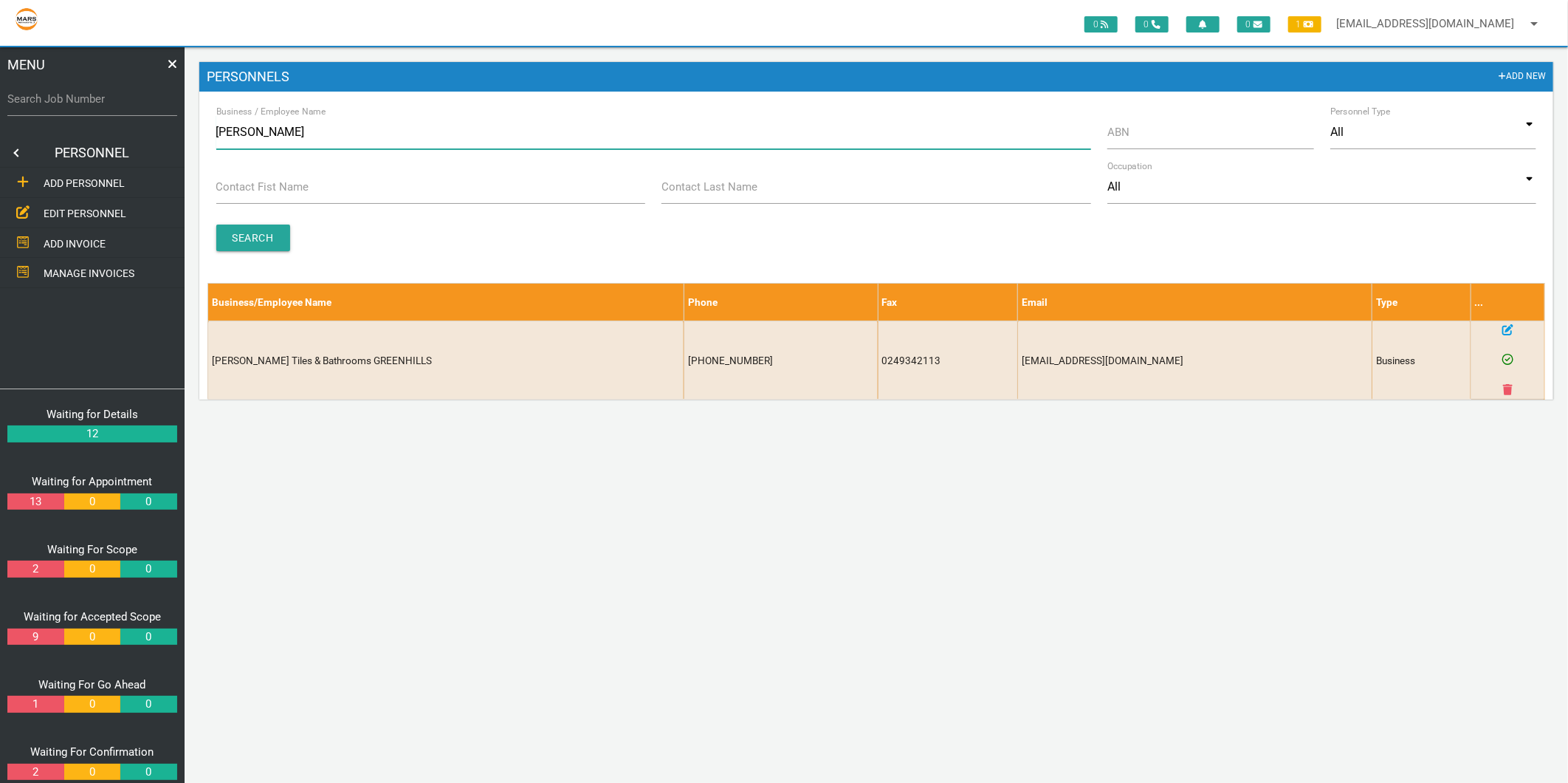
click at [234, 121] on input "jacoba" at bounding box center [654, 132] width 875 height 34
type input "smart"
click at [238, 242] on input "Search" at bounding box center [253, 237] width 74 height 26
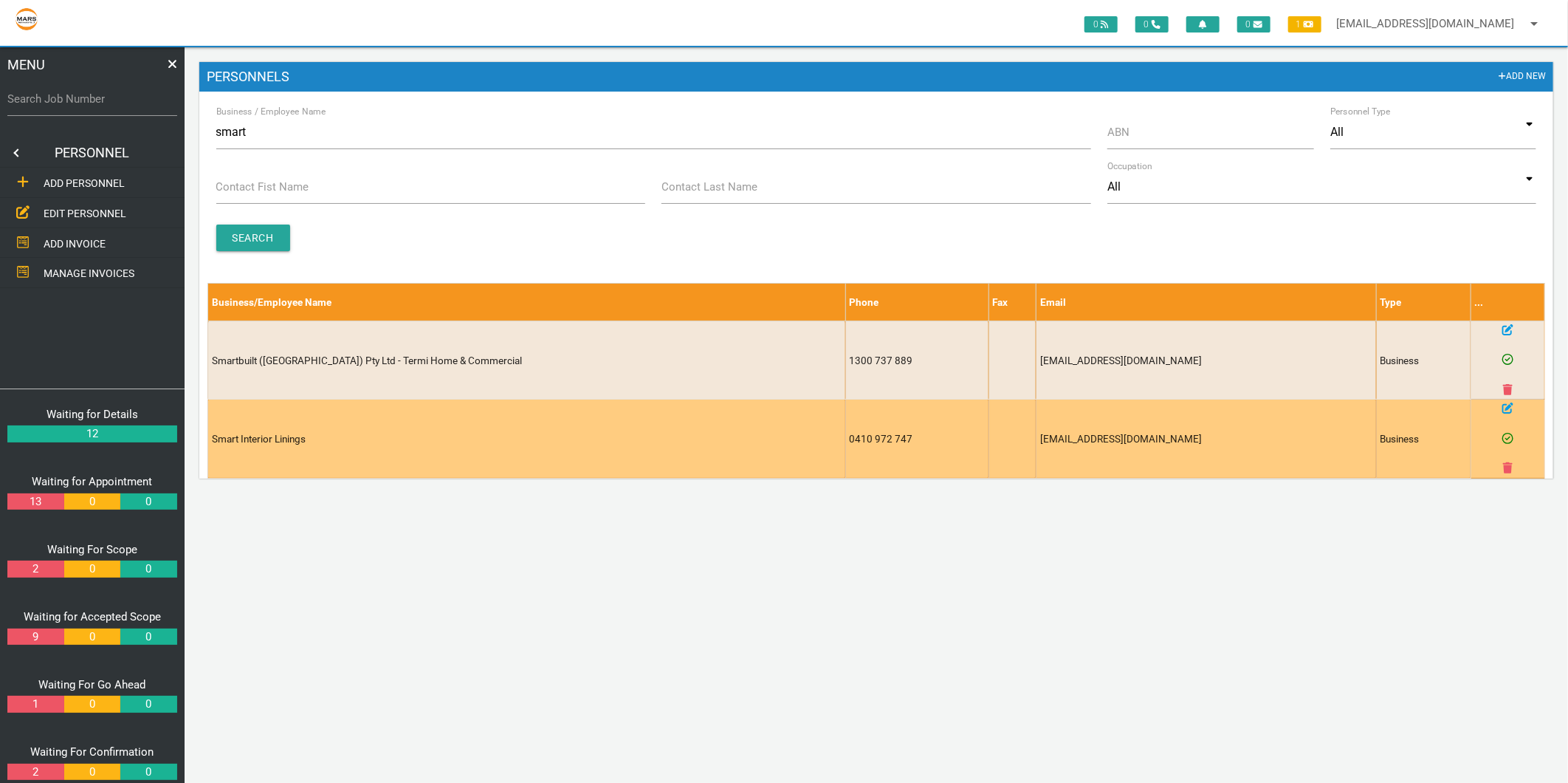
click at [1507, 414] on icon at bounding box center [1507, 407] width 11 height 11
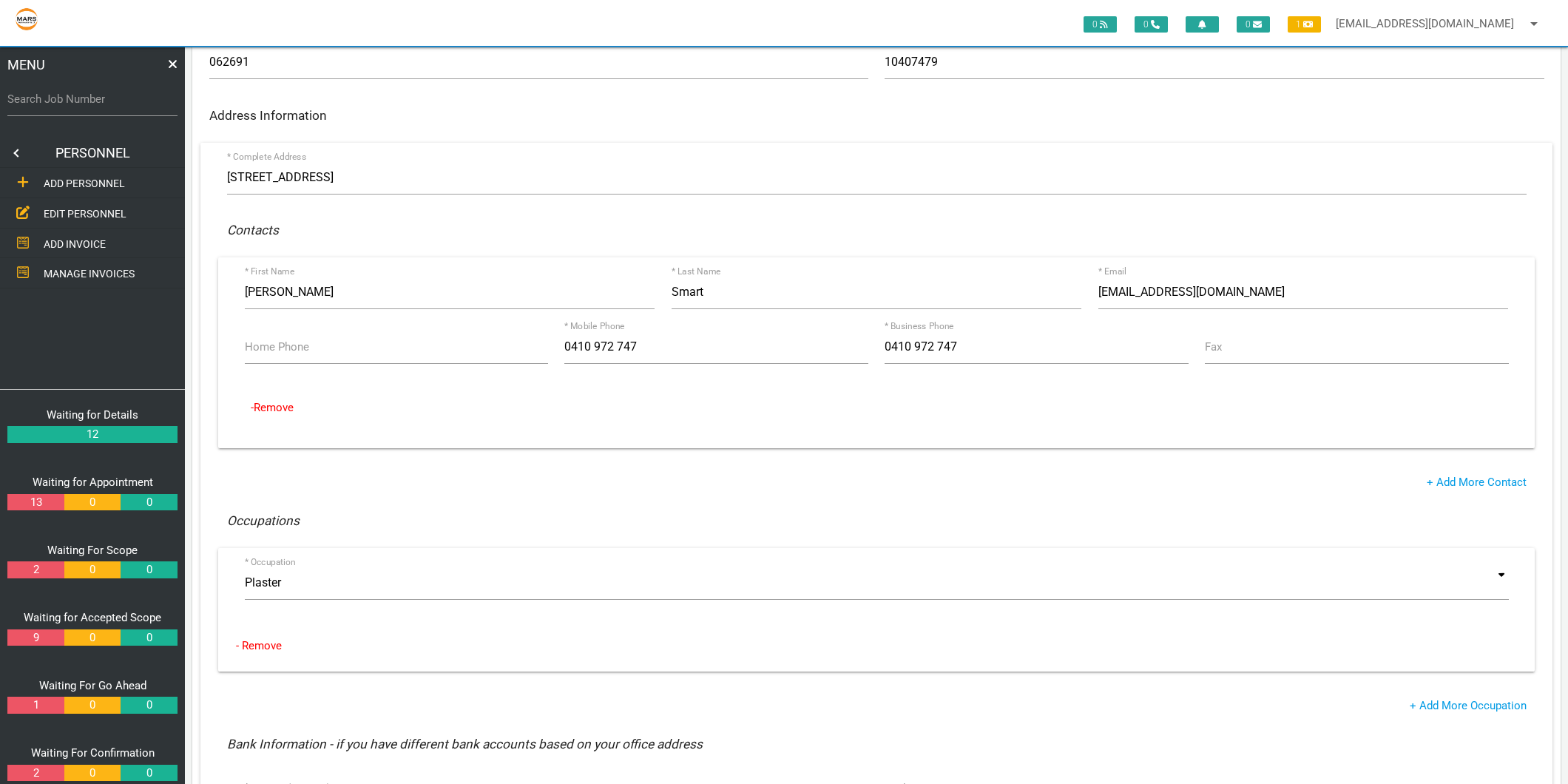
scroll to position [247, 0]
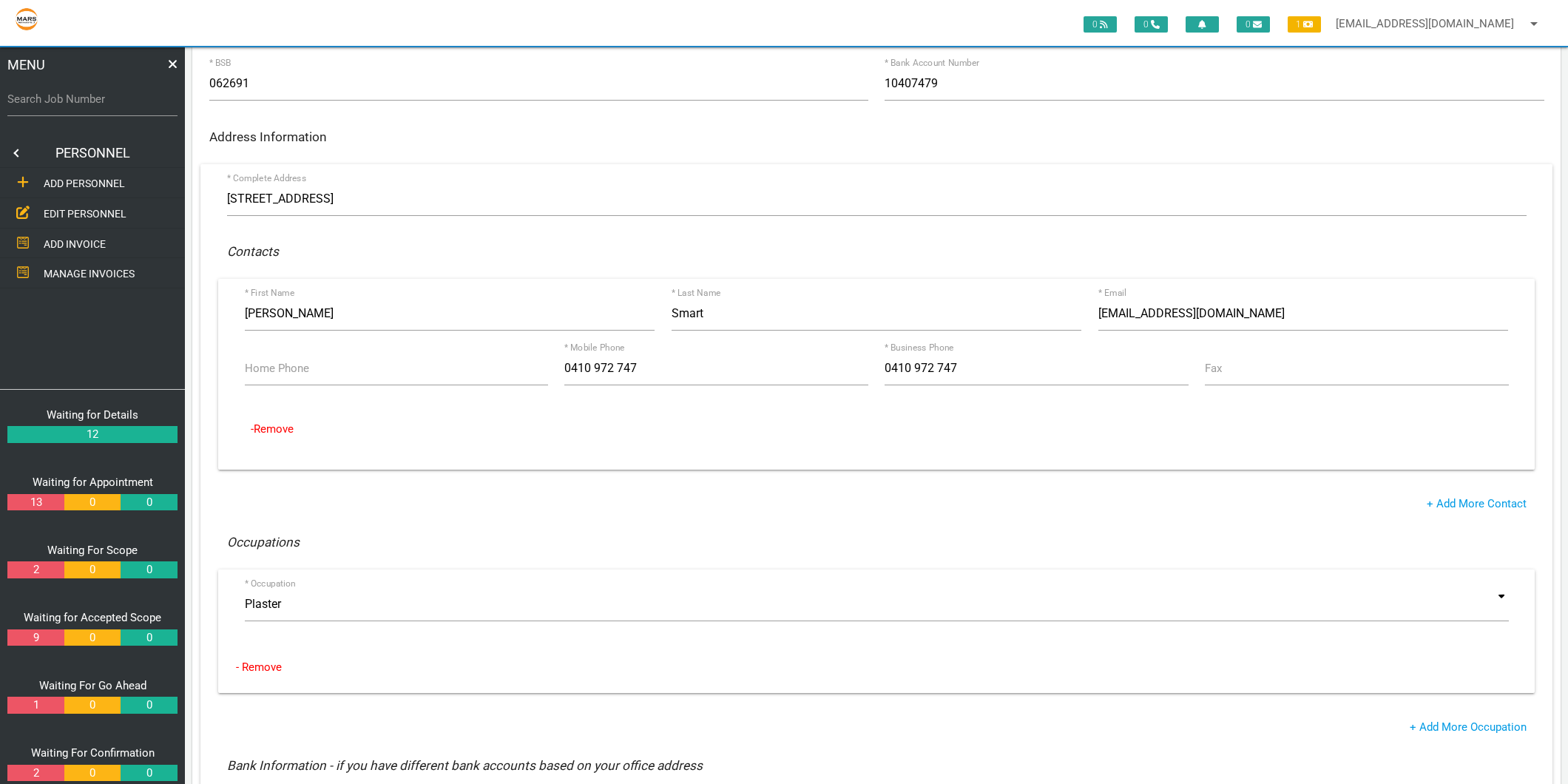
click at [107, 203] on link "EDIT PERSONNEL" at bounding box center [92, 214] width 191 height 31
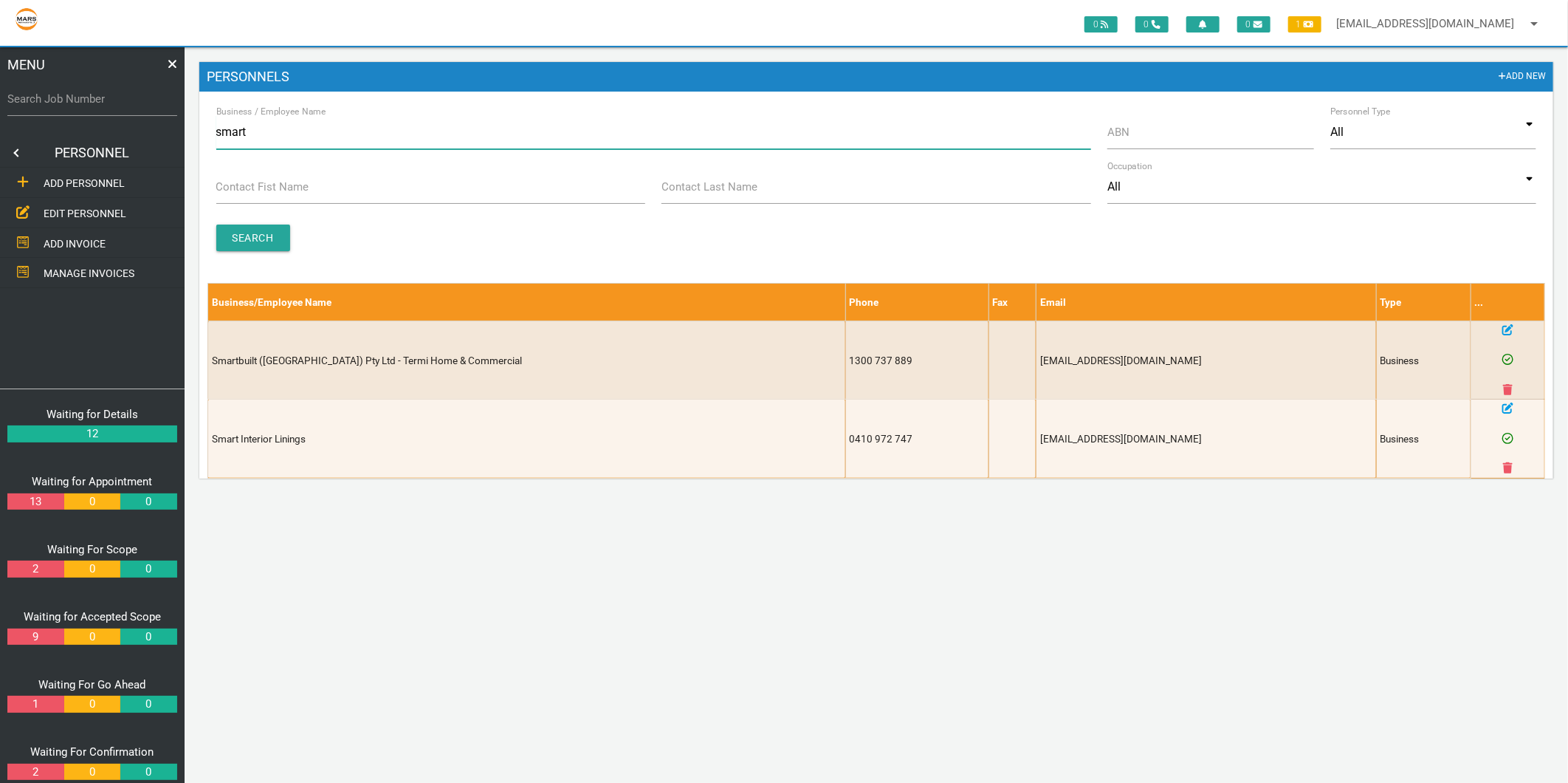
click at [267, 135] on input "smart" at bounding box center [654, 132] width 875 height 34
type input "COAST"
click at [245, 224] on input "Search" at bounding box center [253, 237] width 74 height 26
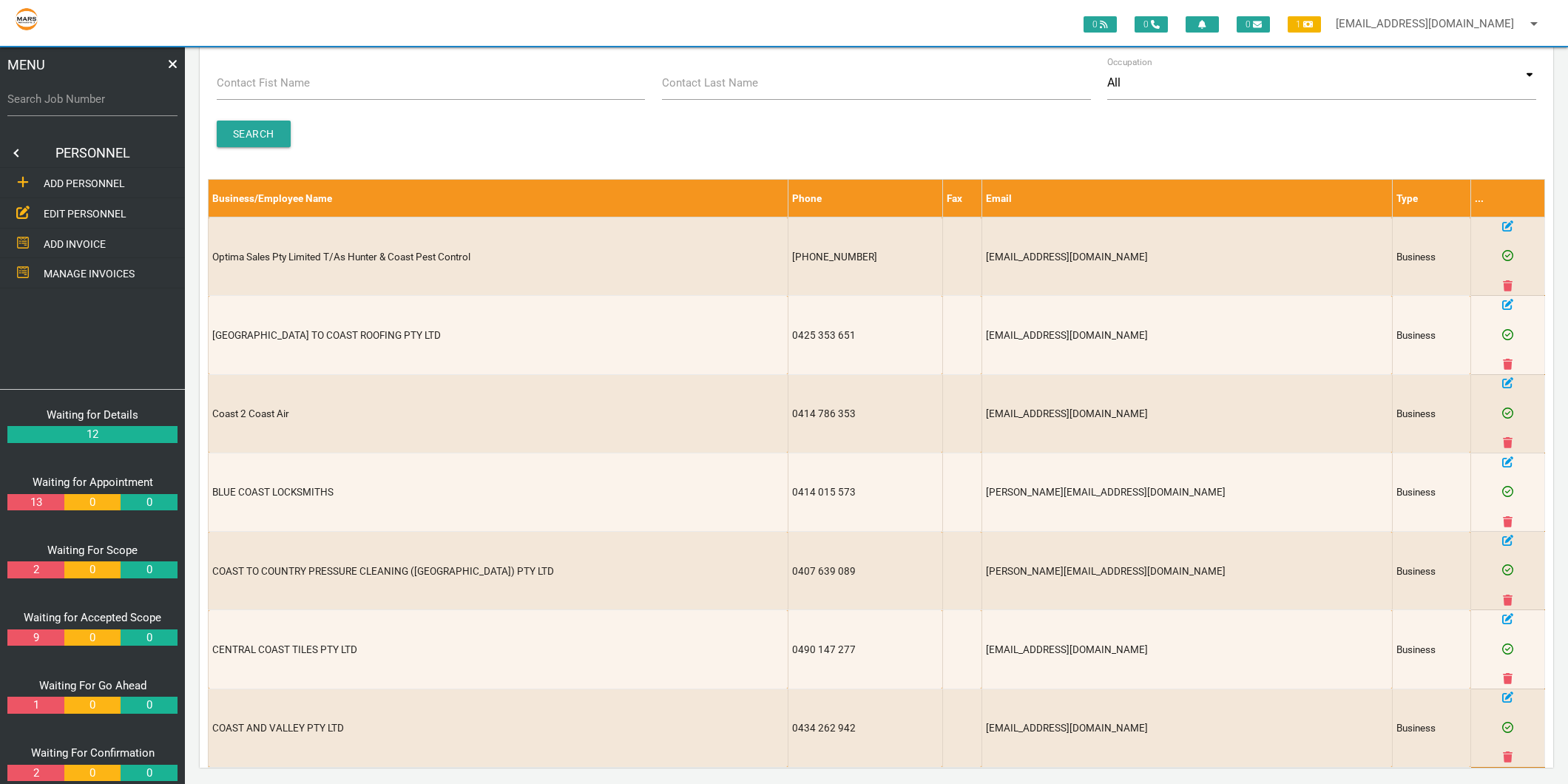
scroll to position [111, 0]
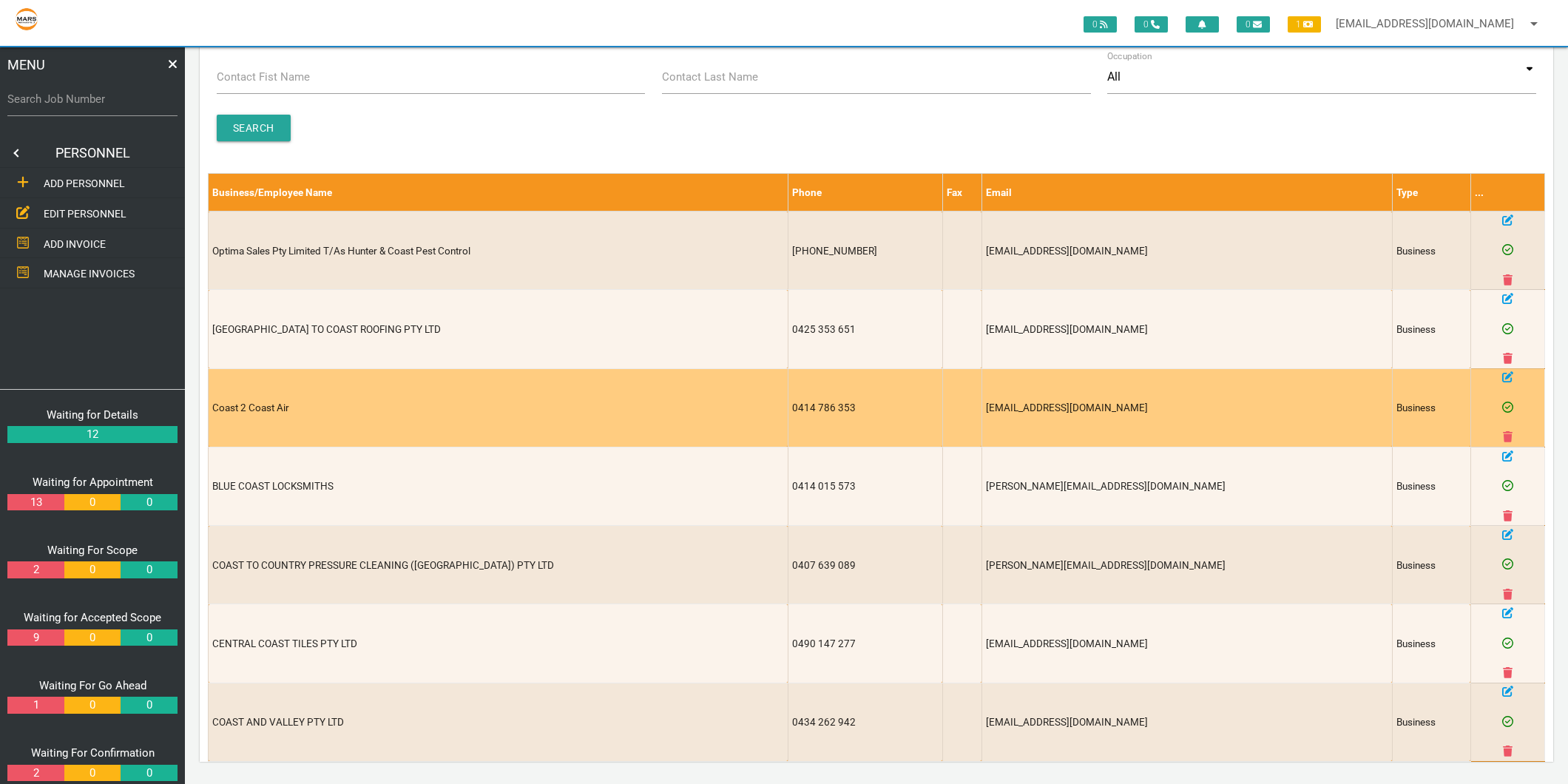
click at [1509, 378] on icon at bounding box center [1508, 377] width 11 height 11
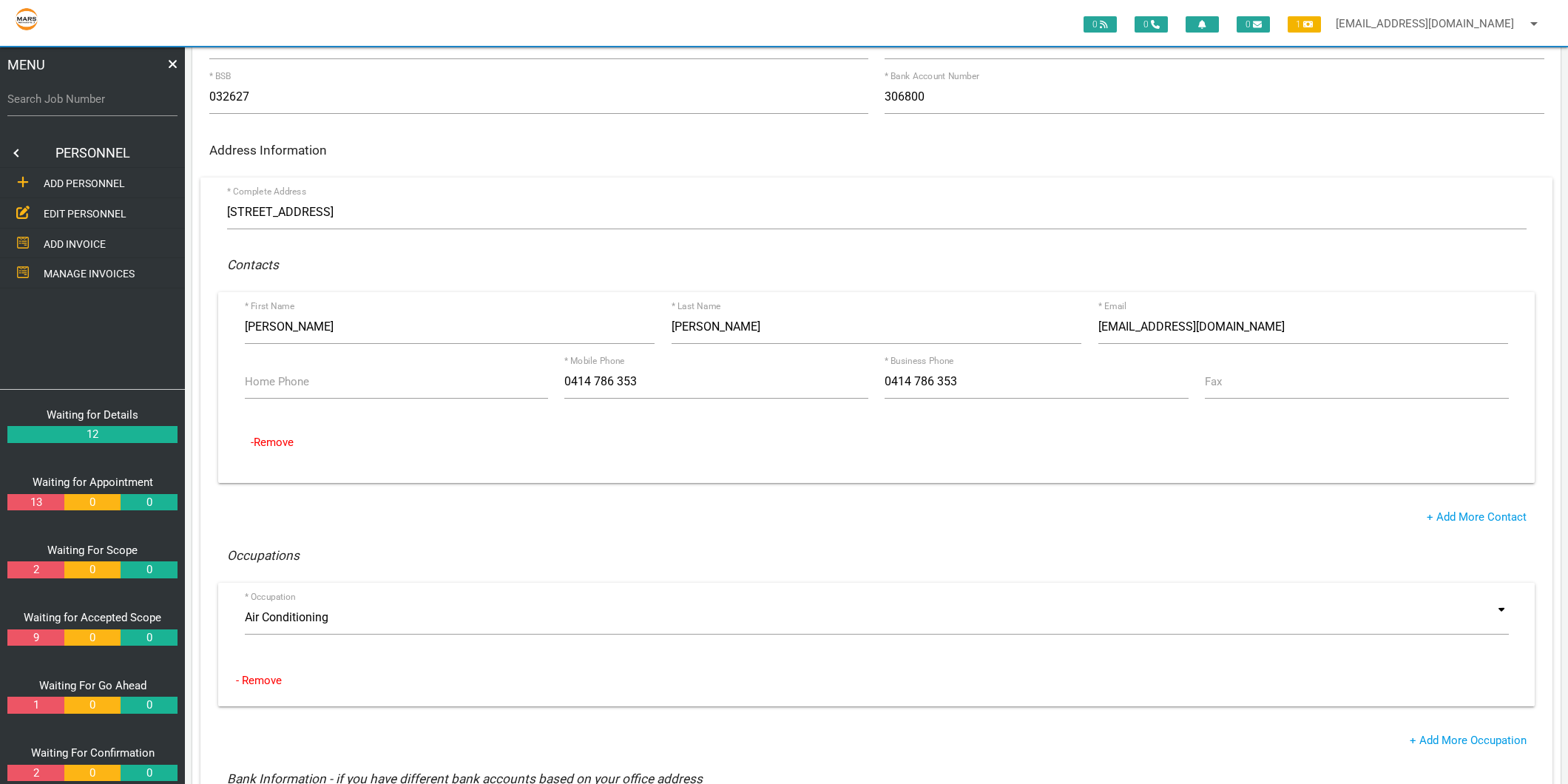
scroll to position [439, 0]
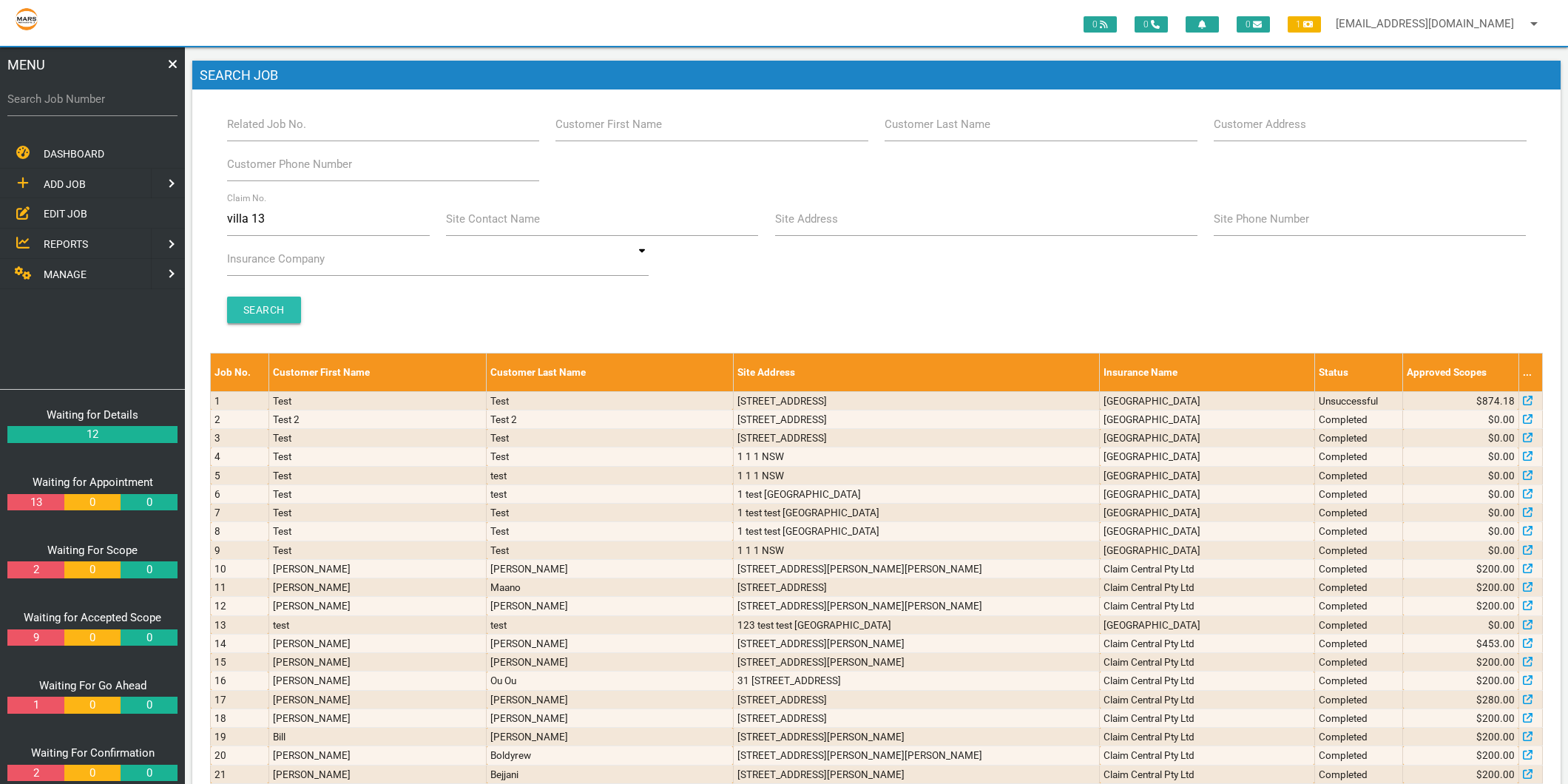
click at [280, 321] on input "Search" at bounding box center [264, 309] width 74 height 26
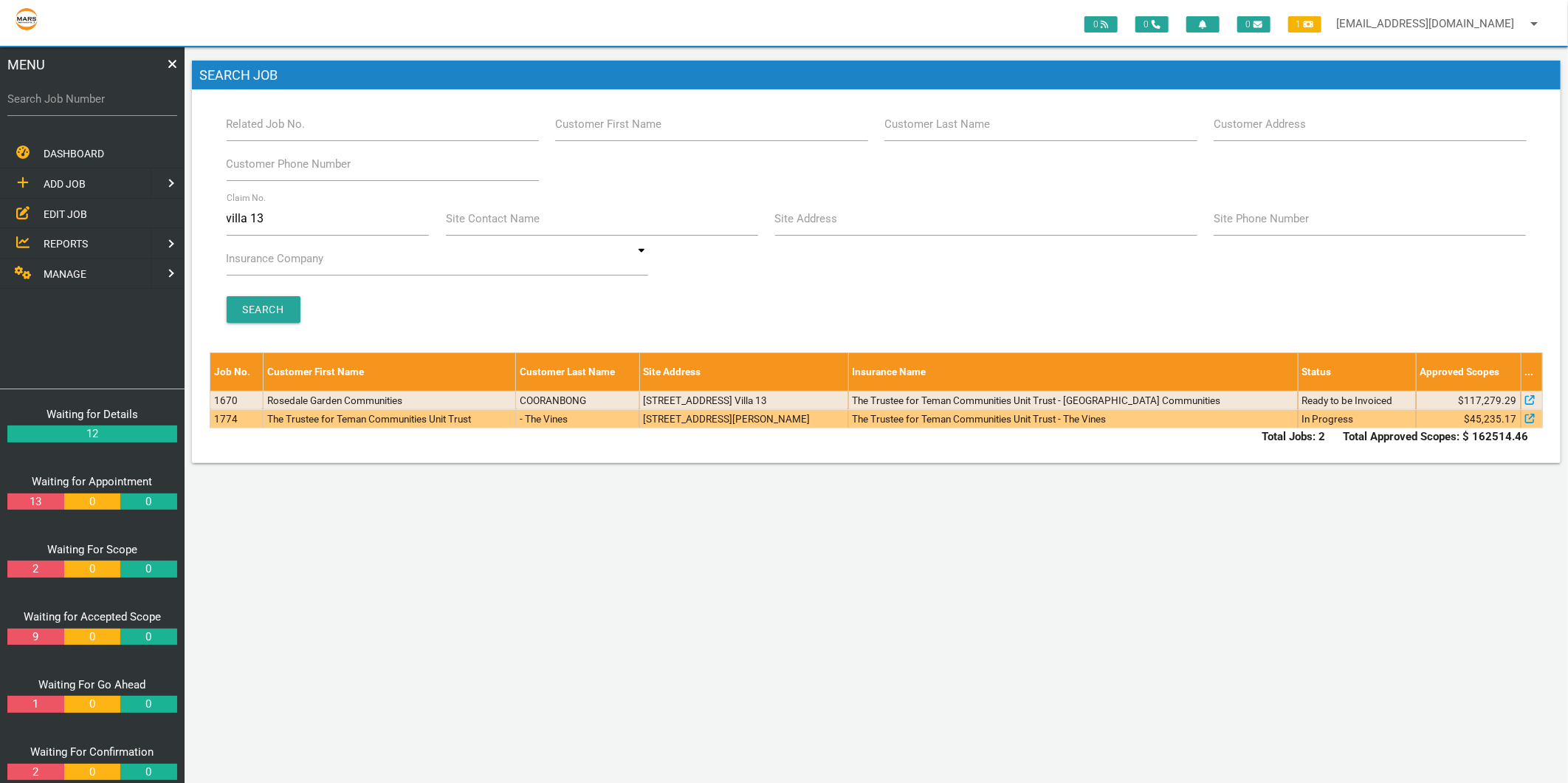
click at [279, 426] on td "The Trustee for Teman Communities Unit Trust" at bounding box center [389, 418] width 253 height 19
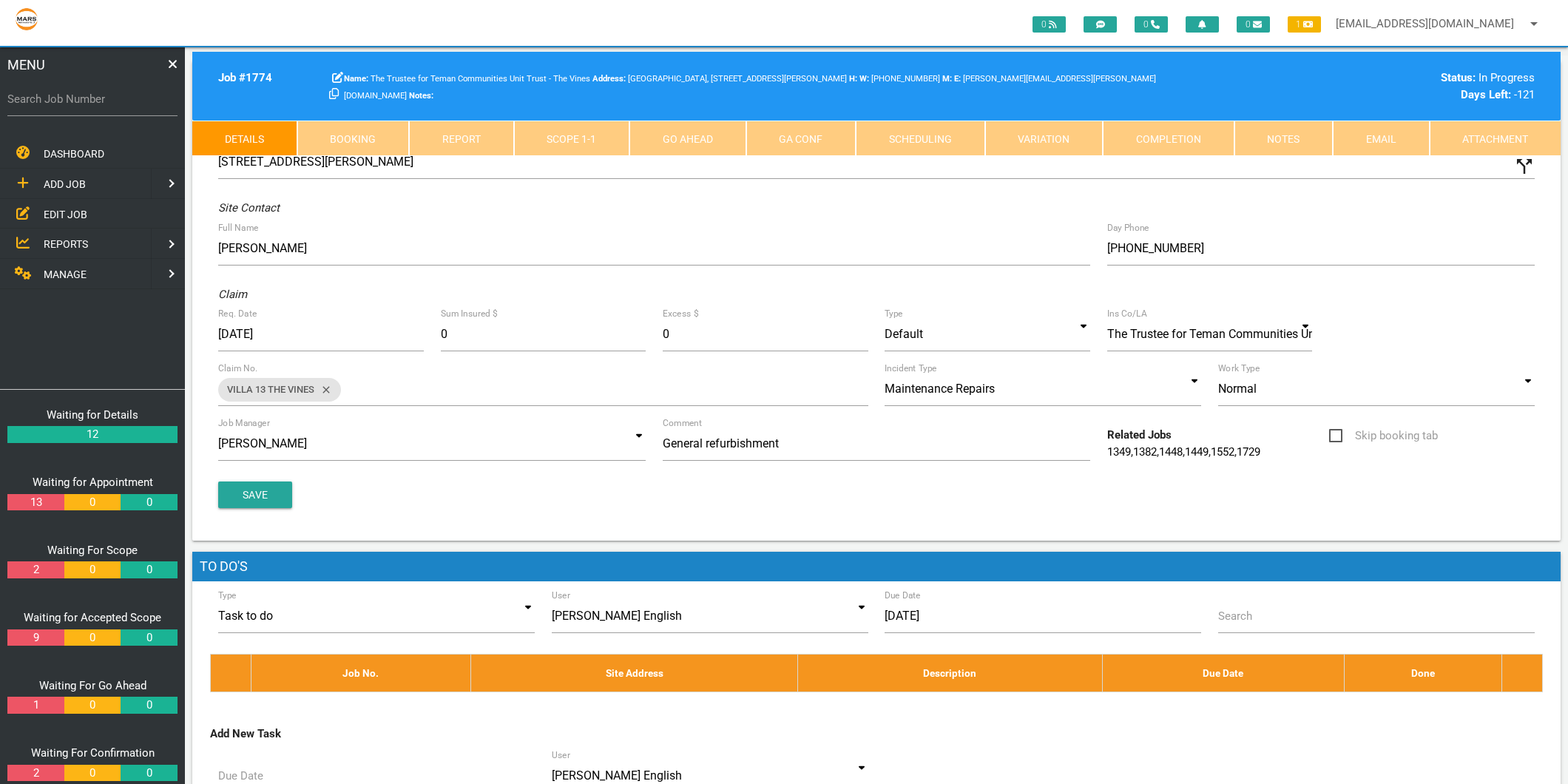
click at [533, 139] on link "Scope 1 - 1" at bounding box center [572, 138] width 116 height 36
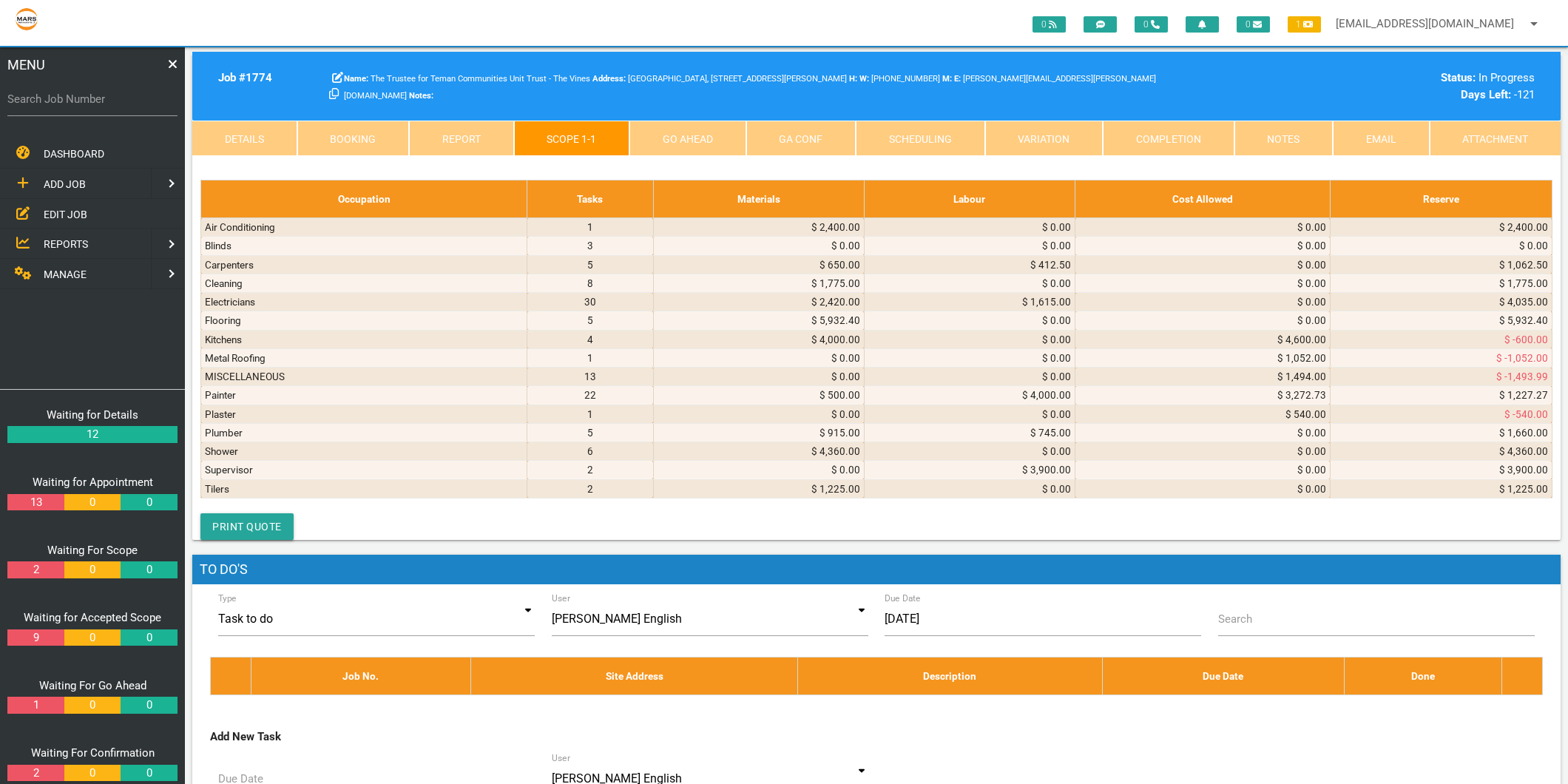
scroll to position [5751, 0]
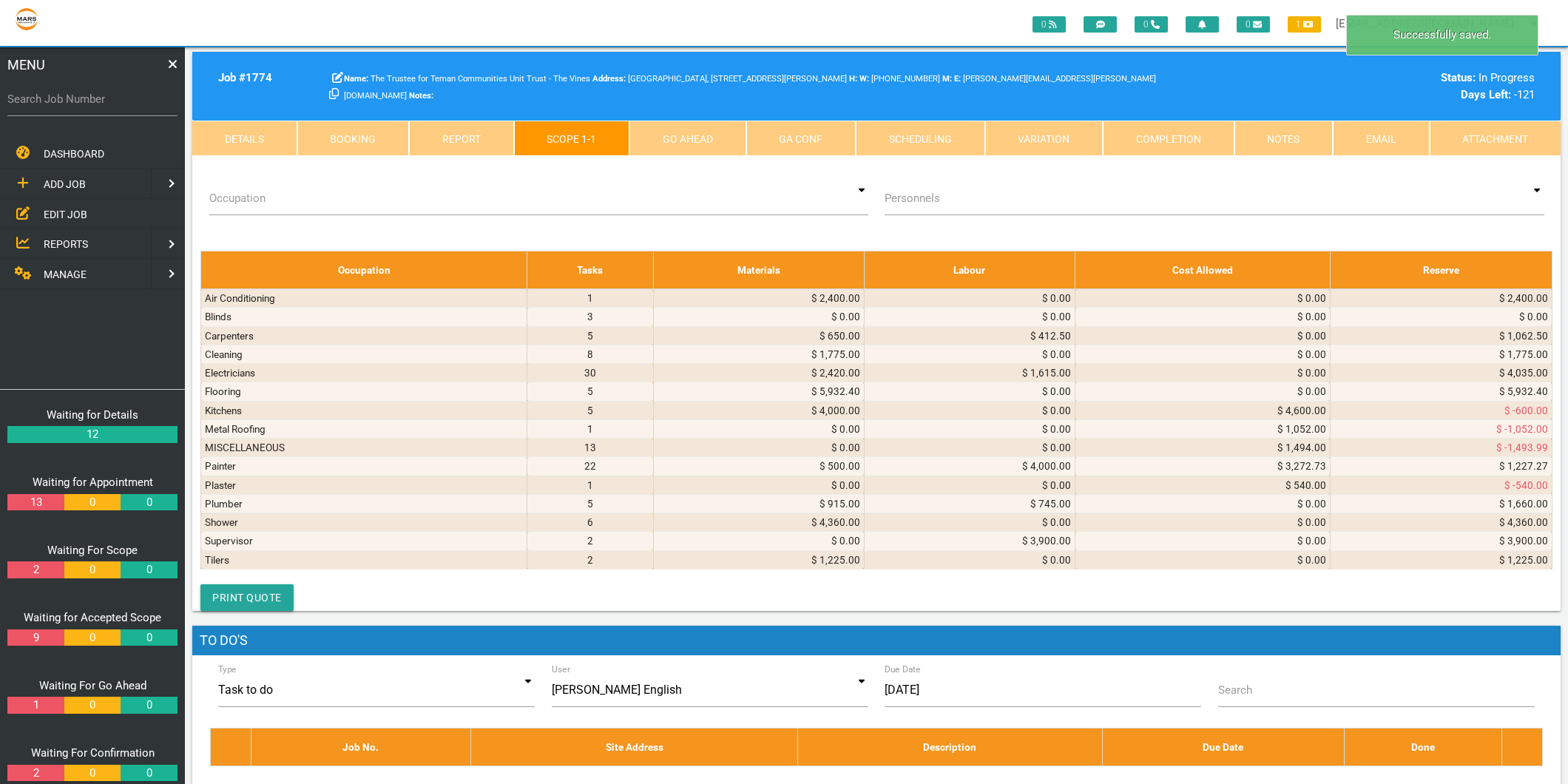
select select "Air Conditioning"
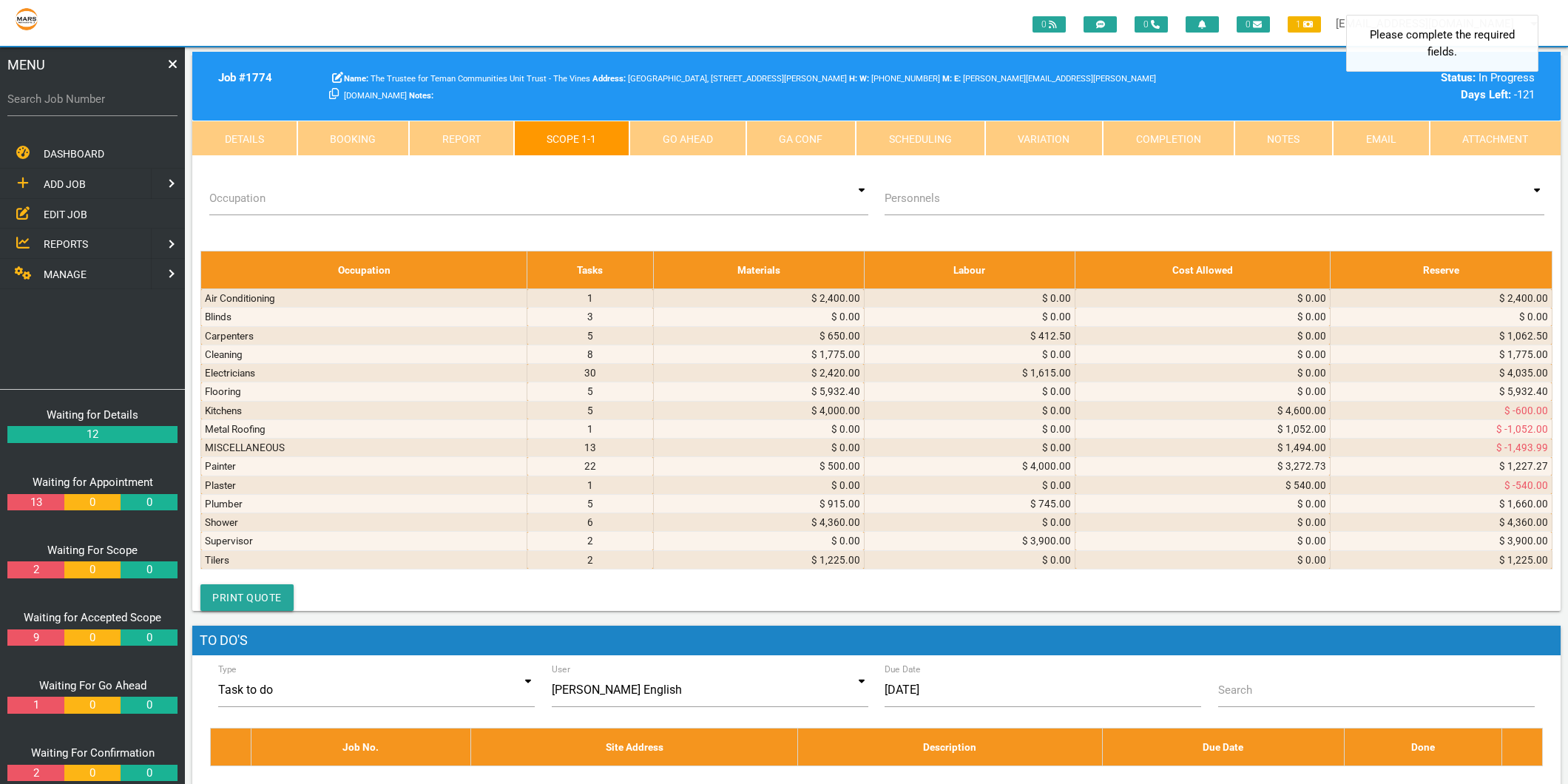
type textarea "c"
type textarea "COAST TO COAST AIR INVOICE 2595 [DATE] Supply and install MHI 5kw split system"
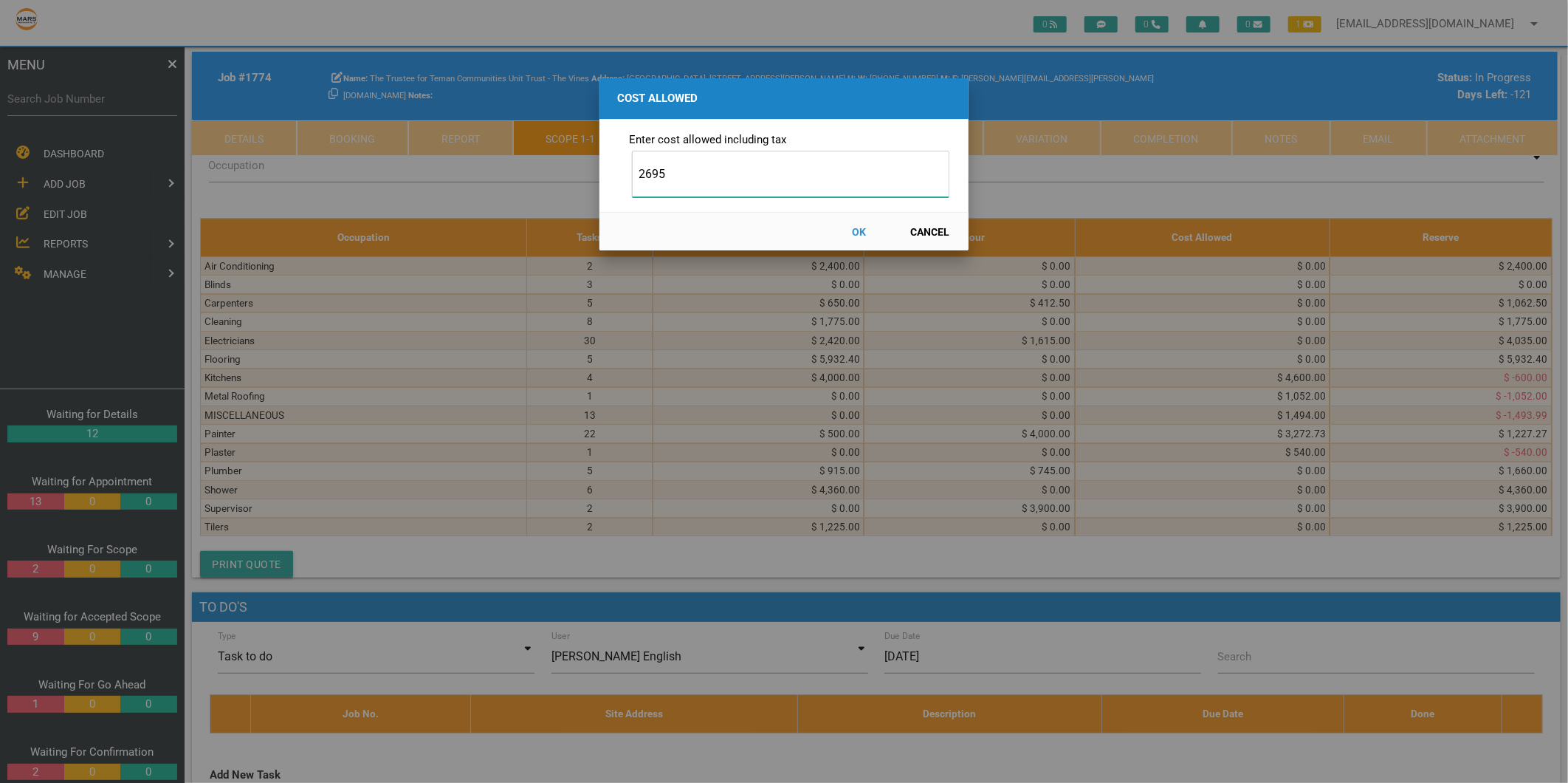
type input "2695"
click at [861, 229] on button "OK" at bounding box center [859, 231] width 65 height 26
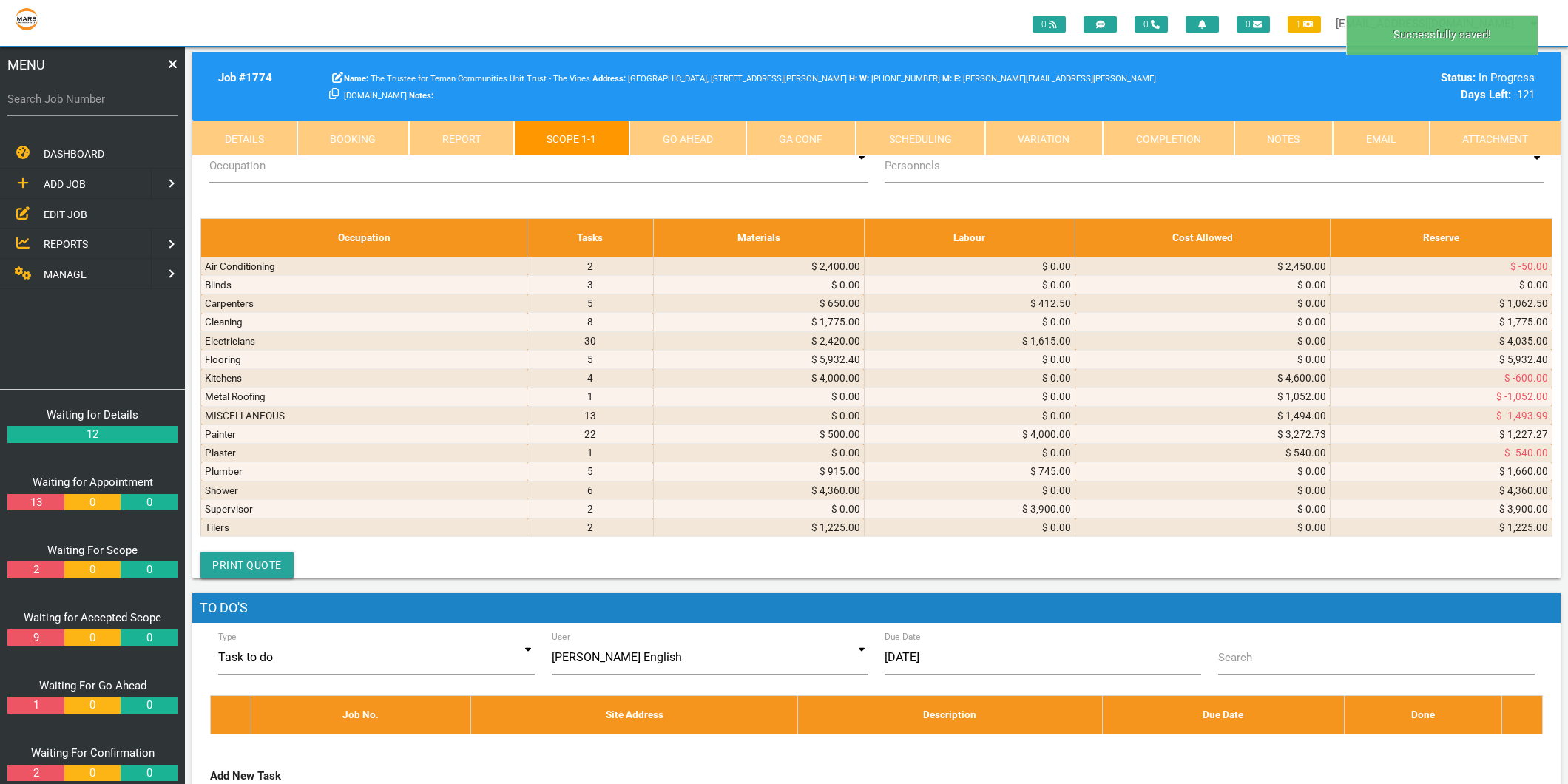
select select "9"
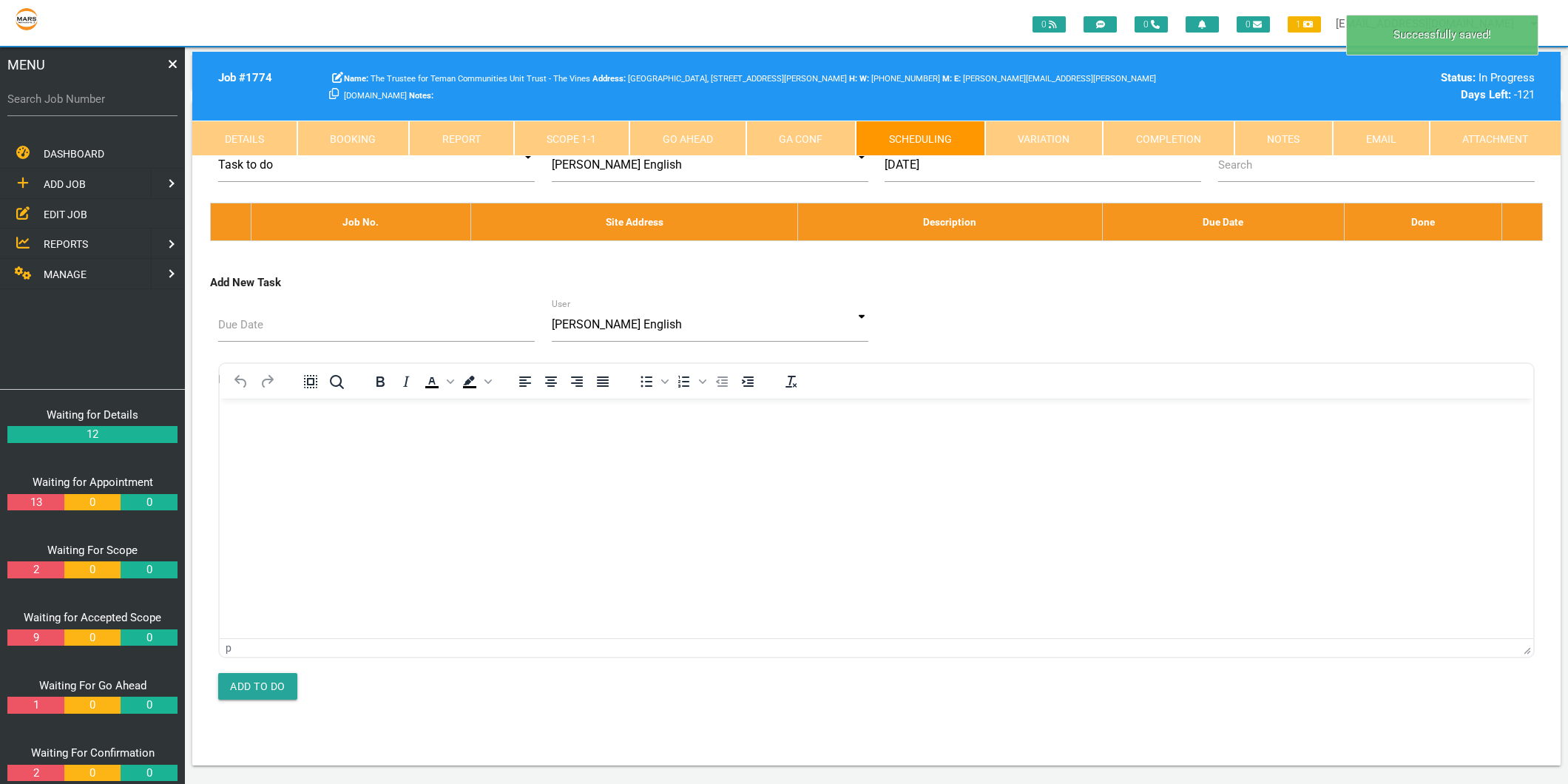
scroll to position [0, 0]
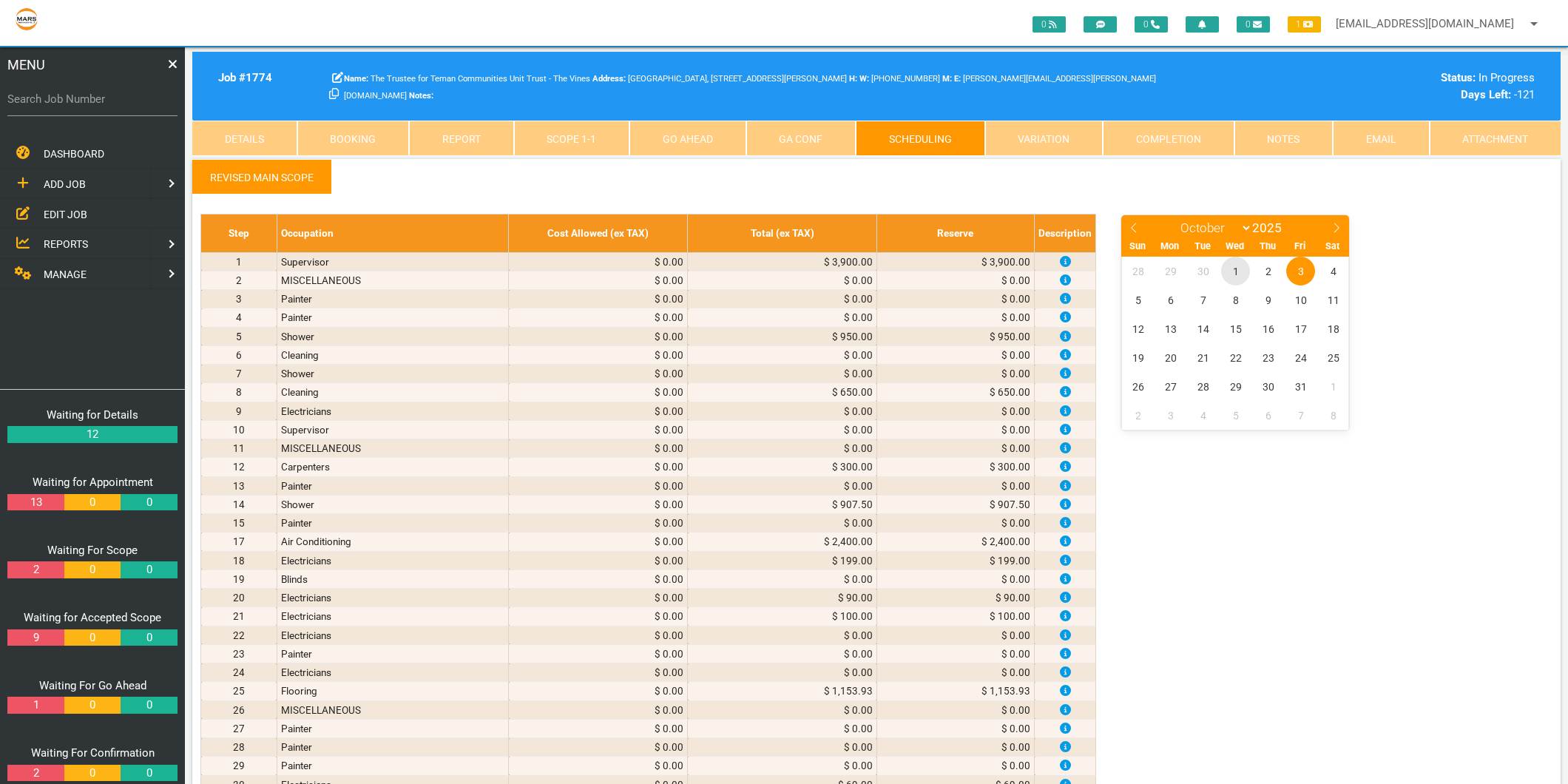
click at [1234, 274] on span "1" at bounding box center [1236, 271] width 29 height 29
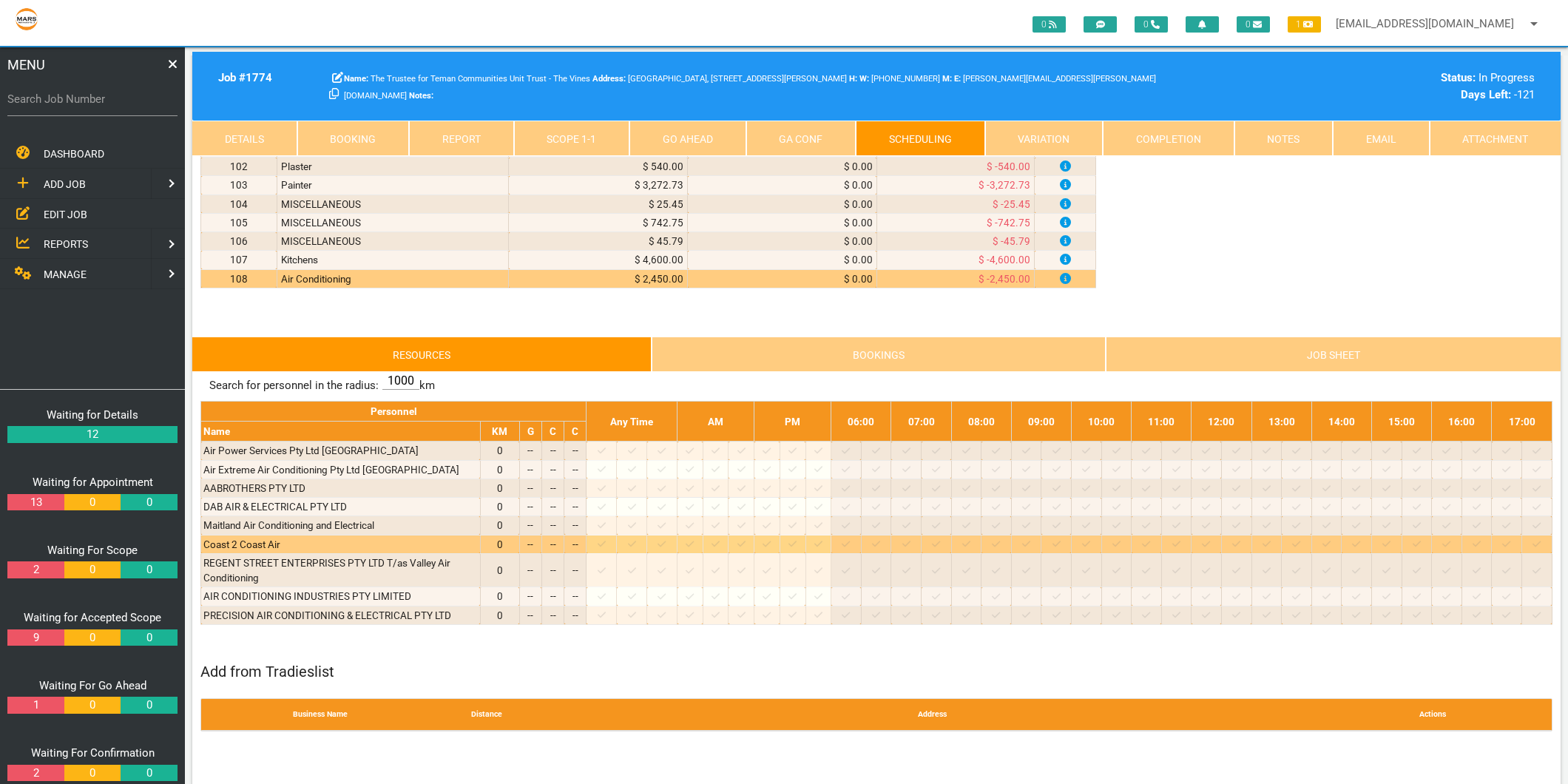
scroll to position [2135, 0]
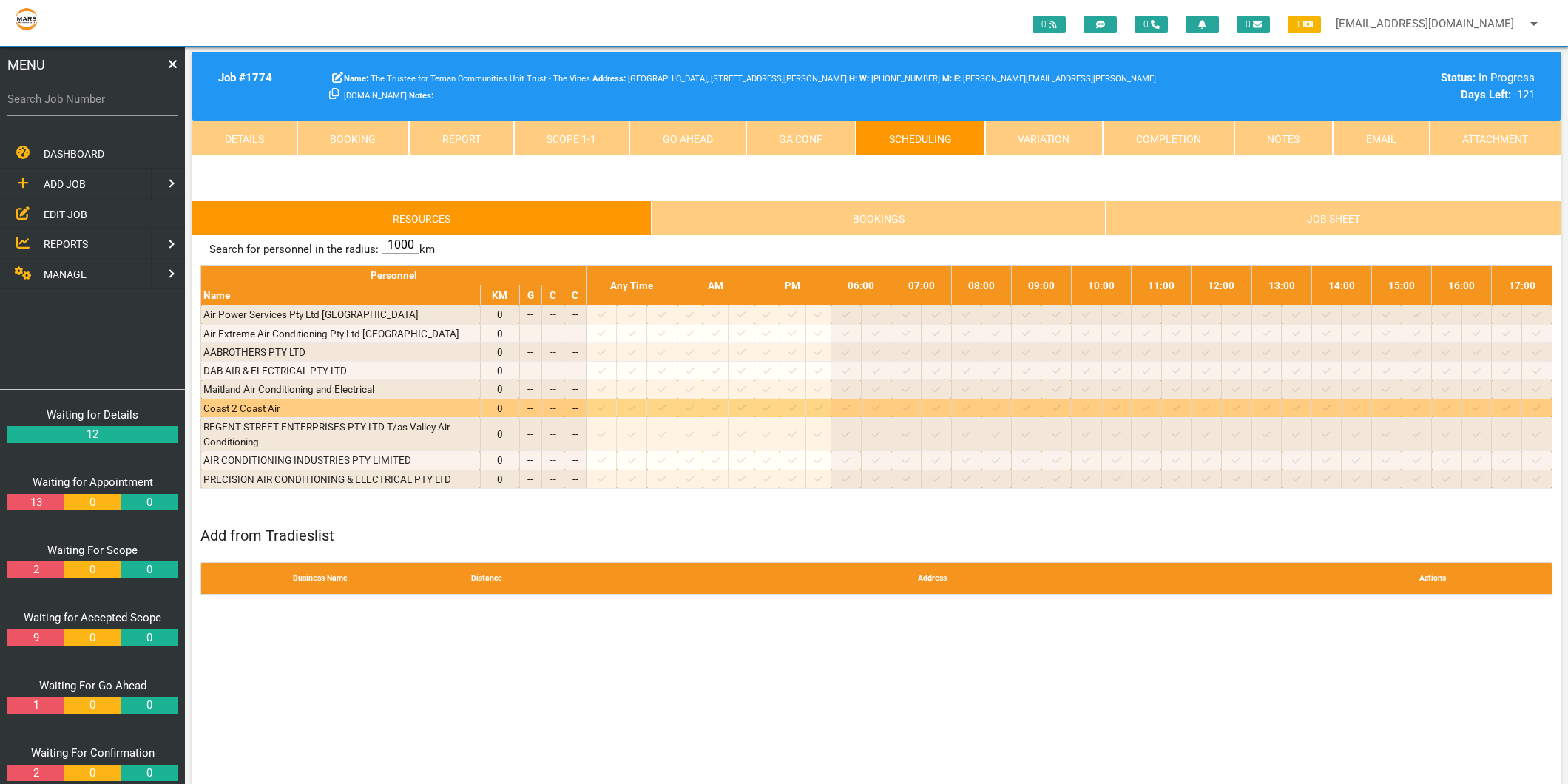
click at [605, 413] on icon at bounding box center [602, 407] width 8 height 9
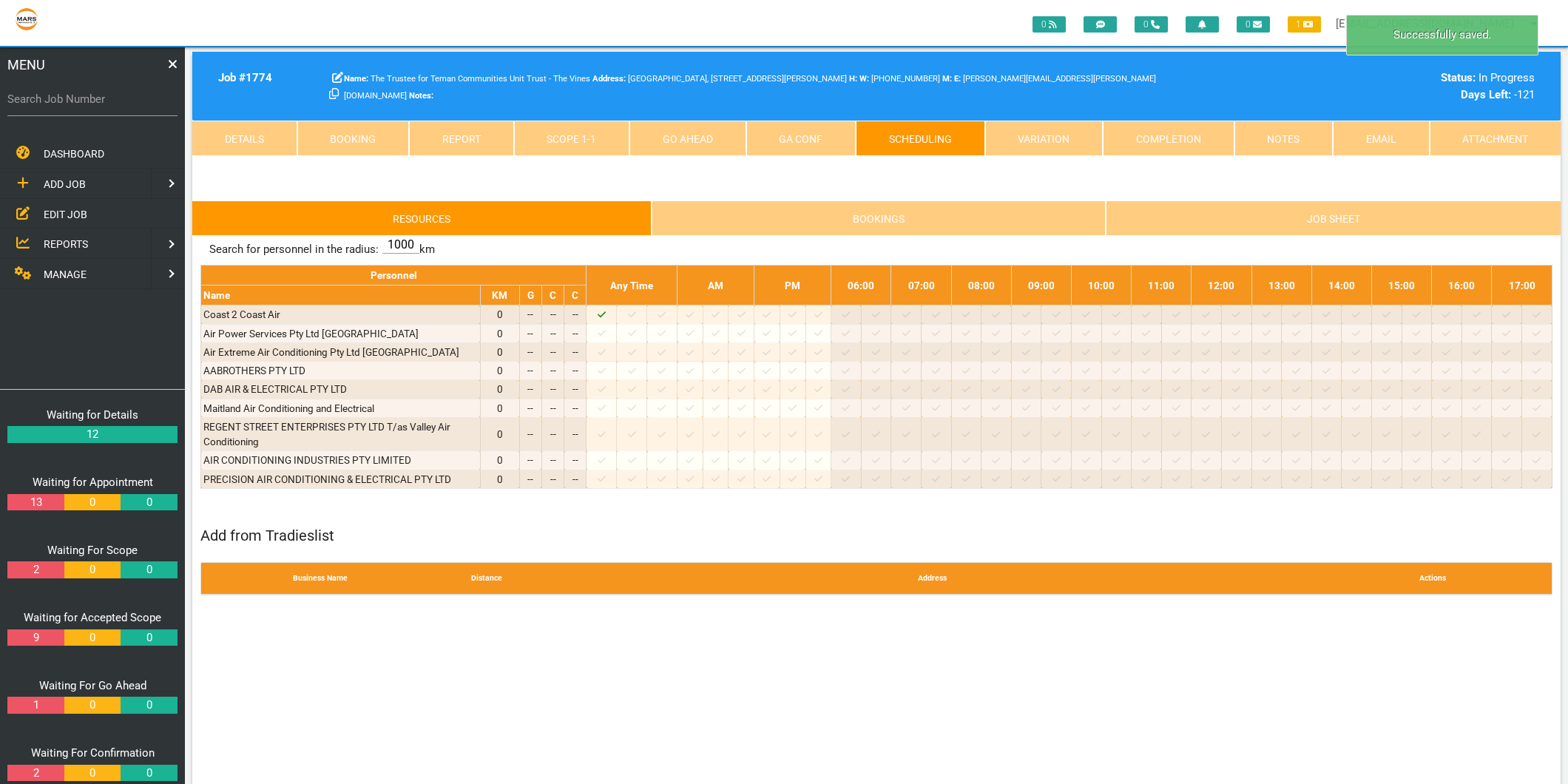
click at [550, 136] on link "Scope 1 - 1" at bounding box center [572, 138] width 116 height 36
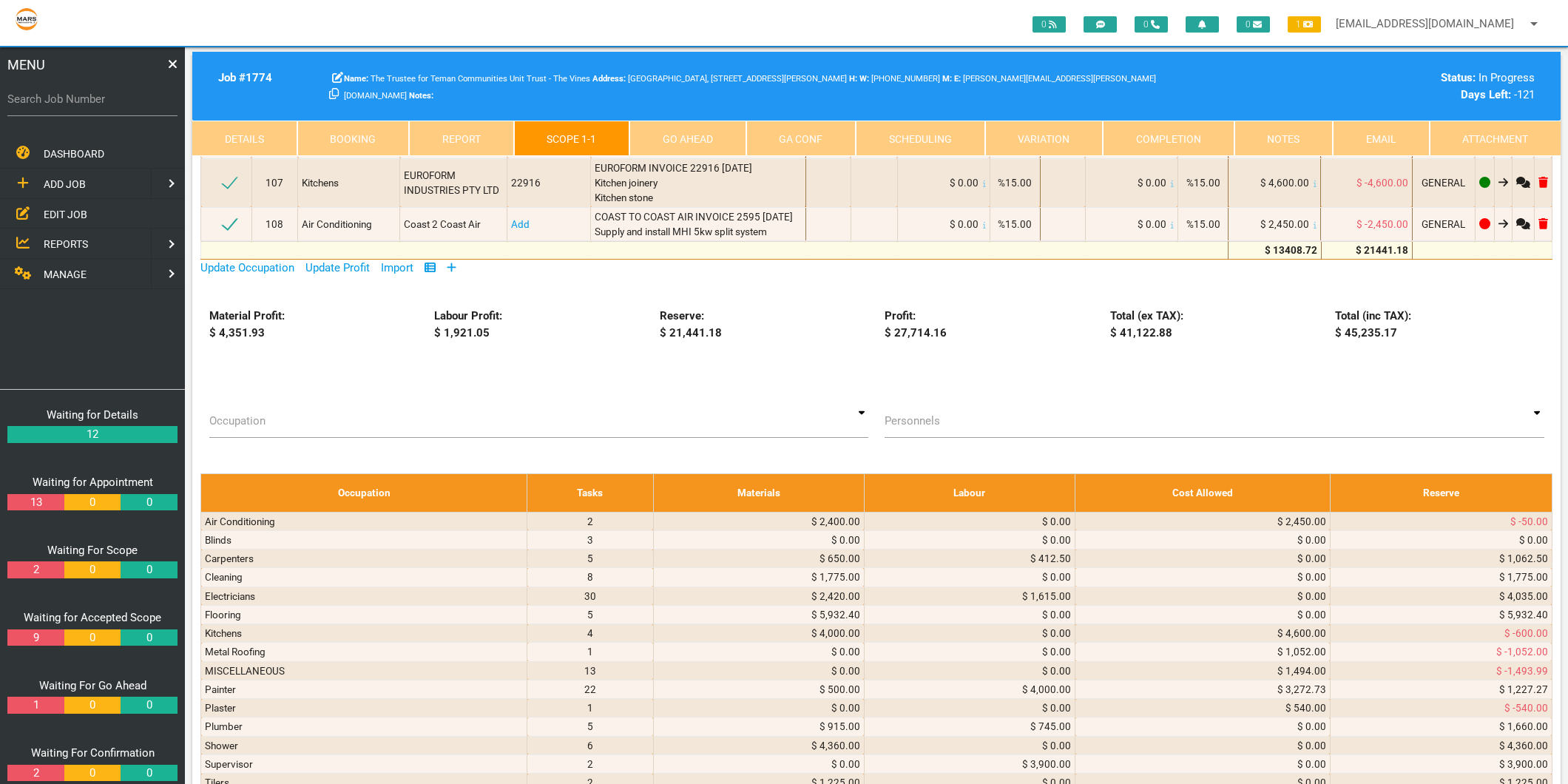
scroll to position [5751, 0]
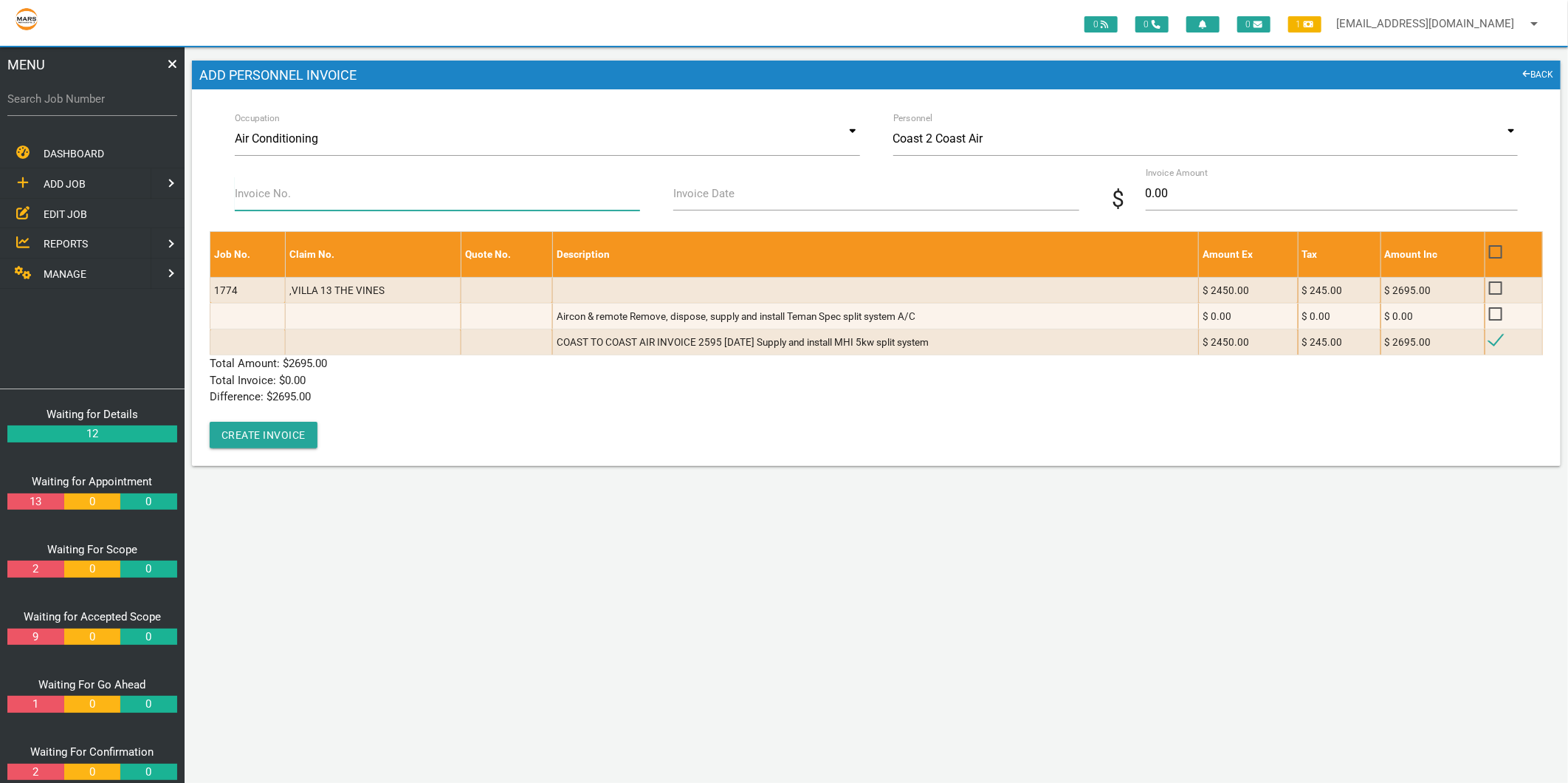
click at [338, 197] on input "Invoice No." at bounding box center [437, 193] width 405 height 34
type input "2595"
click at [683, 196] on label "Invoice Date" at bounding box center [704, 194] width 61 height 17
click at [683, 196] on input "Invoice Date" at bounding box center [876, 193] width 405 height 34
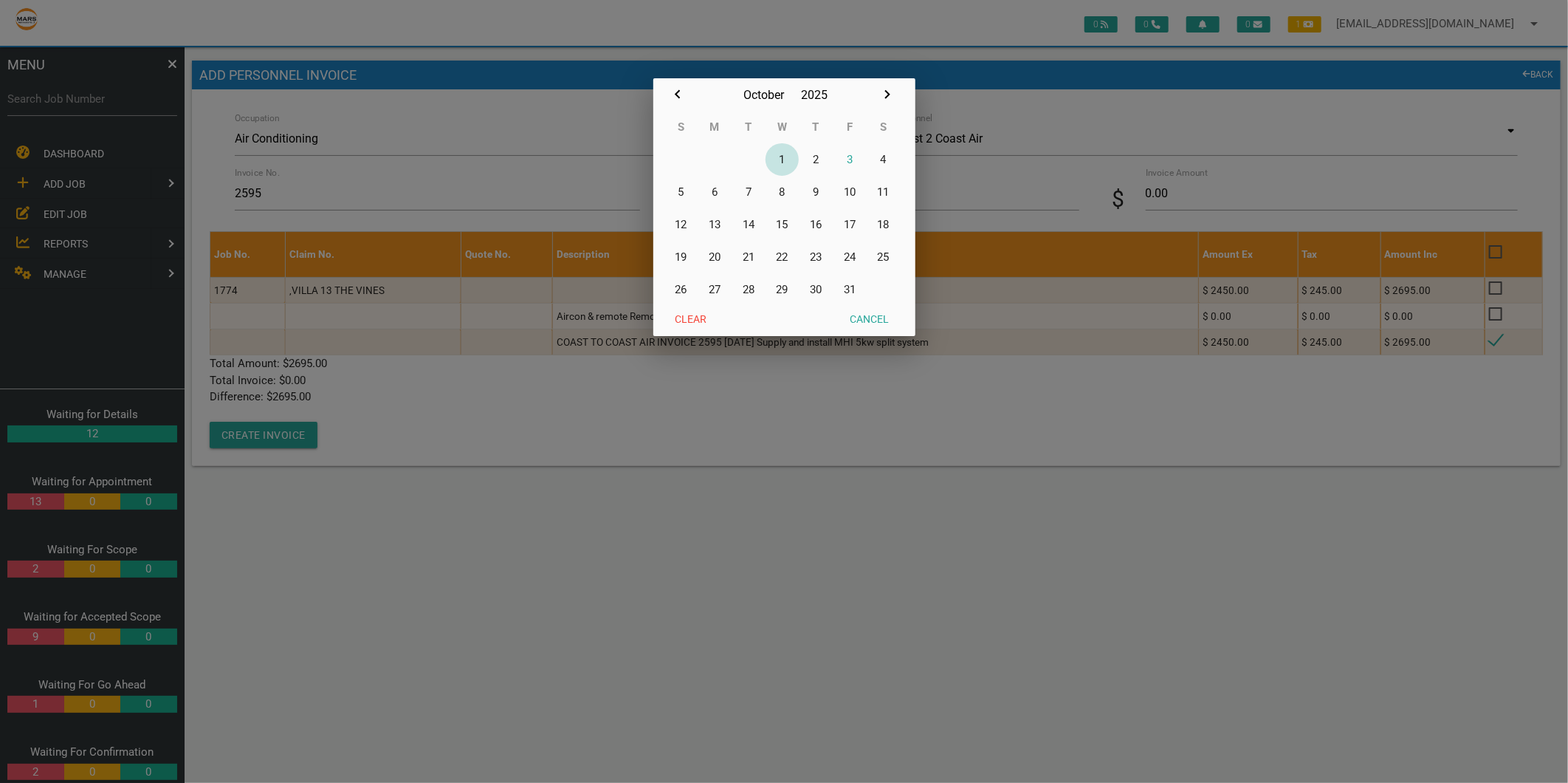
click at [786, 157] on button "1" at bounding box center [783, 159] width 34 height 32
type input "[DATE]"
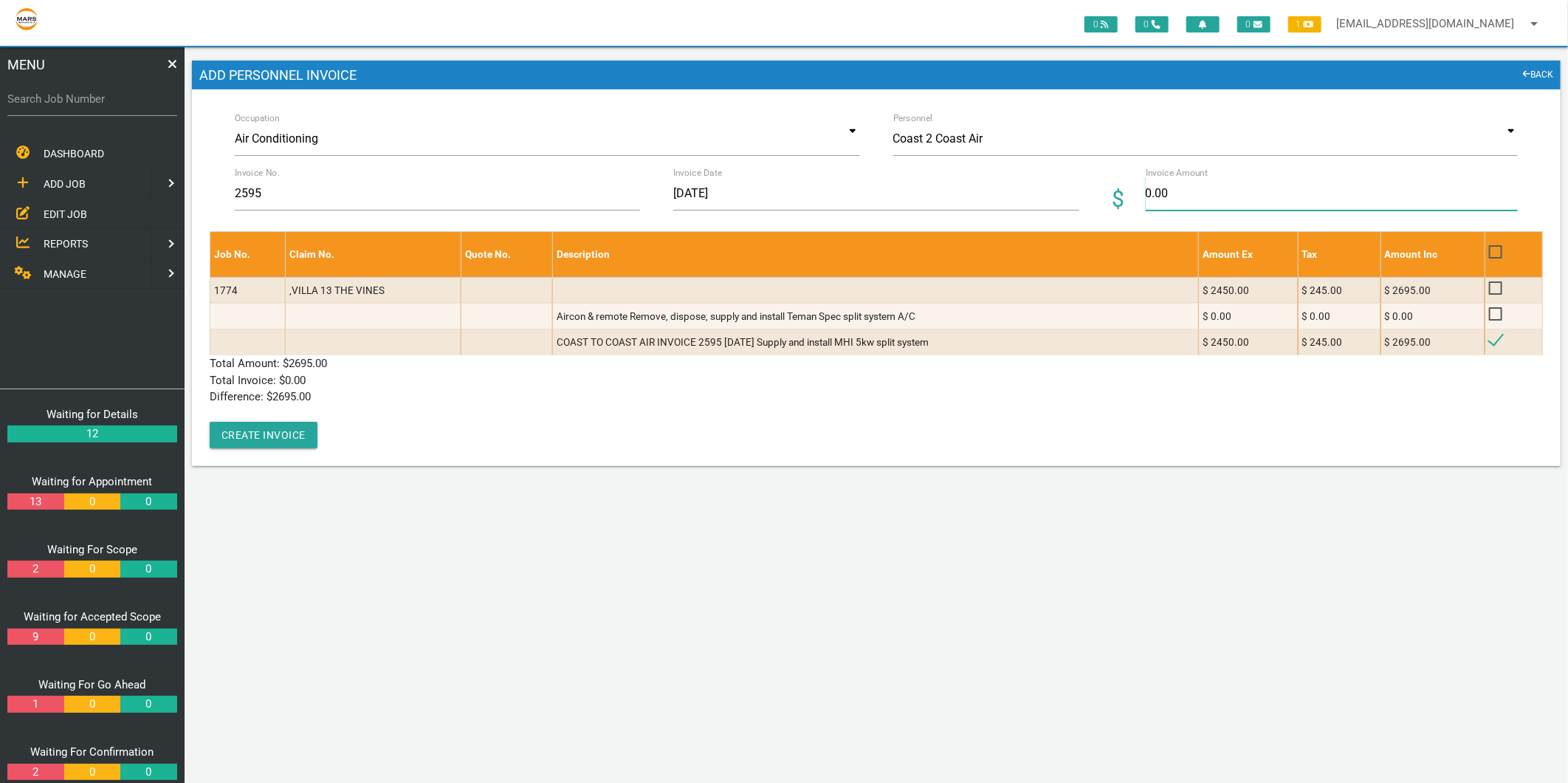
click at [1156, 197] on input "0.00" at bounding box center [1332, 193] width 372 height 34
type input "2695"
click at [529, 396] on p "Difference: $ 0.00" at bounding box center [877, 397] width 1334 height 17
click at [252, 439] on button "Create Invoice" at bounding box center [263, 434] width 107 height 26
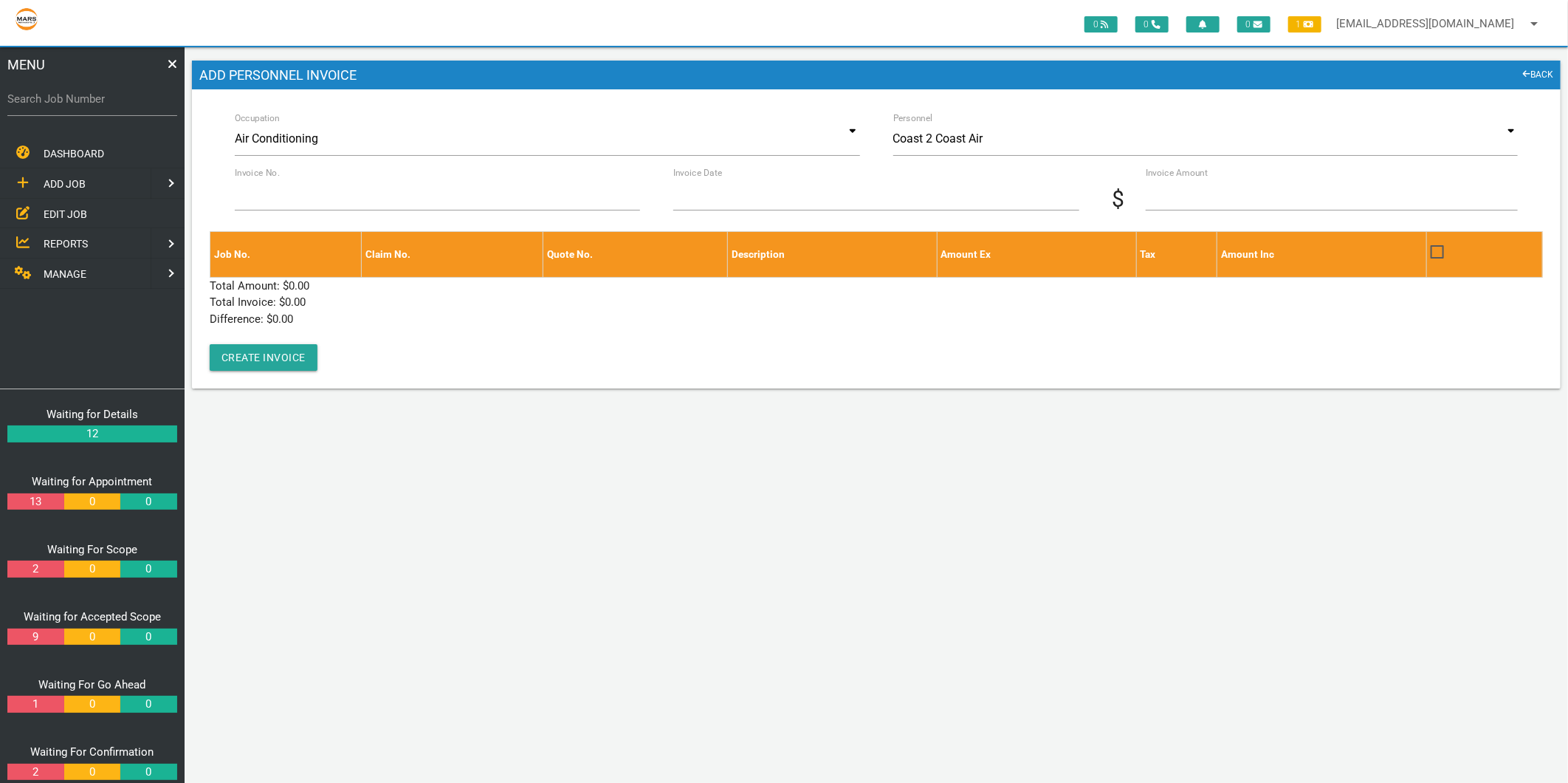
click at [65, 100] on label "Search Job Number" at bounding box center [92, 99] width 170 height 17
click at [65, 100] on input "Search Job Number" at bounding box center [92, 99] width 170 height 34
